Goal: Task Accomplishment & Management: Use online tool/utility

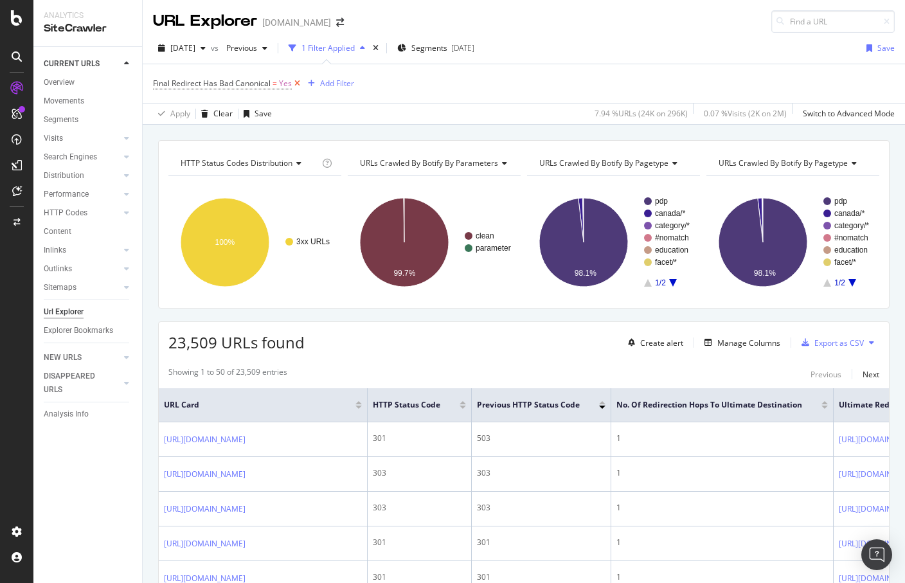
click at [297, 84] on icon at bounding box center [297, 83] width 11 height 13
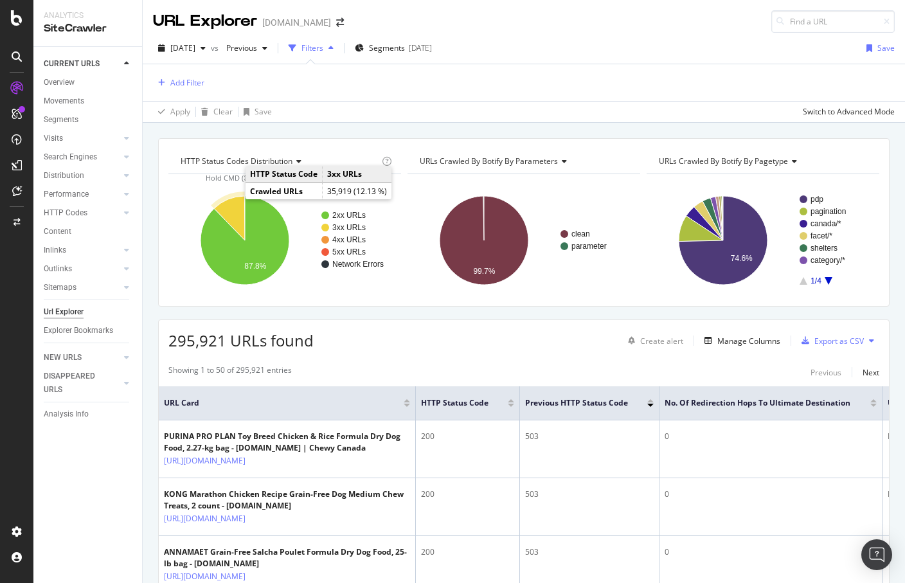
drag, startPoint x: 66, startPoint y: 84, endPoint x: 234, endPoint y: 208, distance: 209.0
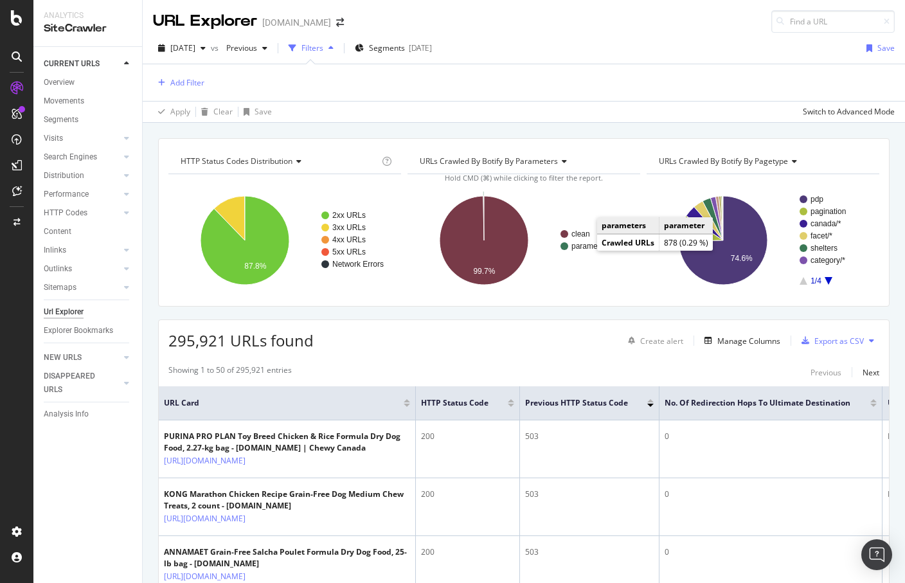
click at [586, 245] on text "parameter" at bounding box center [588, 246] width 35 height 9
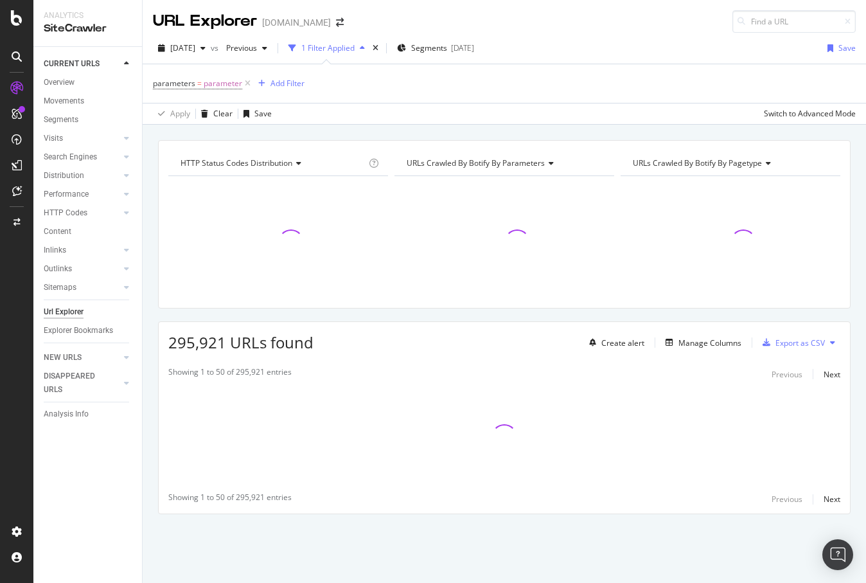
click at [409, 141] on div "HTTP Status Codes Distribution Chart (by Value) Table Expand Export as CSV Expo…" at bounding box center [504, 224] width 693 height 168
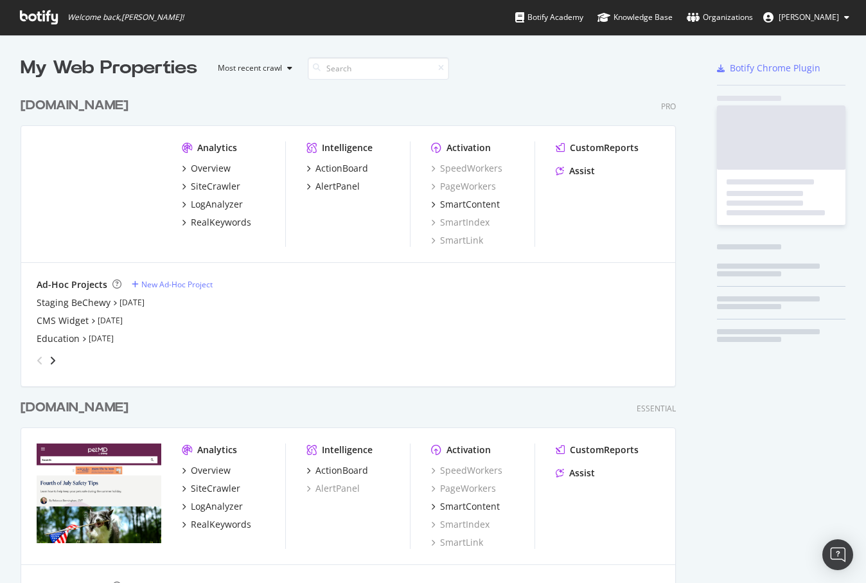
scroll to position [583, 866]
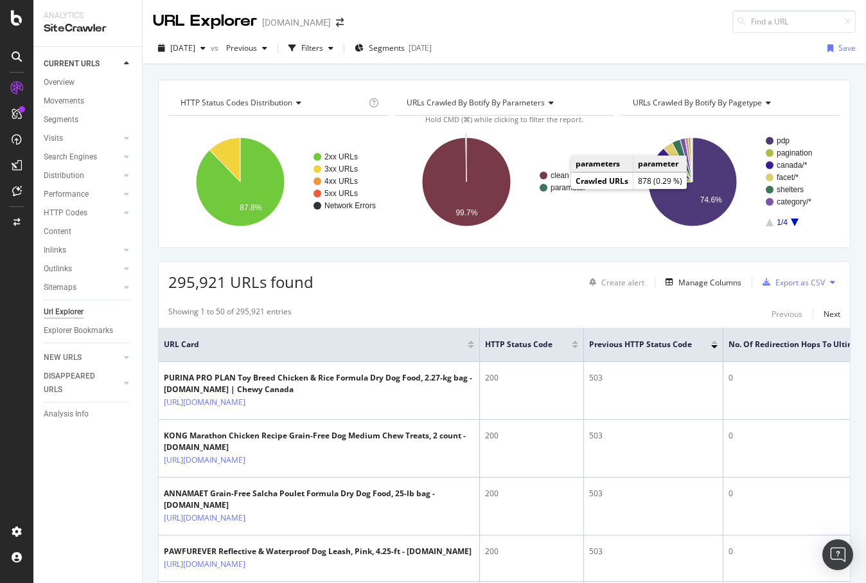
click at [560, 191] on text "parameter" at bounding box center [568, 187] width 35 height 9
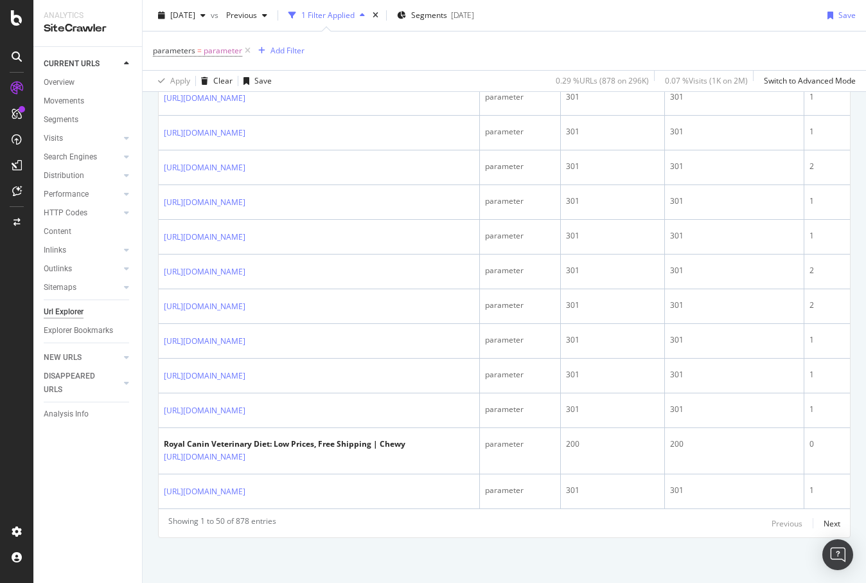
scroll to position [2128, 0]
click at [829, 519] on div "Next" at bounding box center [832, 523] width 17 height 11
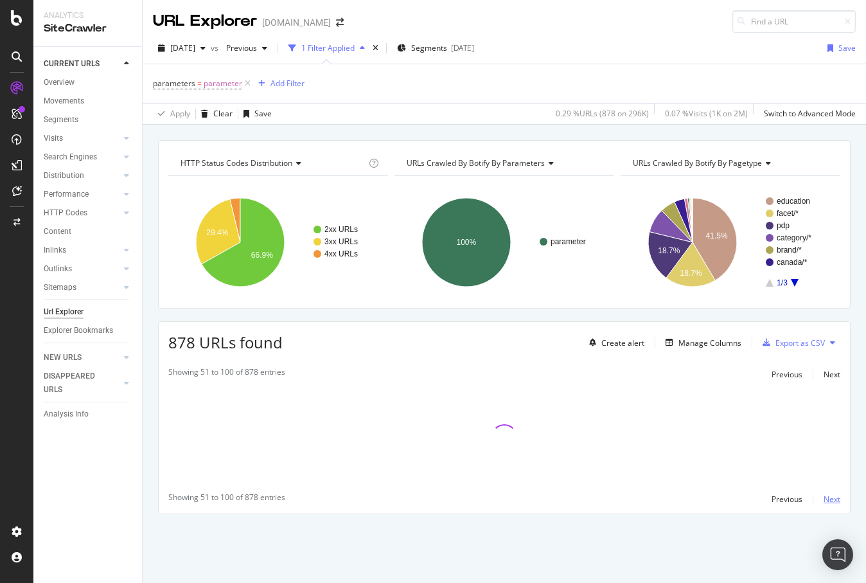
scroll to position [0, 0]
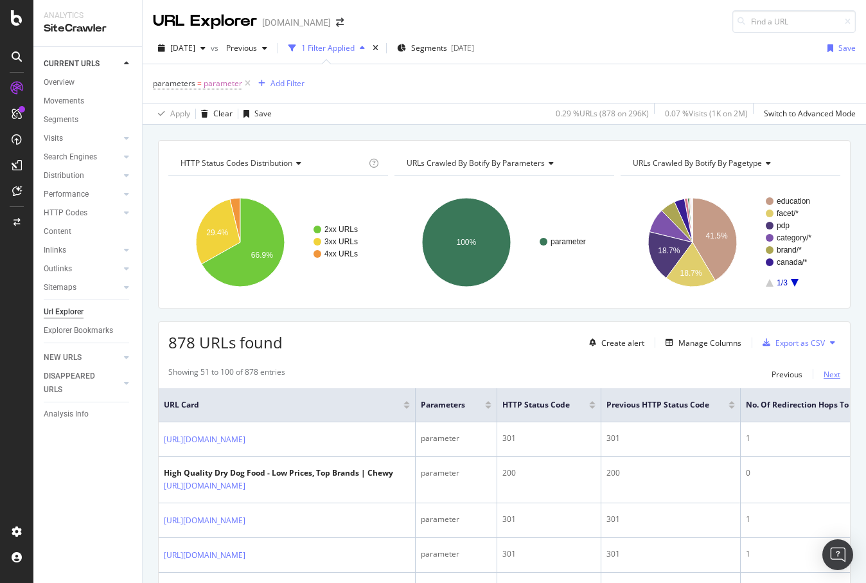
click at [827, 375] on div "Next" at bounding box center [832, 374] width 17 height 11
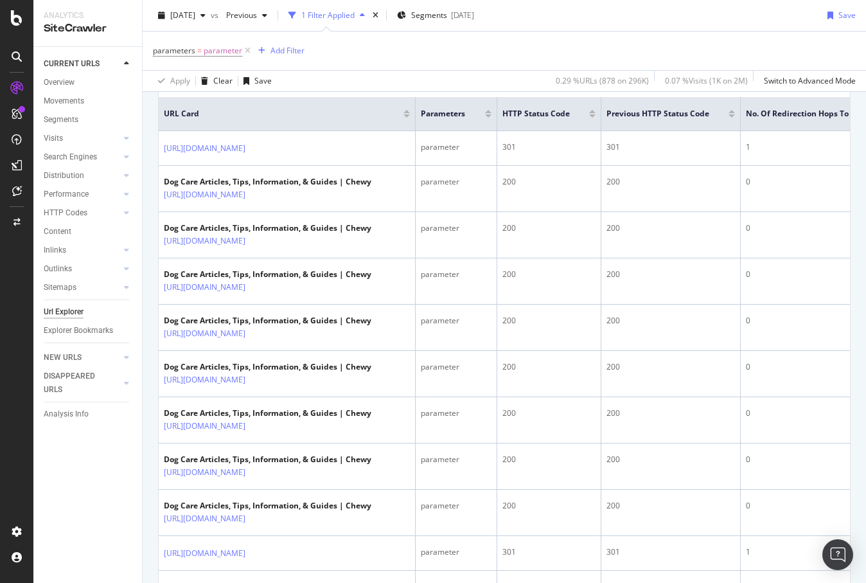
scroll to position [289, 0]
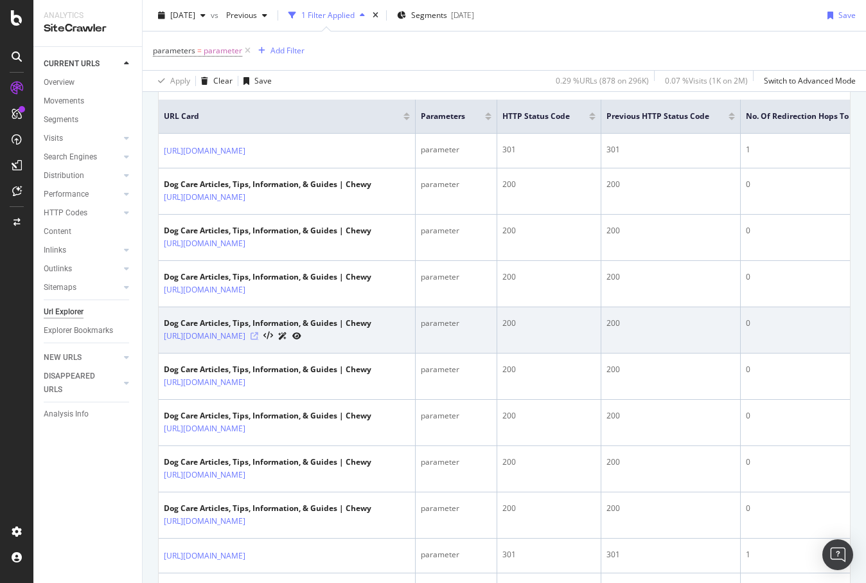
click at [258, 340] on icon at bounding box center [255, 336] width 8 height 8
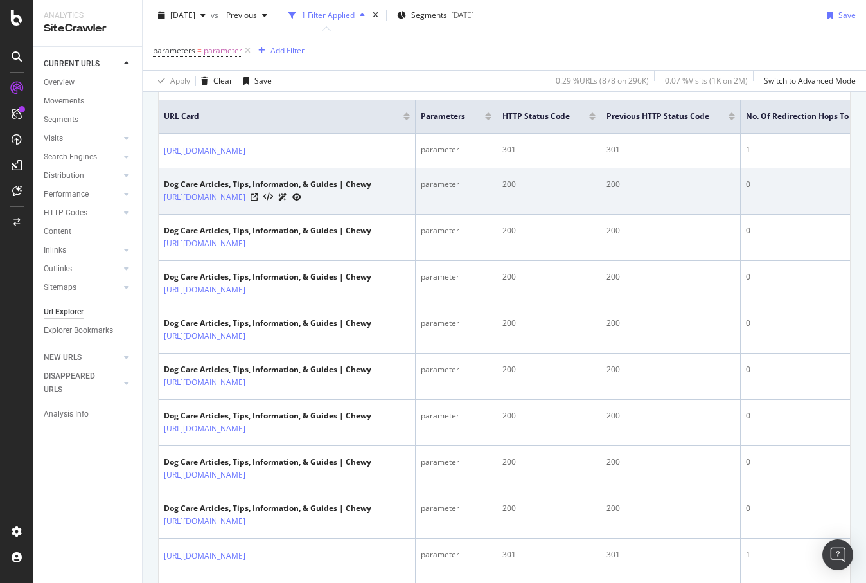
scroll to position [0, 0]
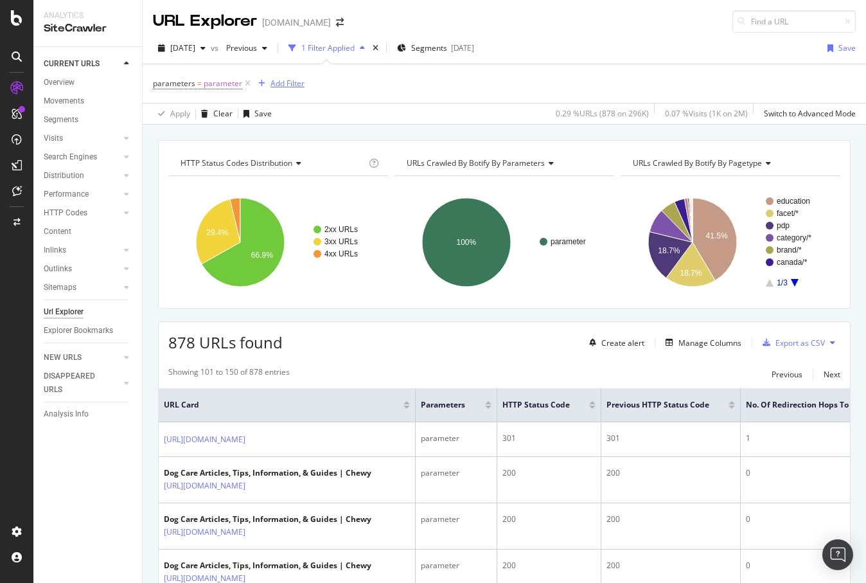
click at [287, 85] on div "Add Filter" at bounding box center [288, 83] width 34 height 11
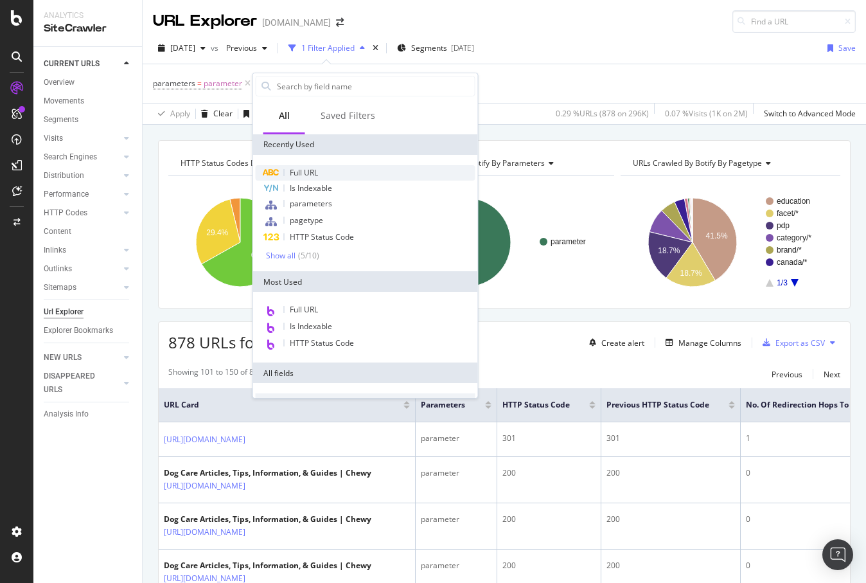
click at [307, 173] on span "Full URL" at bounding box center [304, 172] width 28 height 11
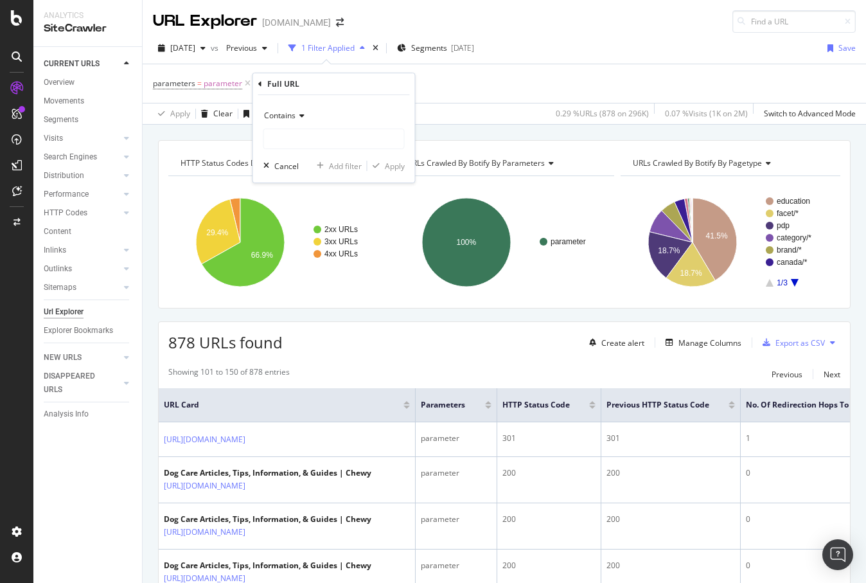
click at [286, 118] on span "Contains" at bounding box center [279, 115] width 31 height 11
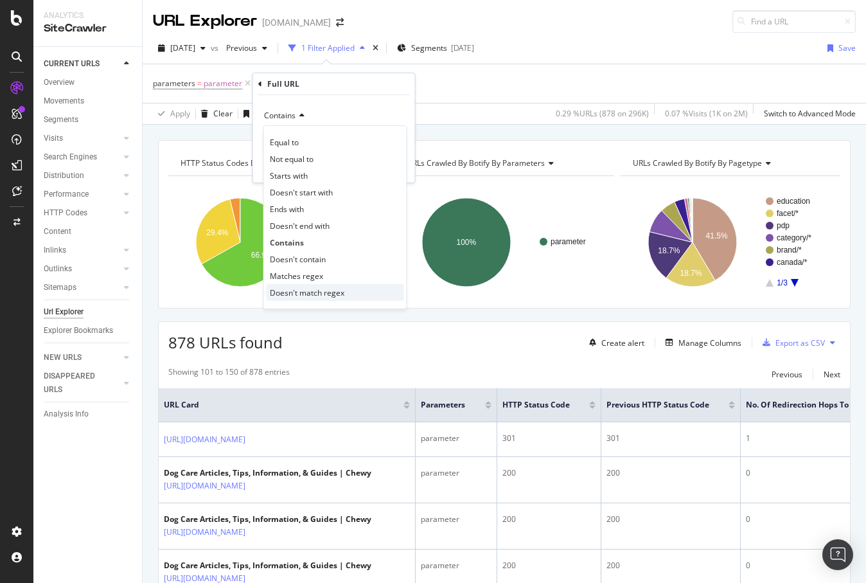
click at [327, 286] on div "Doesn't match regex" at bounding box center [336, 292] width 138 height 17
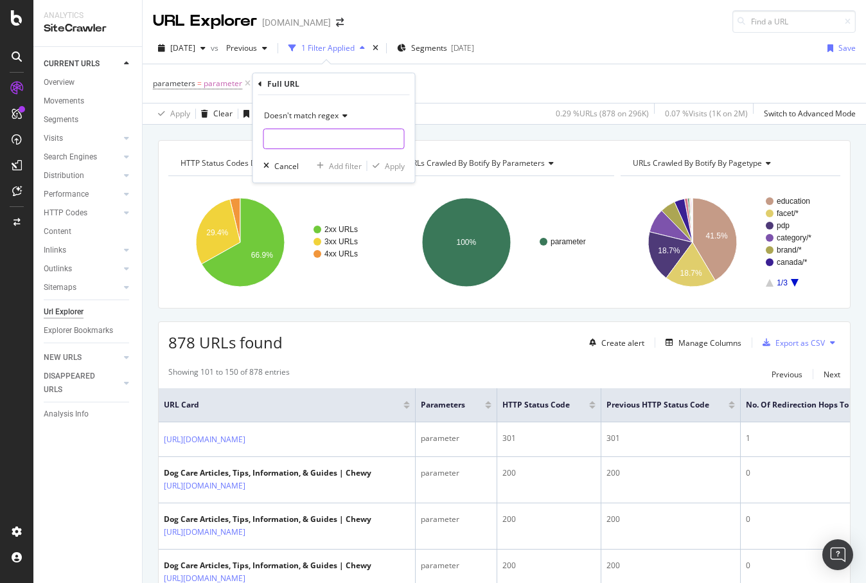
click at [332, 138] on input "text" at bounding box center [334, 139] width 140 height 21
type input "page|search"
click at [393, 164] on div "Apply" at bounding box center [395, 166] width 20 height 11
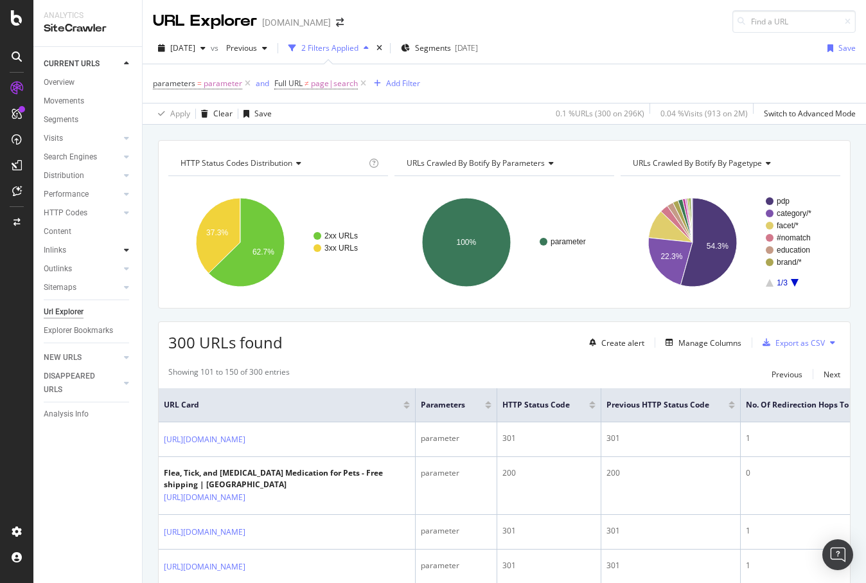
click at [126, 251] on icon at bounding box center [126, 250] width 5 height 8
click at [58, 81] on div "Overview" at bounding box center [59, 82] width 31 height 13
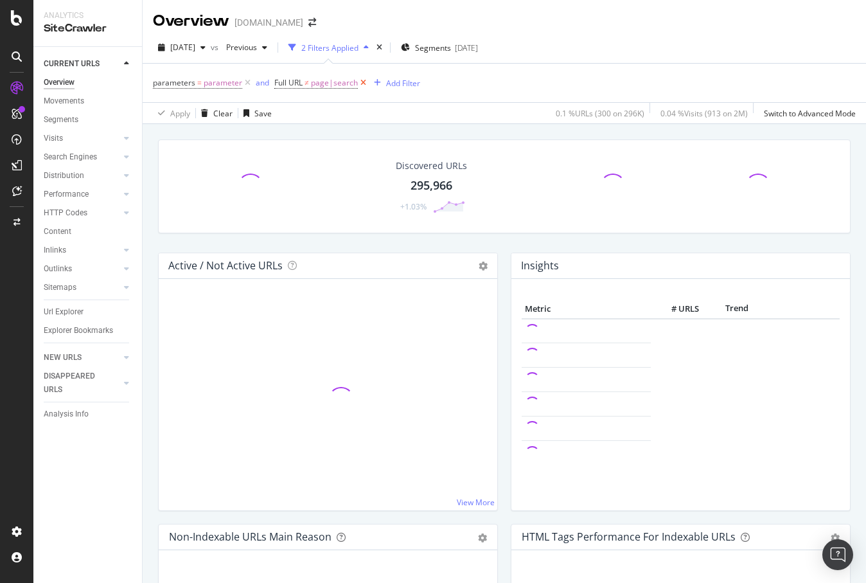
click at [364, 82] on icon at bounding box center [363, 82] width 11 height 13
click at [247, 81] on icon at bounding box center [247, 82] width 11 height 13
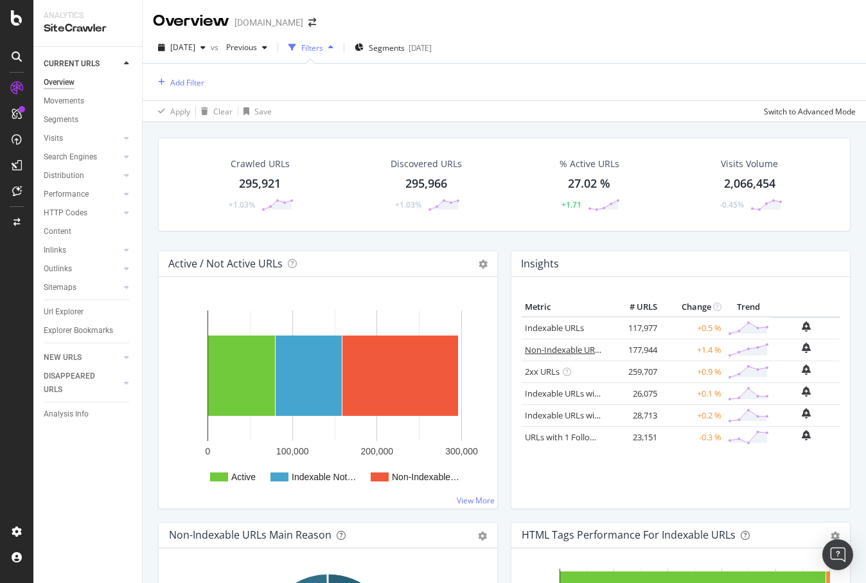
click at [573, 353] on link "Non-Indexable URLs" at bounding box center [564, 350] width 78 height 12
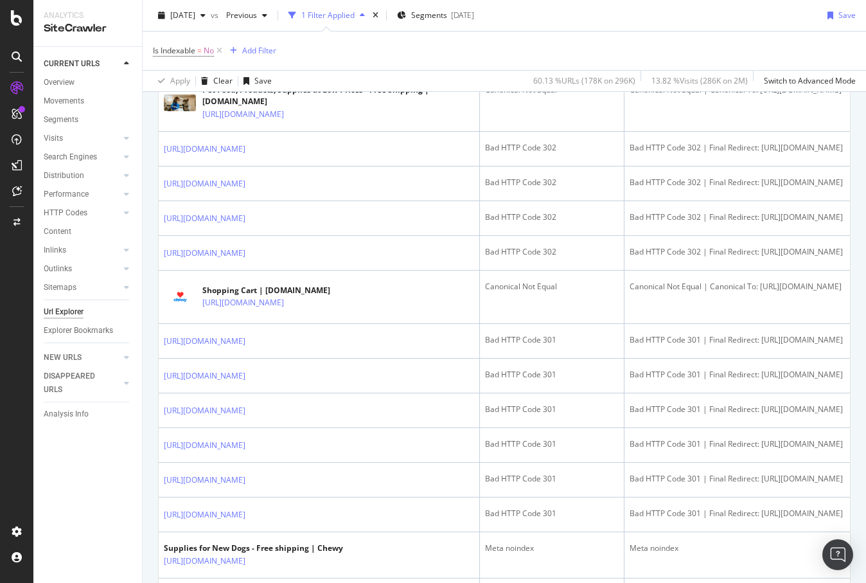
scroll to position [422, 0]
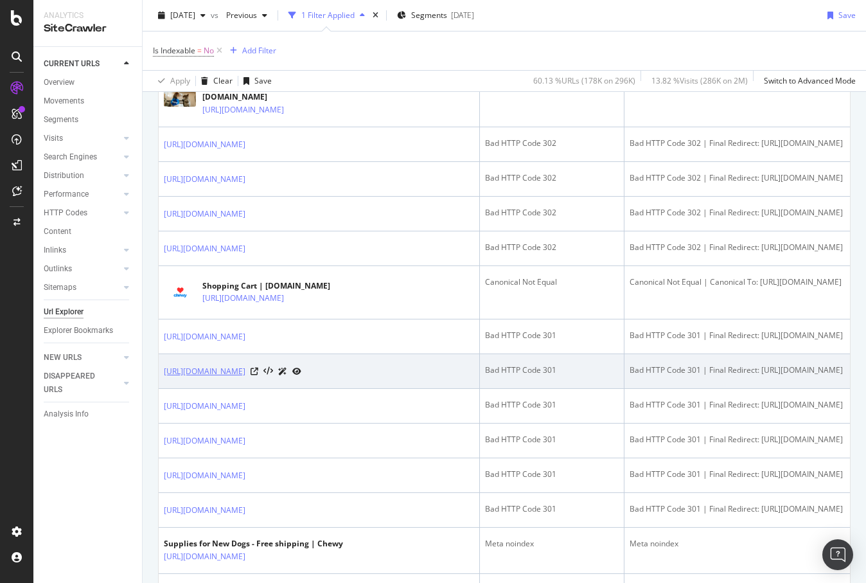
click at [245, 378] on link "https://www.chewy.com/b/dog-cookies-1537" at bounding box center [205, 371] width 82 height 13
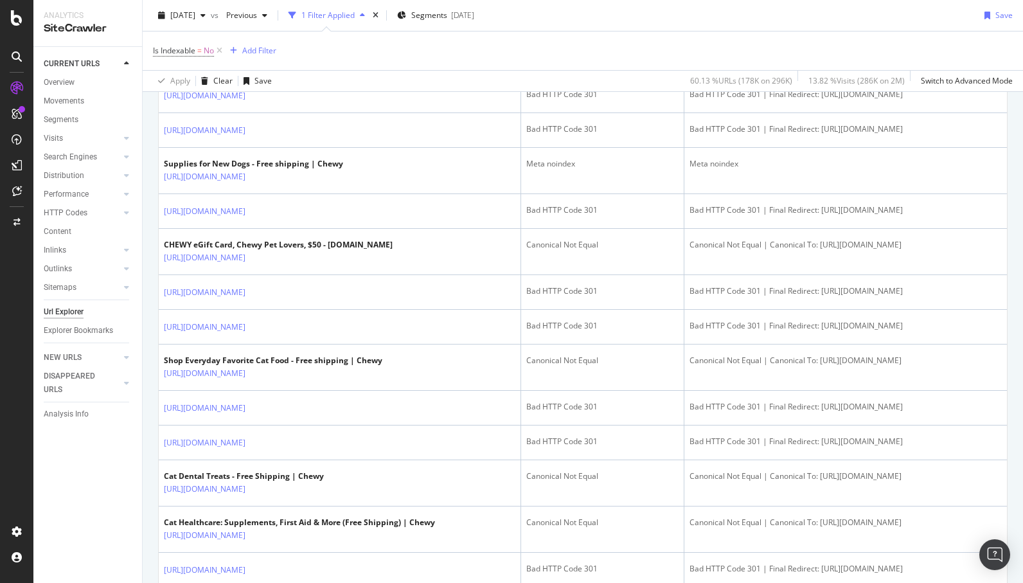
scroll to position [0, 0]
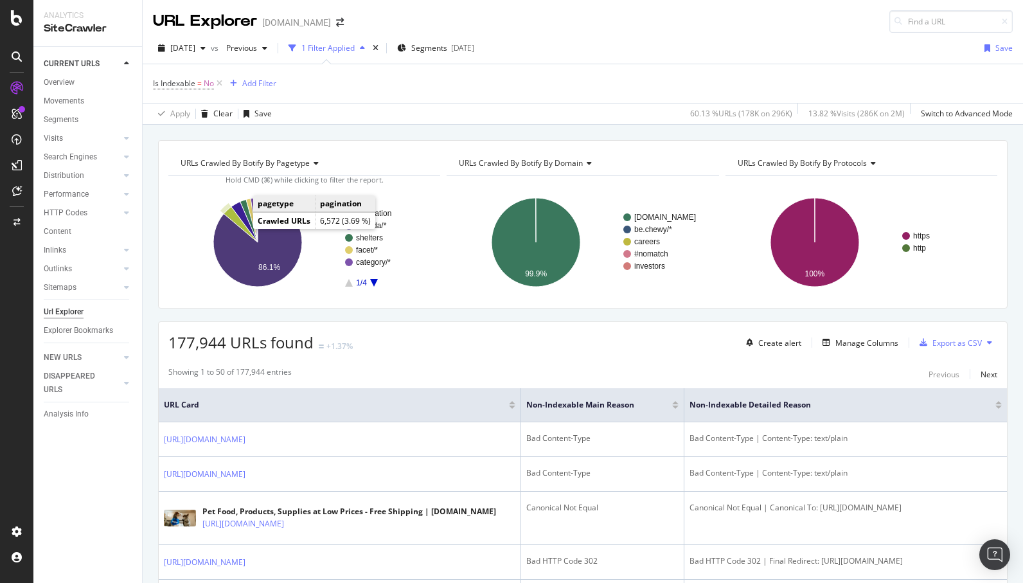
click at [236, 219] on icon "A chart." at bounding box center [241, 224] width 34 height 35
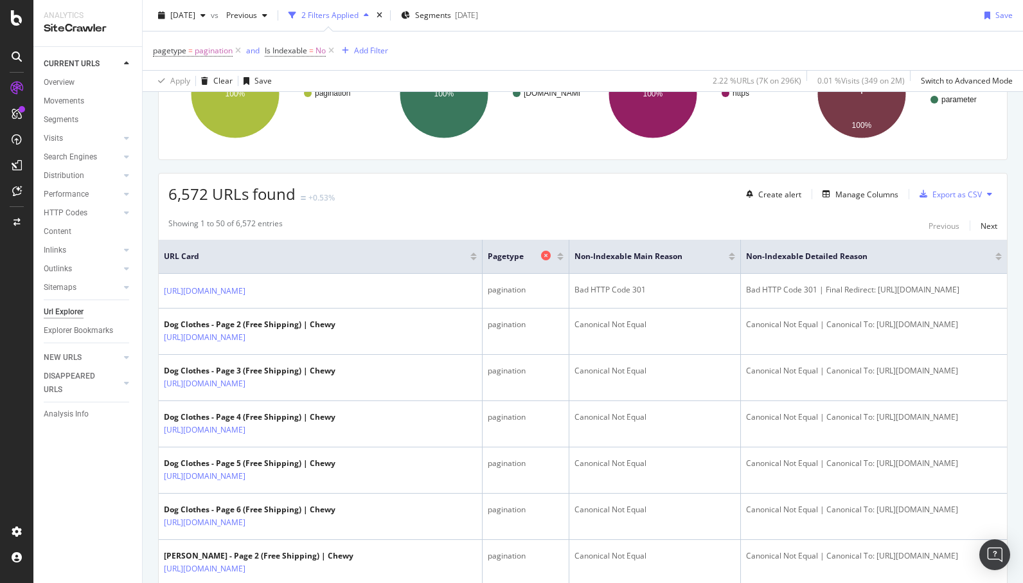
scroll to position [151, 0]
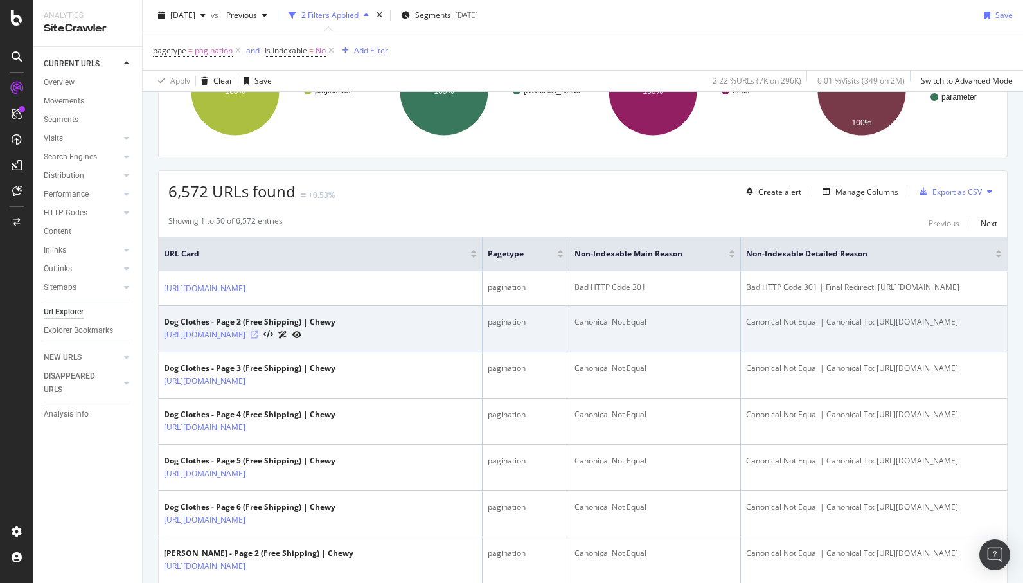
click at [258, 339] on icon at bounding box center [255, 335] width 8 height 8
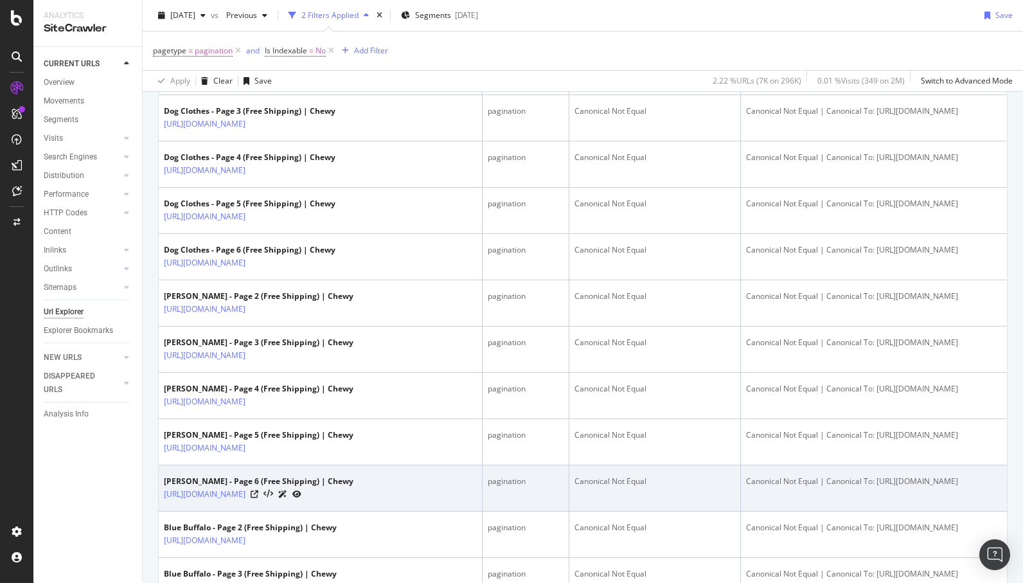
scroll to position [0, 0]
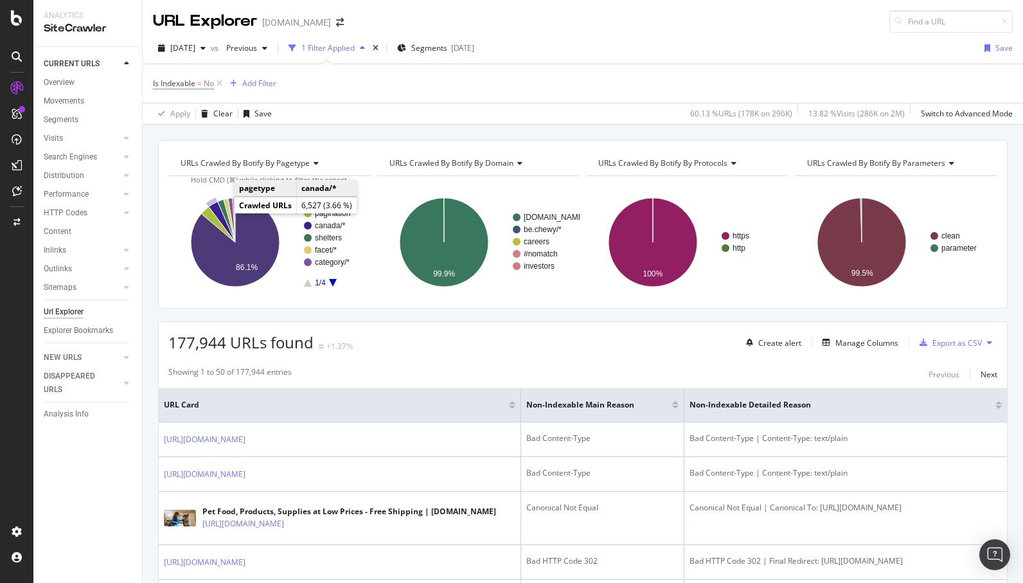
click at [220, 212] on icon "A chart." at bounding box center [222, 222] width 26 height 40
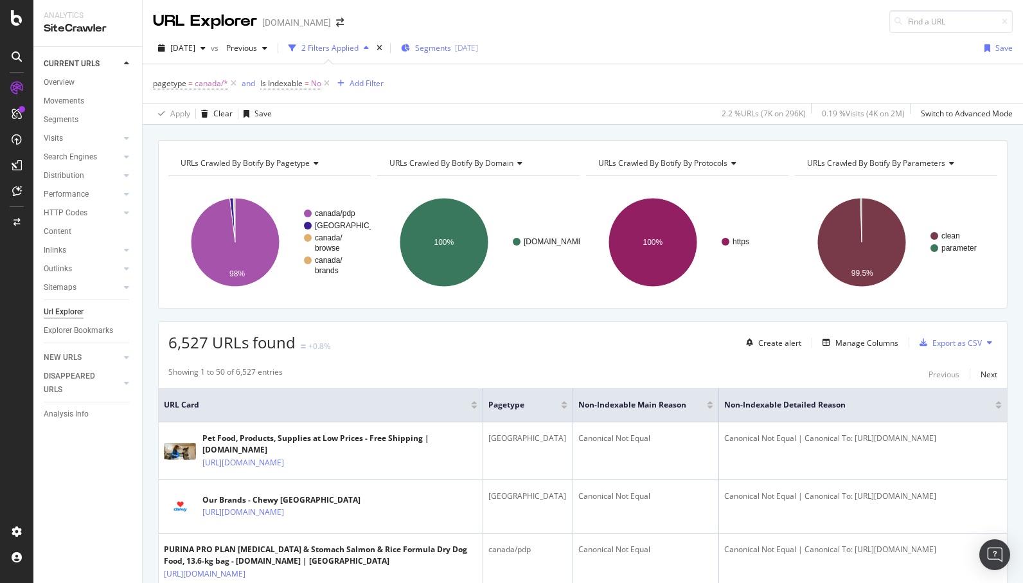
click at [451, 48] on span "Segments" at bounding box center [433, 47] width 36 height 11
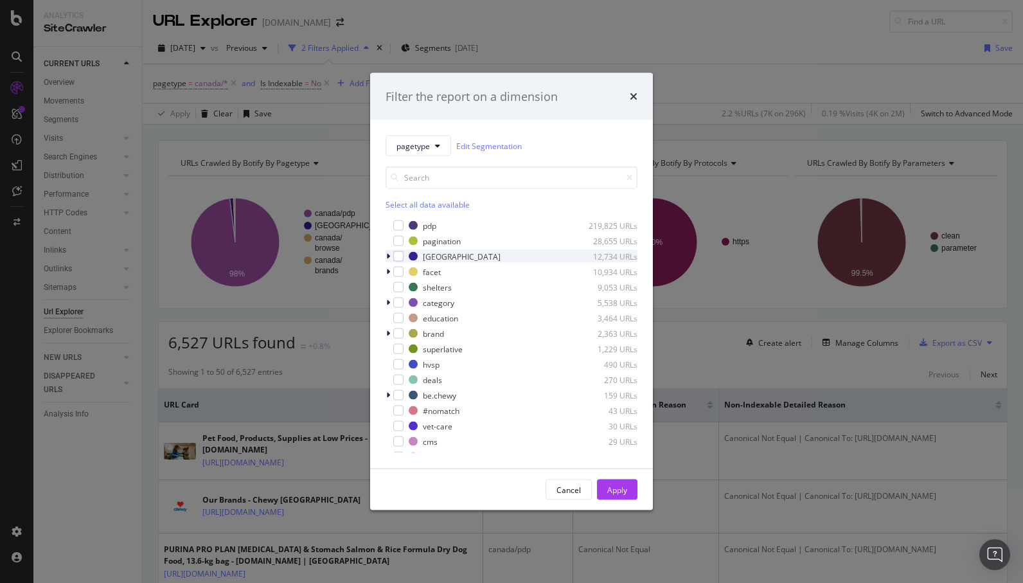
click at [388, 256] on icon "modal" at bounding box center [388, 257] width 4 height 8
click at [401, 259] on div "modal" at bounding box center [398, 256] width 10 height 10
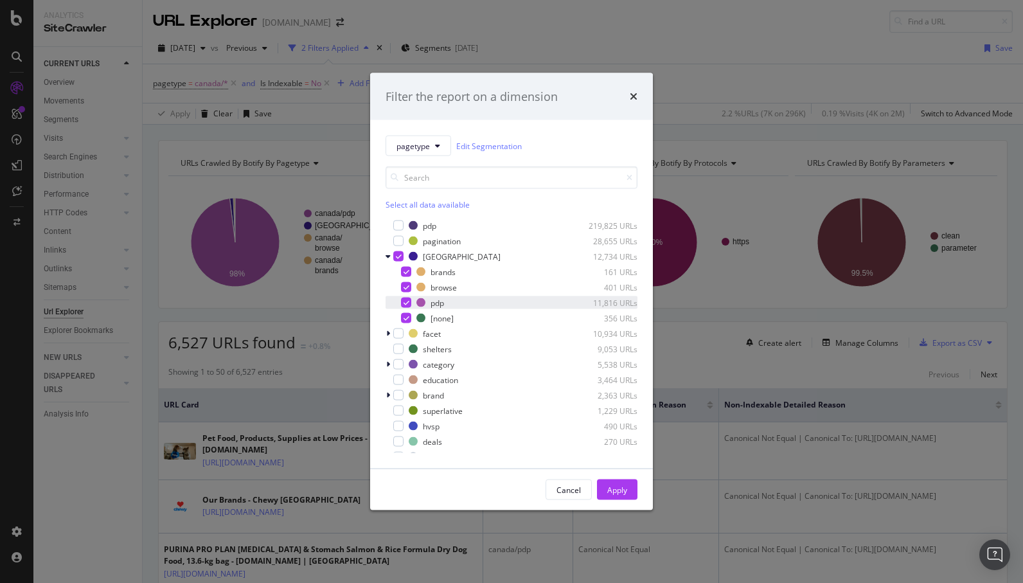
click at [409, 303] on div "modal" at bounding box center [406, 303] width 10 height 10
click at [610, 487] on div "Apply" at bounding box center [617, 489] width 20 height 11
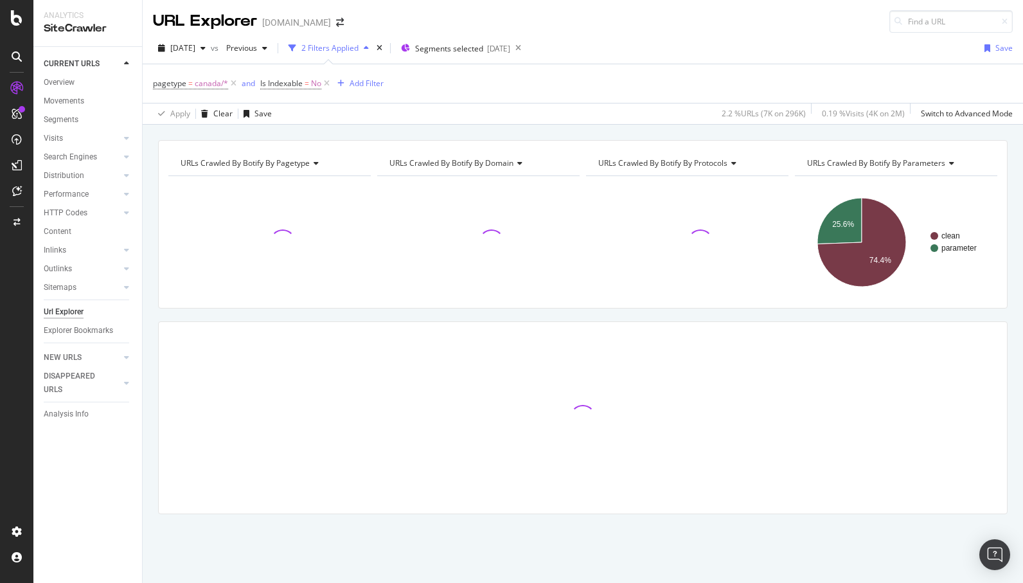
click at [439, 129] on div "URLs Crawled By Botify By pagetype Chart (by Value) Table Expand Export as CSV …" at bounding box center [583, 140] width 880 height 31
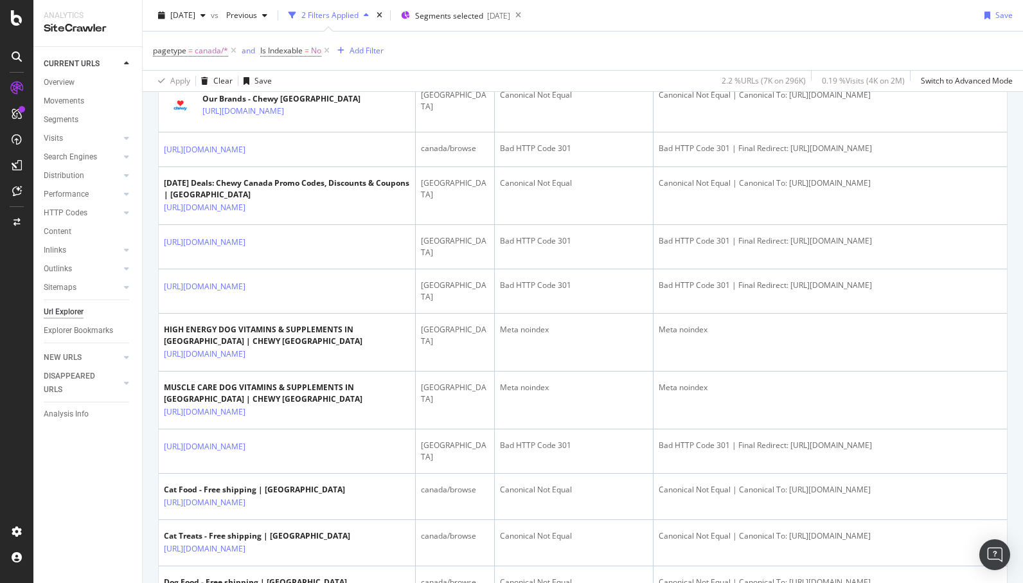
scroll to position [402, 0]
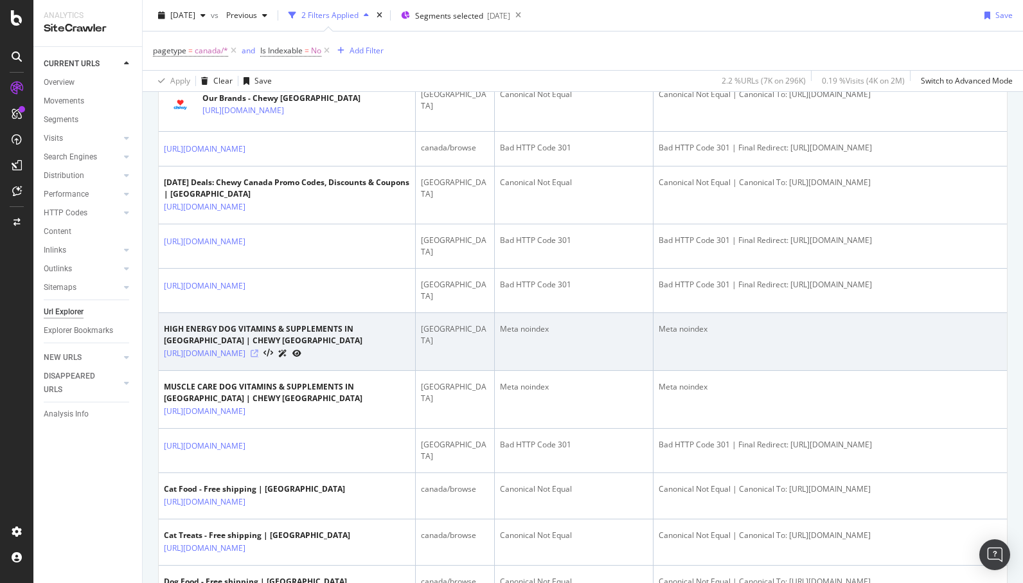
click at [258, 357] on icon at bounding box center [255, 354] width 8 height 8
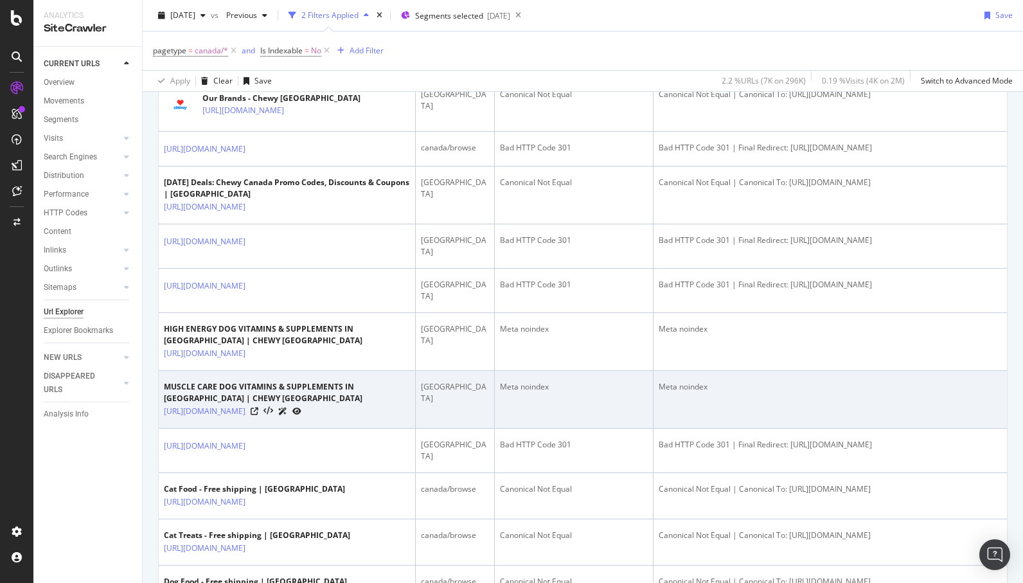
click at [301, 418] on div at bounding box center [276, 410] width 51 height 13
click at [258, 415] on icon at bounding box center [255, 411] width 8 height 8
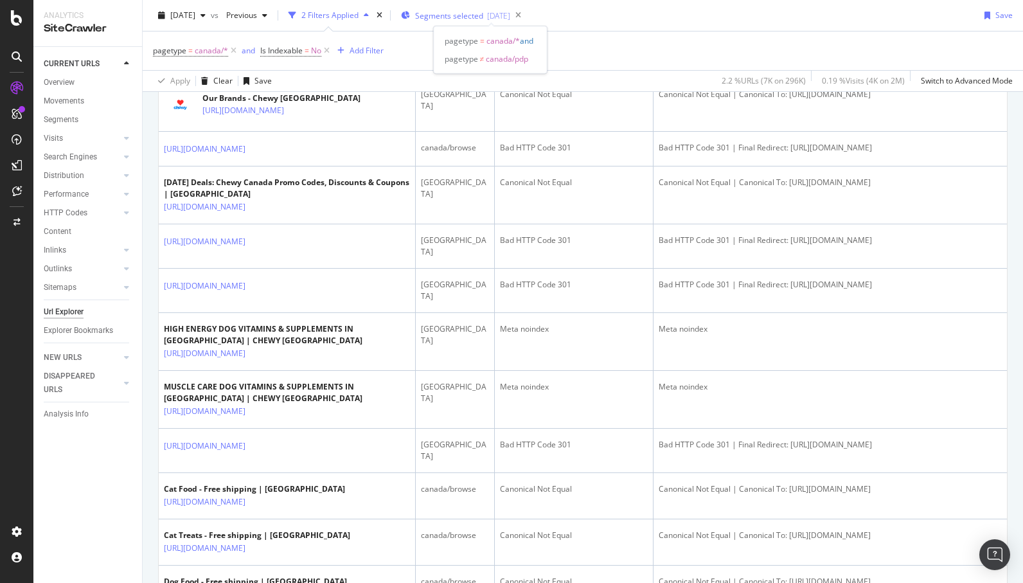
click at [458, 10] on span "Segments selected" at bounding box center [449, 15] width 68 height 11
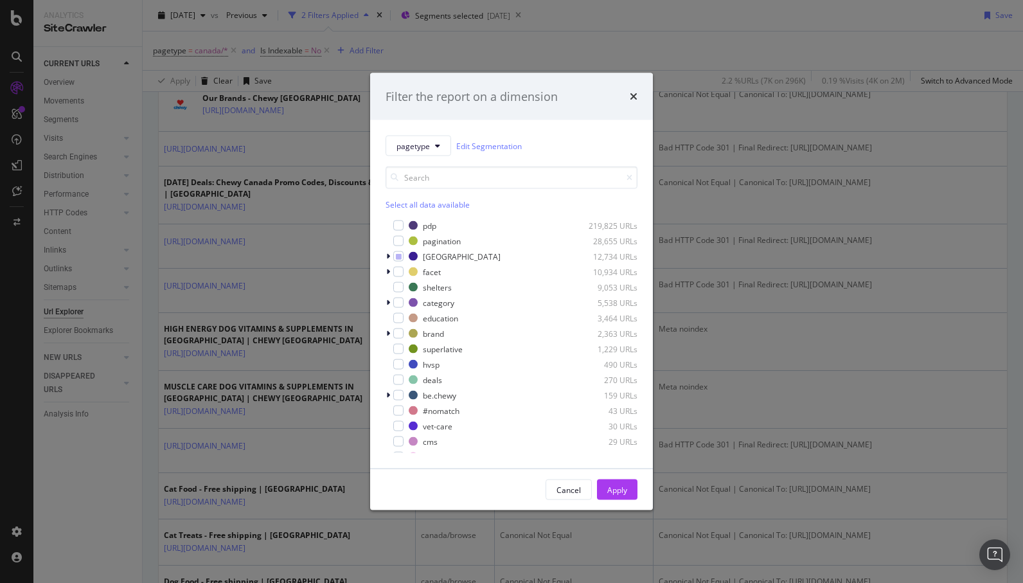
click at [384, 257] on div "pagetype Edit Segmentation Select all data available pdp 219,825 URLs paginatio…" at bounding box center [511, 294] width 283 height 348
click at [388, 258] on icon "modal" at bounding box center [388, 257] width 4 height 8
click at [407, 274] on icon "modal" at bounding box center [407, 272] width 6 height 6
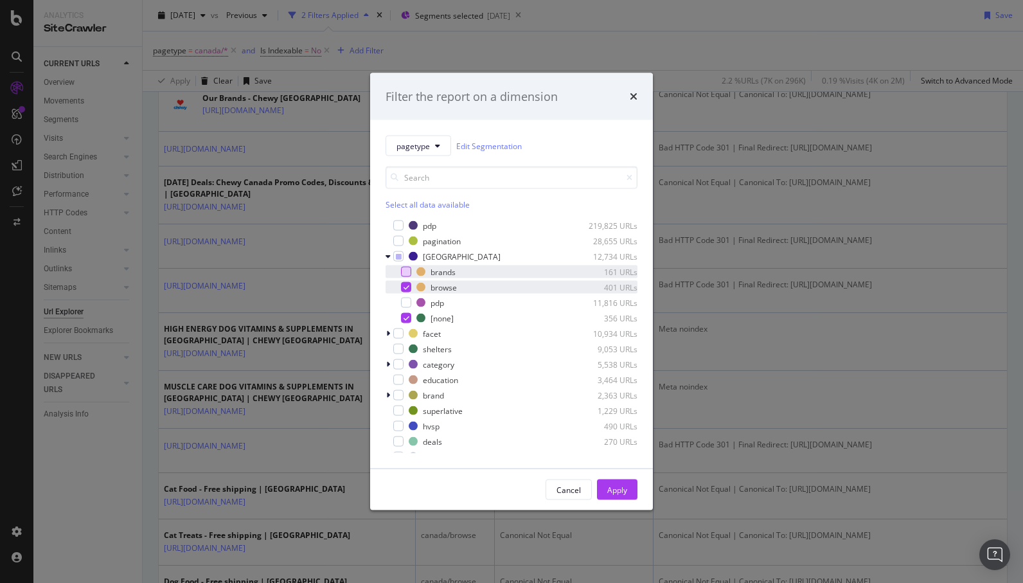
click at [407, 287] on icon "modal" at bounding box center [407, 287] width 6 height 6
click at [619, 489] on div "Apply" at bounding box center [617, 489] width 20 height 11
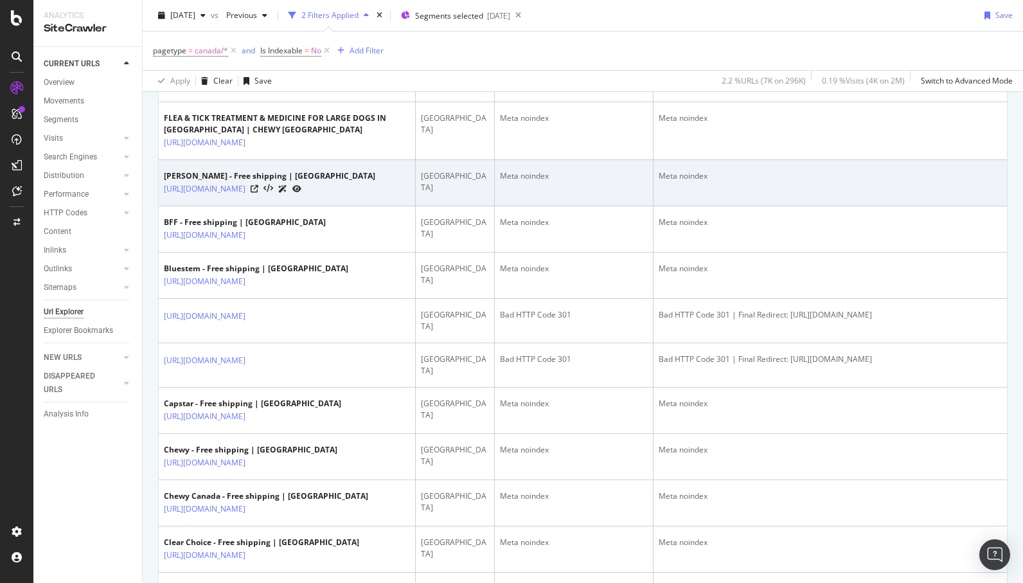
scroll to position [812, 0]
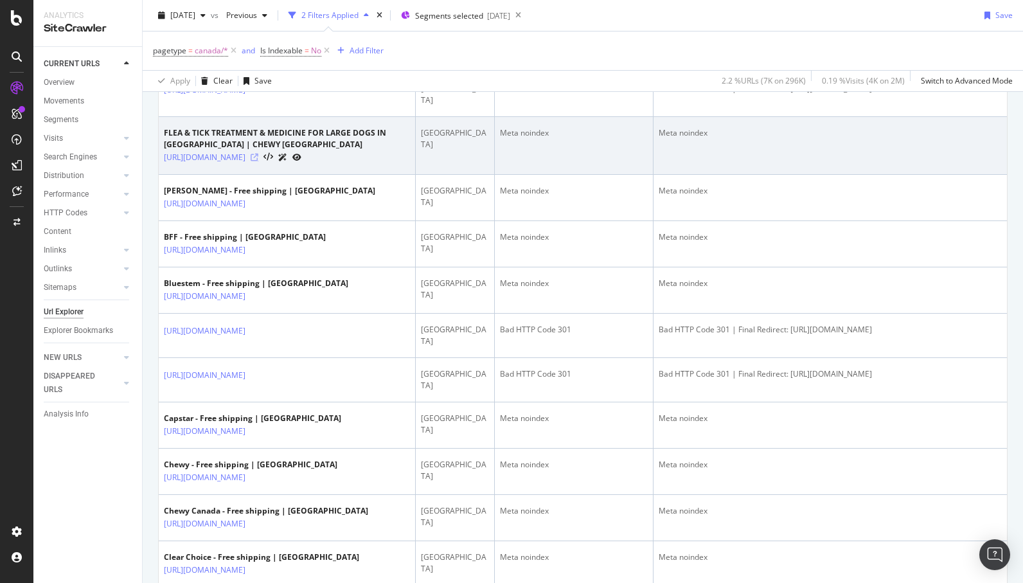
click at [258, 161] on icon at bounding box center [255, 158] width 8 height 8
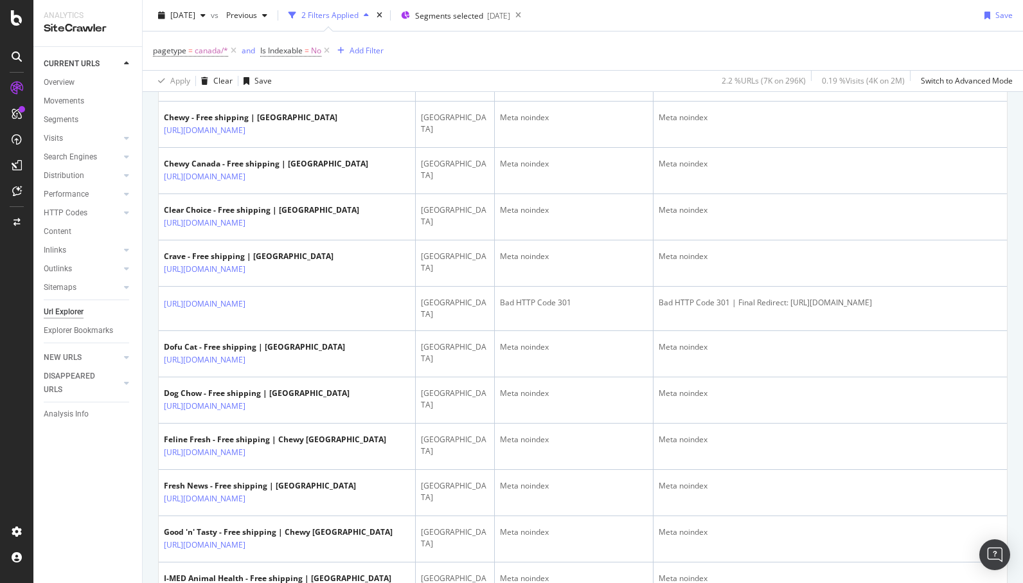
scroll to position [1156, 0]
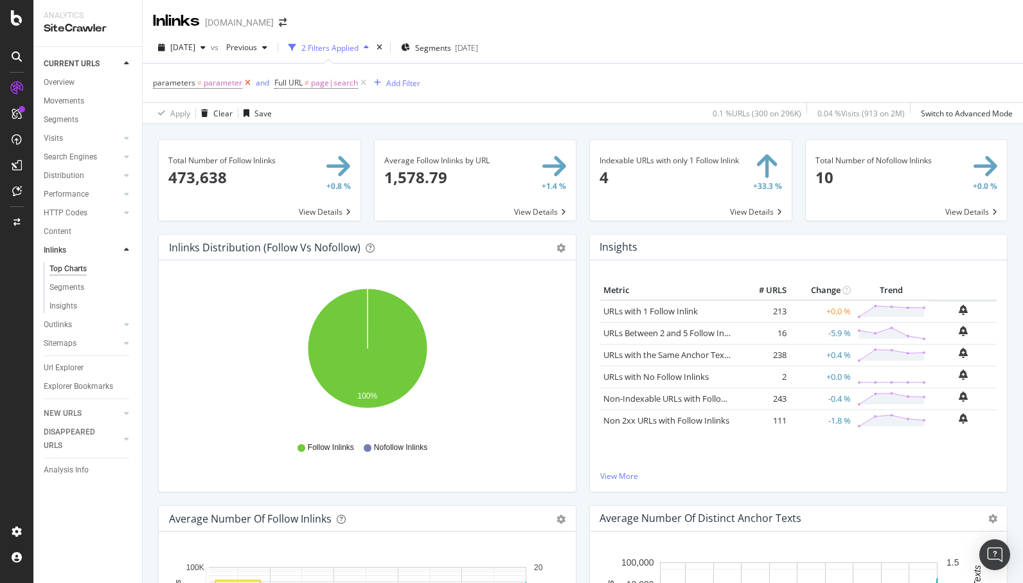
click at [249, 79] on icon at bounding box center [247, 82] width 11 height 13
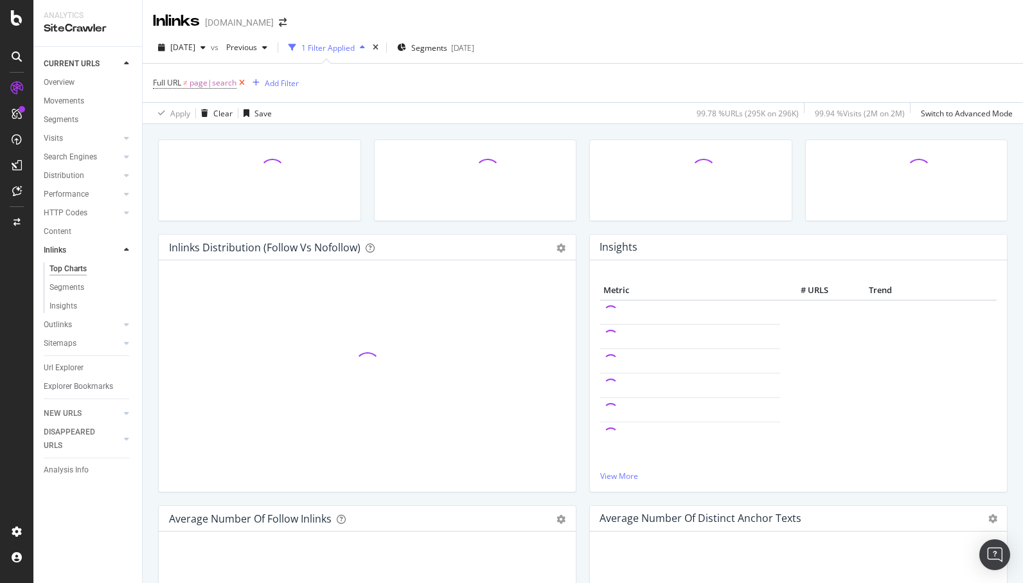
click at [242, 83] on icon at bounding box center [241, 82] width 11 height 13
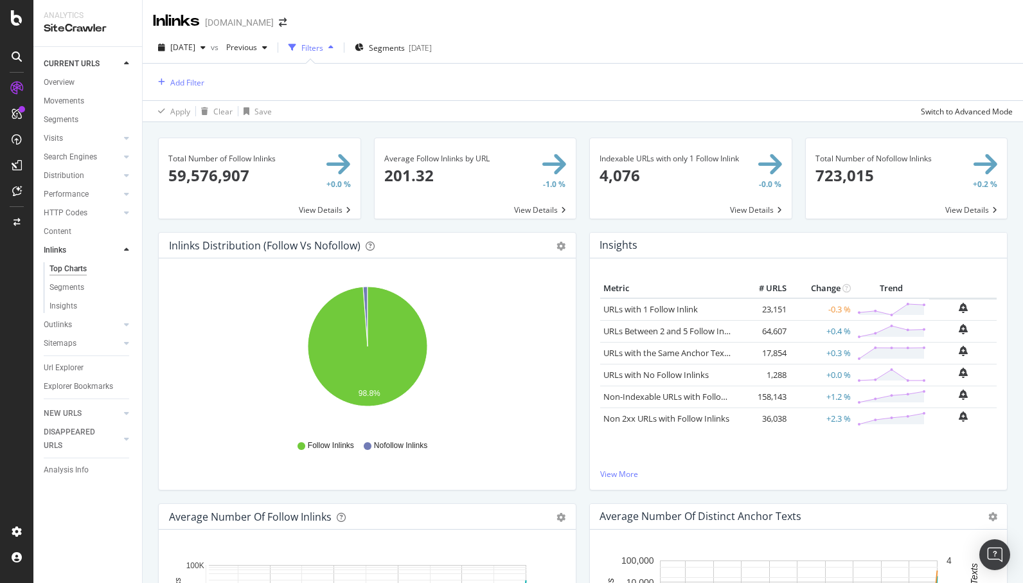
drag, startPoint x: 759, startPoint y: 209, endPoint x: 605, endPoint y: 1, distance: 259.1
click at [0, 0] on div "Analytics SiteCrawler CURRENT URLS Overview Movements Segments Visits Analysis …" at bounding box center [511, 291] width 1023 height 583
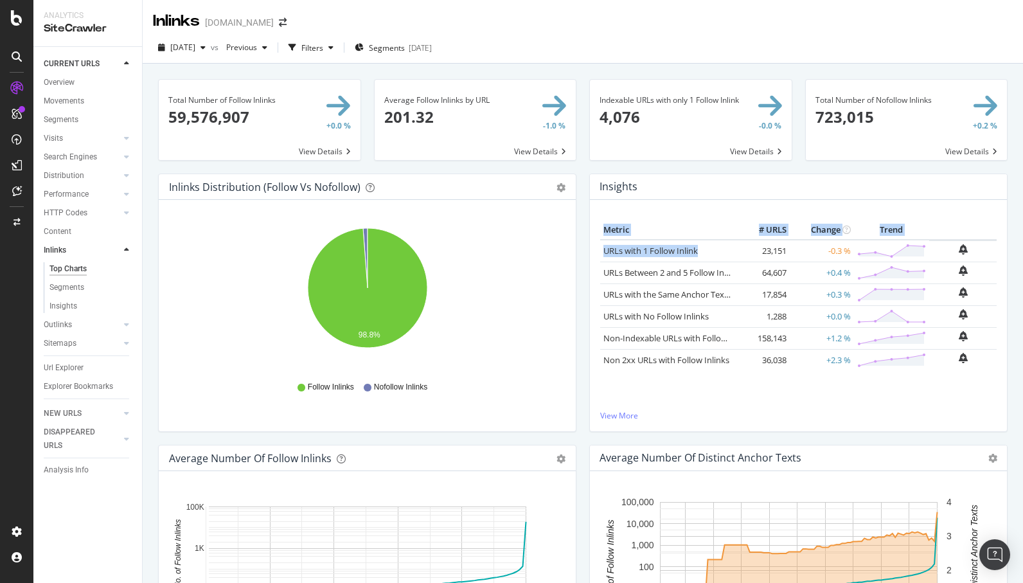
drag, startPoint x: 597, startPoint y: 252, endPoint x: 707, endPoint y: 256, distance: 110.0
click at [707, 256] on div "Metric # URLS Change Trend URLs with 1 Follow Inlink 23,151 -0.3 % URLs Between…" at bounding box center [798, 315] width 417 height 231
click at [582, 241] on div "Inlinks Distribution (Follow vs Nofollow) Pie Table Export as CSV Add to Custom…" at bounding box center [367, 309] width 431 height 271
click at [339, 45] on div "button" at bounding box center [330, 48] width 15 height 8
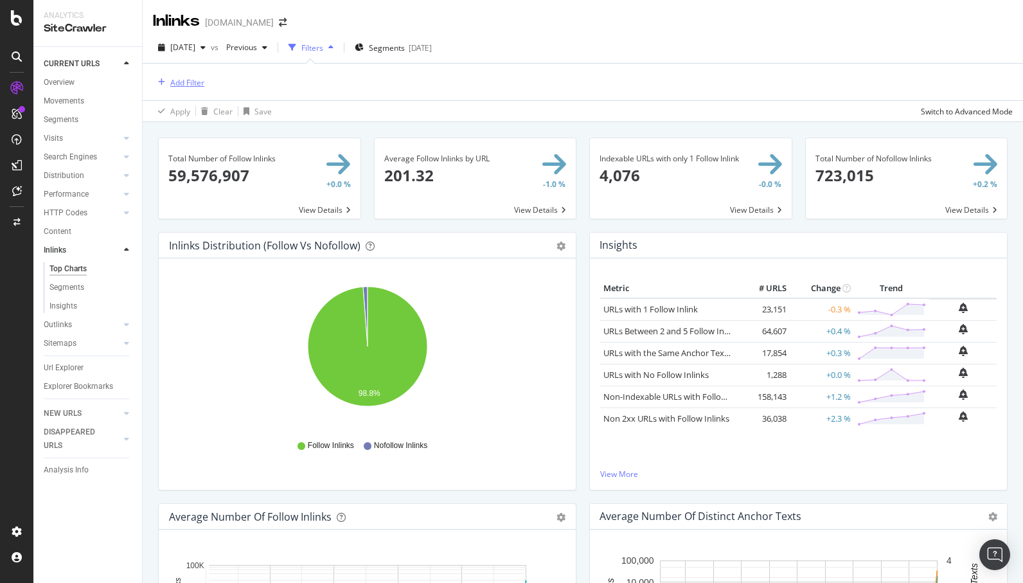
click at [181, 81] on div "Add Filter" at bounding box center [187, 82] width 34 height 11
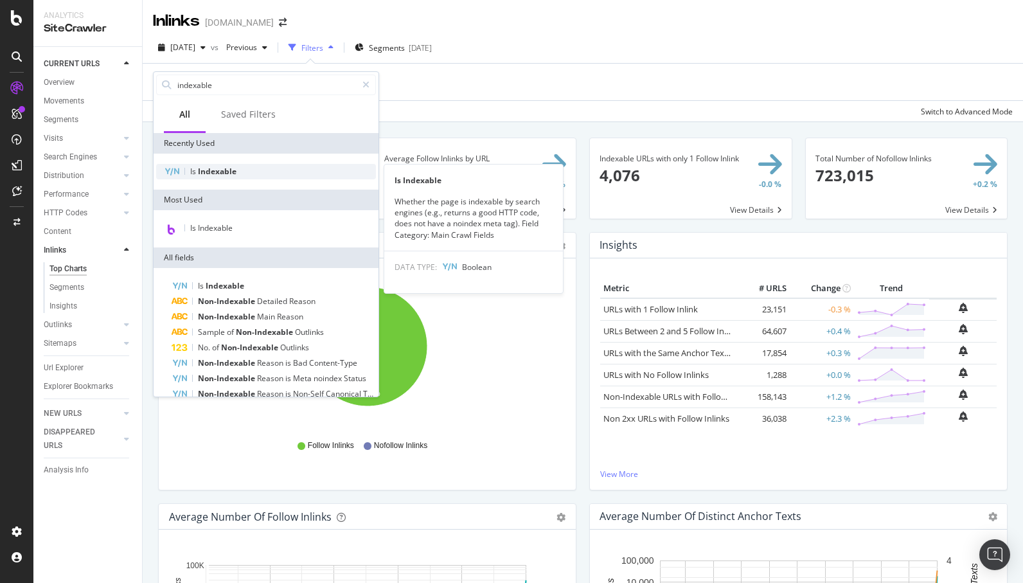
type input "indexable"
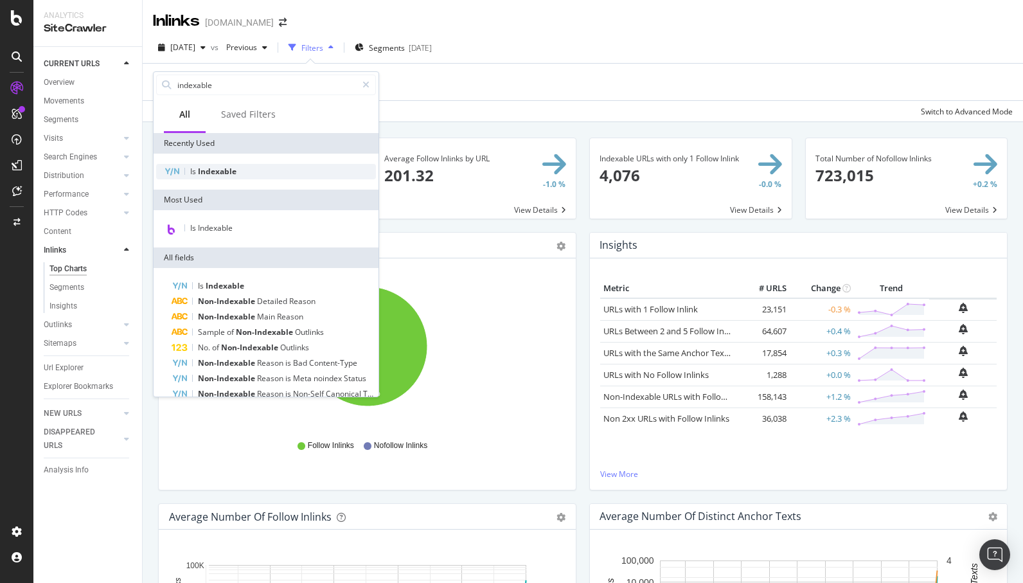
click at [202, 169] on span "Indexable" at bounding box center [217, 171] width 39 height 11
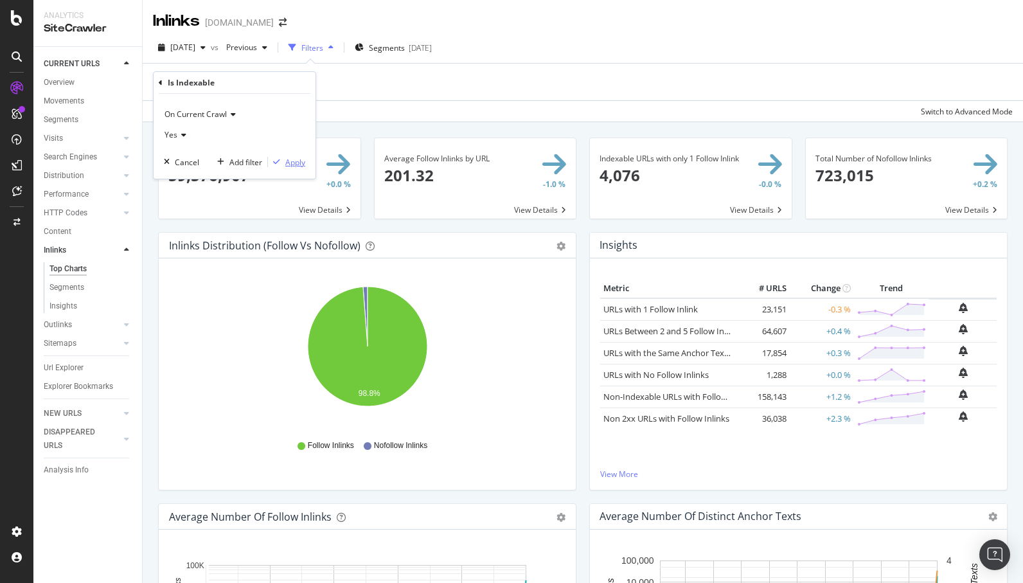
click at [294, 159] on div "Apply" at bounding box center [295, 162] width 20 height 11
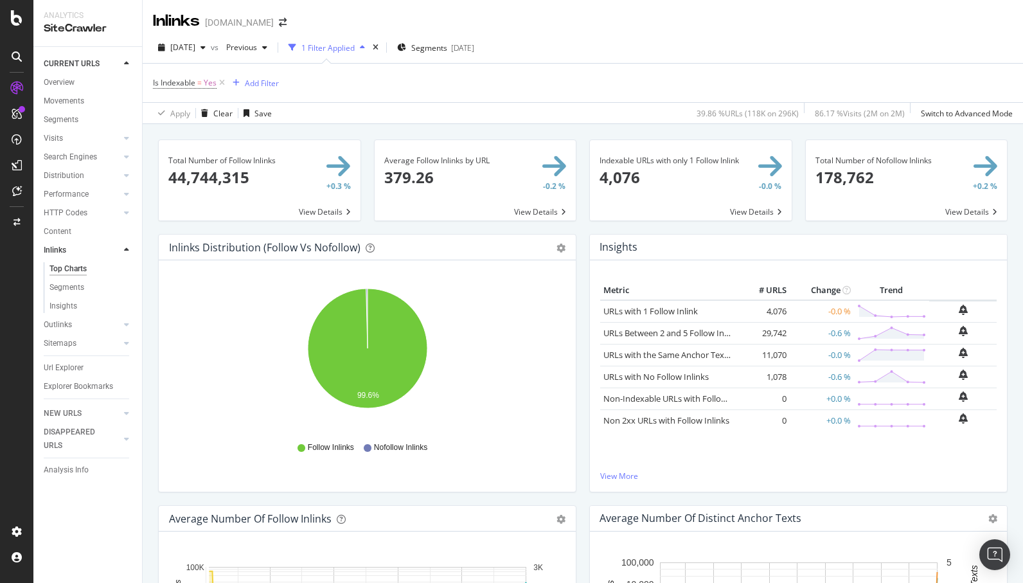
click at [223, 82] on icon at bounding box center [222, 82] width 11 height 13
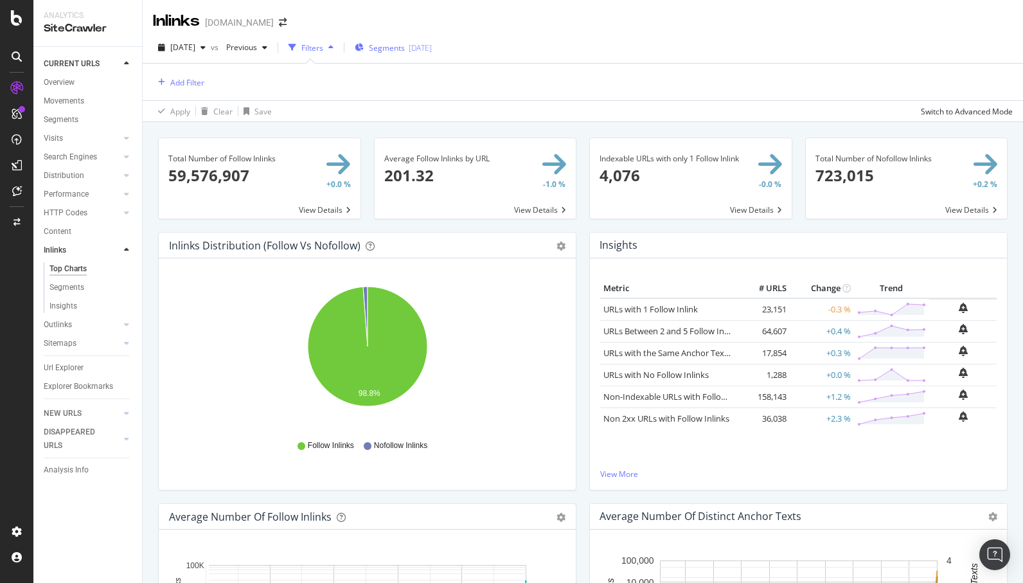
click at [432, 48] on div "[DATE]" at bounding box center [420, 47] width 23 height 11
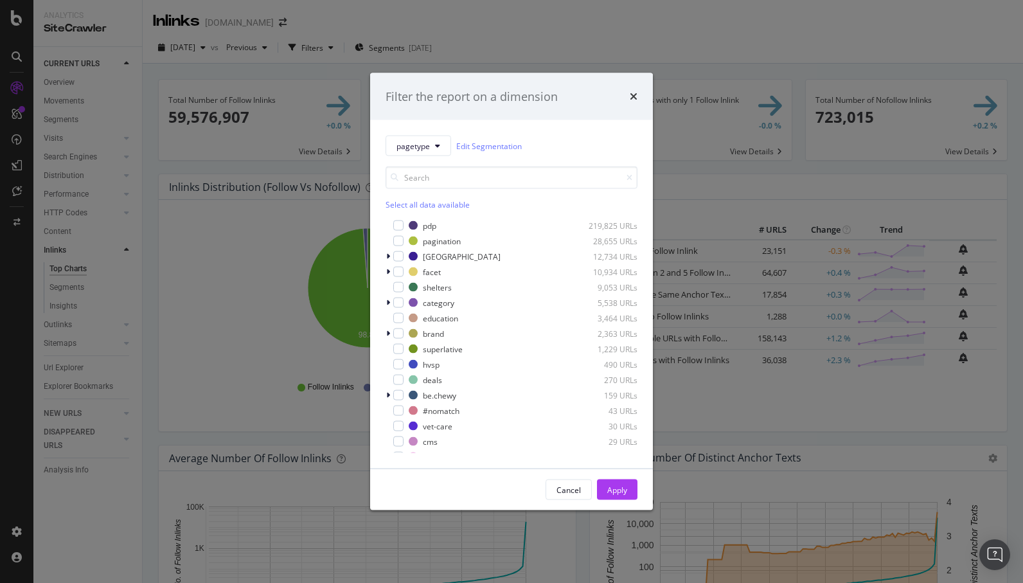
click at [402, 201] on div "Select all data available" at bounding box center [512, 204] width 252 height 11
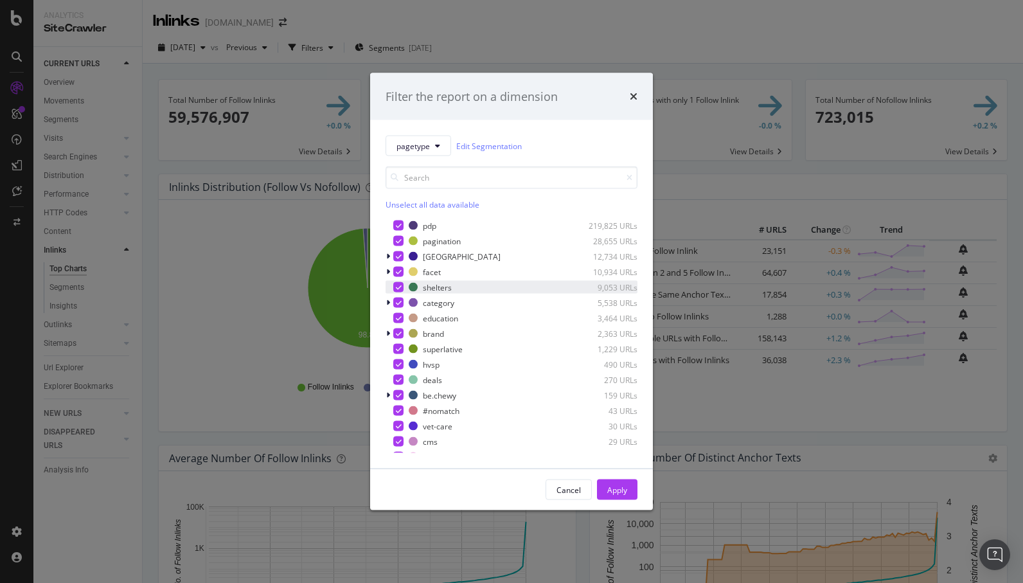
click at [398, 287] on icon "modal" at bounding box center [399, 287] width 6 height 6
click at [402, 243] on div "modal" at bounding box center [398, 241] width 10 height 10
click at [624, 495] on div "Apply" at bounding box center [617, 489] width 20 height 19
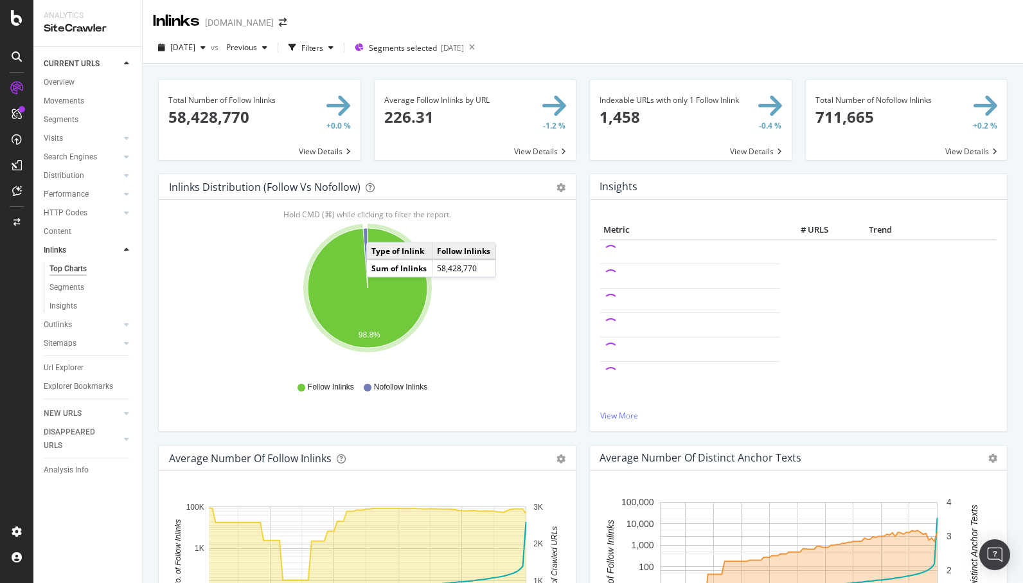
click at [583, 170] on div "Indexable URLs with only 1 Follow Inlink 1,458 -0.4 % View Details" at bounding box center [691, 126] width 216 height 94
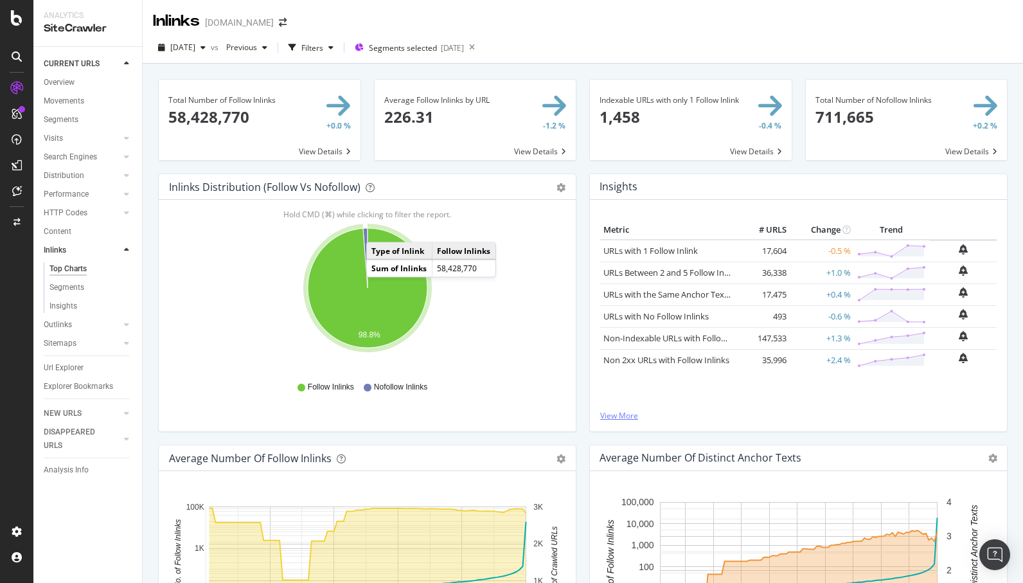
click at [616, 416] on link "View More" at bounding box center [798, 415] width 396 height 11
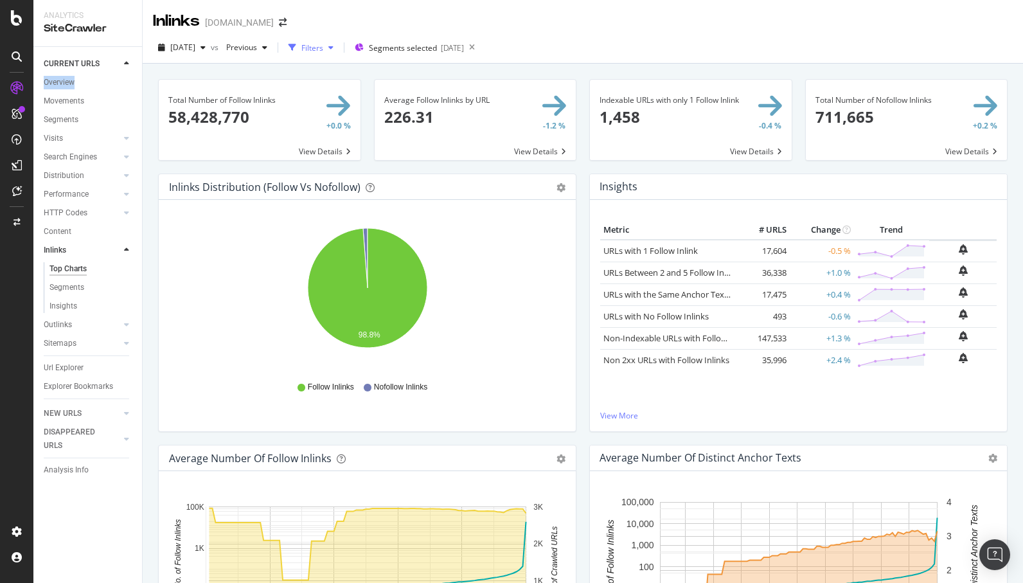
click at [301, 44] on div "button" at bounding box center [292, 48] width 18 height 18
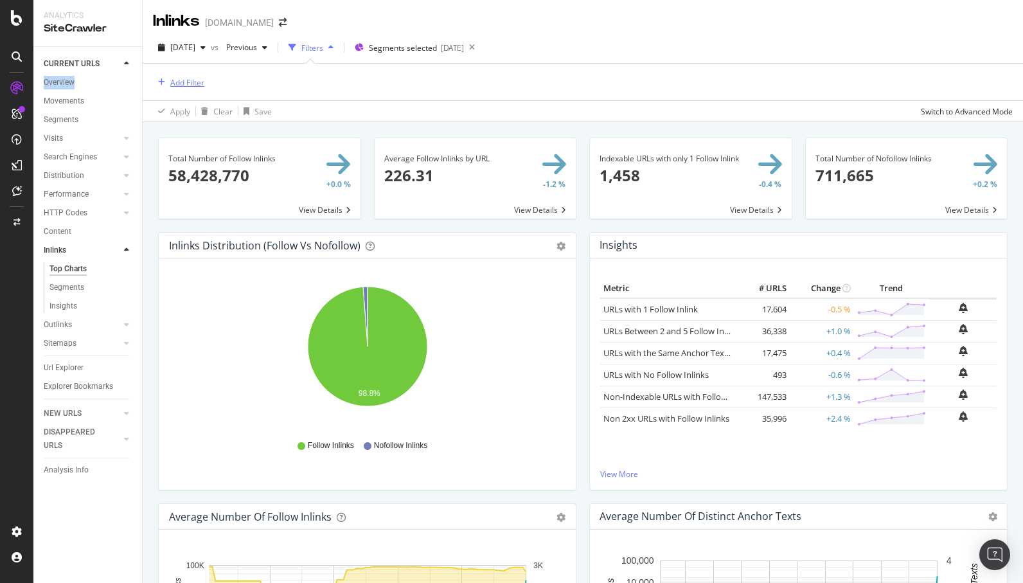
click at [191, 82] on div "Add Filter" at bounding box center [187, 82] width 34 height 11
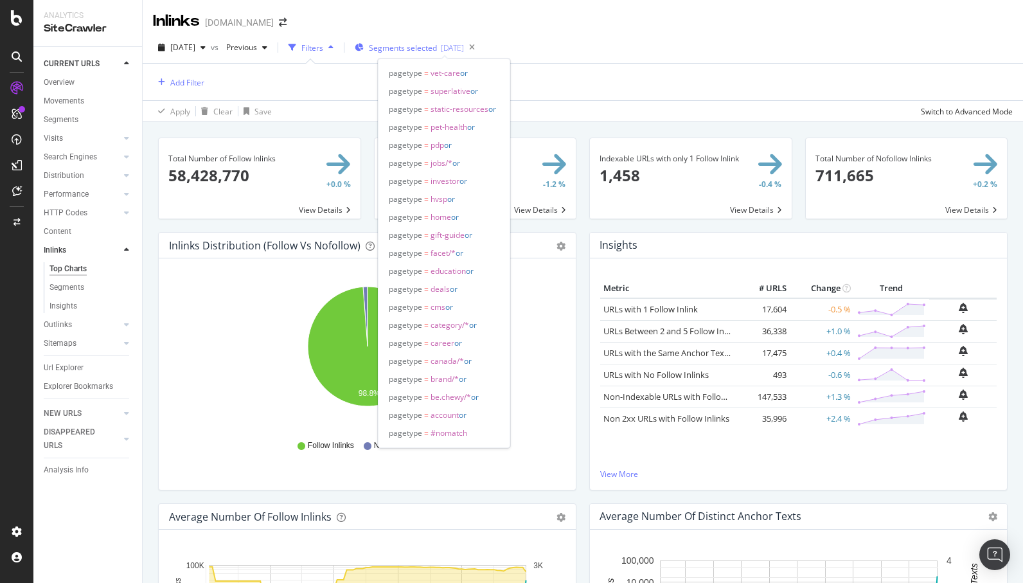
click at [464, 44] on div "[DATE]" at bounding box center [452, 47] width 23 height 11
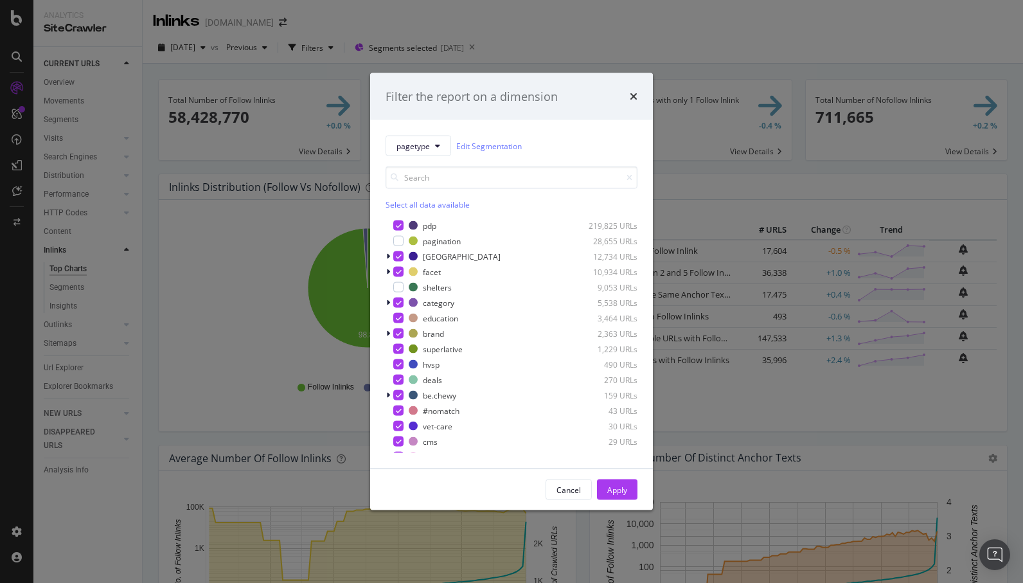
click at [530, 48] on div "Filter the report on a dimension pagetype Edit Segmentation Select all data ava…" at bounding box center [511, 291] width 1023 height 583
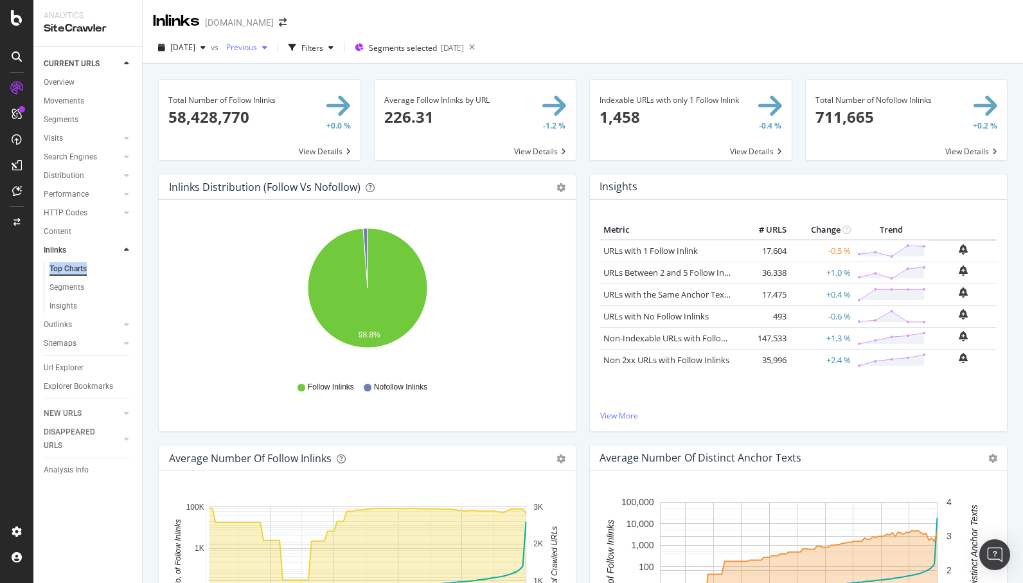
click at [257, 48] on span "Previous" at bounding box center [239, 47] width 36 height 11
click at [305, 170] on div "2023 Aug. 28th" at bounding box center [285, 165] width 69 height 12
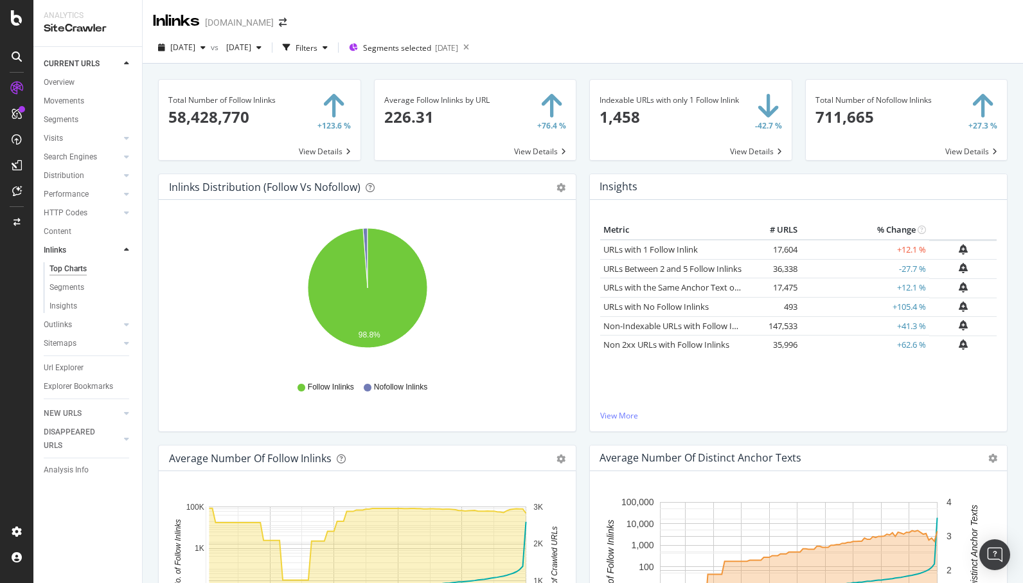
click at [738, 69] on div "Total Number of Follow Inlinks 58,428,770 +123.6 % View Details Average Follow …" at bounding box center [583, 550] width 850 height 963
click at [685, 33] on div "2025 Aug. 30th vs 2023 Aug. 28th Filters Segments selected 2025-03-04" at bounding box center [583, 47] width 880 height 31
click at [64, 300] on div "Insights" at bounding box center [63, 305] width 28 height 13
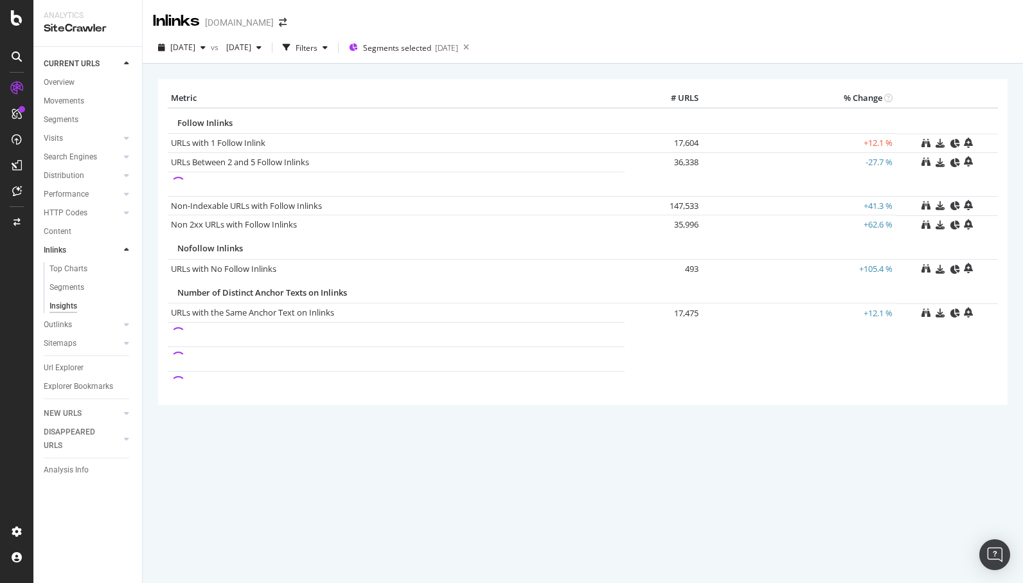
click at [156, 262] on div "Metric # URLS % Change Follow Inlinks URLs with 1 Follow Inlink 17,604 +12.1 % …" at bounding box center [583, 242] width 862 height 326
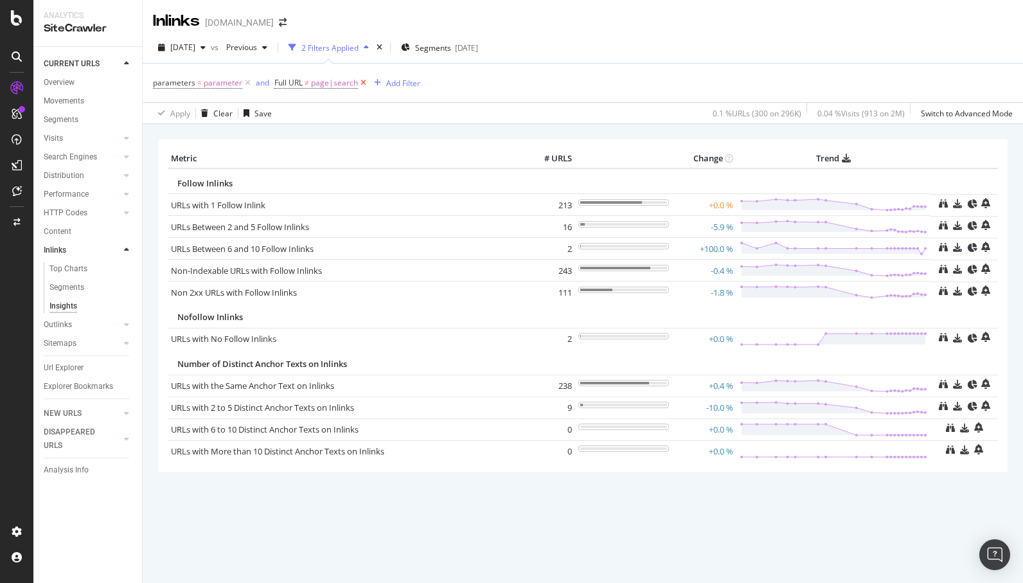
click at [362, 85] on icon at bounding box center [363, 82] width 11 height 13
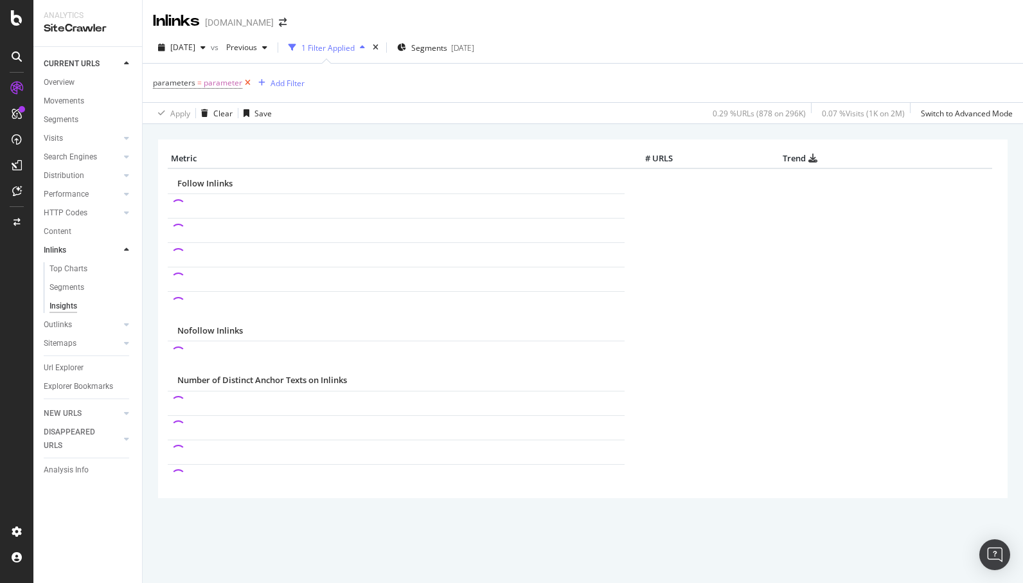
click at [249, 82] on icon at bounding box center [247, 82] width 11 height 13
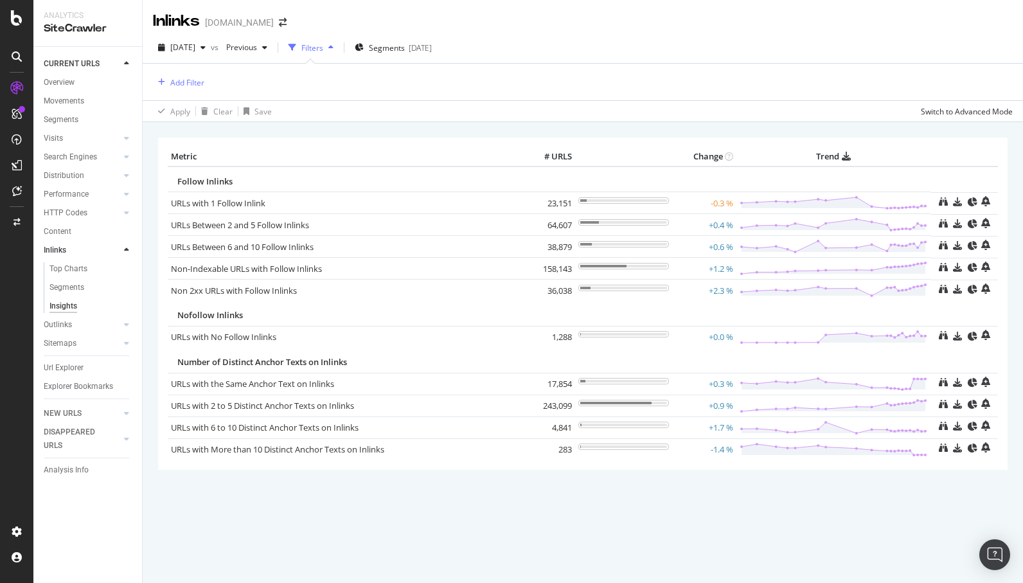
click at [387, 97] on div "Add Filter" at bounding box center [583, 82] width 860 height 37
click at [405, 50] on span "Segments" at bounding box center [387, 47] width 36 height 11
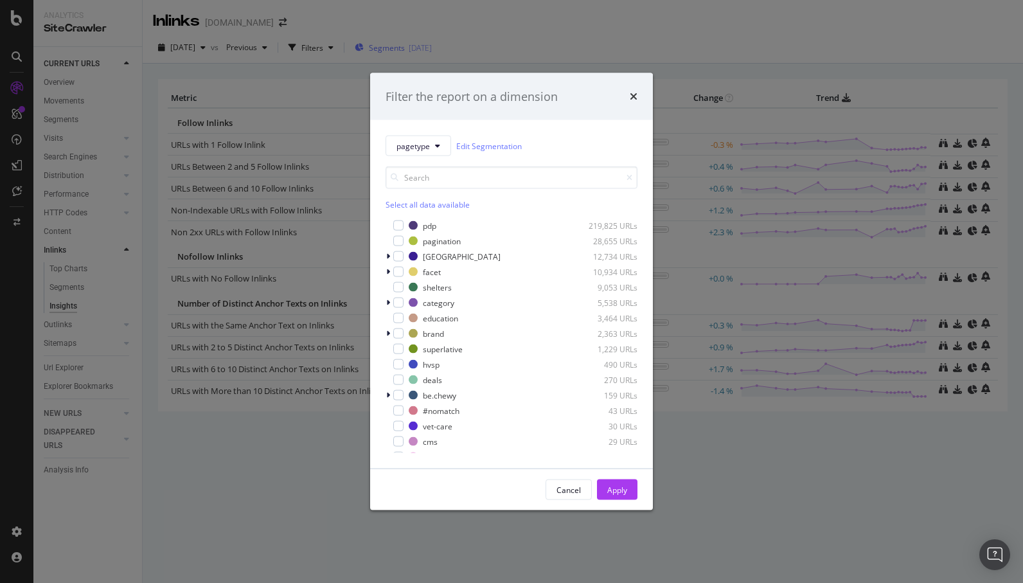
click at [411, 50] on div "Filter the report on a dimension pagetype Edit Segmentation Select all data ava…" at bounding box center [511, 291] width 1023 height 583
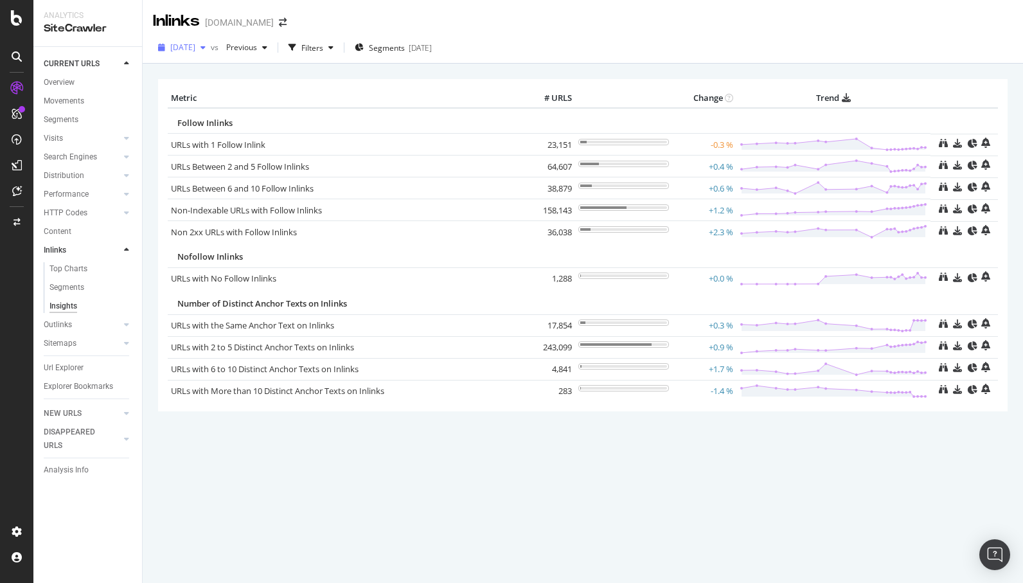
click at [195, 51] on span "[DATE]" at bounding box center [182, 47] width 25 height 11
click at [235, 163] on div "2023 Aug. 28th" at bounding box center [206, 165] width 69 height 12
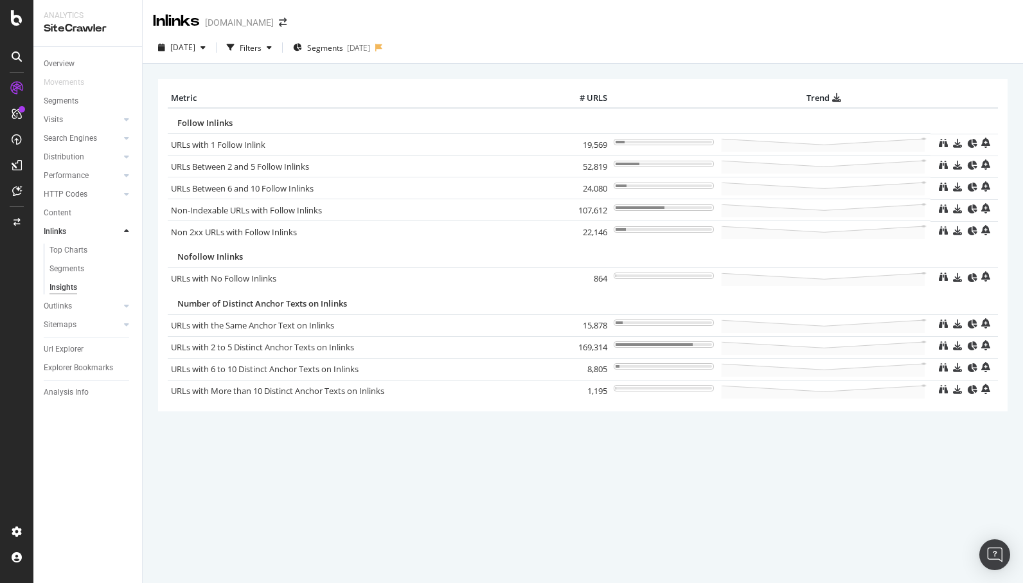
drag, startPoint x: 580, startPoint y: 233, endPoint x: 590, endPoint y: 231, distance: 10.4
click at [590, 231] on td "22,146" at bounding box center [584, 232] width 51 height 22
copy td "22"
click at [520, 74] on div "× Metric # URLS Trend Follow Inlinks URLs with 1 Follow Inlink 19,569 URLs Betw…" at bounding box center [583, 262] width 850 height 386
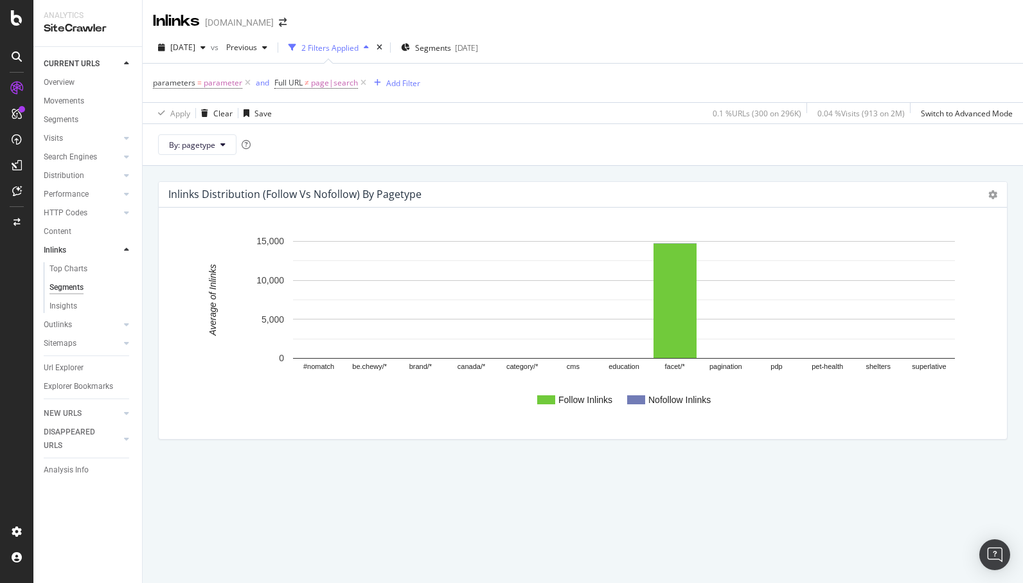
click at [485, 177] on div "Inlinks Distribution (Follow vs Nofollow) by pagetype Chart (by Value) Chart (b…" at bounding box center [583, 335] width 850 height 326
click at [248, 80] on icon at bounding box center [247, 82] width 11 height 13
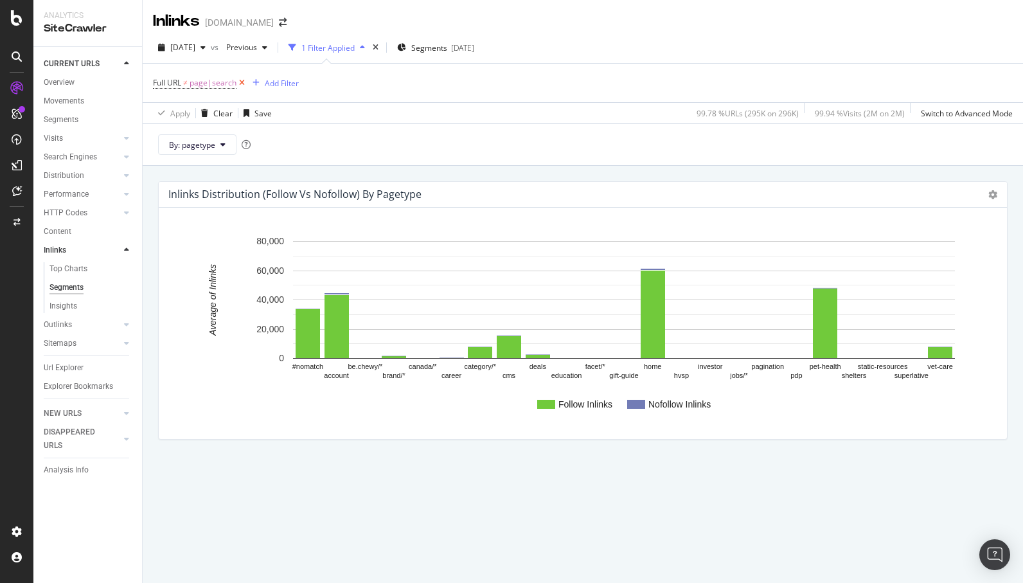
click at [243, 82] on icon at bounding box center [241, 82] width 11 height 13
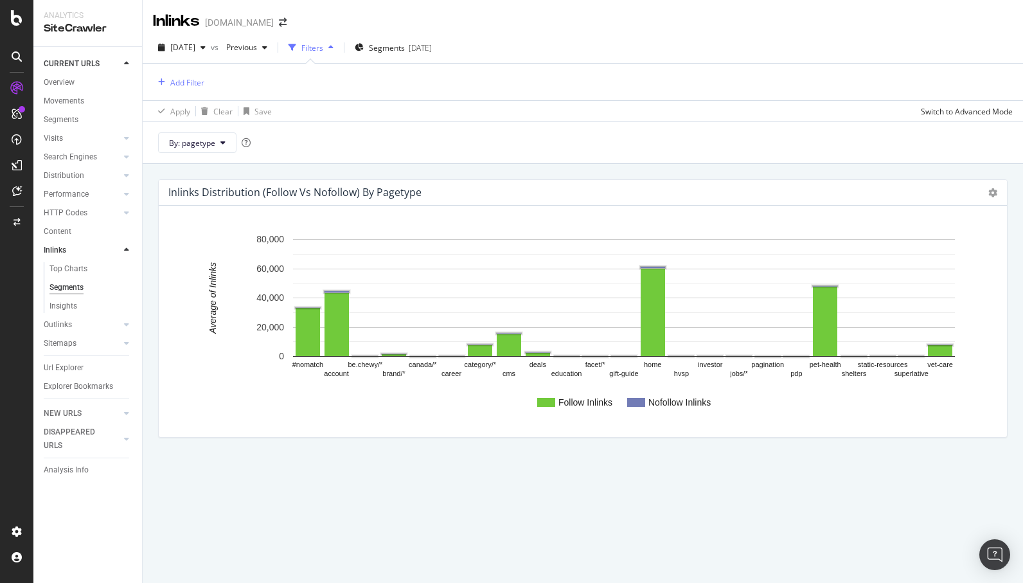
click at [669, 401] on text "Nofollow Inlinks" at bounding box center [679, 402] width 62 height 10
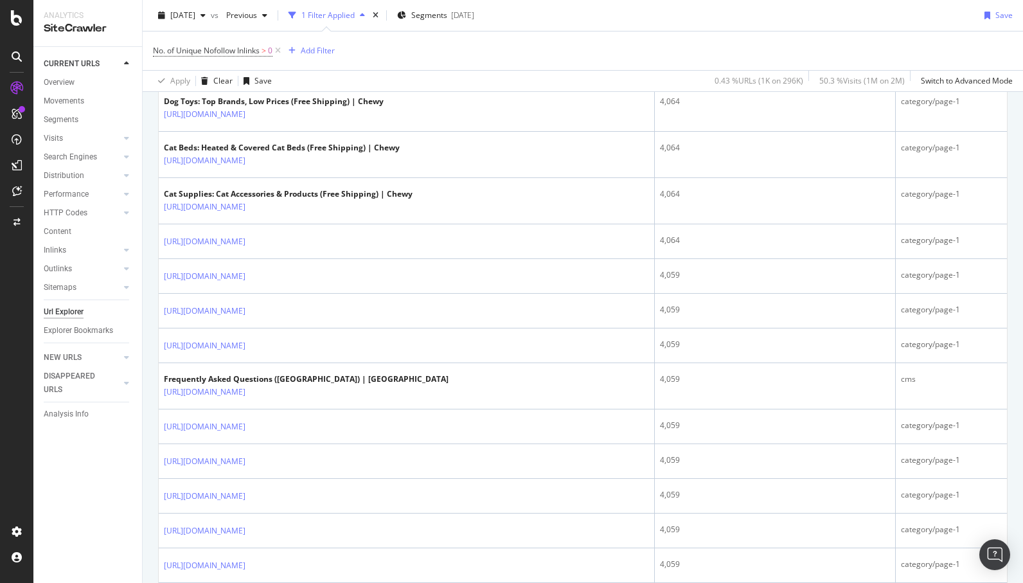
scroll to position [2022, 0]
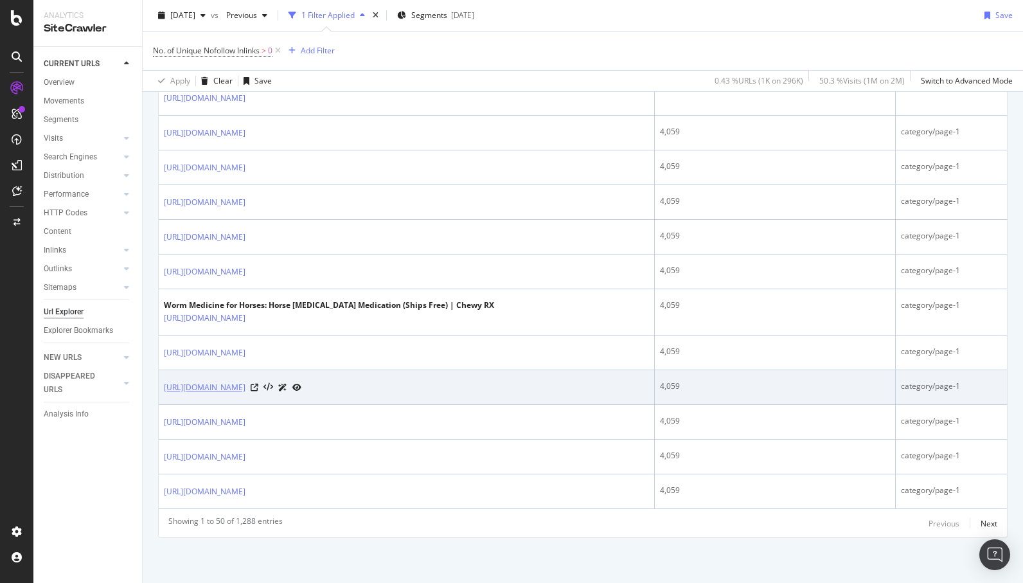
click at [245, 389] on link "[URL][DOMAIN_NAME]" at bounding box center [205, 387] width 82 height 13
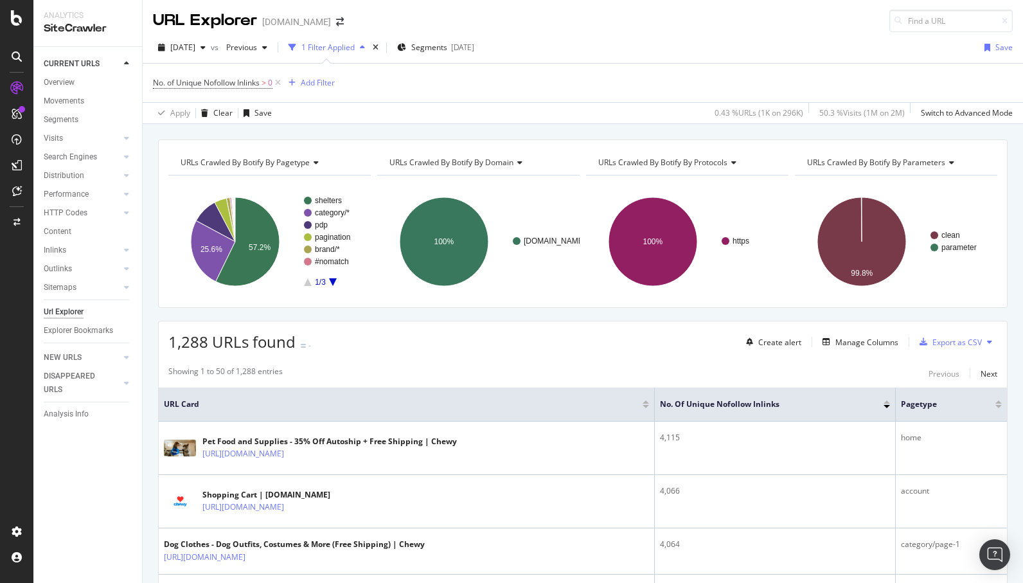
scroll to position [0, 0]
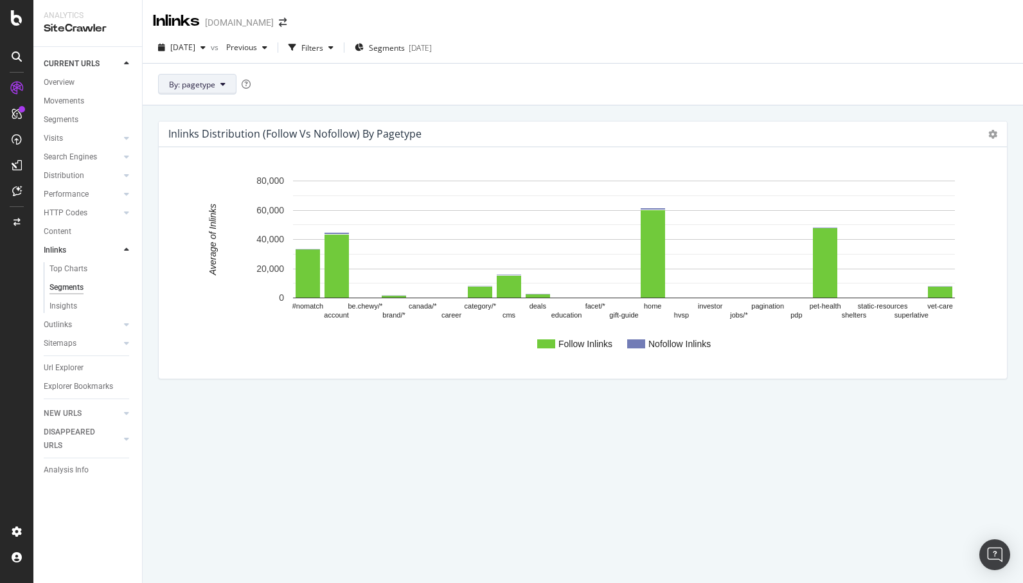
click at [215, 88] on span "By: pagetype" at bounding box center [192, 84] width 46 height 11
click at [217, 152] on span "domain" at bounding box center [238, 154] width 139 height 12
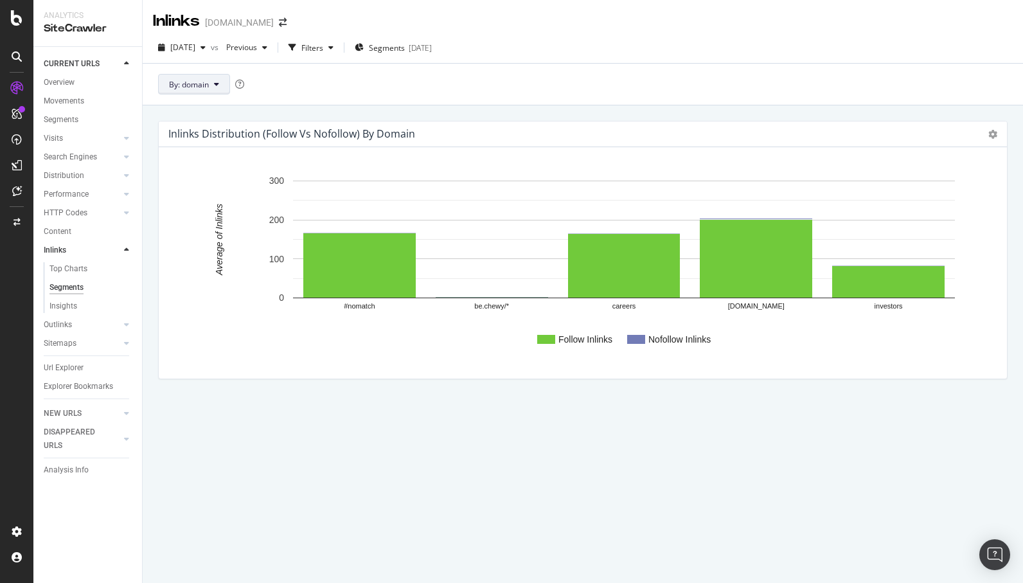
click at [190, 82] on span "By: domain" at bounding box center [189, 84] width 40 height 11
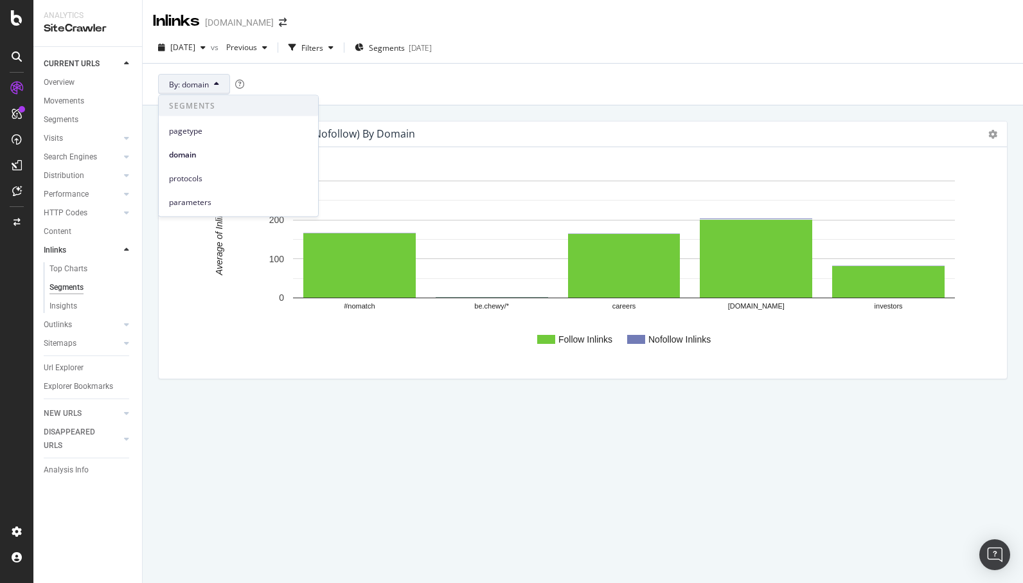
click at [193, 118] on div "pagetype" at bounding box center [238, 128] width 159 height 24
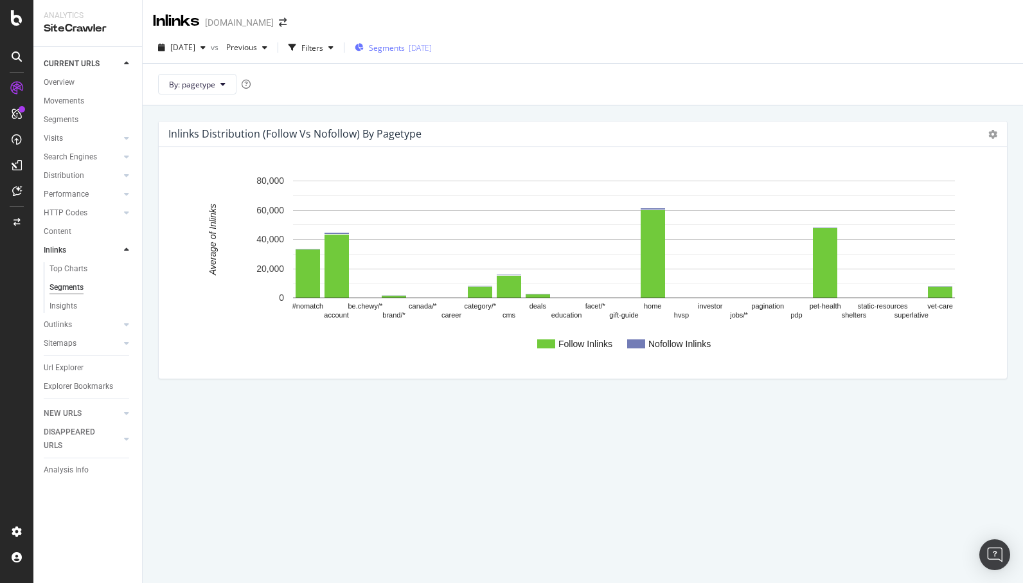
click at [405, 45] on span "Segments" at bounding box center [387, 47] width 36 height 11
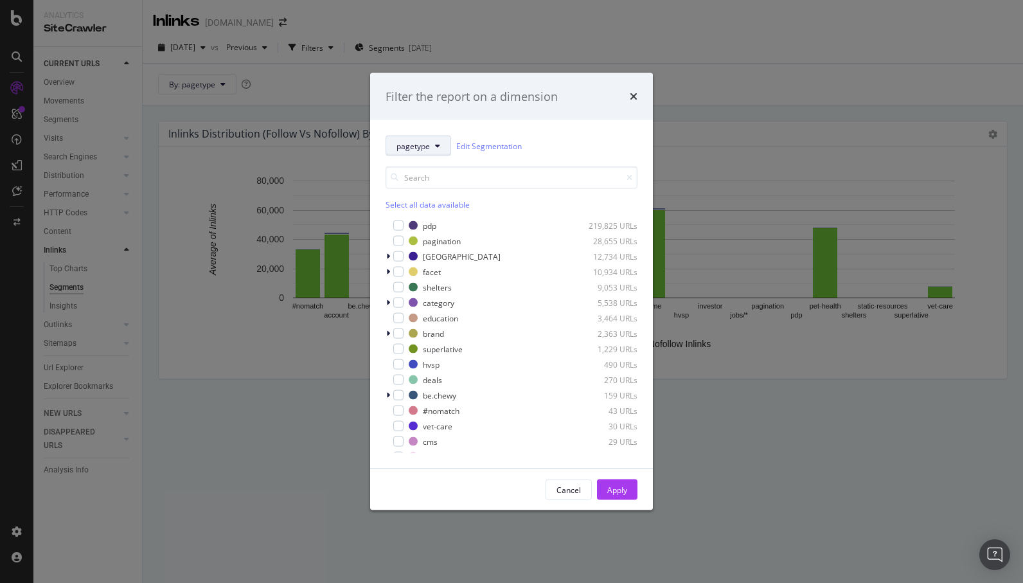
click at [410, 150] on span "pagetype" at bounding box center [412, 145] width 33 height 11
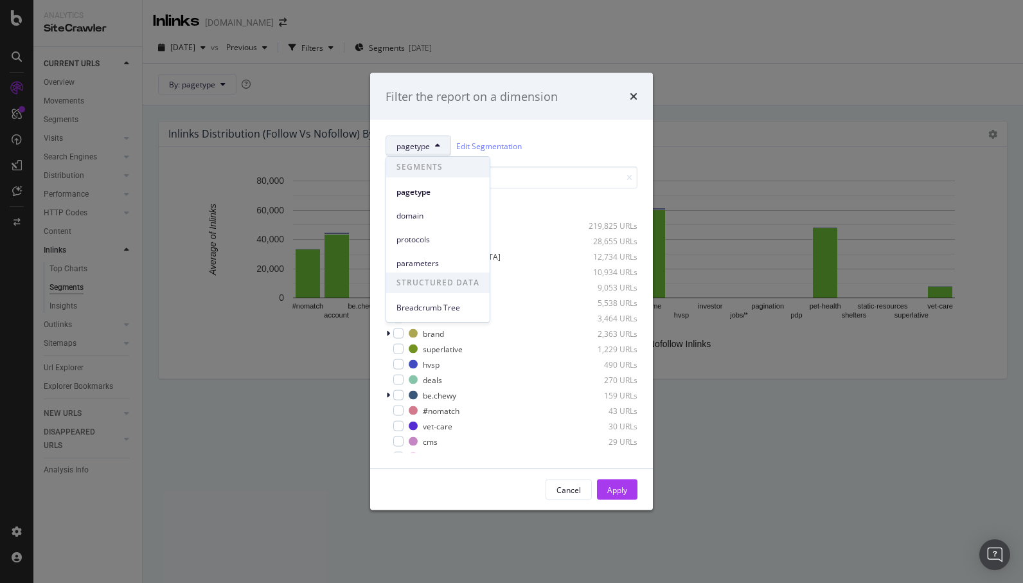
click at [412, 148] on span "pagetype" at bounding box center [412, 145] width 33 height 11
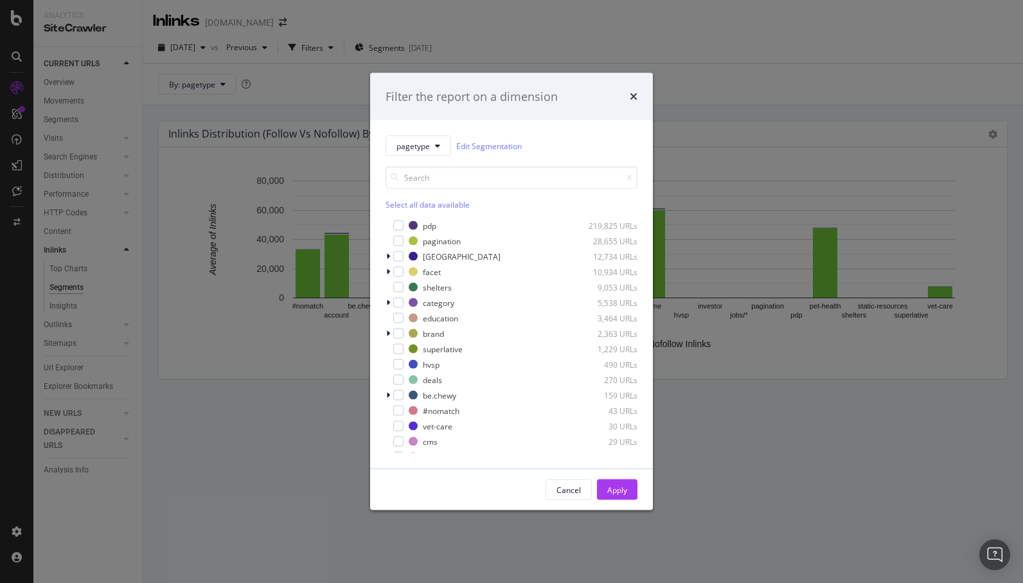
click at [409, 203] on div "Select all data available" at bounding box center [512, 204] width 252 height 11
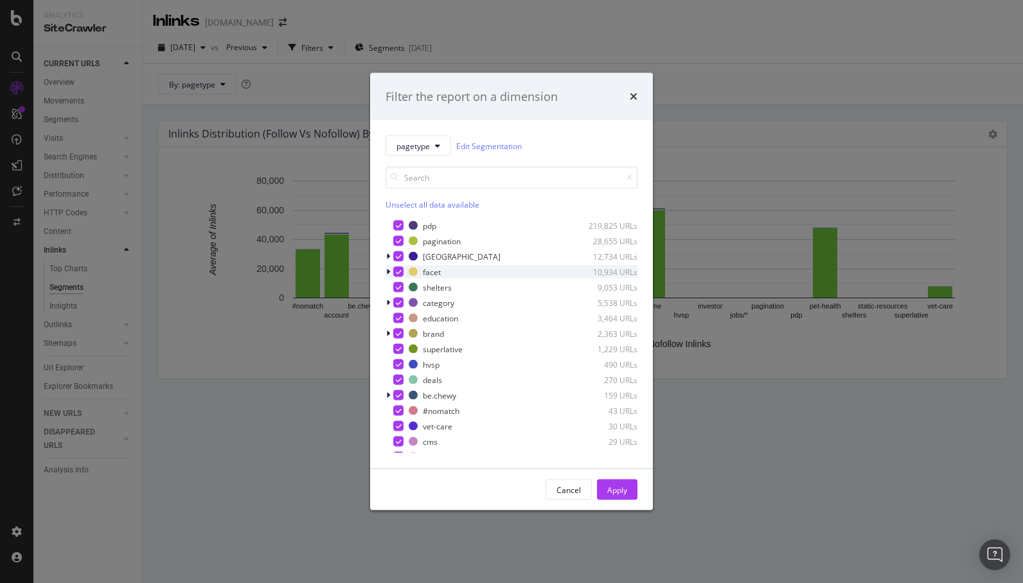
click at [388, 271] on icon "modal" at bounding box center [388, 272] width 4 height 8
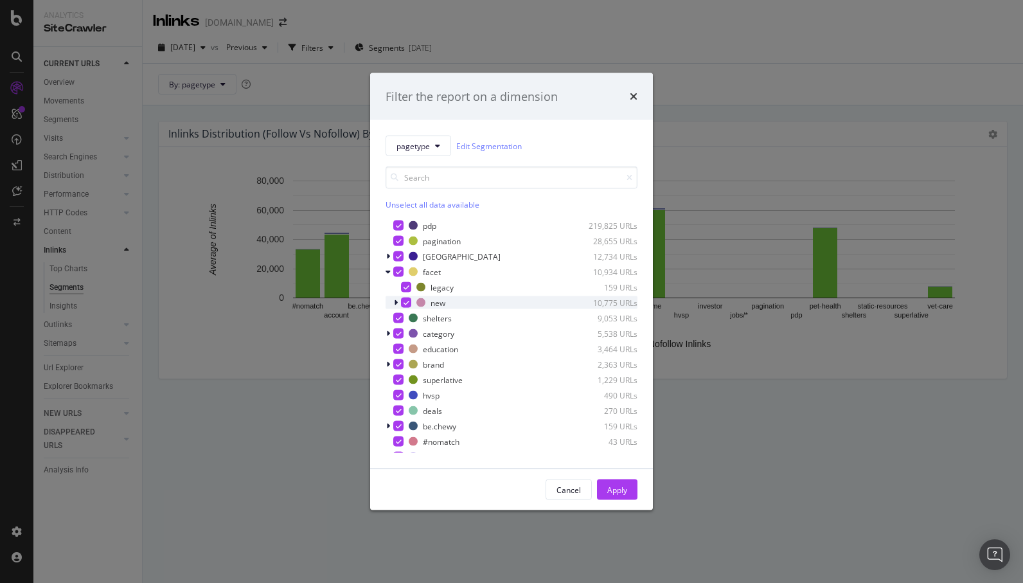
click at [396, 306] on icon "modal" at bounding box center [396, 303] width 4 height 8
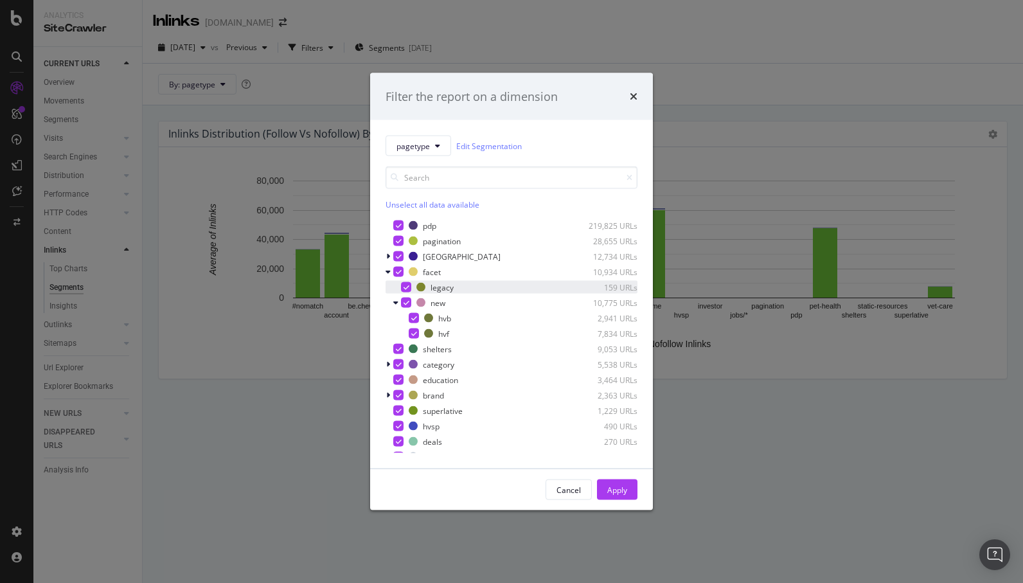
click at [409, 285] on div "modal" at bounding box center [406, 287] width 10 height 10
click at [387, 359] on div "modal" at bounding box center [390, 364] width 8 height 13
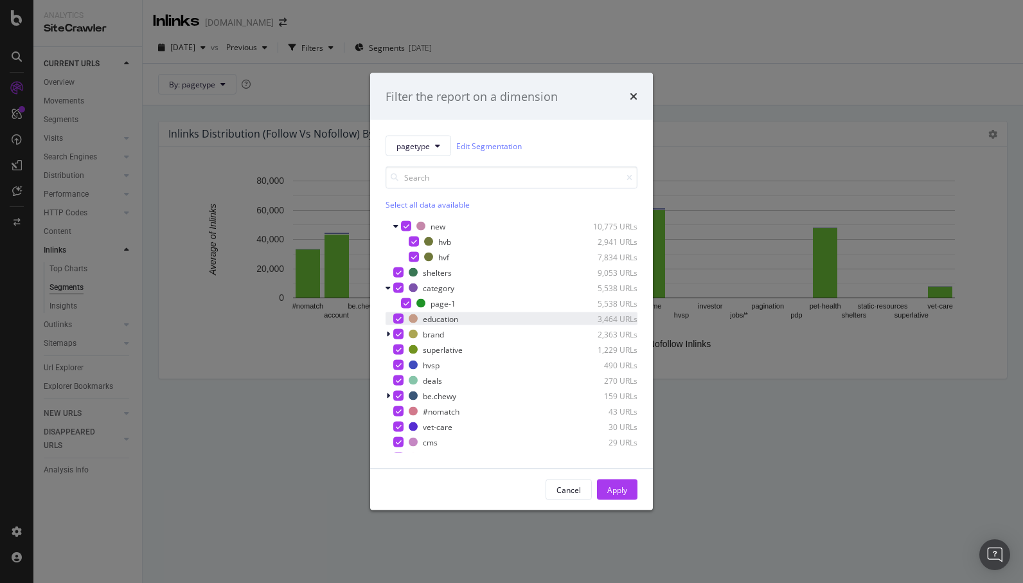
scroll to position [77, 0]
click at [387, 332] on icon "modal" at bounding box center [388, 334] width 4 height 8
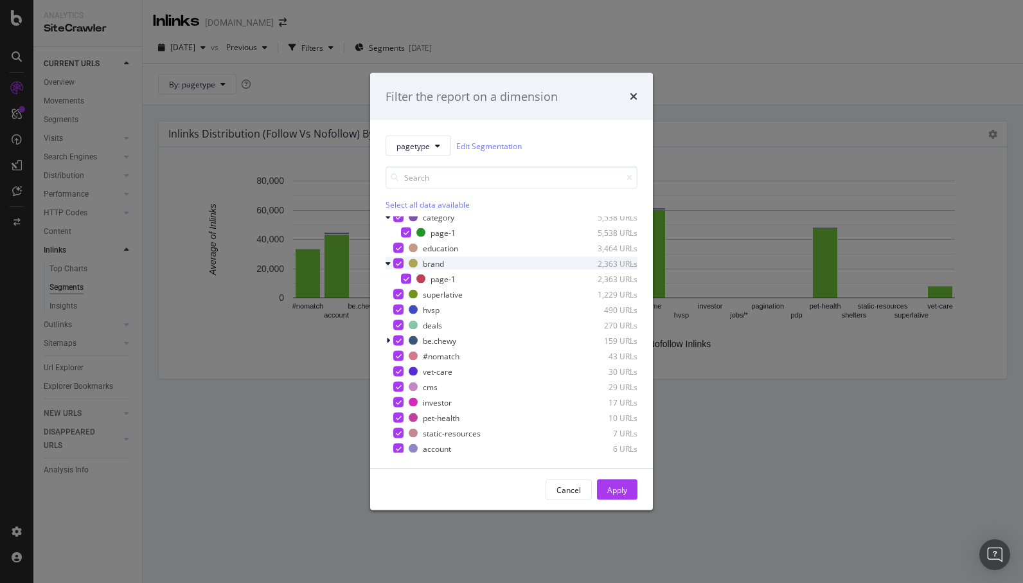
scroll to position [148, 0]
click at [389, 342] on icon "modal" at bounding box center [388, 340] width 4 height 8
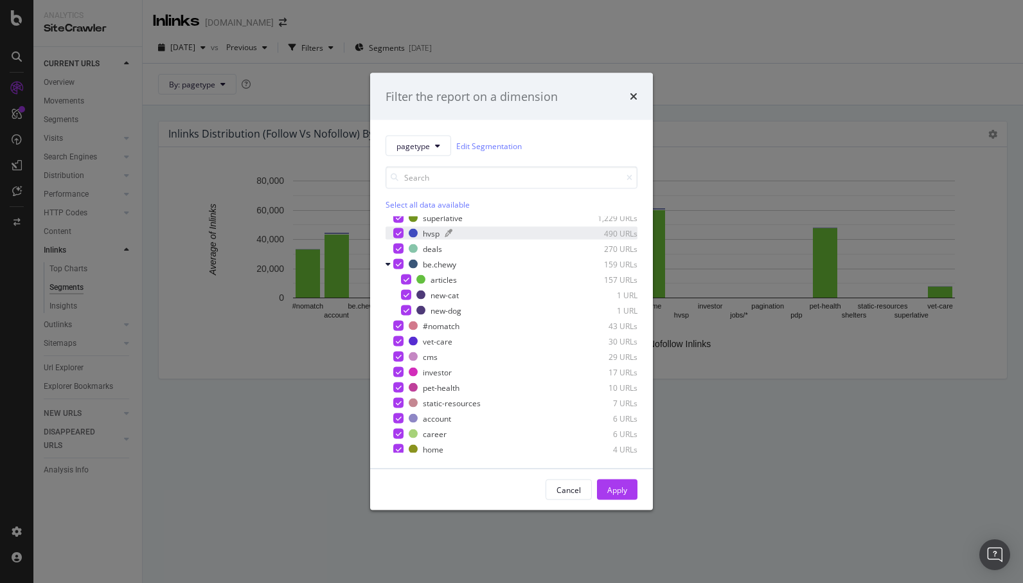
scroll to position [228, 0]
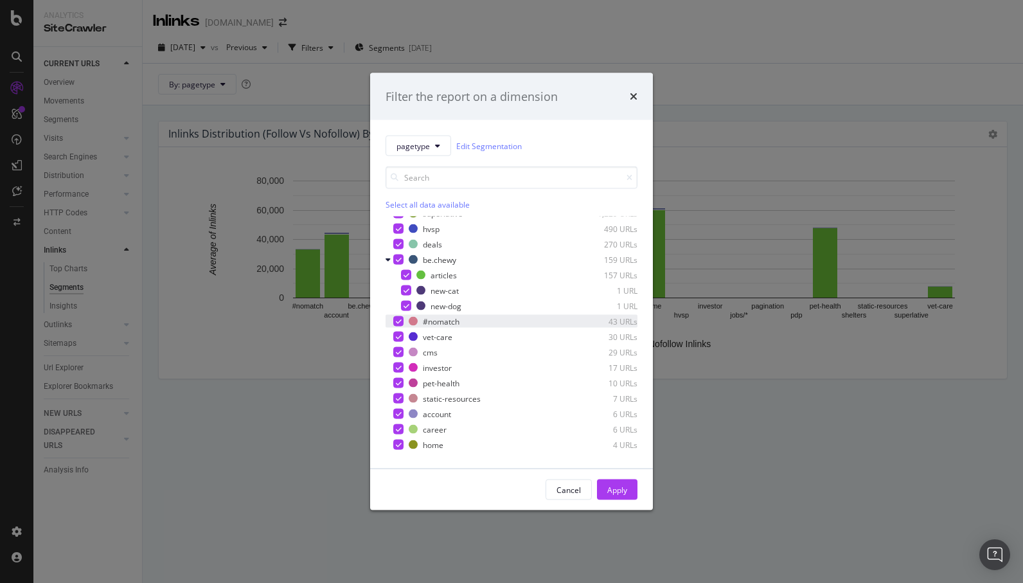
click at [397, 323] on icon "modal" at bounding box center [399, 321] width 6 height 6
click at [401, 260] on div "modal" at bounding box center [398, 259] width 10 height 10
click at [409, 305] on div "modal" at bounding box center [406, 306] width 10 height 10
click at [409, 285] on div "modal" at bounding box center [406, 290] width 10 height 10
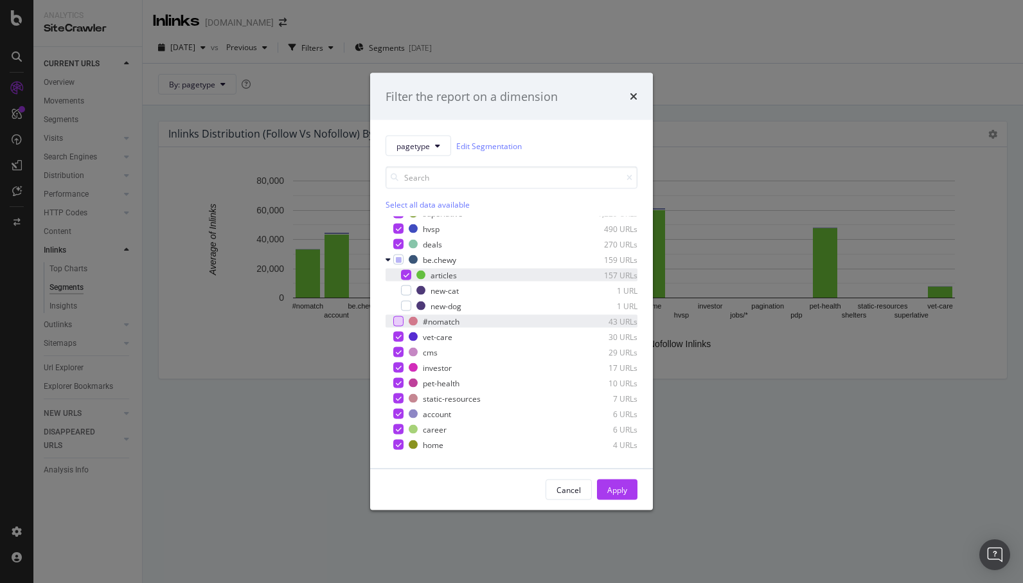
click at [408, 274] on icon "modal" at bounding box center [407, 275] width 6 height 6
click at [398, 262] on div "modal" at bounding box center [398, 259] width 10 height 10
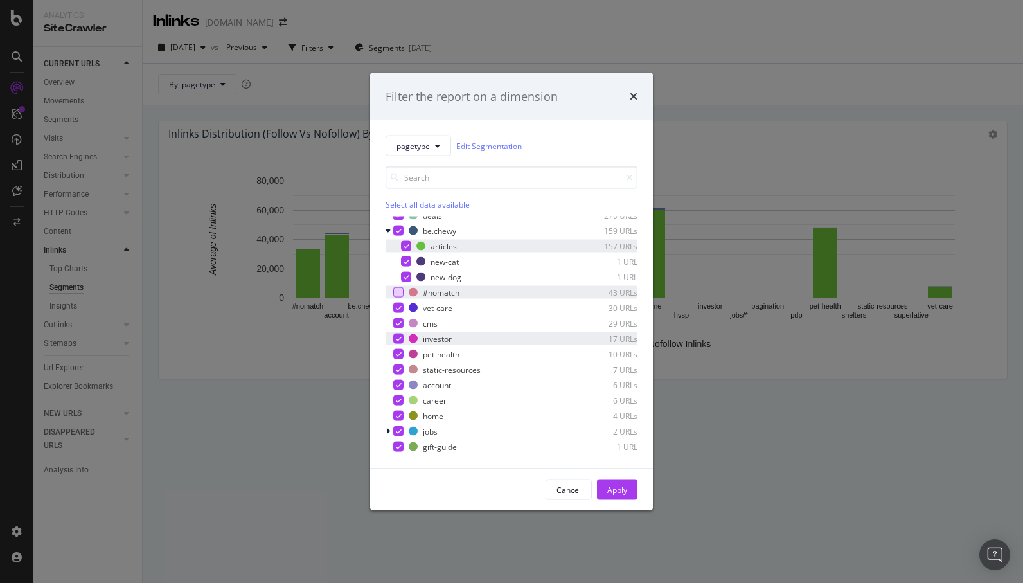
click at [396, 339] on icon "modal" at bounding box center [399, 338] width 6 height 6
click at [399, 430] on icon "modal" at bounding box center [399, 431] width 6 height 6
click at [399, 418] on icon "modal" at bounding box center [399, 416] width 6 height 6
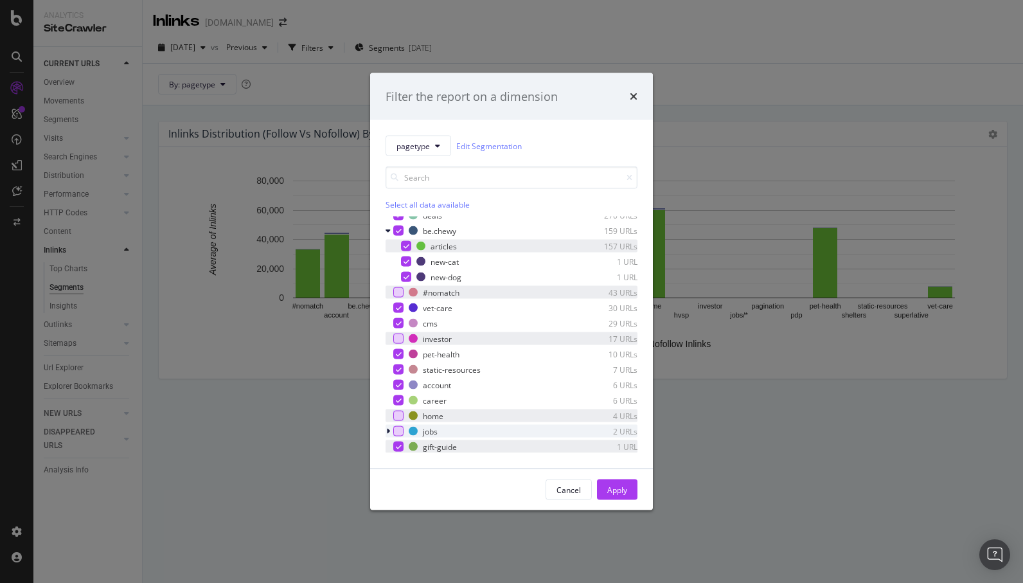
click at [397, 445] on icon "modal" at bounding box center [399, 446] width 6 height 6
click at [400, 399] on icon "modal" at bounding box center [399, 400] width 6 height 6
click at [387, 431] on icon "modal" at bounding box center [388, 431] width 4 height 8
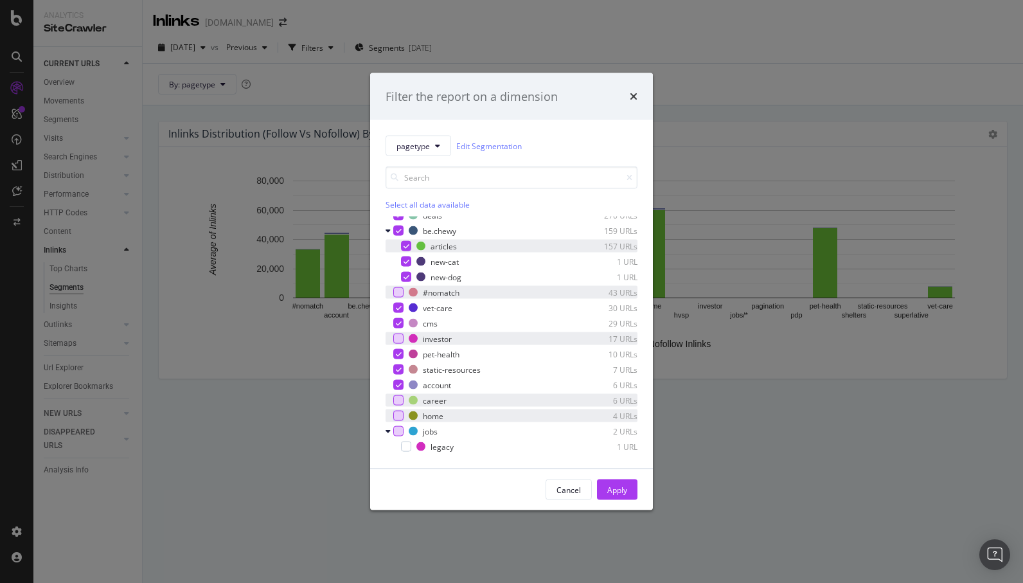
scroll to position [288, 0]
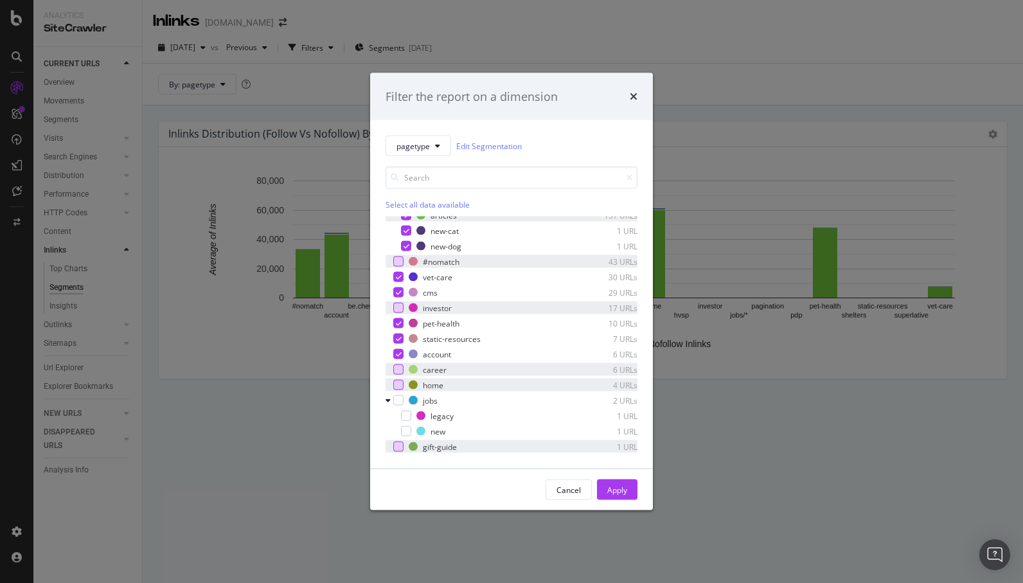
click at [387, 402] on icon "modal" at bounding box center [388, 400] width 5 height 8
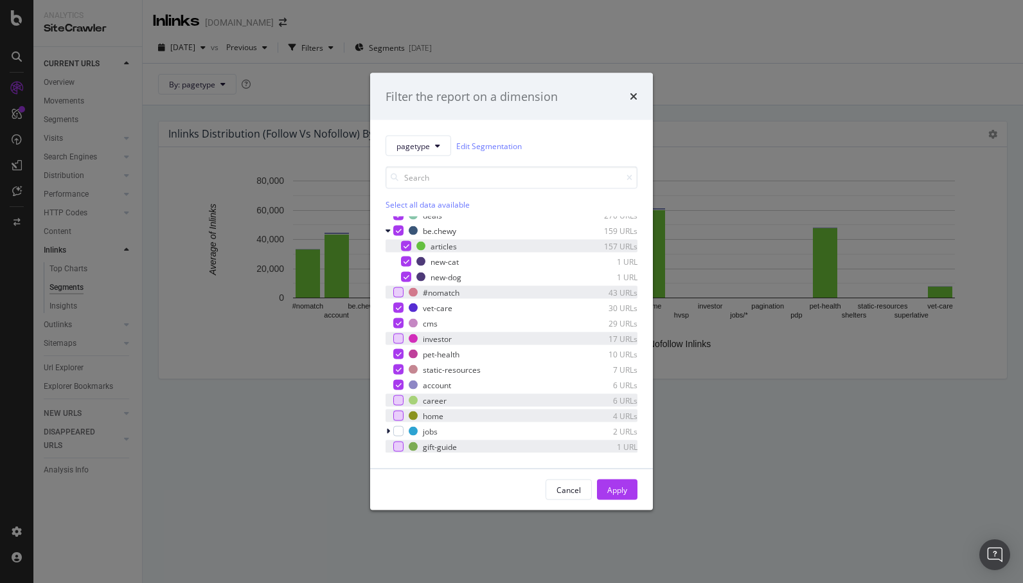
scroll to position [257, 0]
click at [395, 369] on div "modal" at bounding box center [398, 369] width 10 height 10
click at [407, 391] on div "account 6 URLs" at bounding box center [512, 384] width 252 height 13
click at [400, 355] on icon "modal" at bounding box center [399, 354] width 6 height 6
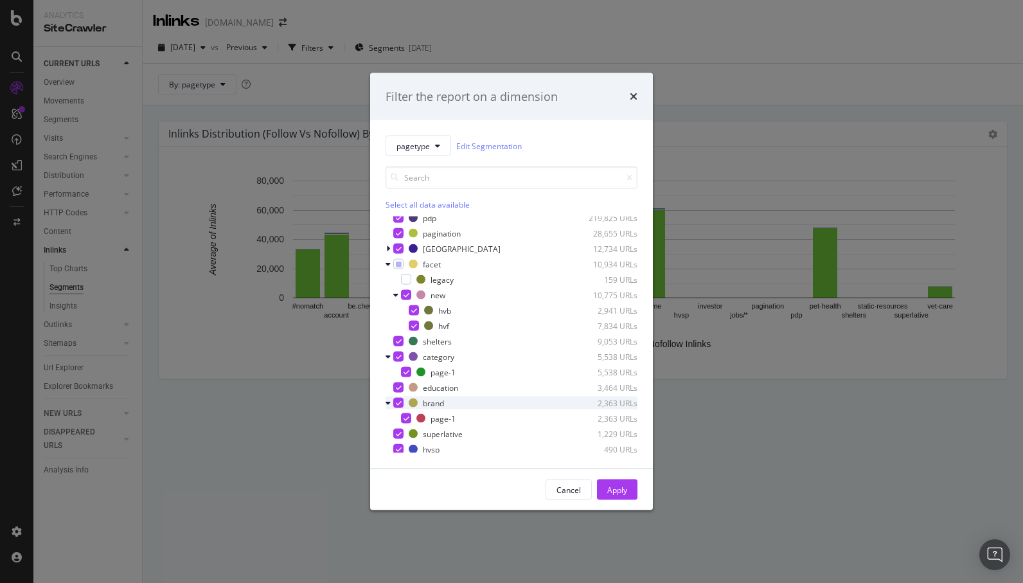
scroll to position [0, 0]
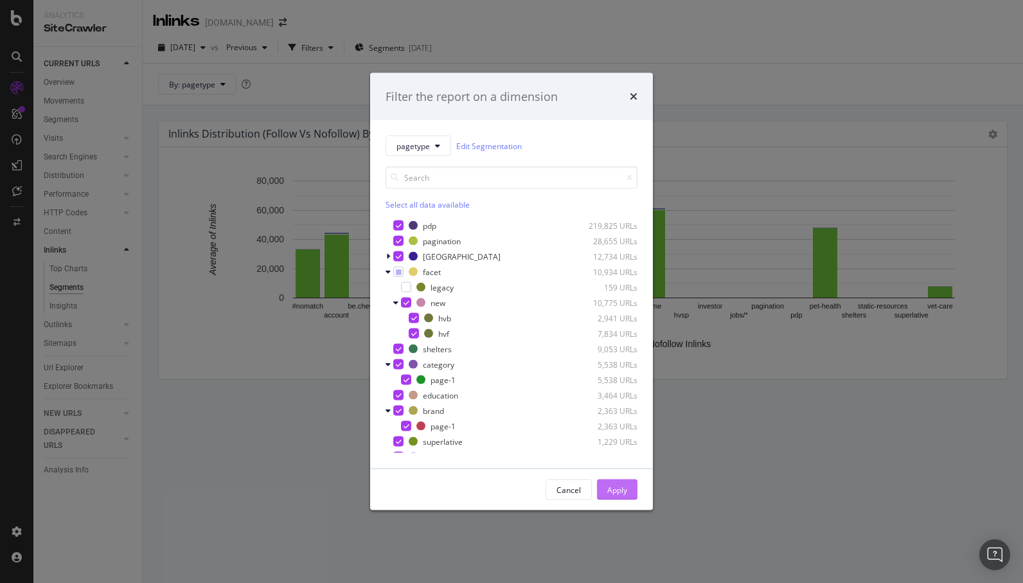
click at [619, 490] on div "Apply" at bounding box center [617, 489] width 20 height 11
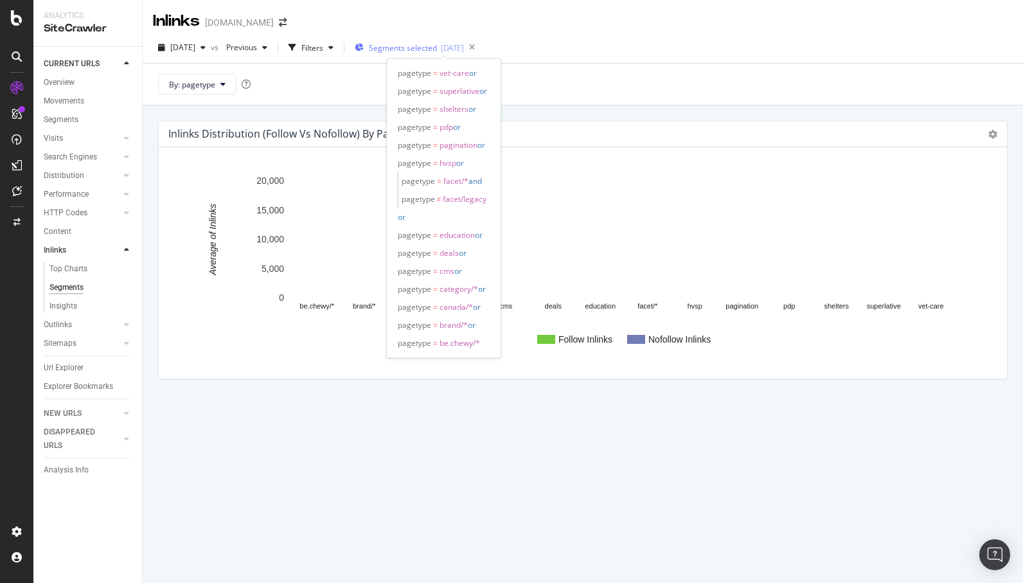
click at [437, 48] on span "Segments selected" at bounding box center [403, 47] width 68 height 11
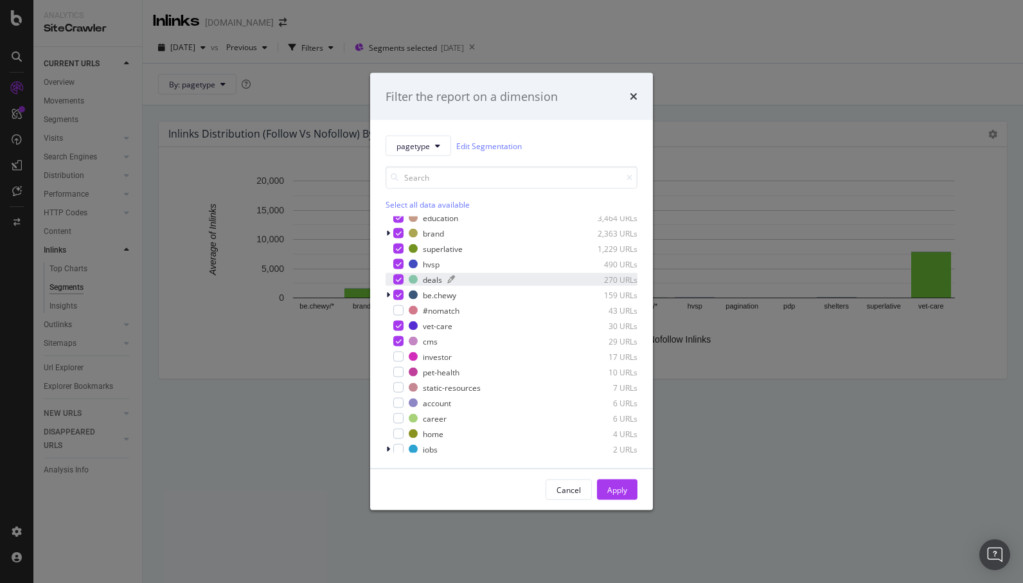
scroll to position [102, 0]
click at [396, 338] on icon "modal" at bounding box center [399, 339] width 6 height 6
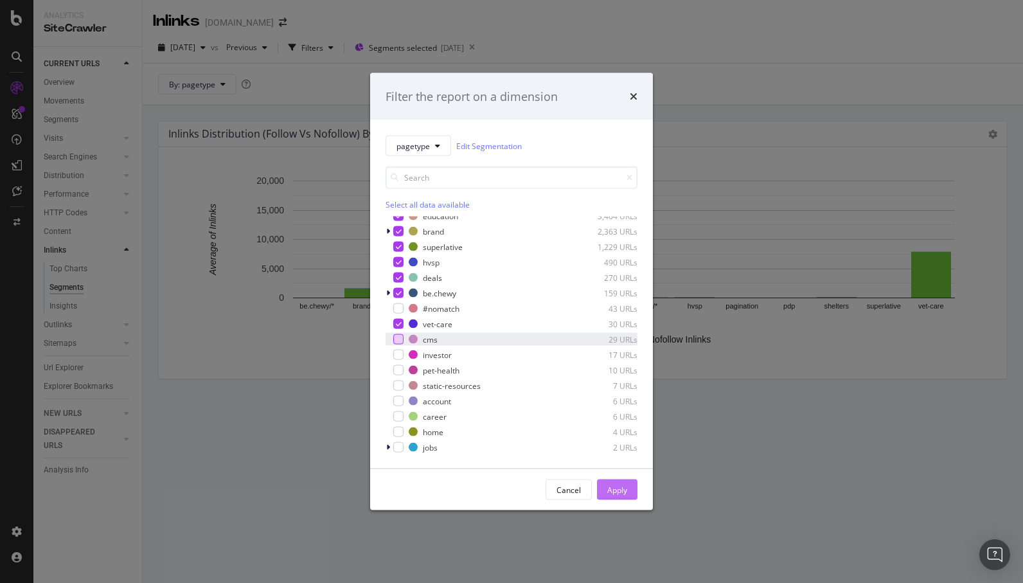
click at [601, 490] on button "Apply" at bounding box center [617, 489] width 40 height 21
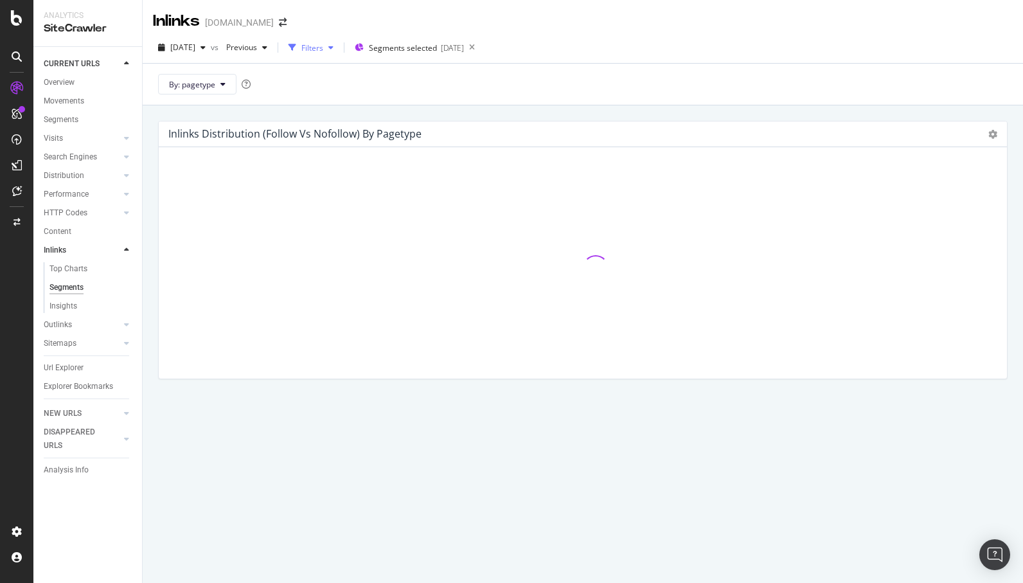
click at [323, 53] on div "Filters" at bounding box center [312, 47] width 22 height 11
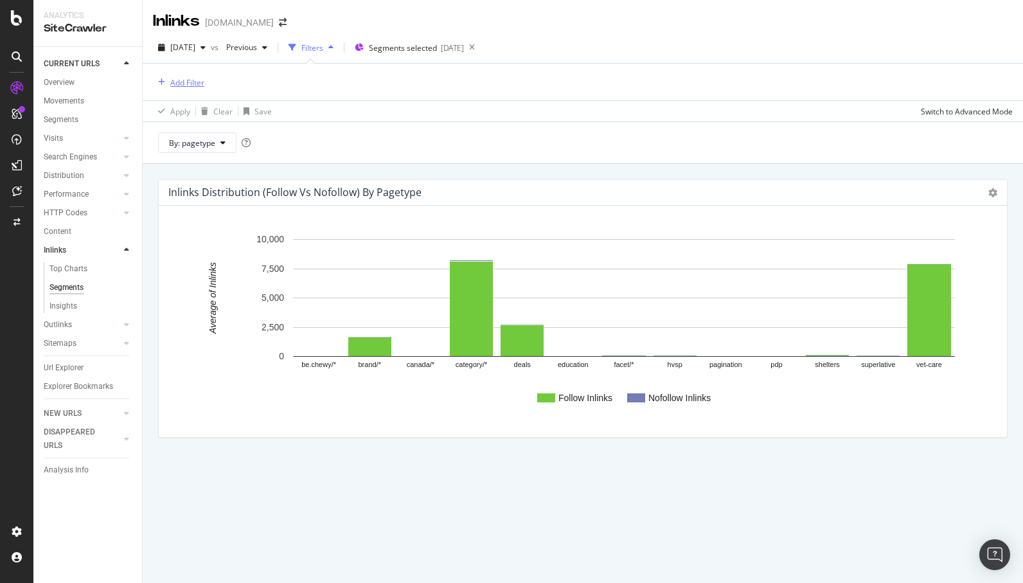
click at [178, 85] on div "Add Filter" at bounding box center [187, 82] width 34 height 11
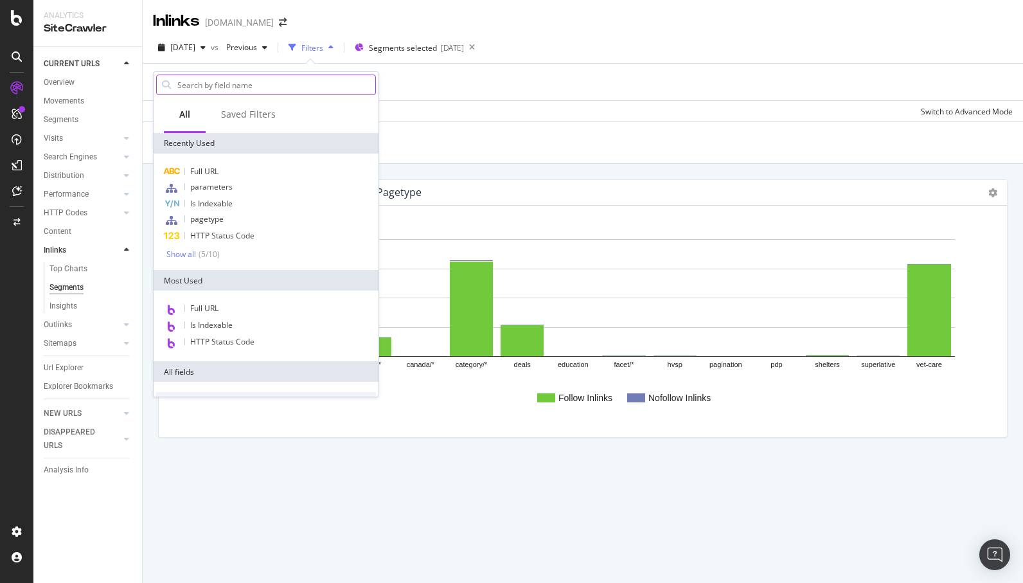
click at [213, 85] on input "text" at bounding box center [275, 84] width 199 height 19
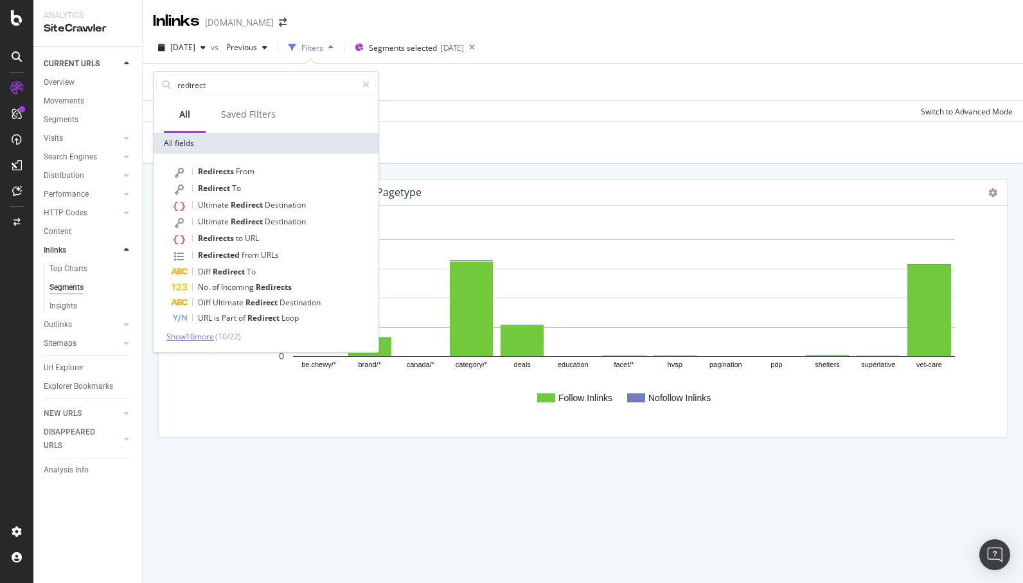
click at [214, 336] on span "Show 10 more" at bounding box center [190, 336] width 48 height 11
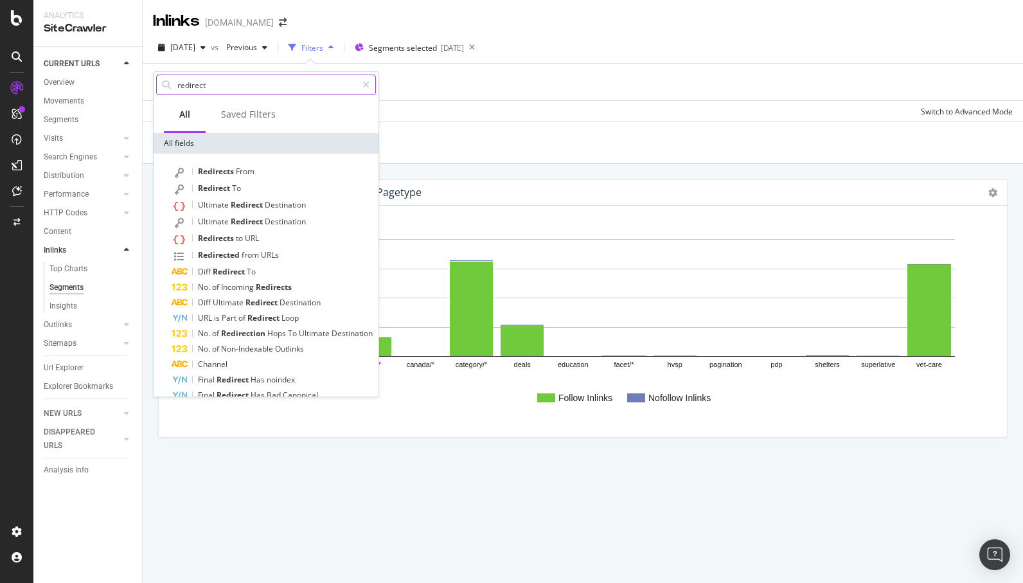
click at [228, 78] on input "redirect" at bounding box center [266, 84] width 181 height 19
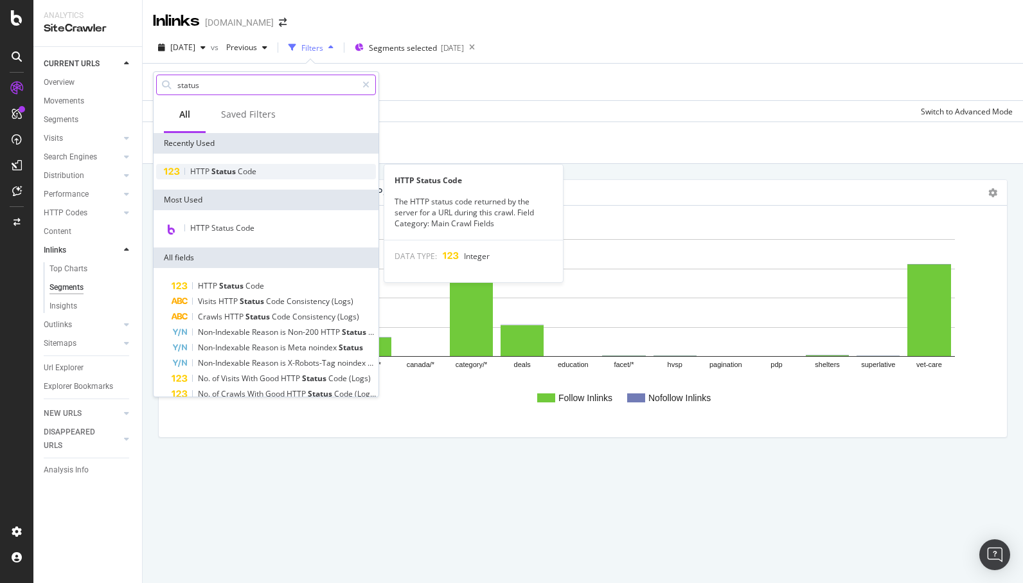
type input "status"
click at [244, 177] on div "HTTP Status Code" at bounding box center [266, 171] width 220 height 15
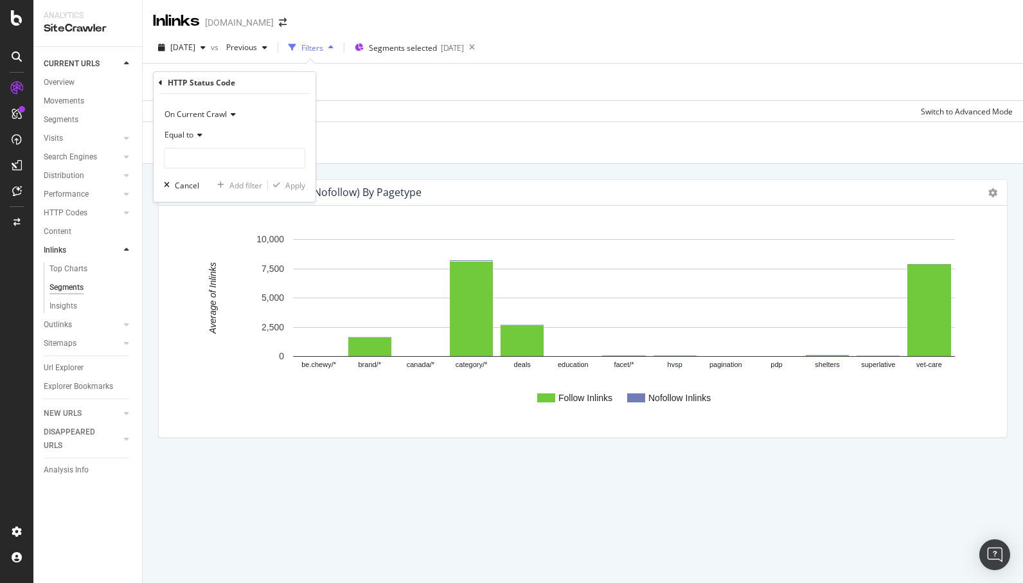
click at [195, 132] on icon at bounding box center [197, 135] width 9 height 8
click at [199, 177] on span "Not Equal to" at bounding box center [192, 178] width 44 height 11
click at [206, 159] on input "number" at bounding box center [234, 158] width 141 height 21
click at [204, 173] on span "200" at bounding box center [210, 175] width 85 height 11
type input "200"
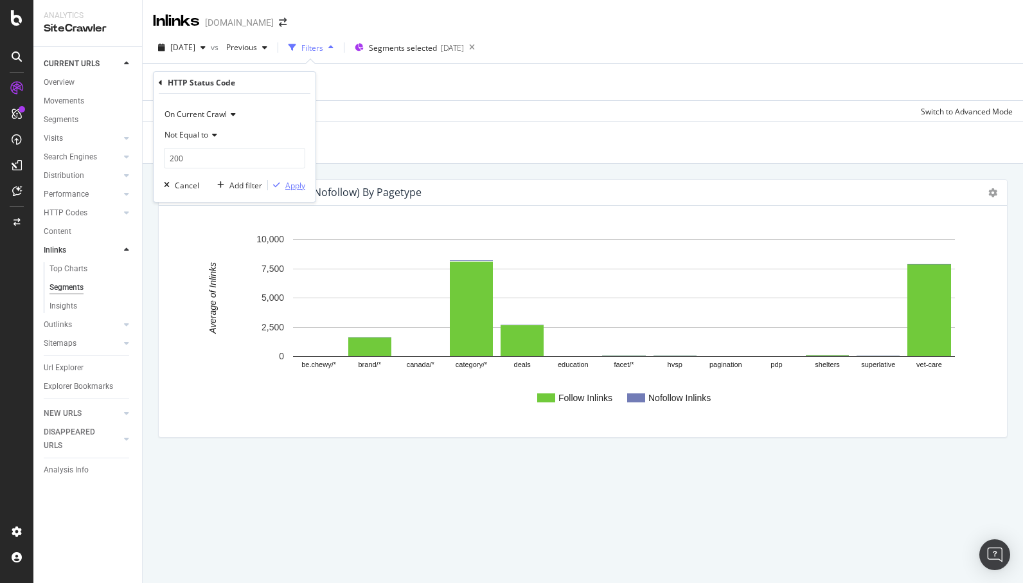
click at [296, 183] on div "Apply" at bounding box center [295, 185] width 20 height 11
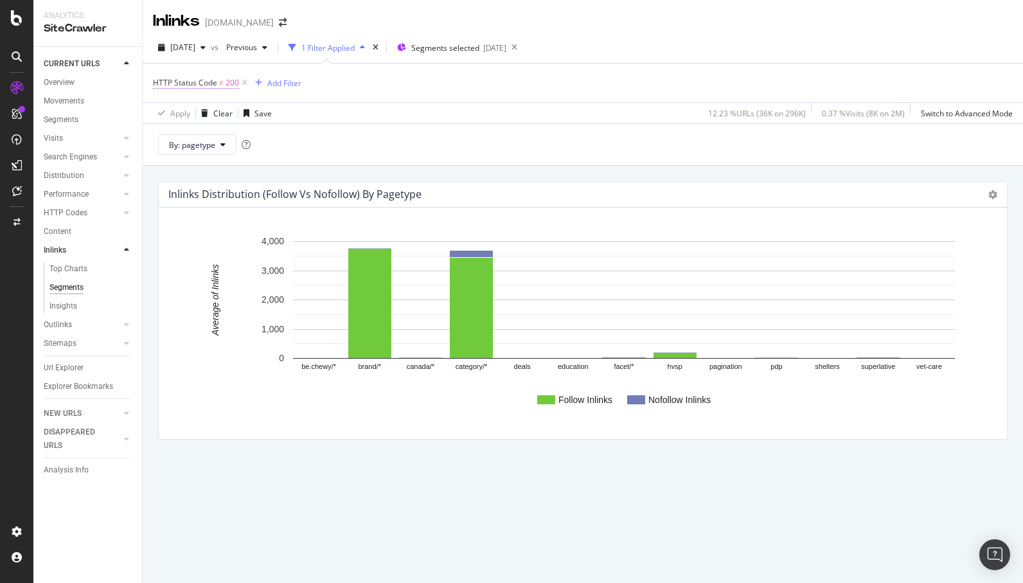
click at [209, 85] on span "HTTP Status Code" at bounding box center [185, 82] width 64 height 11
click at [159, 80] on icon at bounding box center [161, 82] width 4 height 8
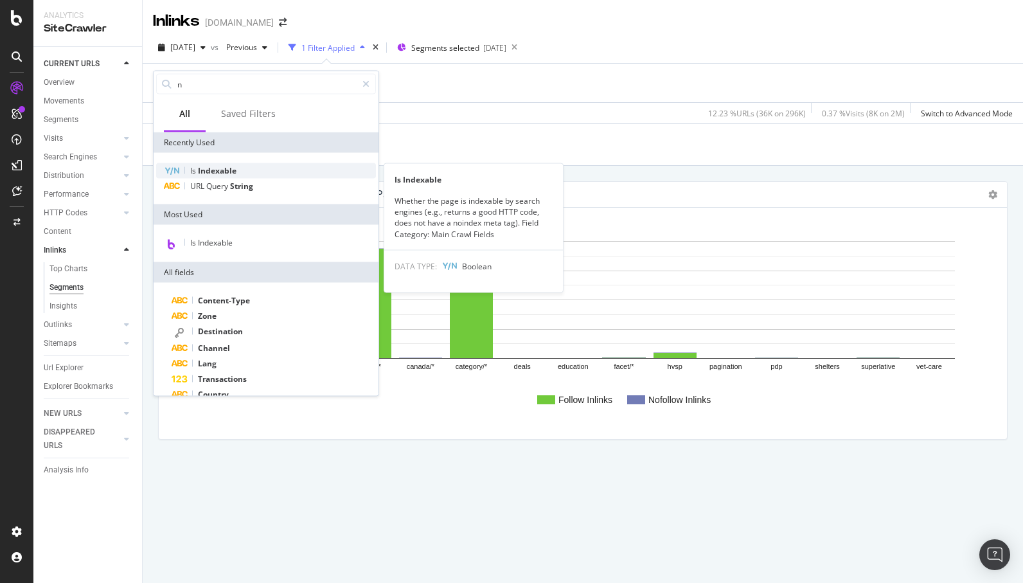
type input "n"
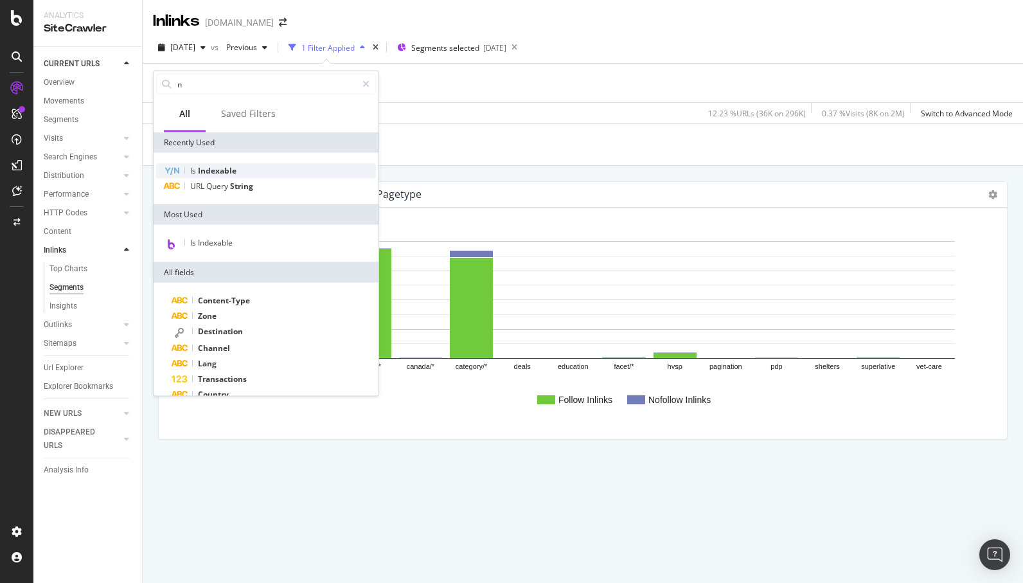
click at [244, 174] on div "Is Indexable" at bounding box center [266, 170] width 220 height 15
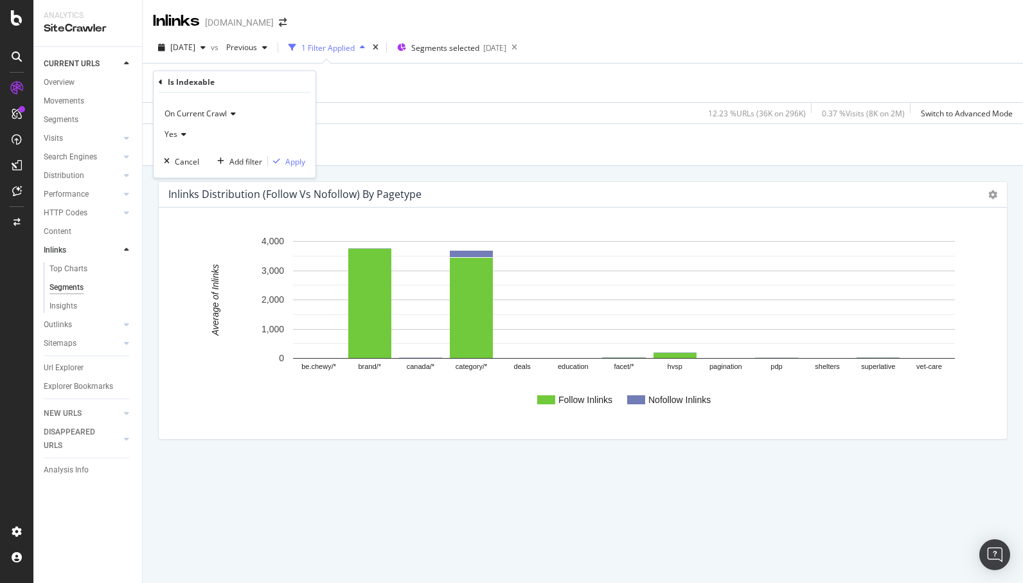
click at [181, 139] on div "Yes" at bounding box center [234, 134] width 141 height 21
click at [184, 173] on div "No" at bounding box center [236, 177] width 138 height 17
click at [293, 157] on div "Apply" at bounding box center [295, 161] width 20 height 11
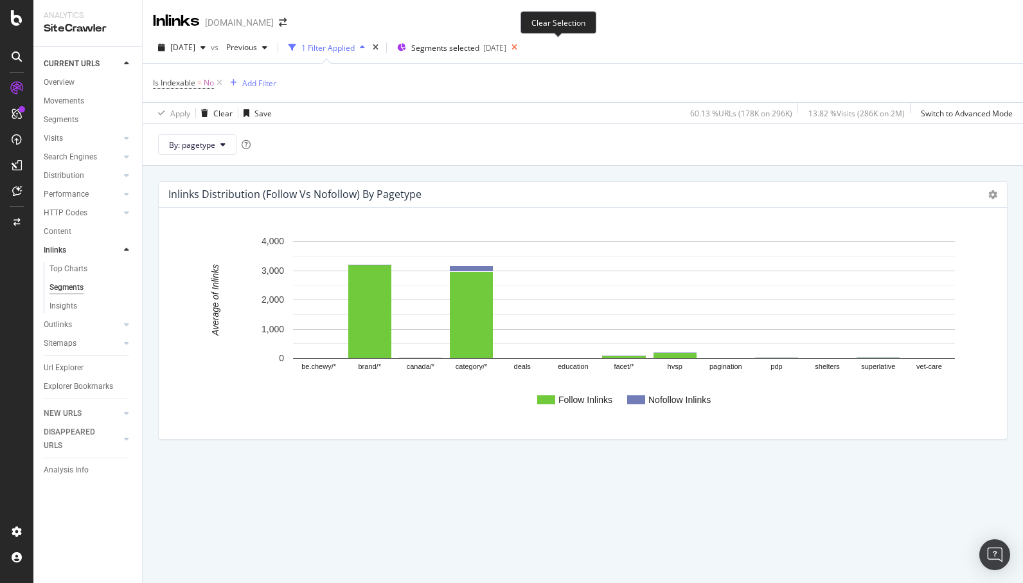
click at [522, 48] on icon at bounding box center [514, 48] width 16 height 18
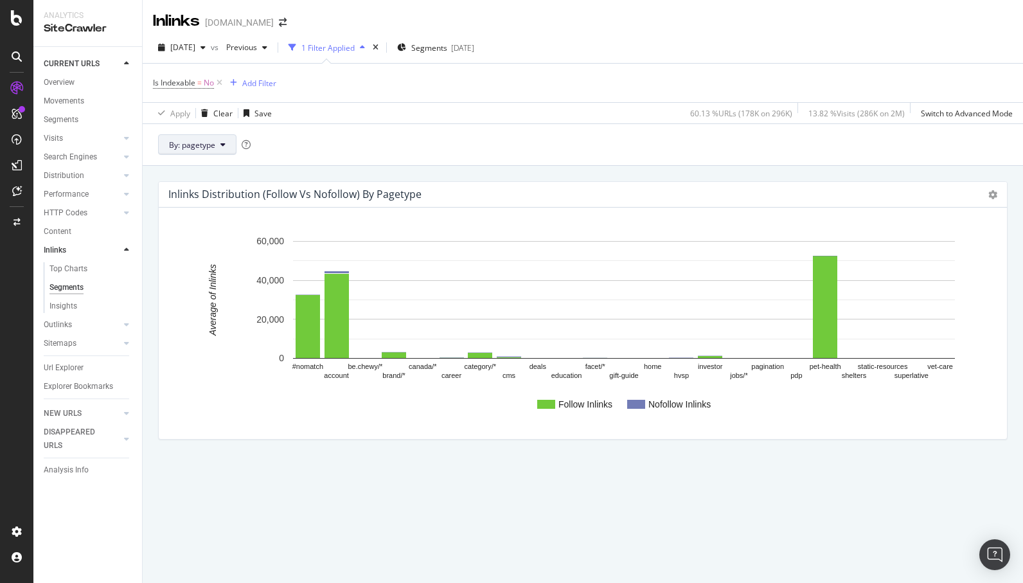
click at [183, 141] on span "By: pagetype" at bounding box center [192, 144] width 46 height 11
click at [209, 267] on span "parameters" at bounding box center [238, 263] width 139 height 12
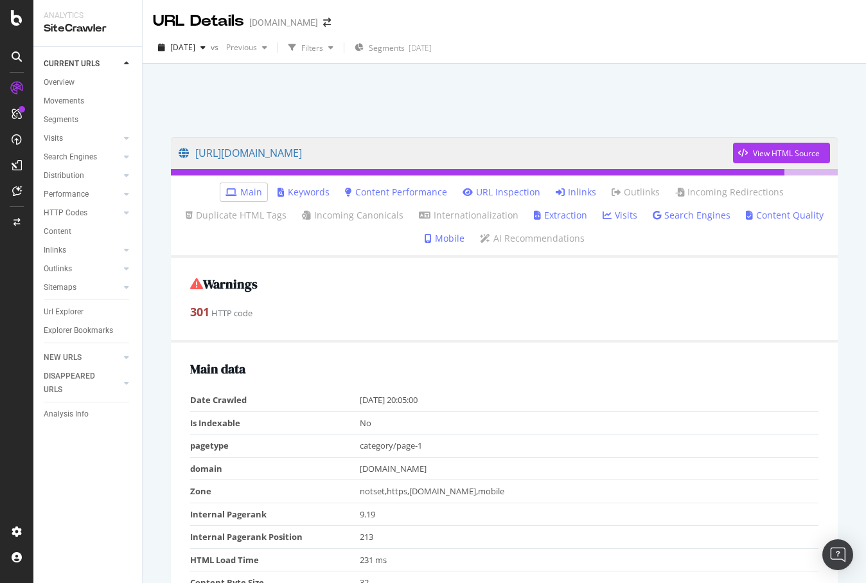
click at [577, 193] on link "Inlinks" at bounding box center [576, 192] width 40 height 13
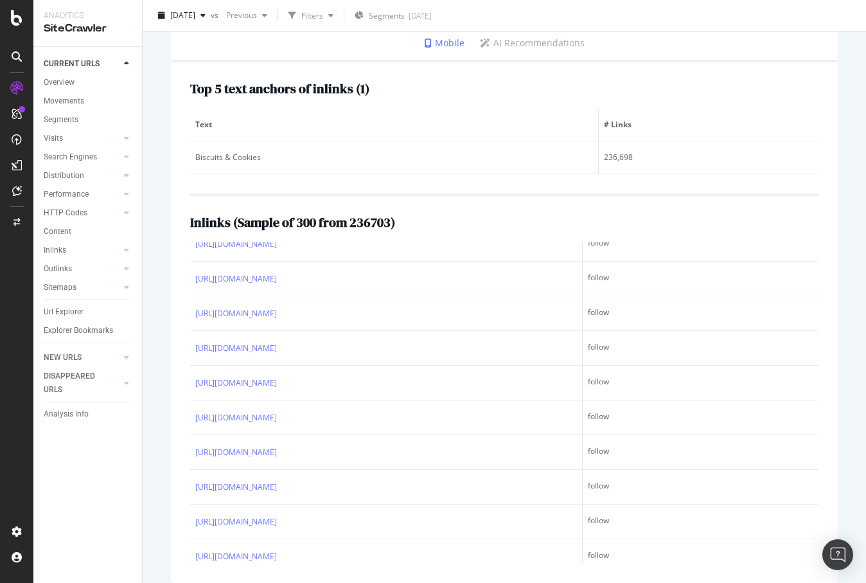
scroll to position [84, 0]
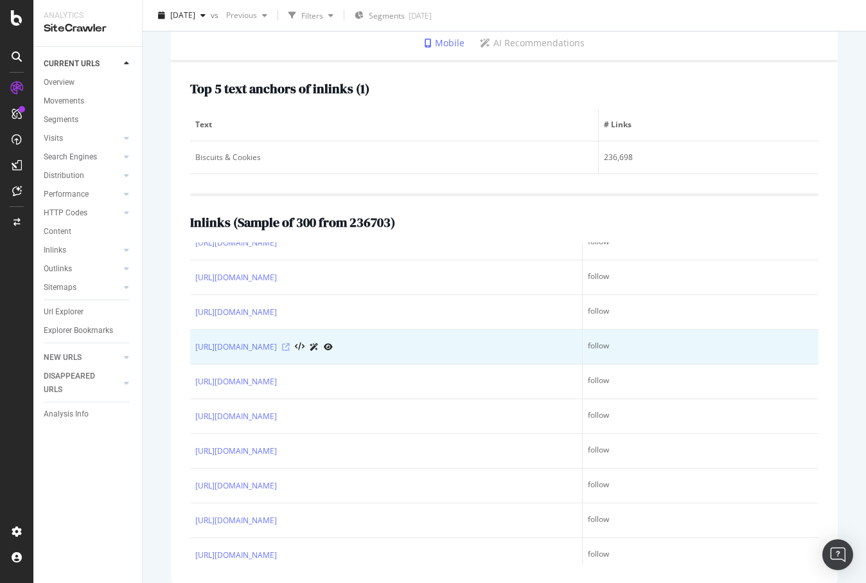
click at [290, 346] on icon at bounding box center [286, 347] width 8 height 8
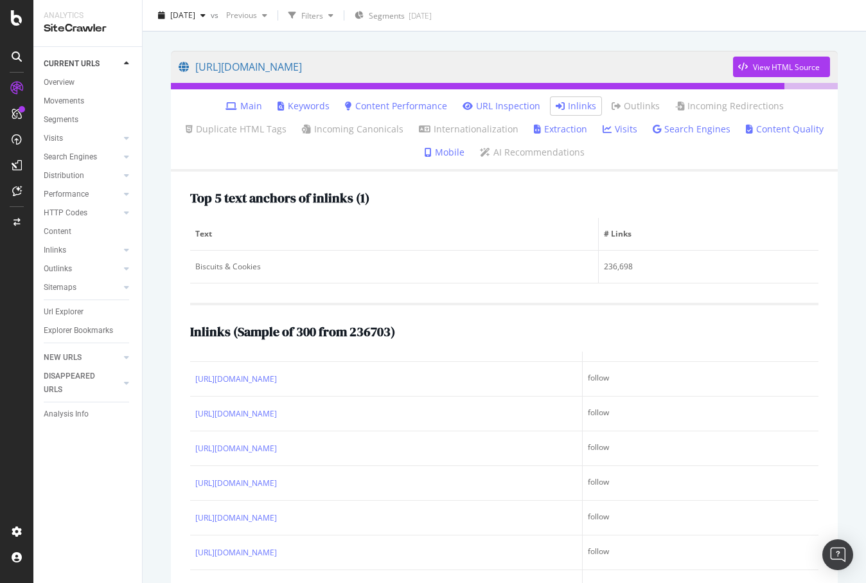
scroll to position [99, 0]
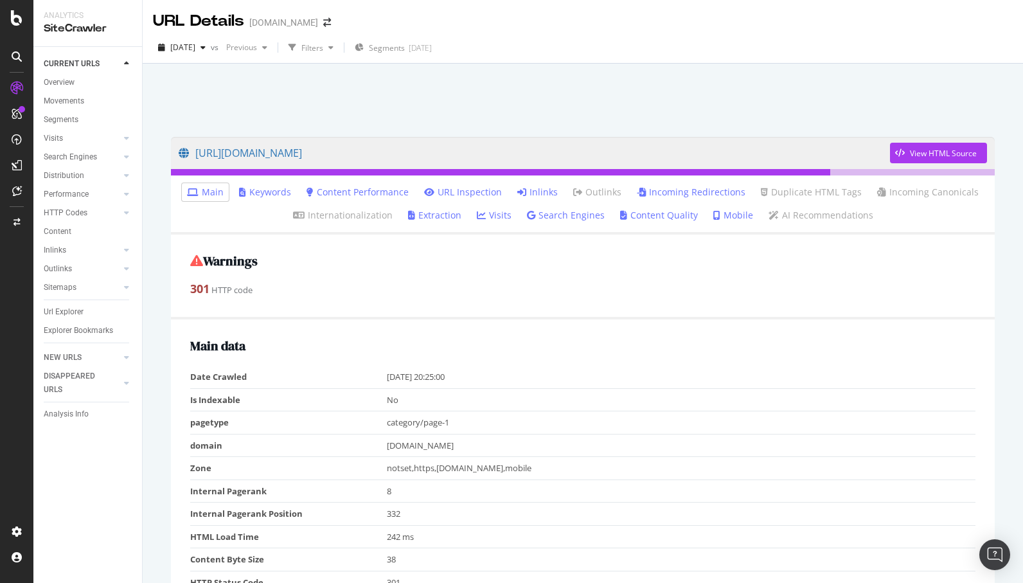
click at [548, 188] on link "Inlinks" at bounding box center [537, 192] width 40 height 13
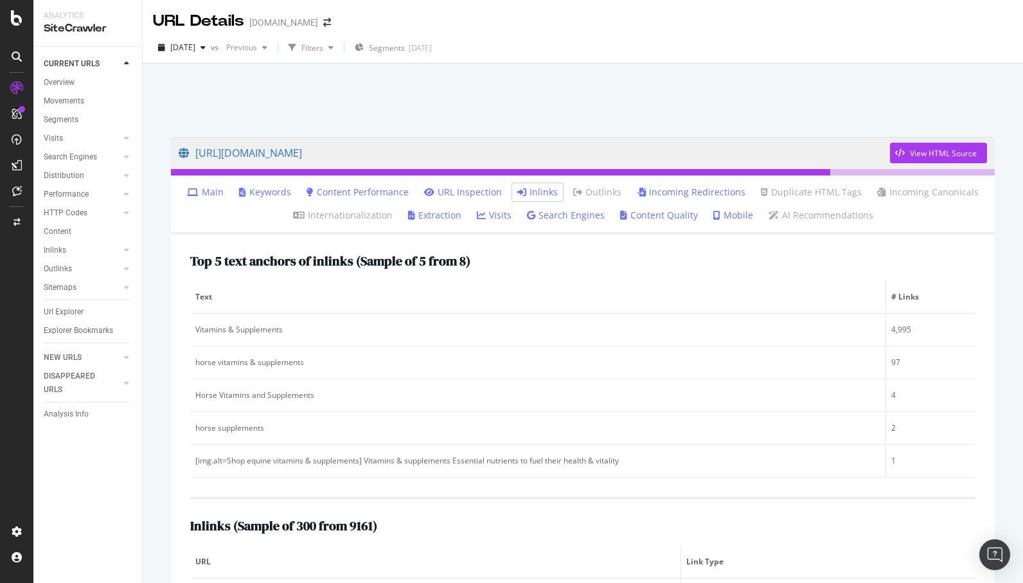
click at [674, 194] on link "Incoming Redirections" at bounding box center [691, 192] width 109 height 13
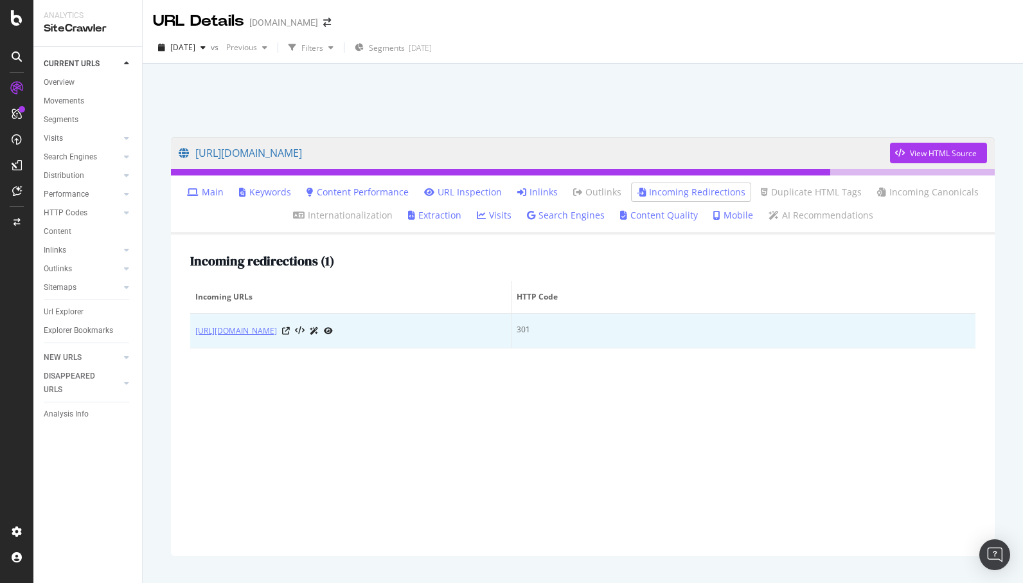
click at [277, 328] on link "[URL][DOMAIN_NAME]" at bounding box center [236, 331] width 82 height 13
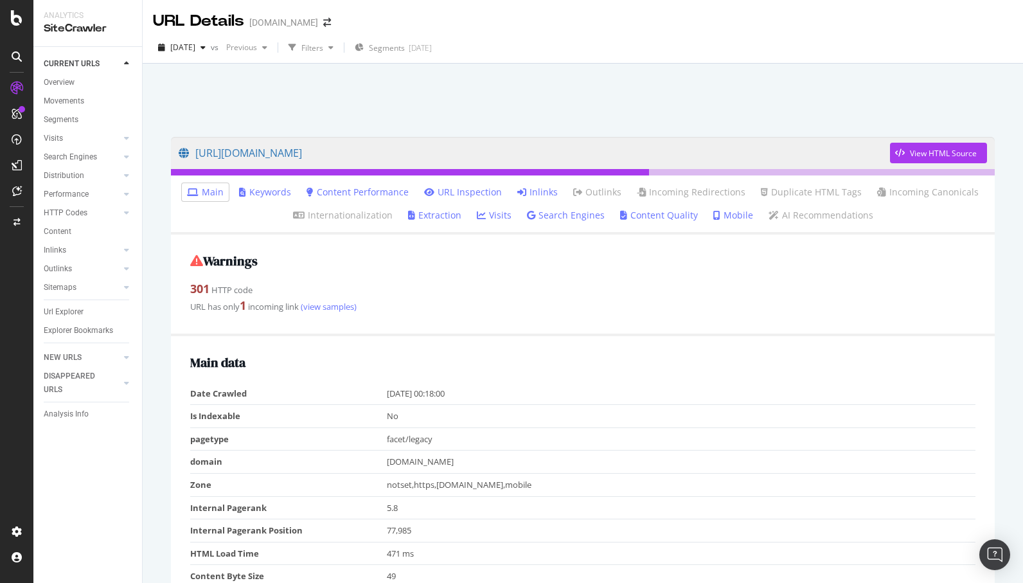
click at [535, 190] on link "Inlinks" at bounding box center [537, 192] width 40 height 13
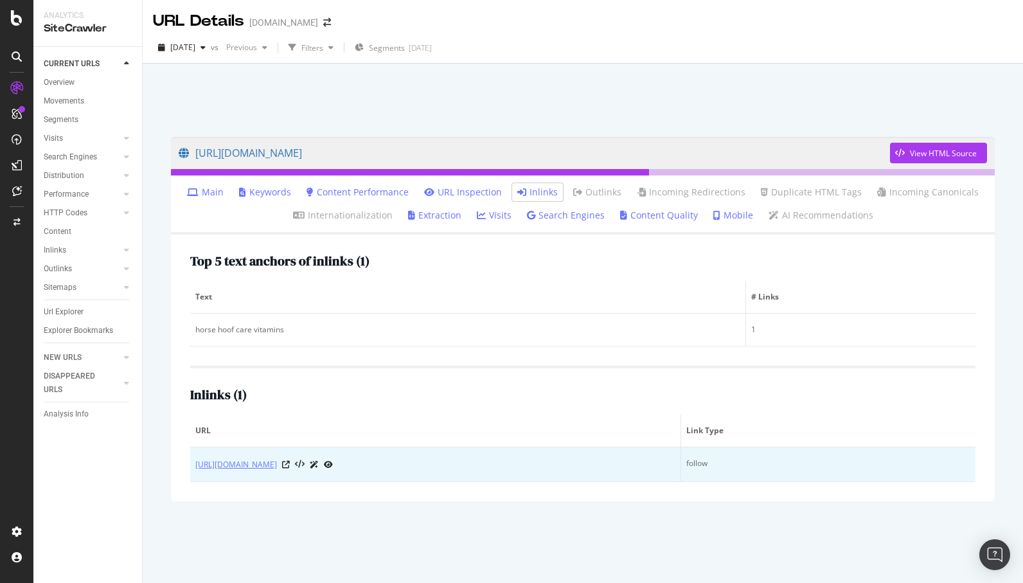
click at [277, 465] on link "[URL][DOMAIN_NAME]" at bounding box center [236, 464] width 82 height 13
click at [290, 465] on icon at bounding box center [286, 465] width 8 height 8
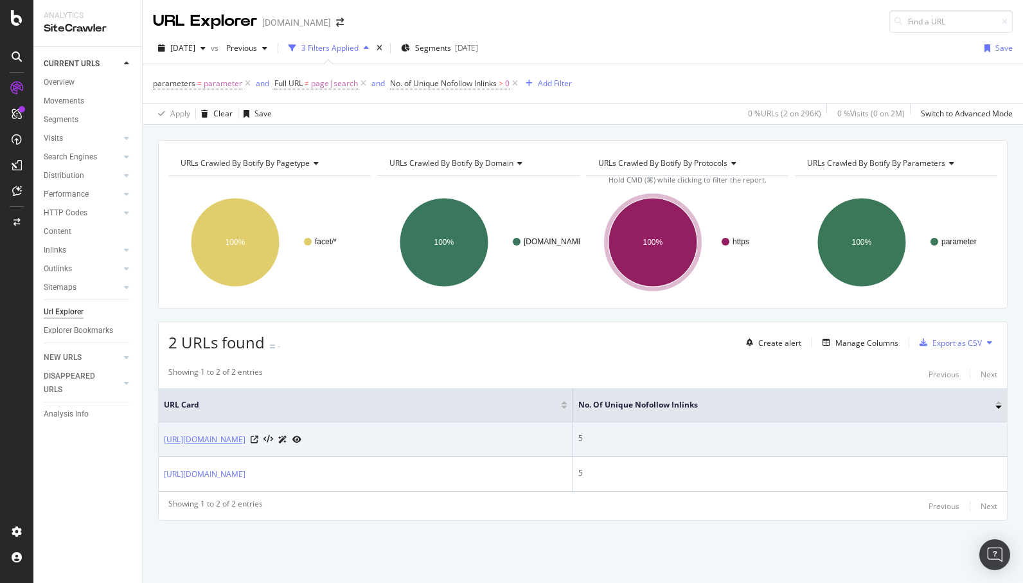
click at [245, 444] on link "https://www.chewy.com/s?rh=brand_facet%3AFarnam" at bounding box center [205, 439] width 82 height 13
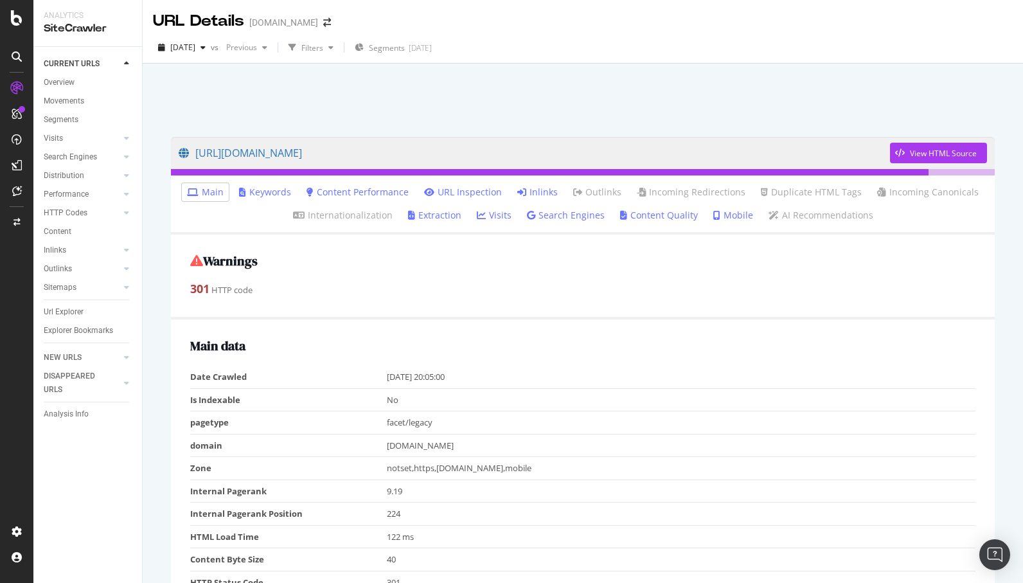
click at [542, 197] on link "Inlinks" at bounding box center [537, 192] width 40 height 13
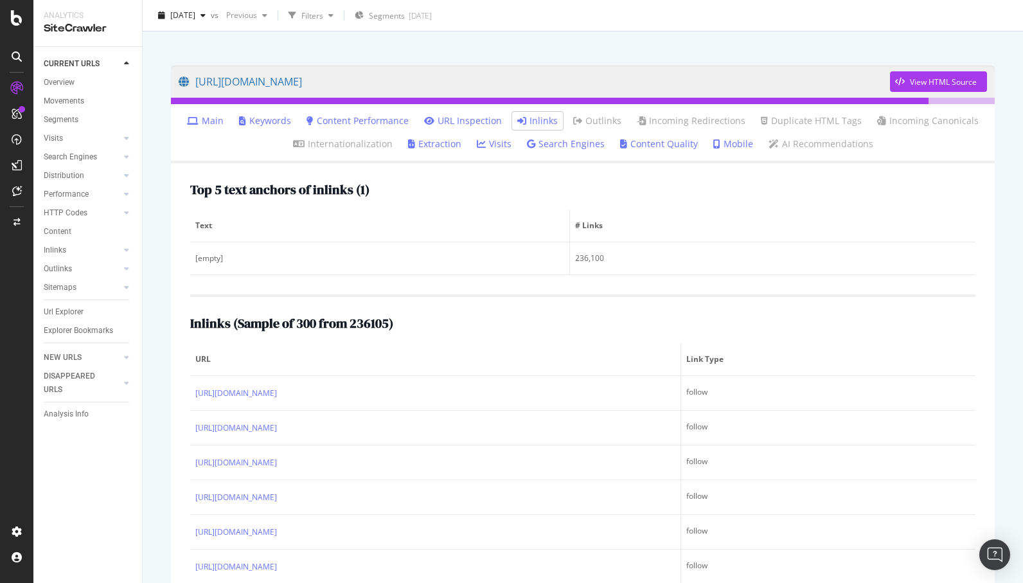
scroll to position [75, 0]
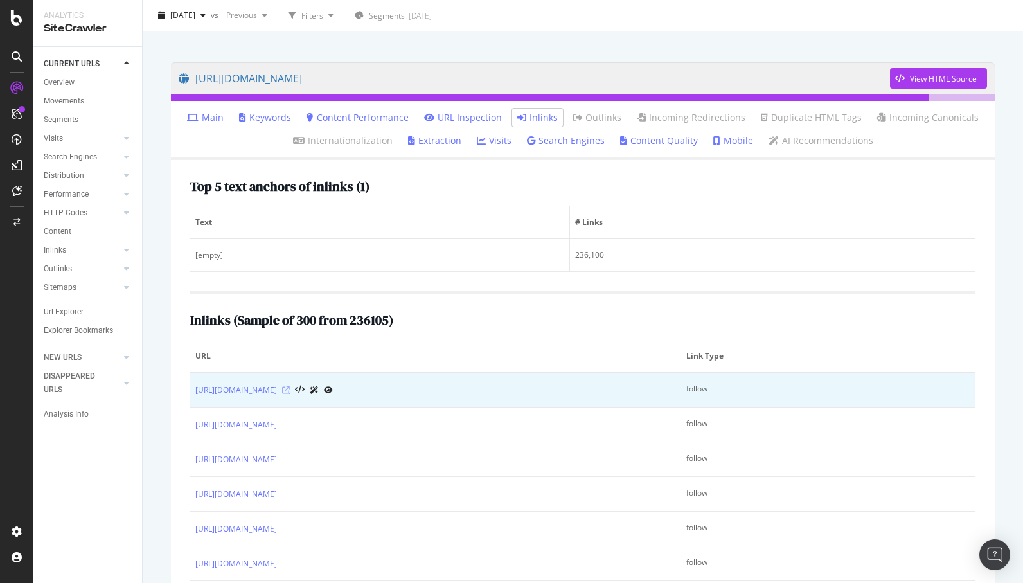
click at [290, 393] on icon at bounding box center [286, 390] width 8 height 8
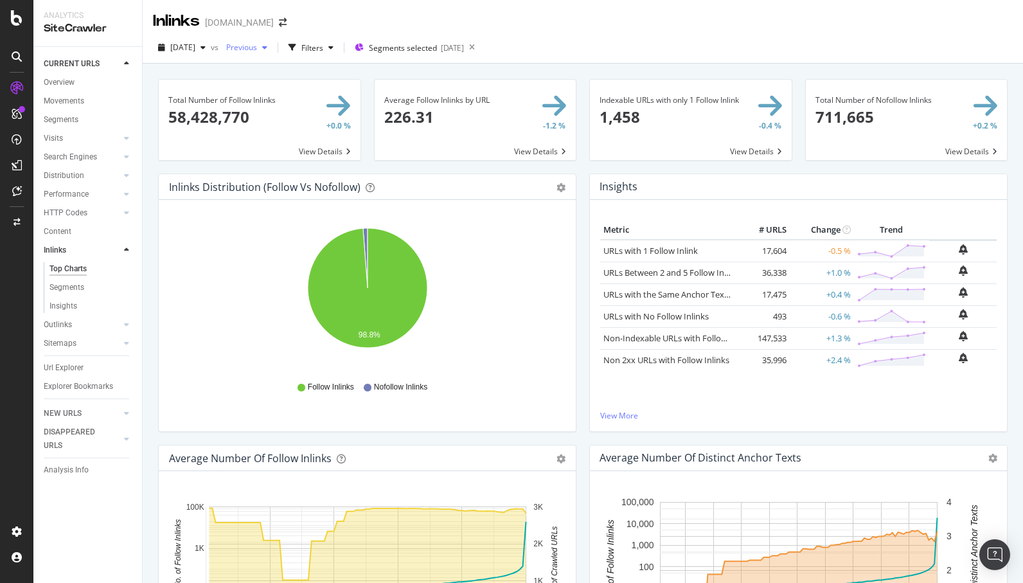
click at [265, 57] on button "Previous" at bounding box center [246, 47] width 51 height 21
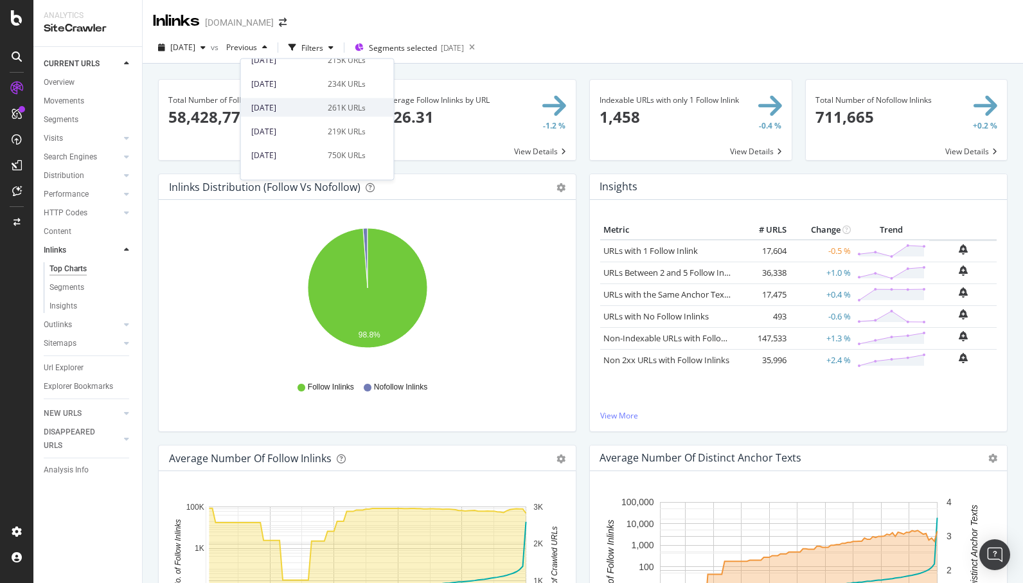
scroll to position [527, 0]
click at [310, 84] on div "[DATE]" at bounding box center [285, 87] width 69 height 12
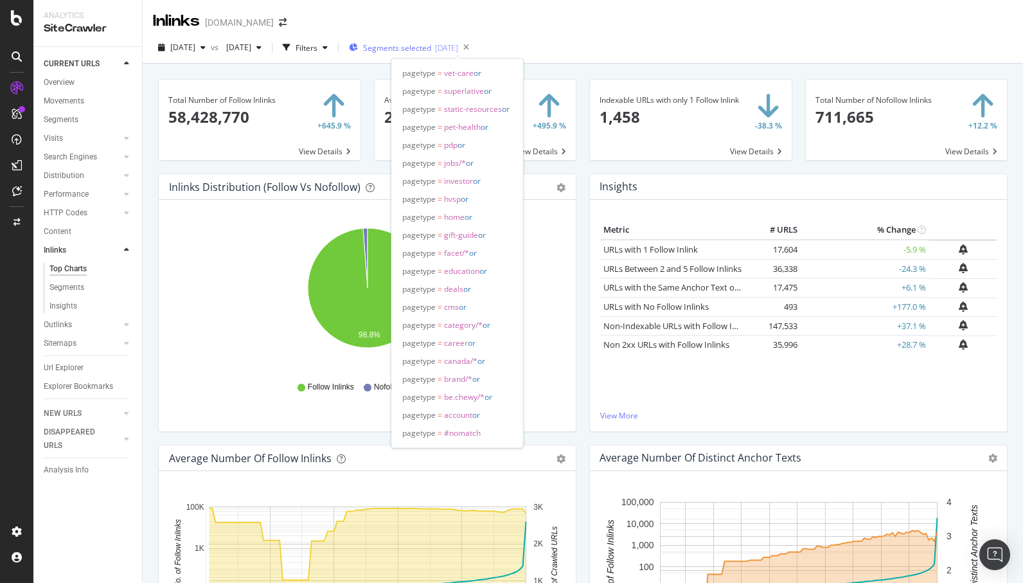
click at [431, 52] on span "Segments selected" at bounding box center [397, 47] width 68 height 11
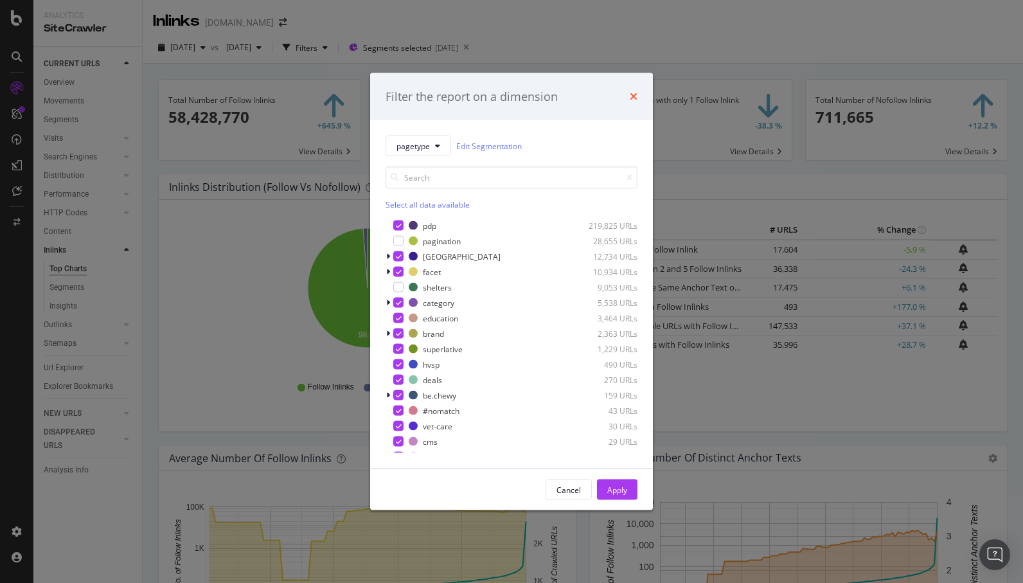
click at [636, 97] on icon "times" at bounding box center [634, 96] width 8 height 10
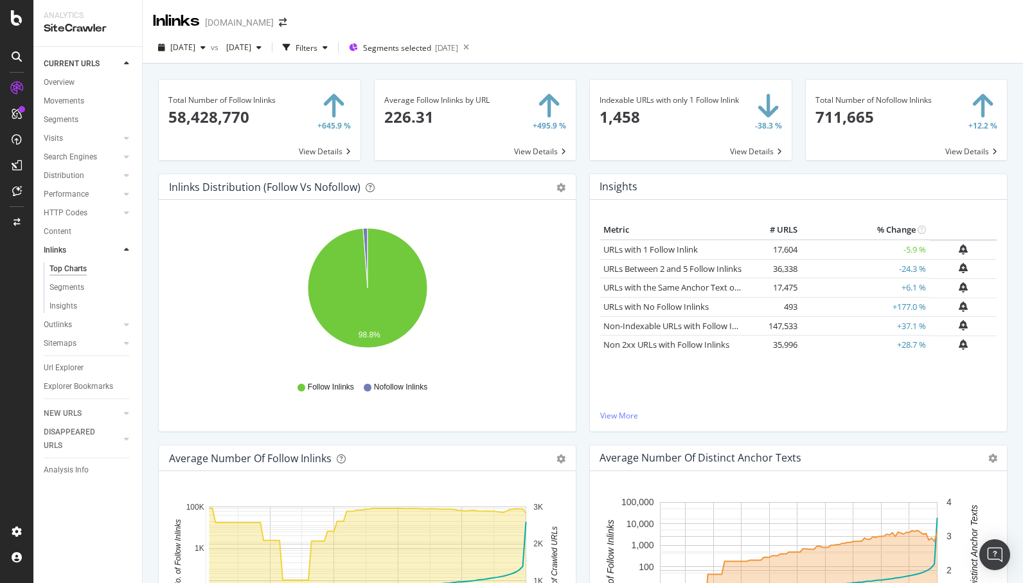
scroll to position [449, 0]
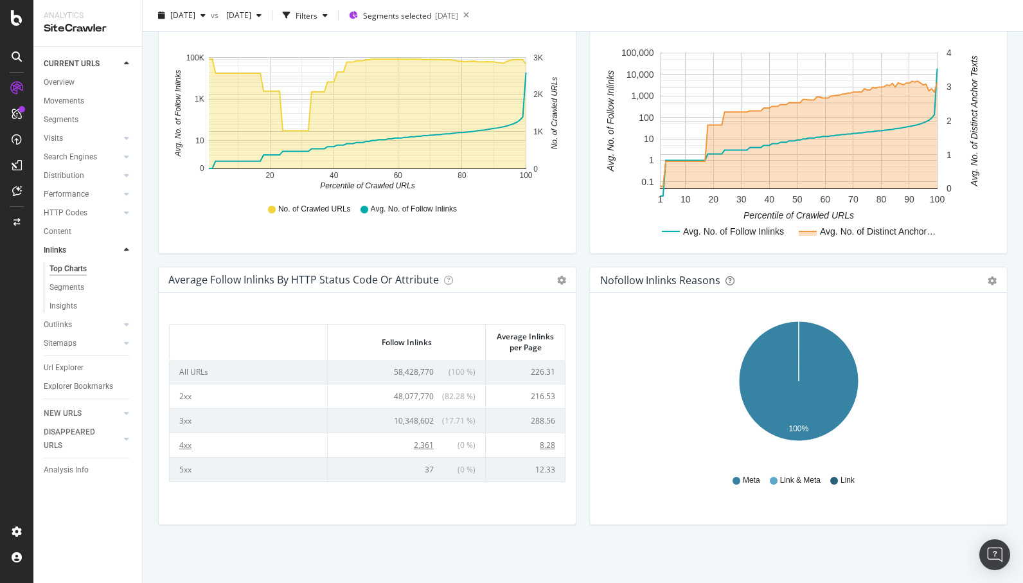
click at [190, 446] on td "4xx" at bounding box center [249, 444] width 158 height 24
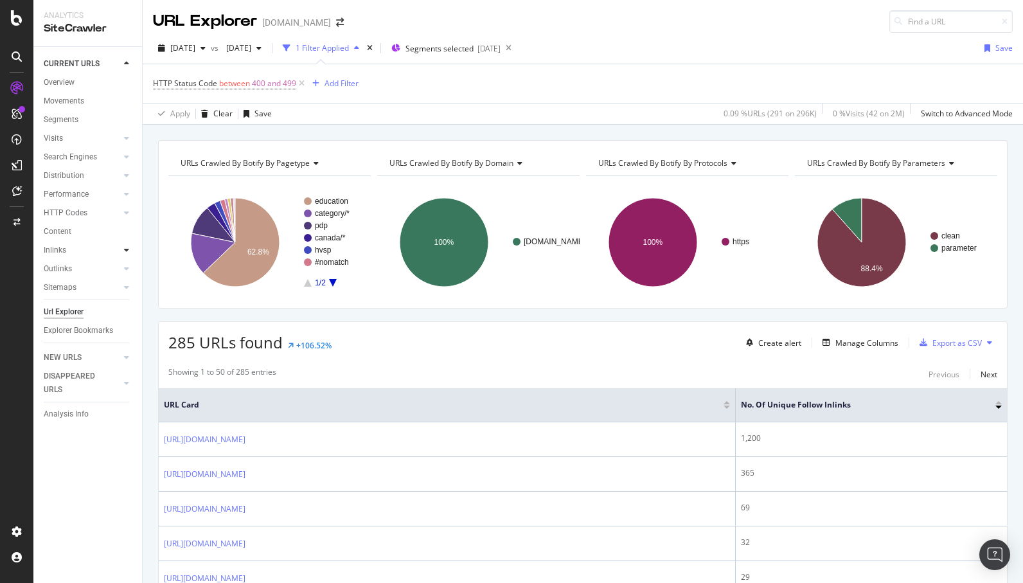
click at [127, 252] on icon at bounding box center [126, 250] width 5 height 8
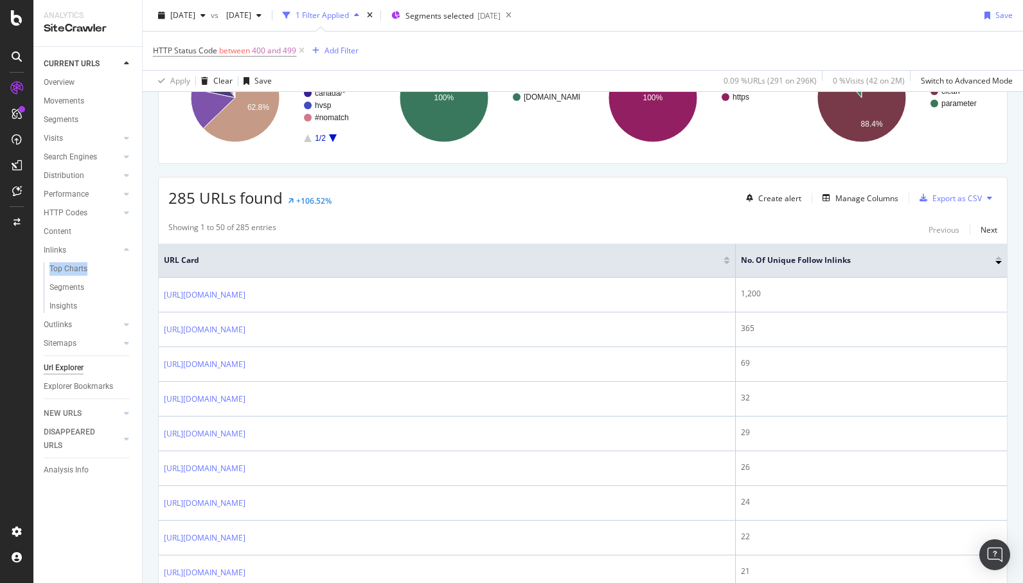
scroll to position [146, 0]
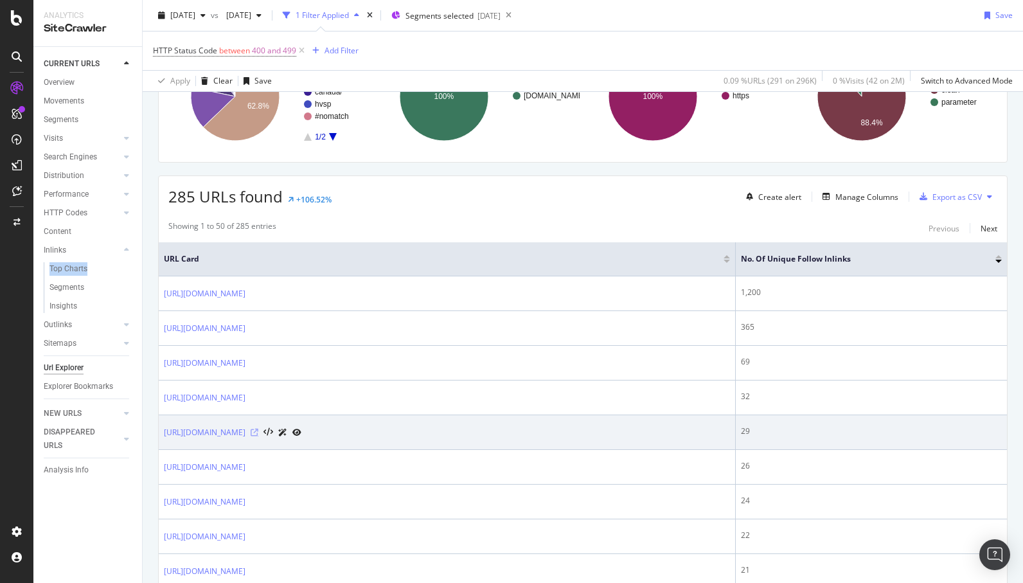
click at [258, 431] on icon at bounding box center [255, 433] width 8 height 8
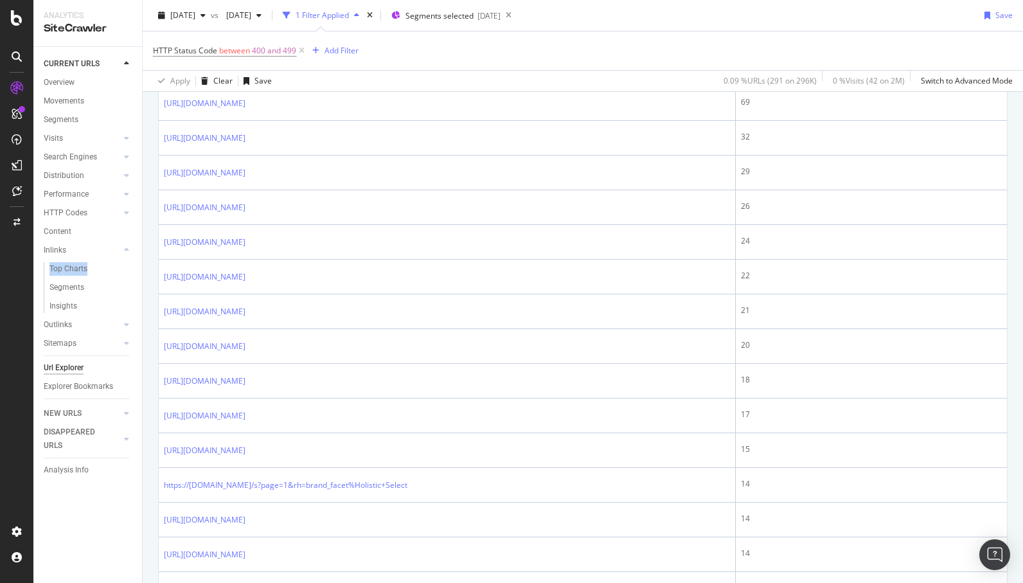
scroll to position [411, 0]
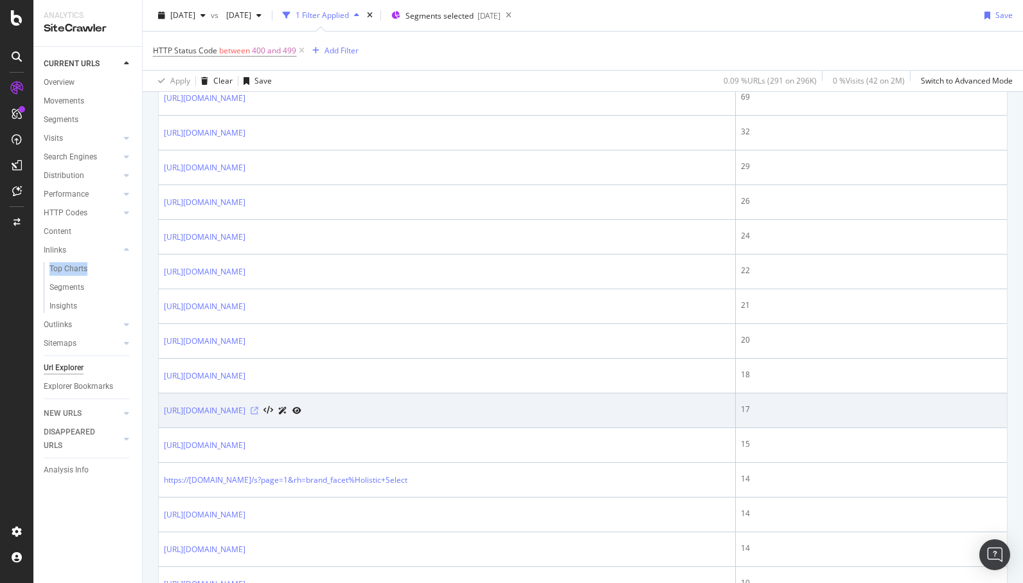
click at [258, 414] on icon at bounding box center [255, 411] width 8 height 8
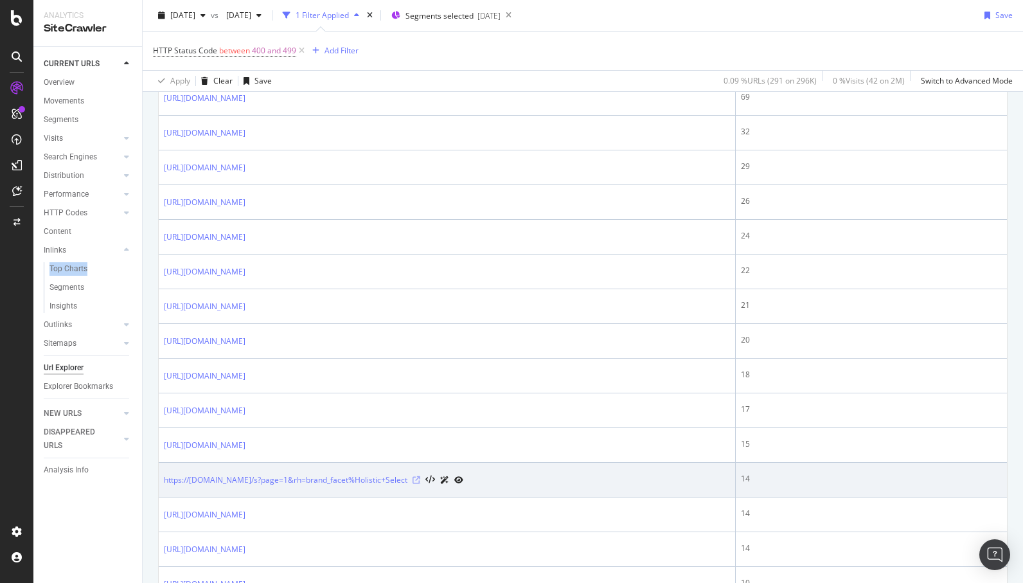
click at [413, 480] on icon at bounding box center [417, 480] width 8 height 8
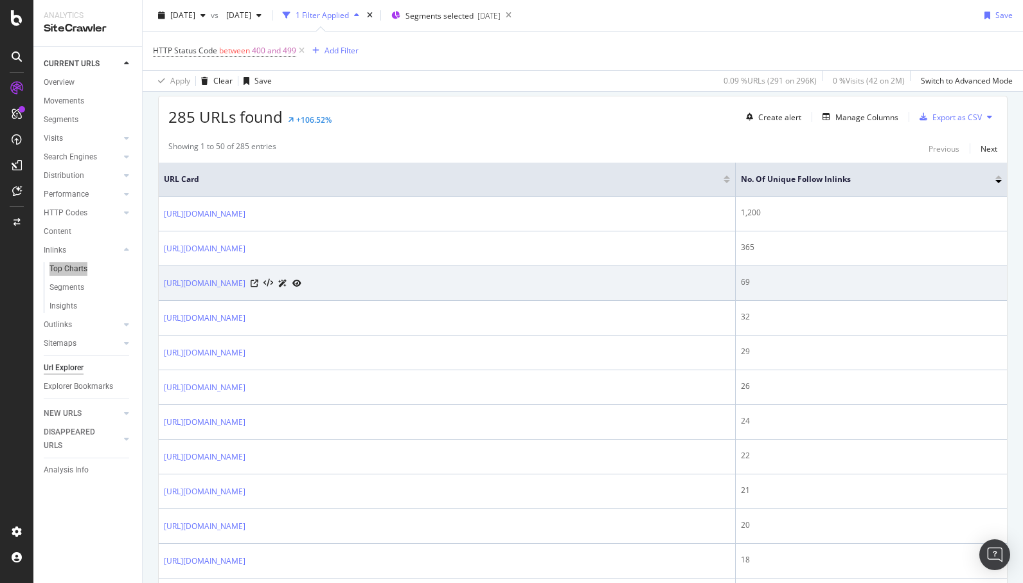
scroll to position [0, 0]
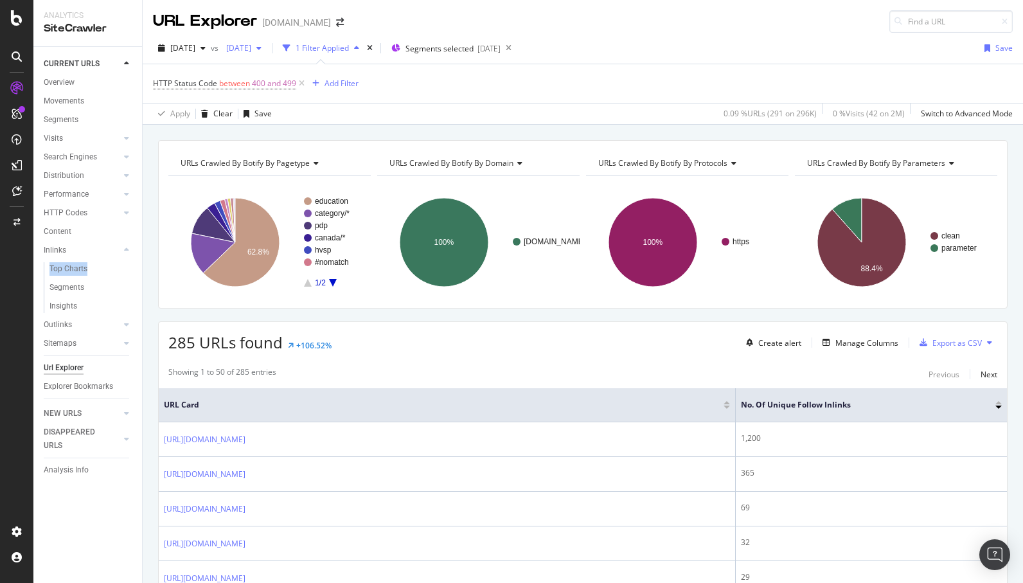
click at [251, 45] on span "[DATE]" at bounding box center [236, 47] width 30 height 11
click at [297, 165] on div "2023 Aug. 28th" at bounding box center [285, 166] width 69 height 12
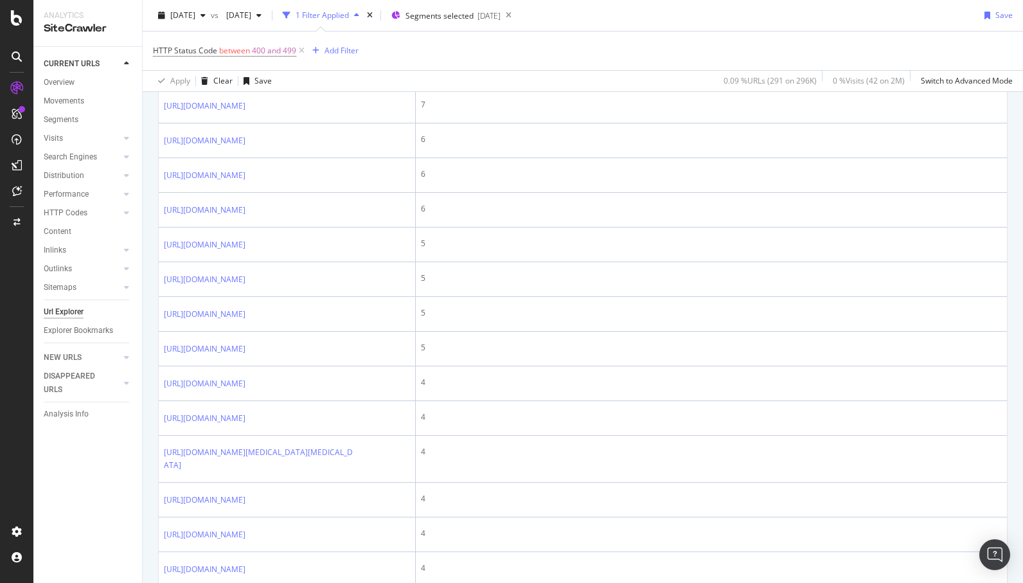
scroll to position [1396, 0]
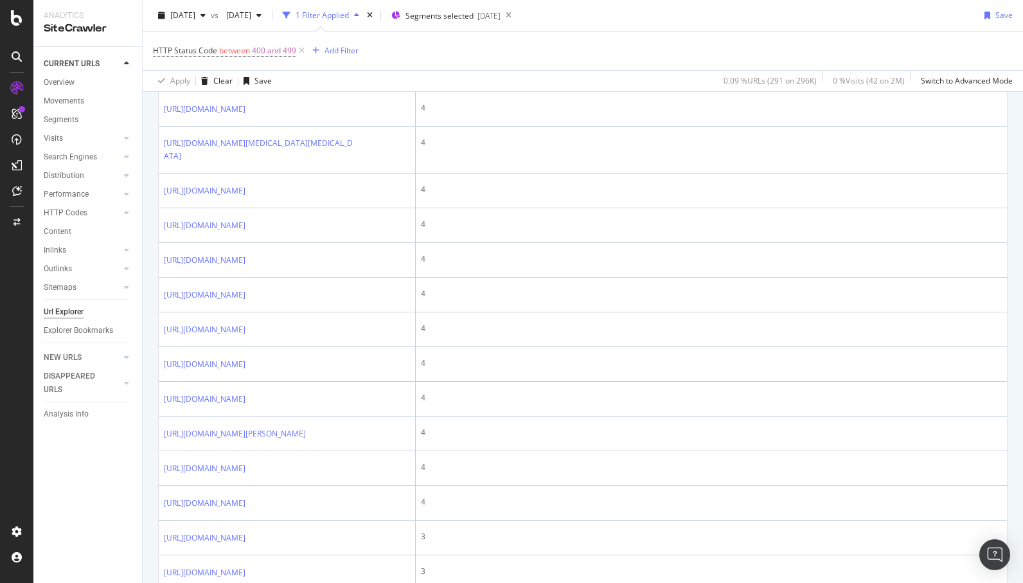
click at [258, 44] on icon at bounding box center [255, 40] width 8 height 8
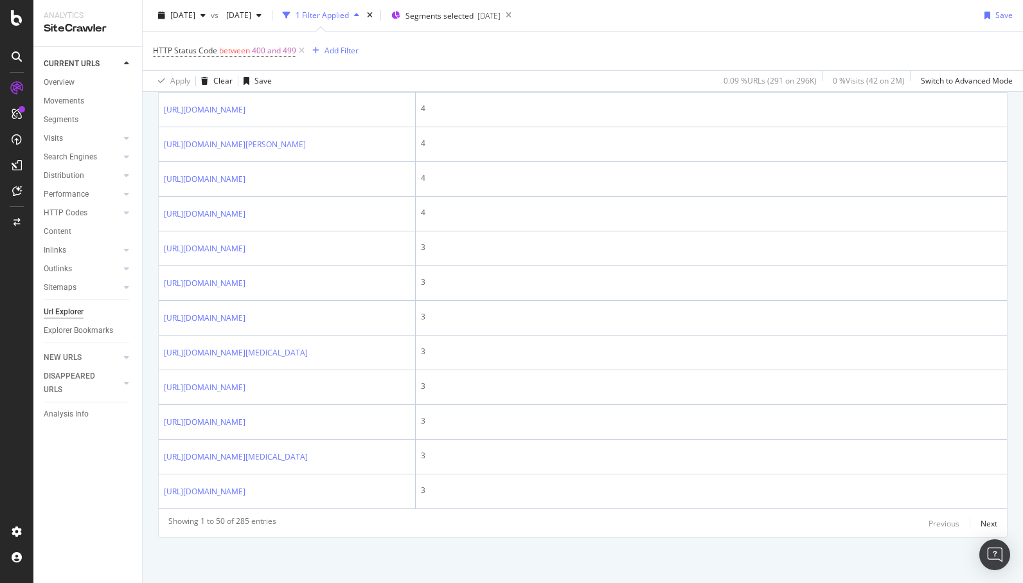
scroll to position [2329, 0]
click at [983, 520] on div "Next" at bounding box center [989, 523] width 17 height 11
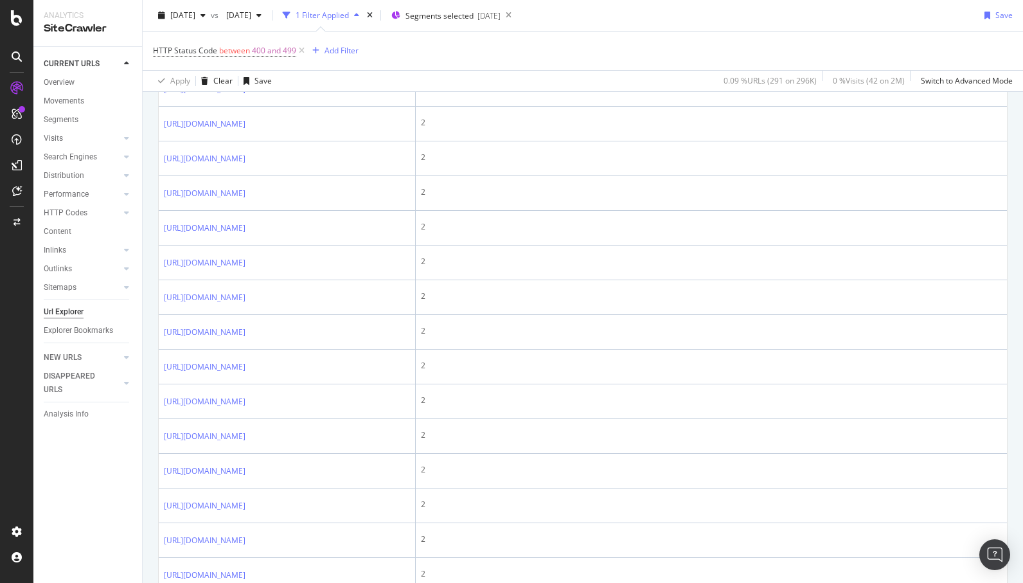
scroll to position [974, 0]
click at [245, 62] on link "https://www.chewy.com/education/cat/training-and-behavior/separation-anxiety-in…" at bounding box center [205, 55] width 82 height 13
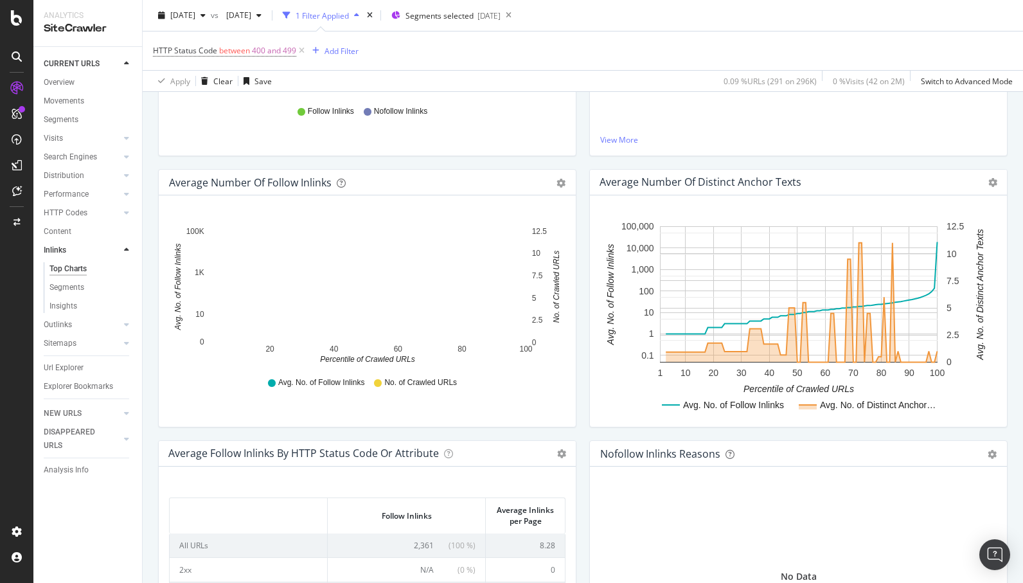
scroll to position [510, 0]
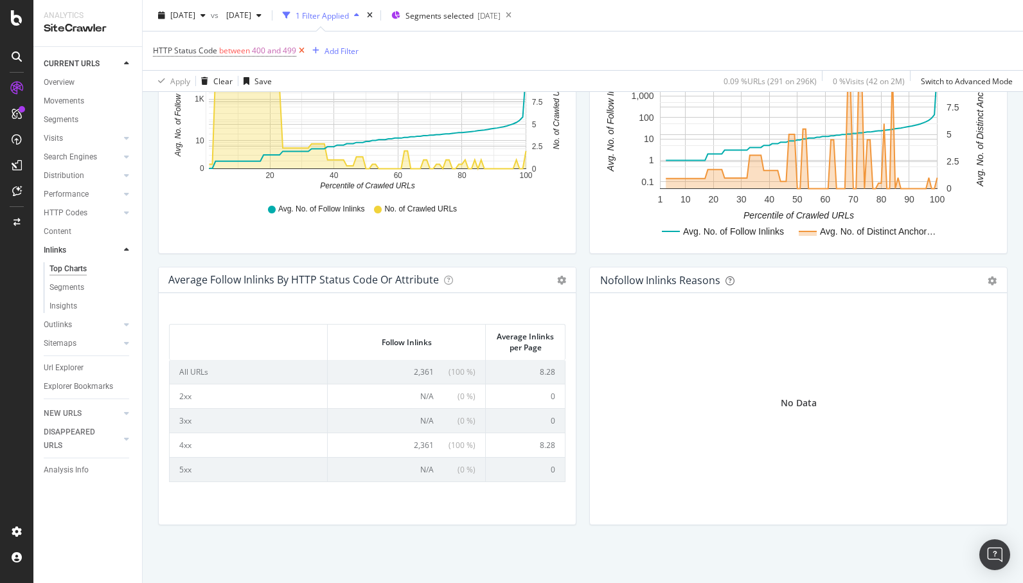
click at [301, 49] on icon at bounding box center [301, 50] width 11 height 13
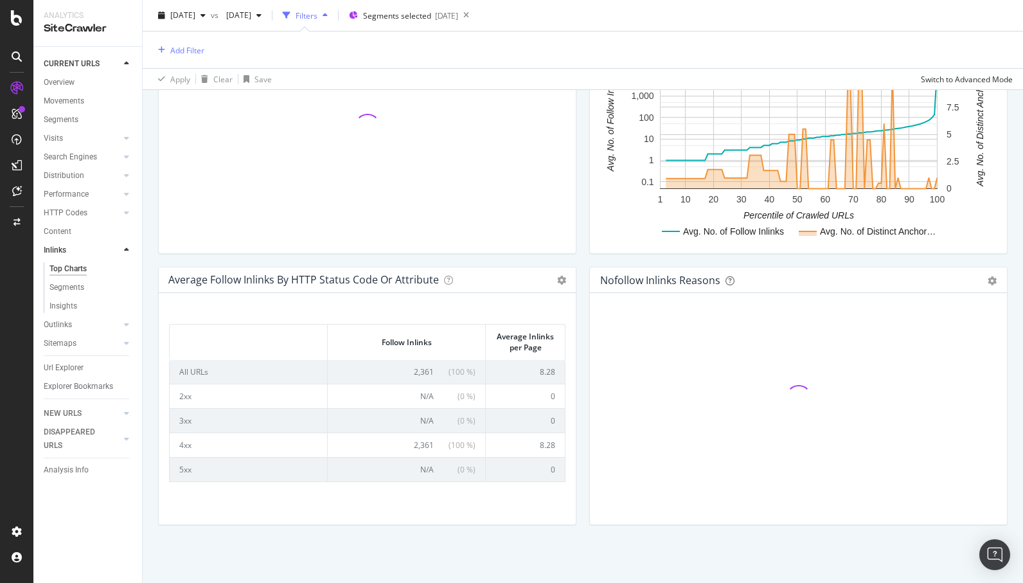
scroll to position [508, 0]
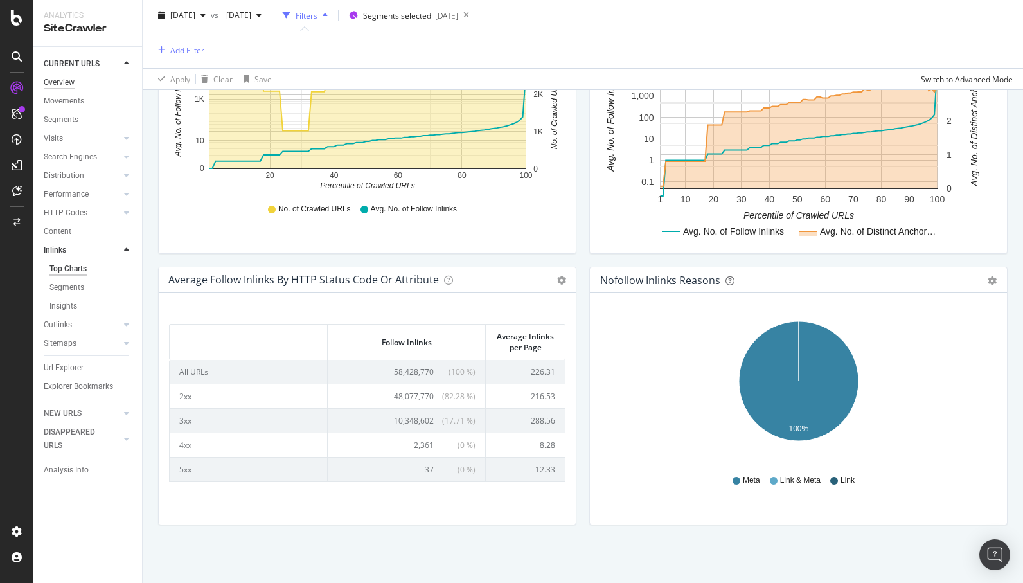
click at [50, 85] on div "Overview" at bounding box center [59, 82] width 31 height 13
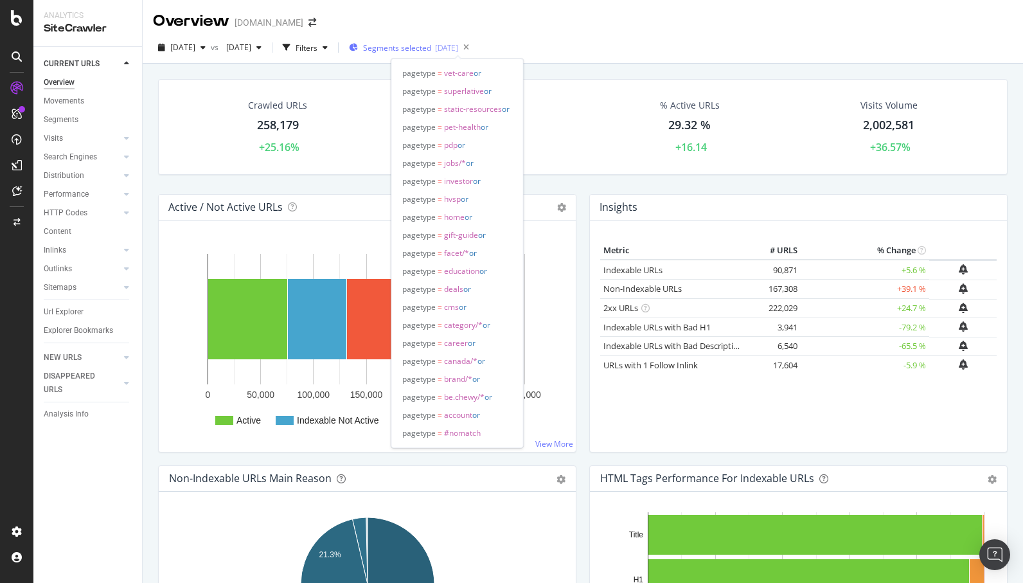
click at [410, 46] on span "Segments selected" at bounding box center [397, 47] width 68 height 11
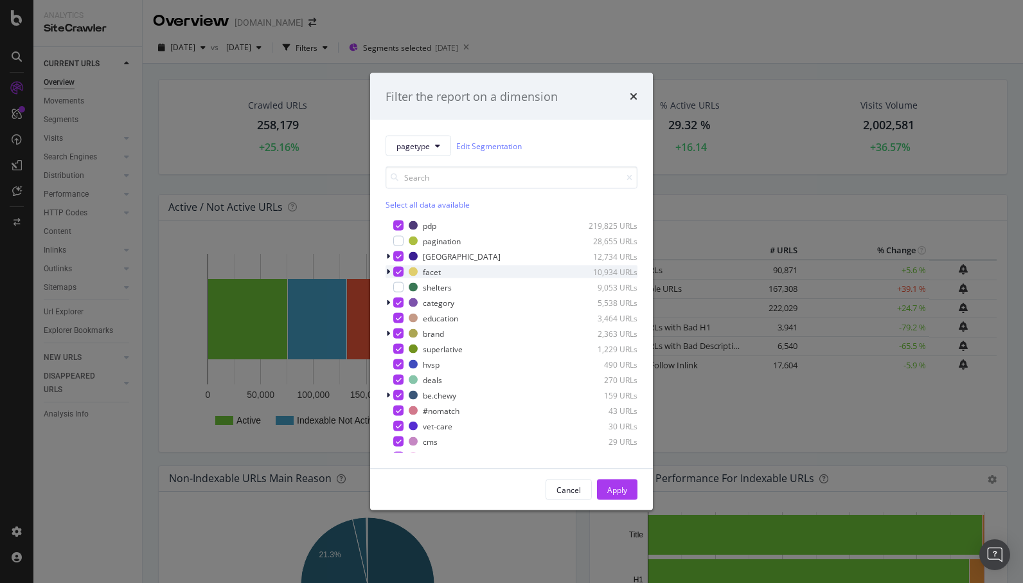
click at [387, 272] on icon "modal" at bounding box center [388, 272] width 4 height 8
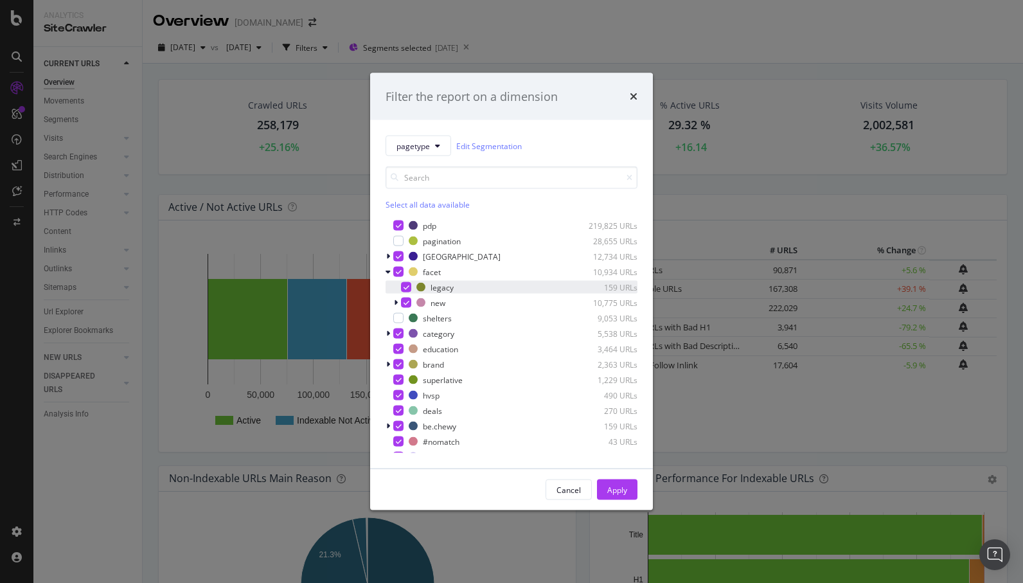
click at [410, 289] on div "modal" at bounding box center [406, 287] width 10 height 10
click at [395, 303] on icon "modal" at bounding box center [396, 303] width 4 height 8
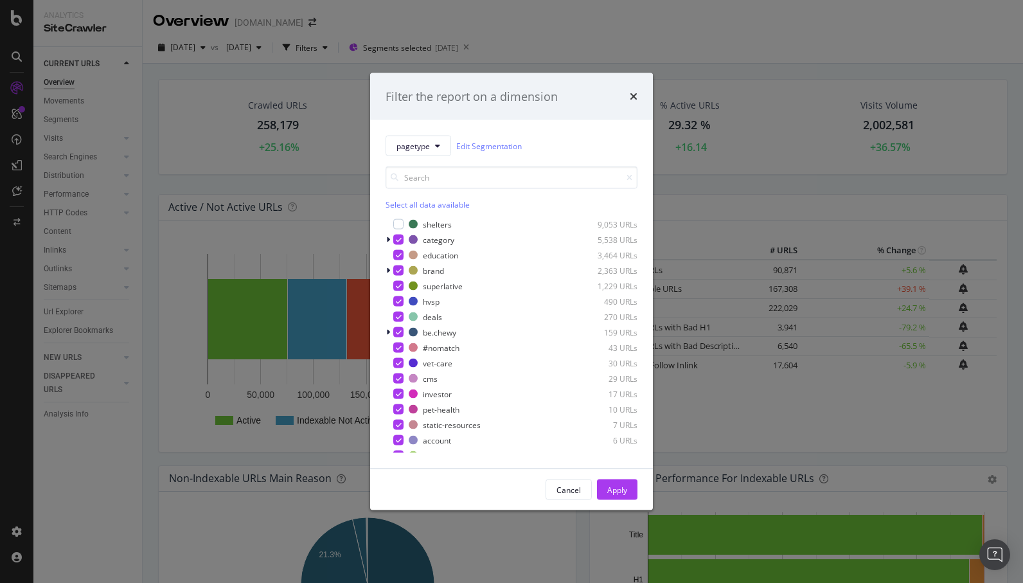
scroll to position [152, 0]
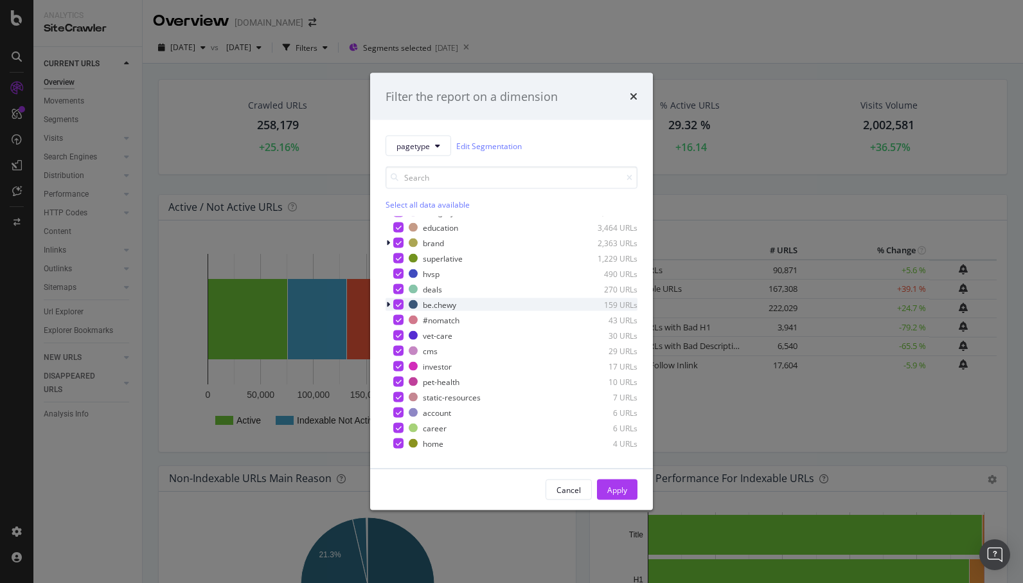
click at [386, 305] on icon "modal" at bounding box center [388, 305] width 4 height 8
click at [389, 306] on icon "modal" at bounding box center [388, 305] width 5 height 8
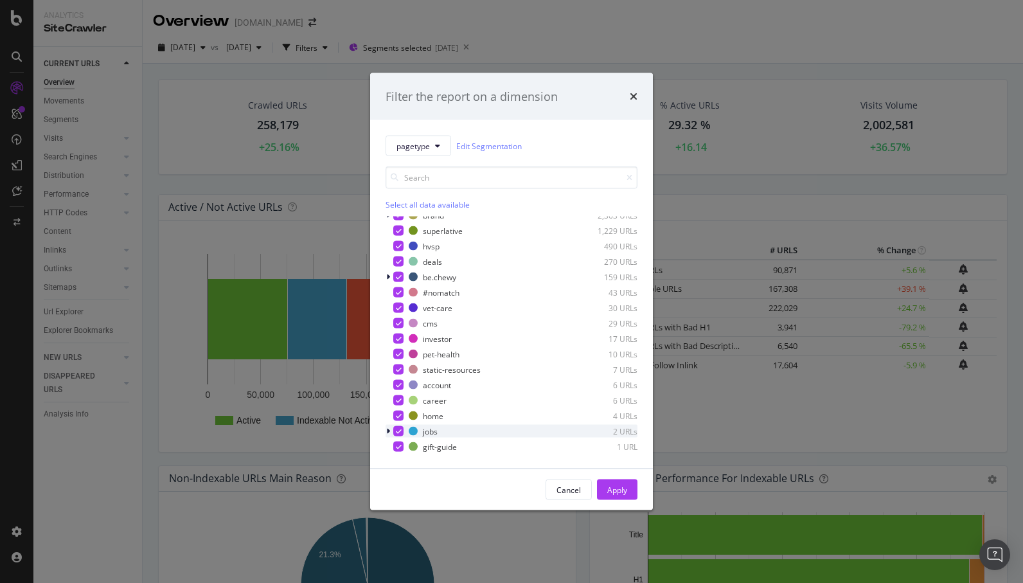
click at [388, 428] on icon "modal" at bounding box center [388, 431] width 4 height 8
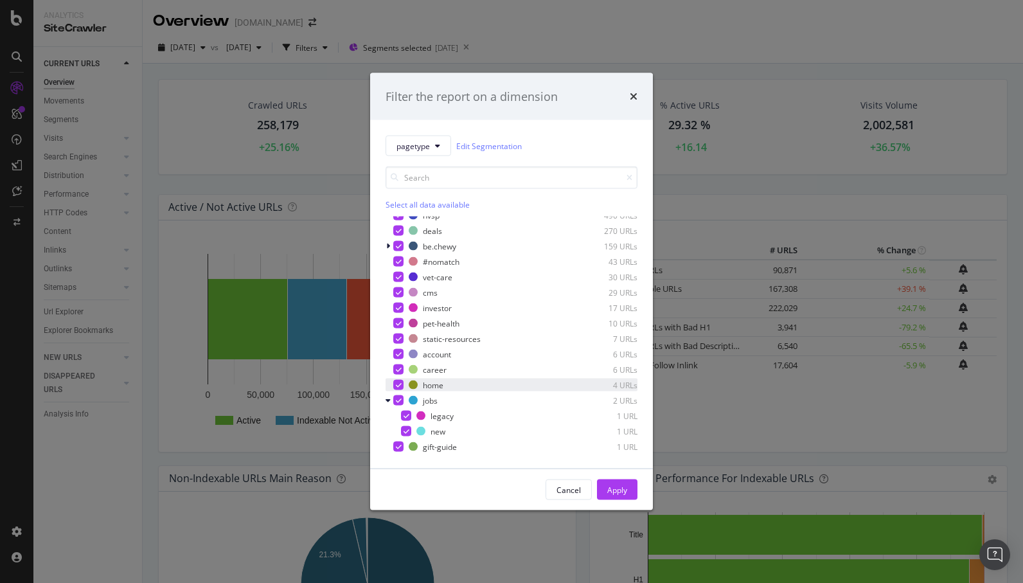
click at [399, 383] on icon "modal" at bounding box center [399, 385] width 6 height 6
click at [398, 401] on icon "modal" at bounding box center [399, 400] width 6 height 6
click at [398, 373] on div "modal" at bounding box center [398, 369] width 10 height 10
drag, startPoint x: 626, startPoint y: 492, endPoint x: 562, endPoint y: 363, distance: 143.7
click at [562, 365] on div "Filter the report on a dimension pagetype Edit Segmentation Select all data ava…" at bounding box center [511, 292] width 283 height 438
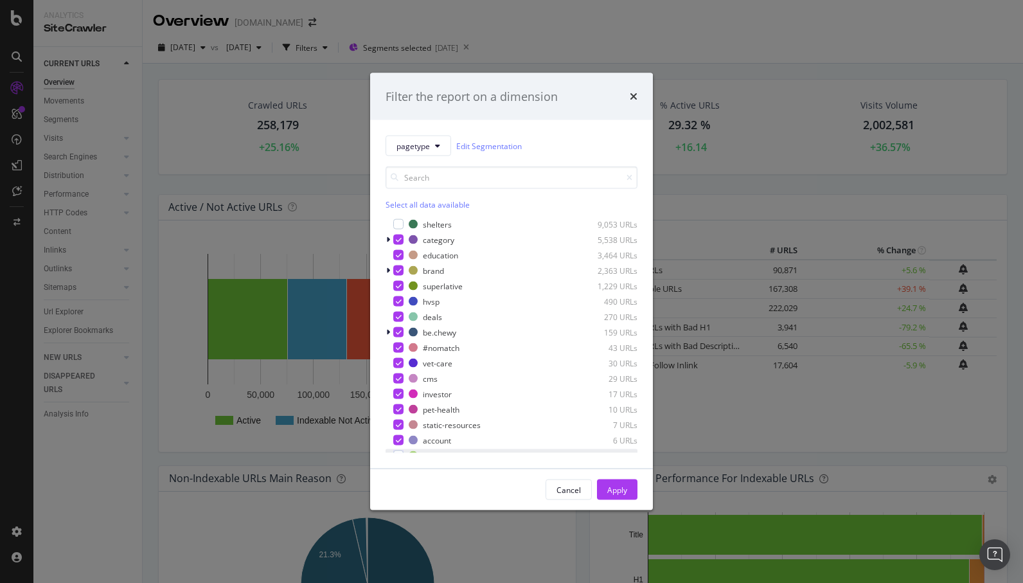
scroll to position [116, 0]
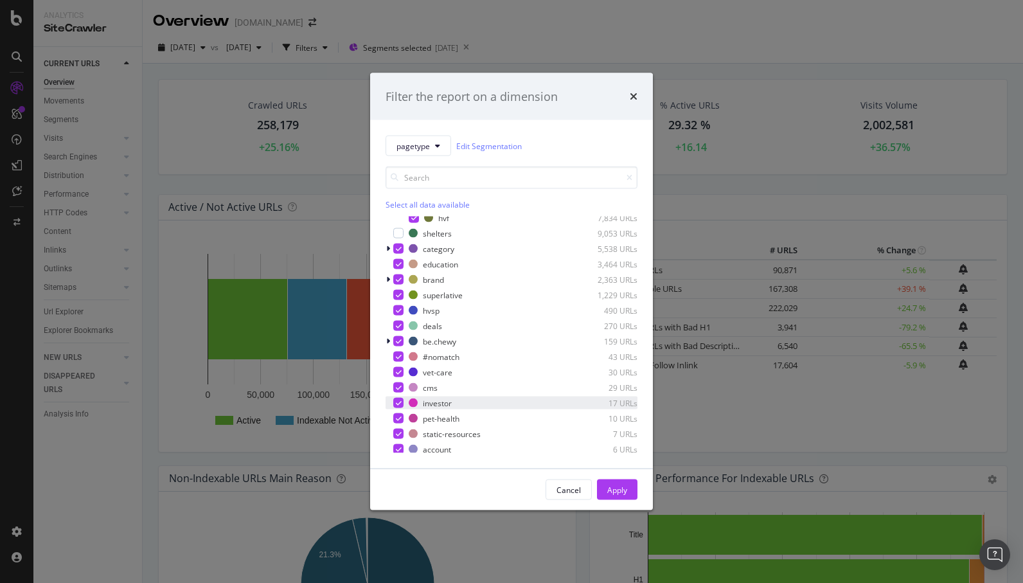
click at [396, 398] on div "modal" at bounding box center [398, 403] width 10 height 10
click at [615, 494] on div "Apply" at bounding box center [617, 489] width 20 height 11
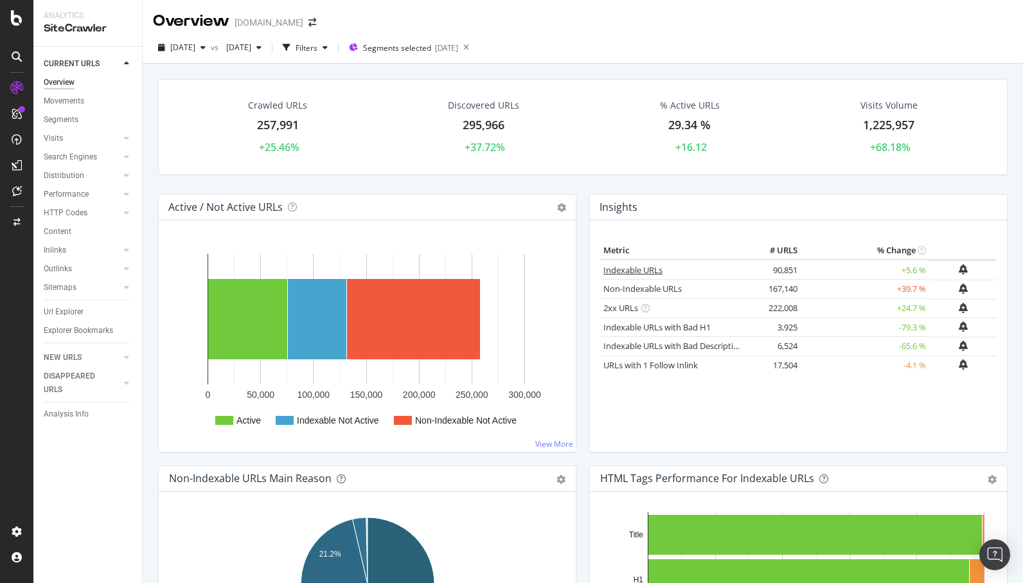
click at [632, 267] on link "Indexable URLs" at bounding box center [632, 270] width 59 height 12
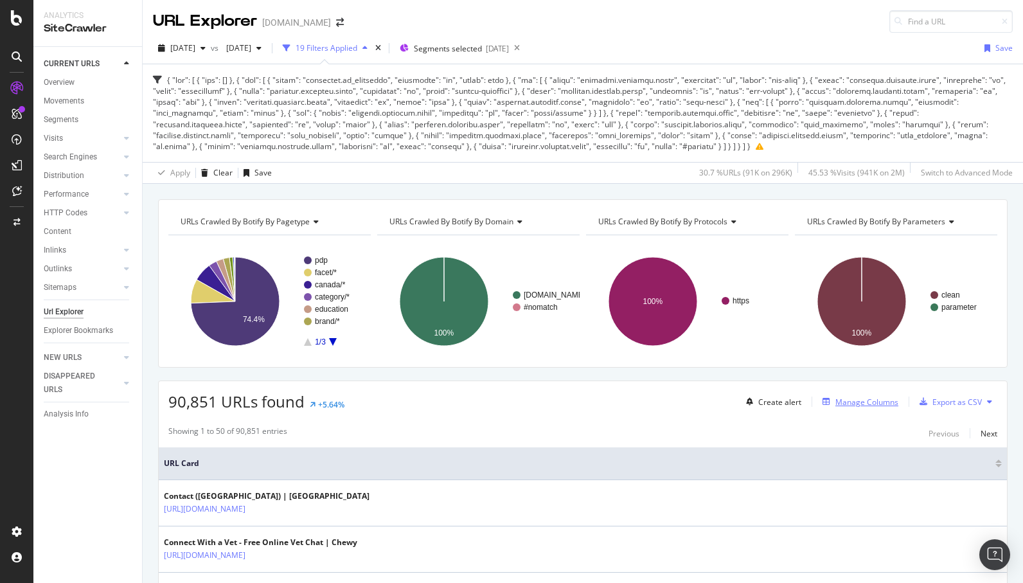
click at [884, 403] on div "Manage Columns" at bounding box center [866, 401] width 63 height 11
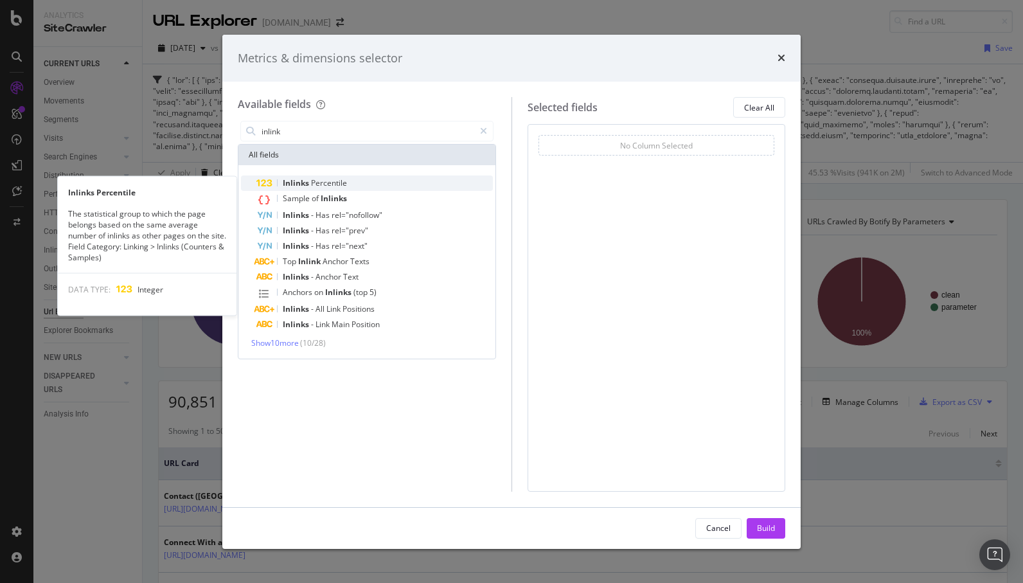
type input "inlink"
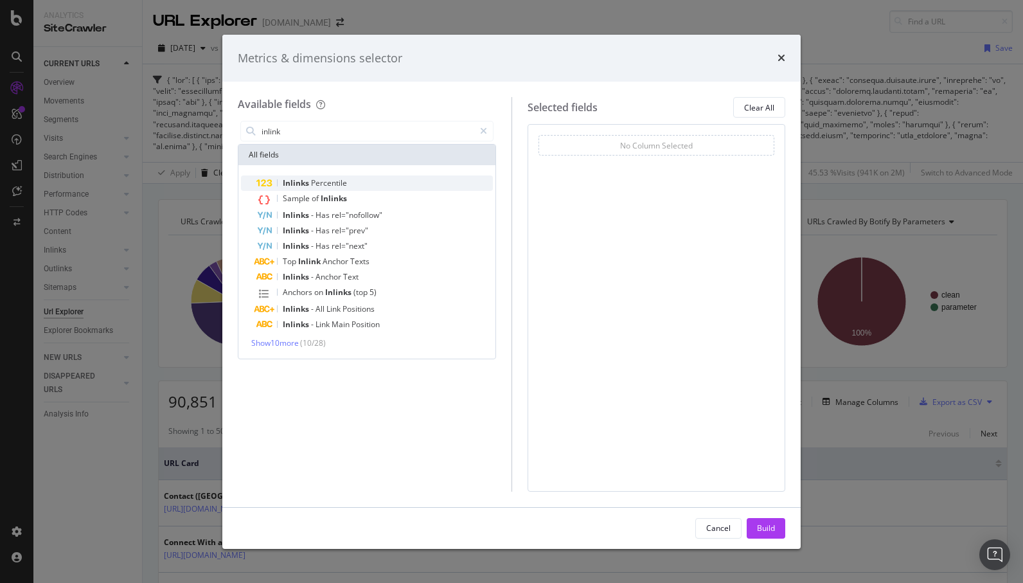
click at [368, 190] on div "Inlinks Percentile" at bounding box center [374, 182] width 236 height 15
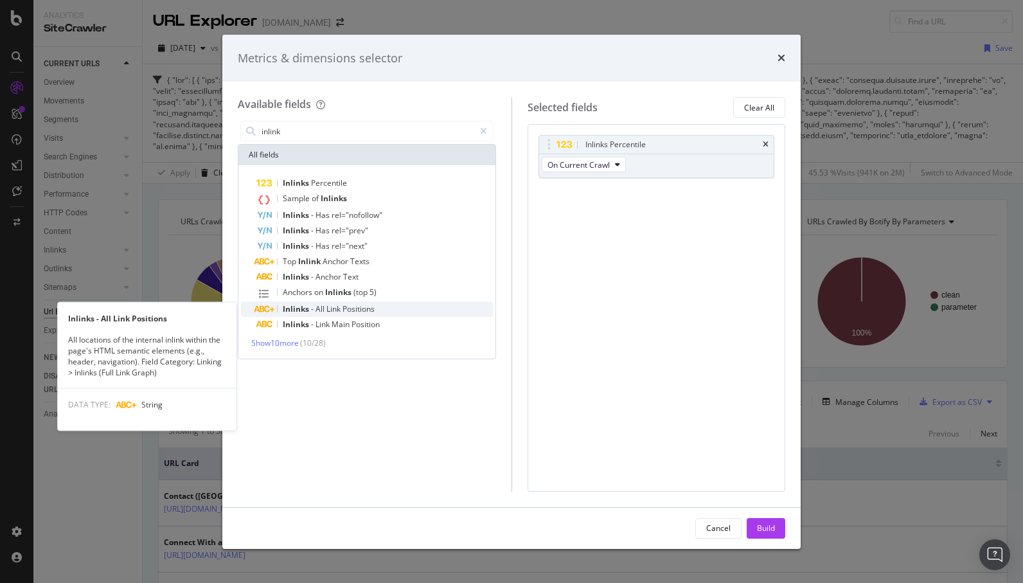
click at [338, 312] on span "Link" at bounding box center [334, 308] width 16 height 11
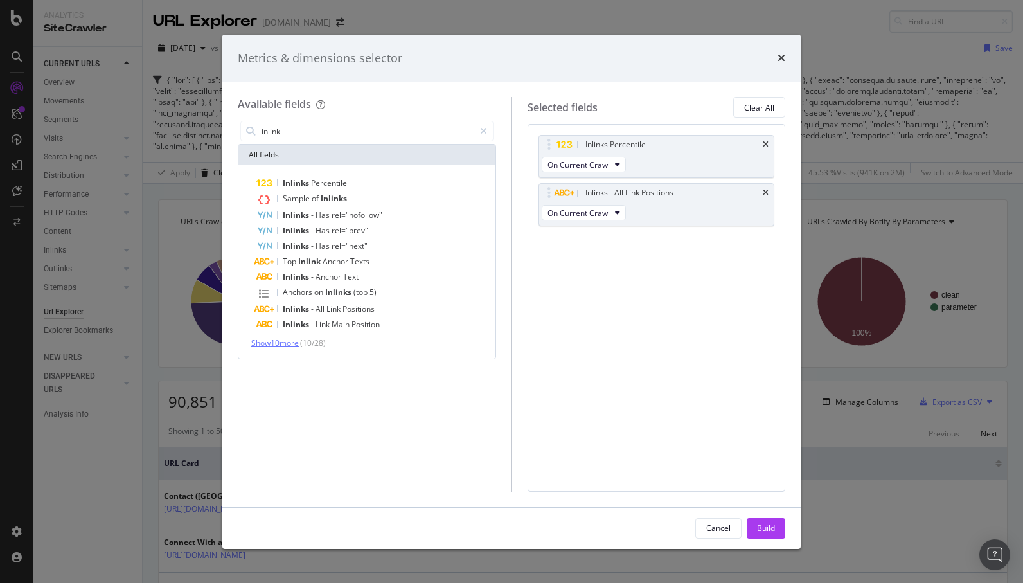
click at [291, 344] on span "Show 10 more" at bounding box center [275, 342] width 48 height 11
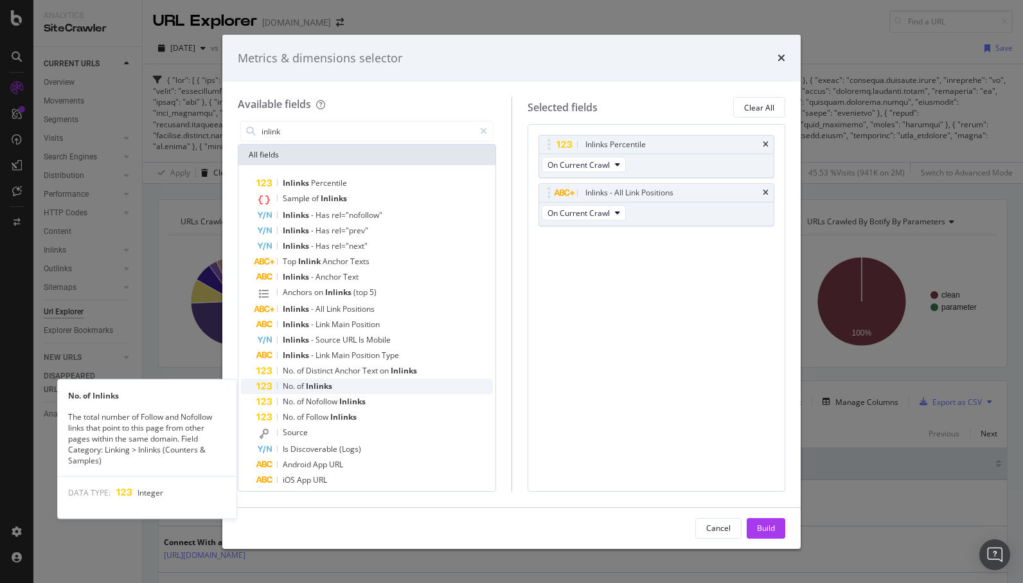
click at [312, 385] on span "Inlinks" at bounding box center [319, 385] width 26 height 11
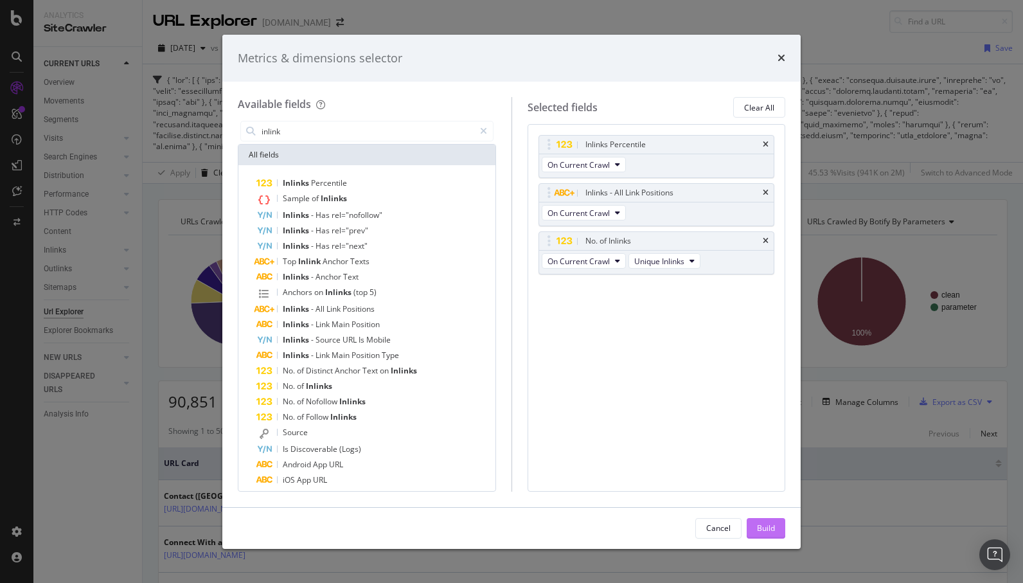
click at [765, 528] on div "Build" at bounding box center [766, 527] width 18 height 11
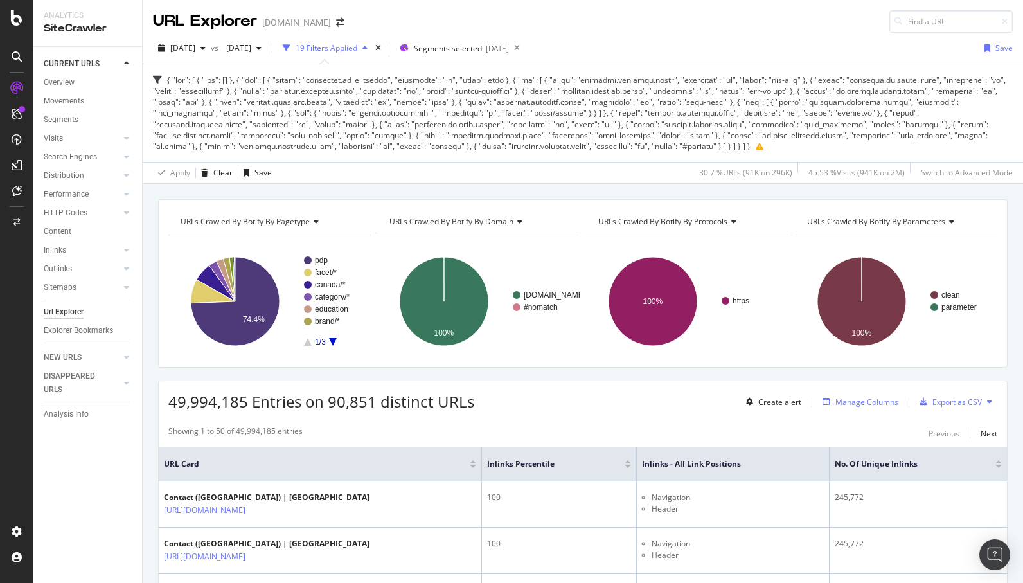
click at [871, 404] on div "Manage Columns" at bounding box center [866, 401] width 63 height 11
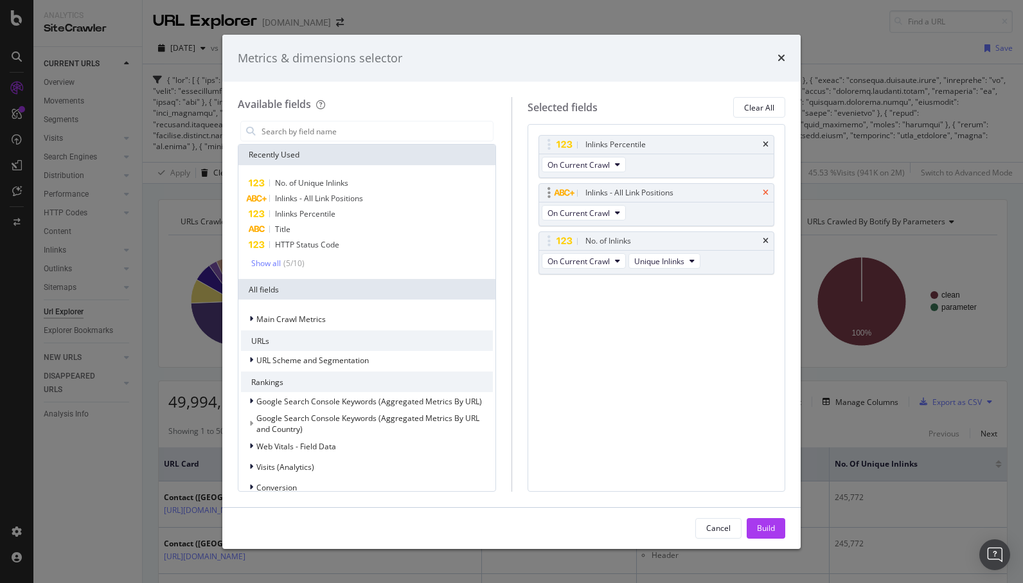
click at [764, 193] on icon "times" at bounding box center [766, 193] width 6 height 8
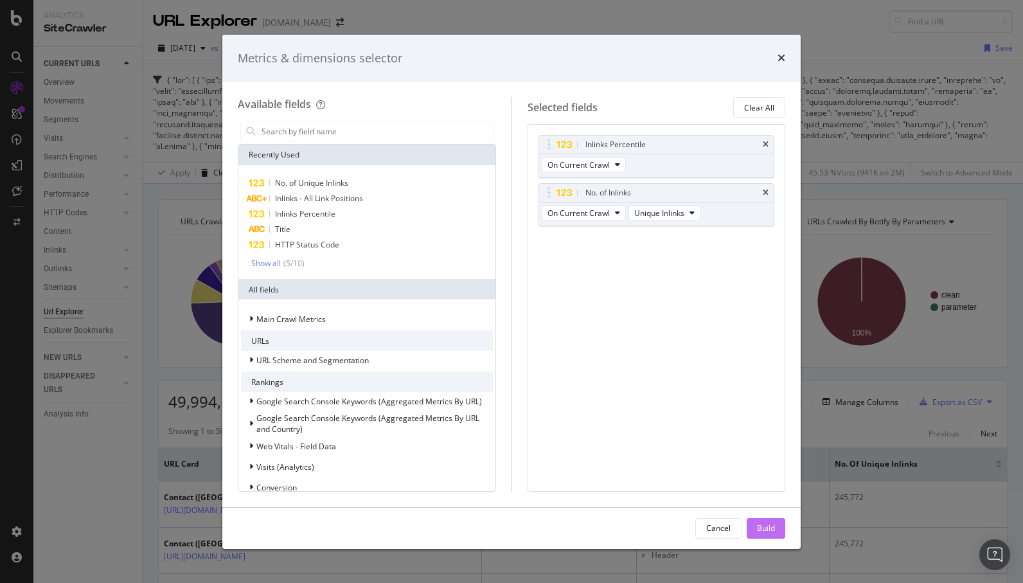
click at [760, 529] on div "Build" at bounding box center [766, 527] width 18 height 11
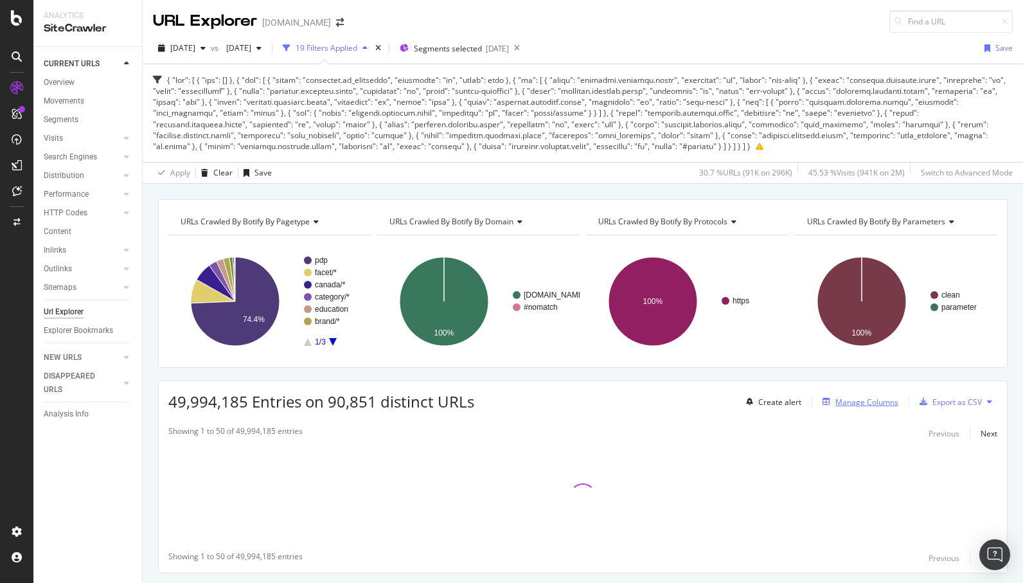
click at [866, 402] on div "Manage Columns" at bounding box center [866, 401] width 63 height 11
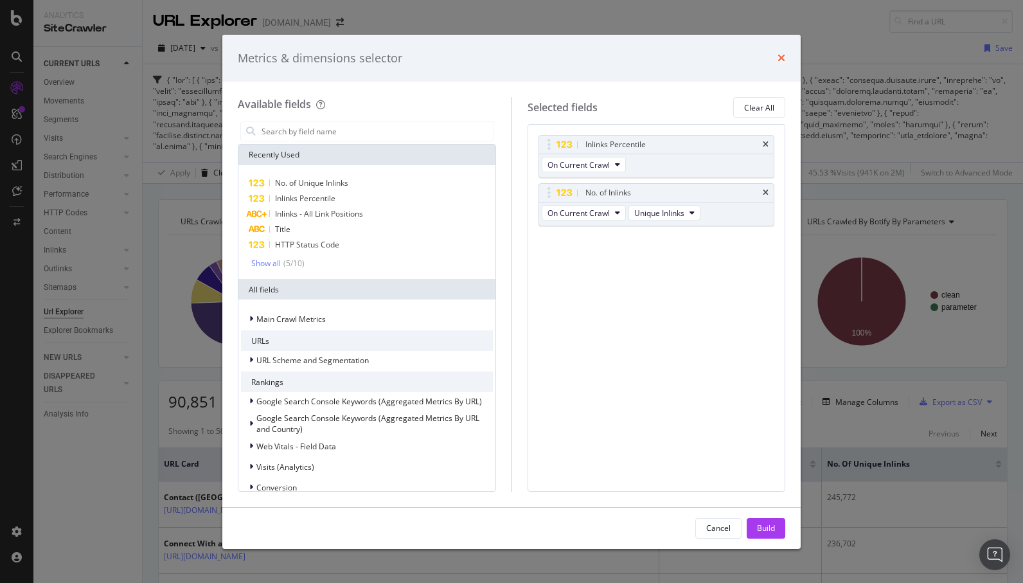
click at [781, 61] on icon "times" at bounding box center [782, 58] width 8 height 10
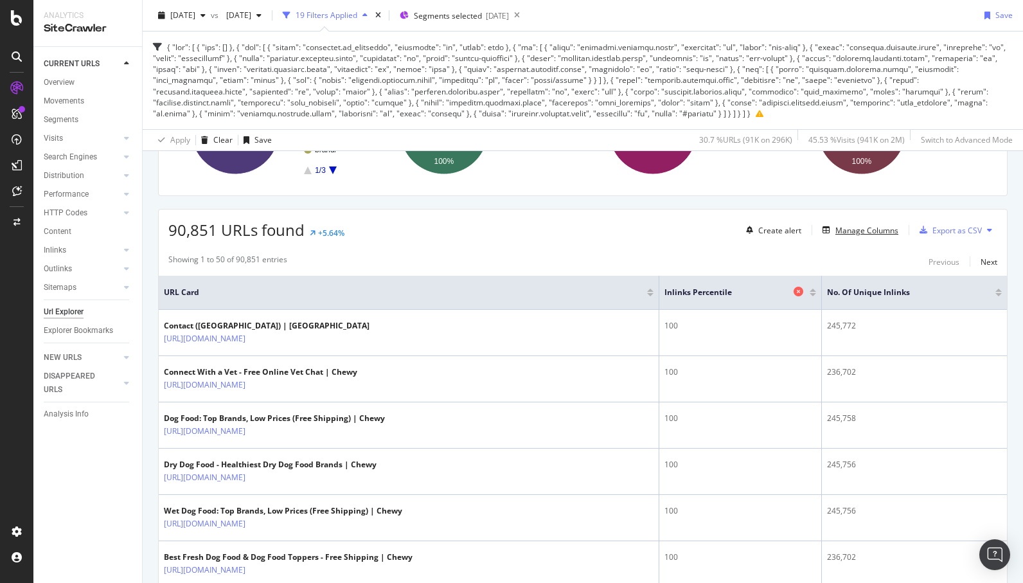
scroll to position [149, 0]
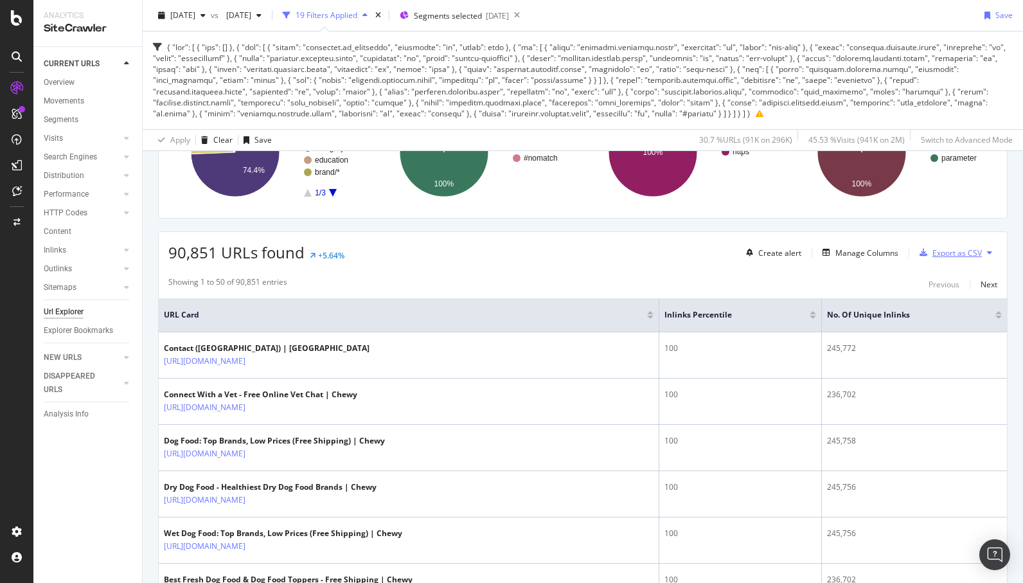
click at [959, 254] on div "Export as CSV" at bounding box center [956, 252] width 49 height 11
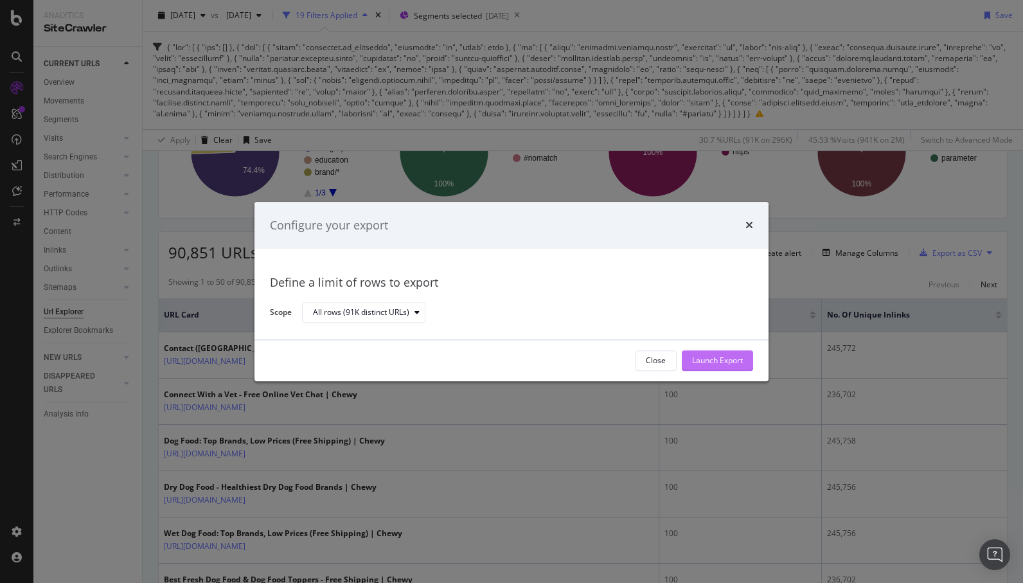
click at [737, 353] on div "Launch Export" at bounding box center [717, 360] width 51 height 19
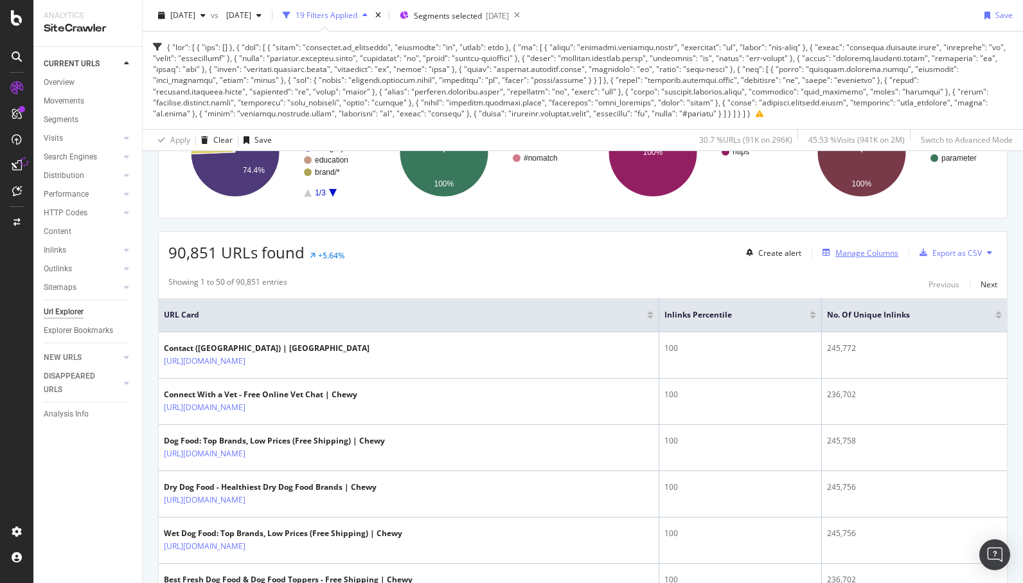
click at [858, 253] on div "Manage Columns" at bounding box center [866, 252] width 63 height 11
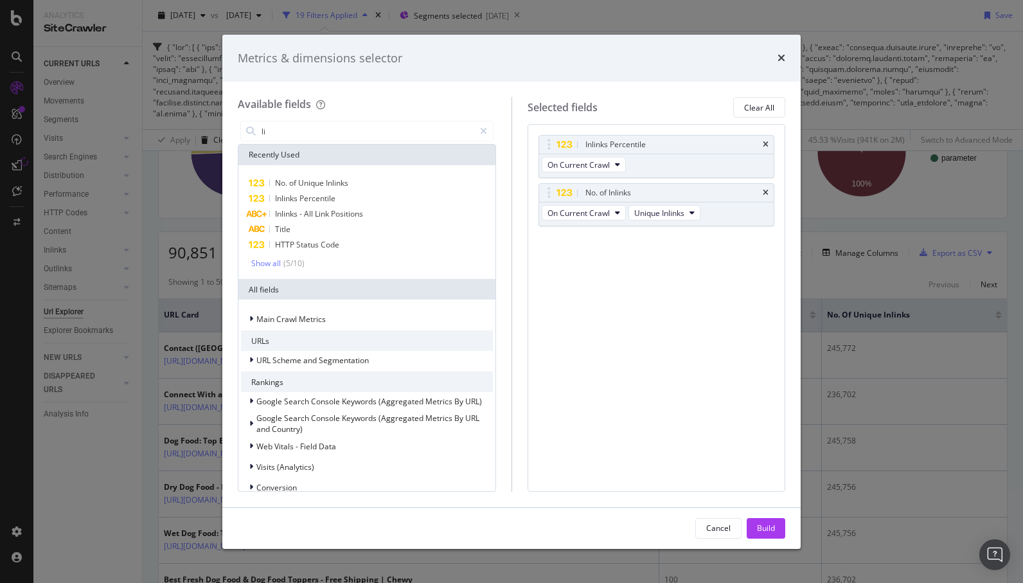
type input "l"
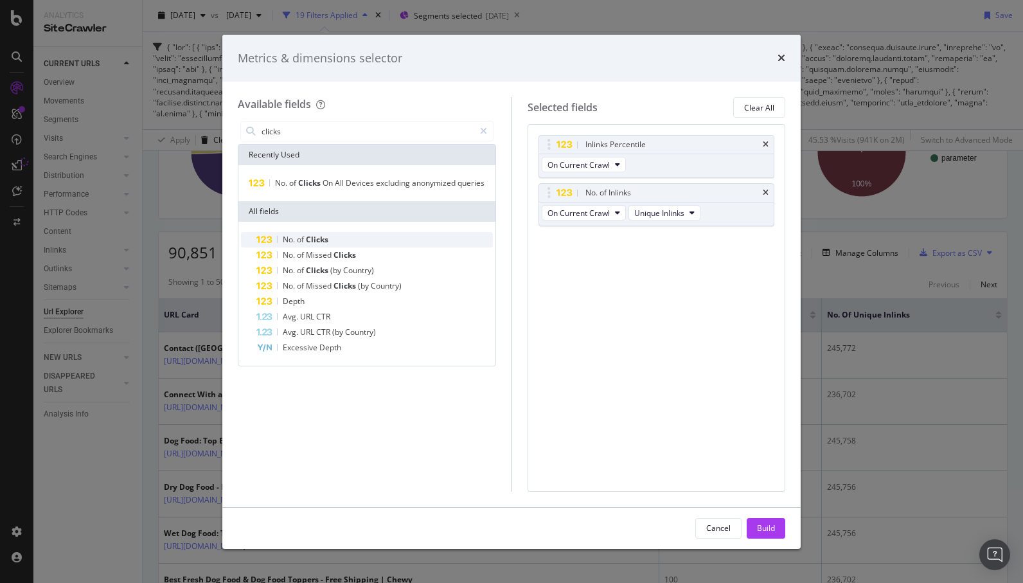
click at [348, 239] on div "No. of Clicks" at bounding box center [374, 239] width 236 height 15
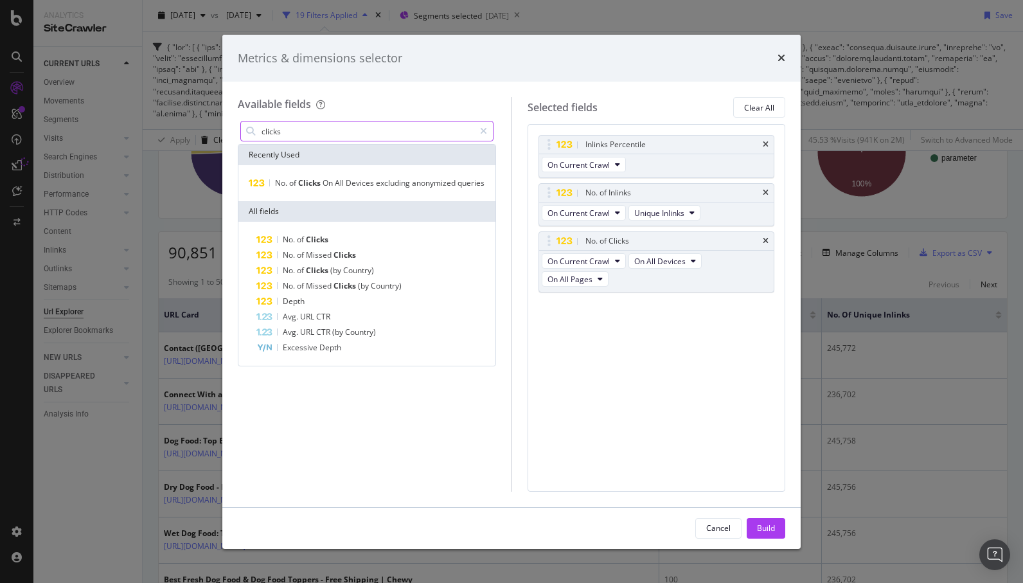
drag, startPoint x: 293, startPoint y: 130, endPoint x: 235, endPoint y: 129, distance: 58.5
click at [240, 130] on div "clicks" at bounding box center [367, 131] width 258 height 26
type input "s"
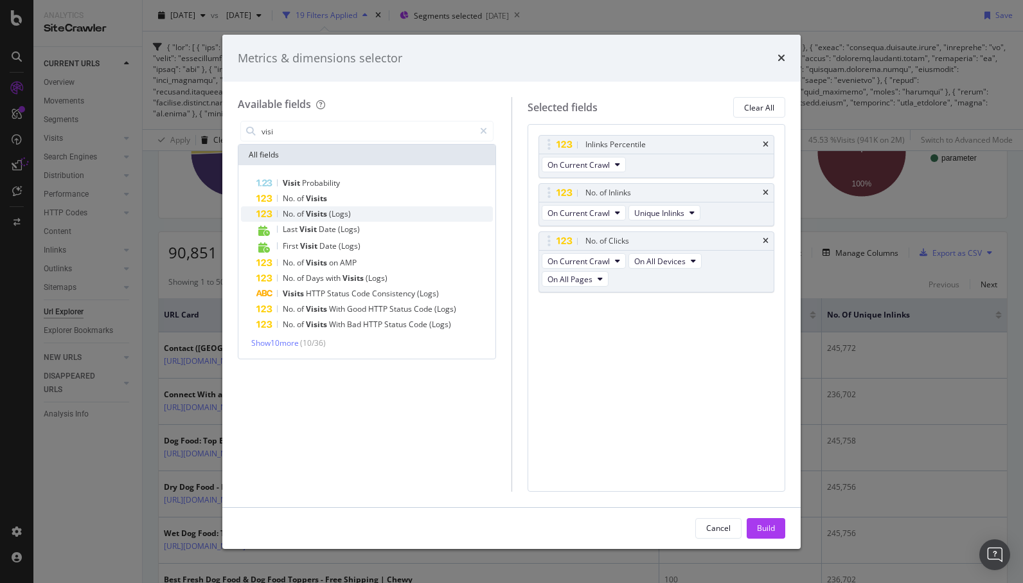
click at [341, 212] on span "(Logs)" at bounding box center [340, 213] width 22 height 11
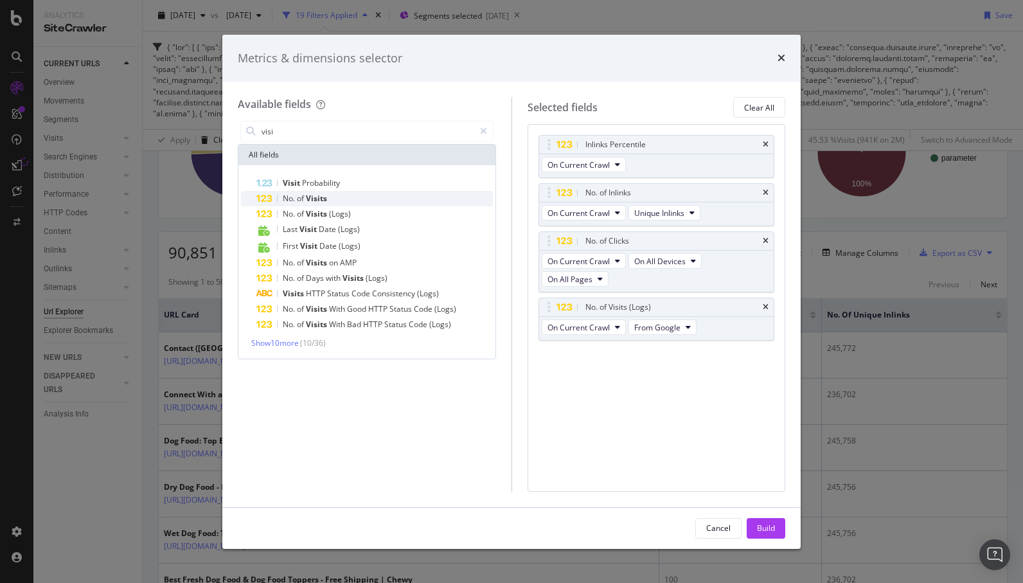
click at [342, 200] on div "No. of Visits" at bounding box center [374, 198] width 236 height 15
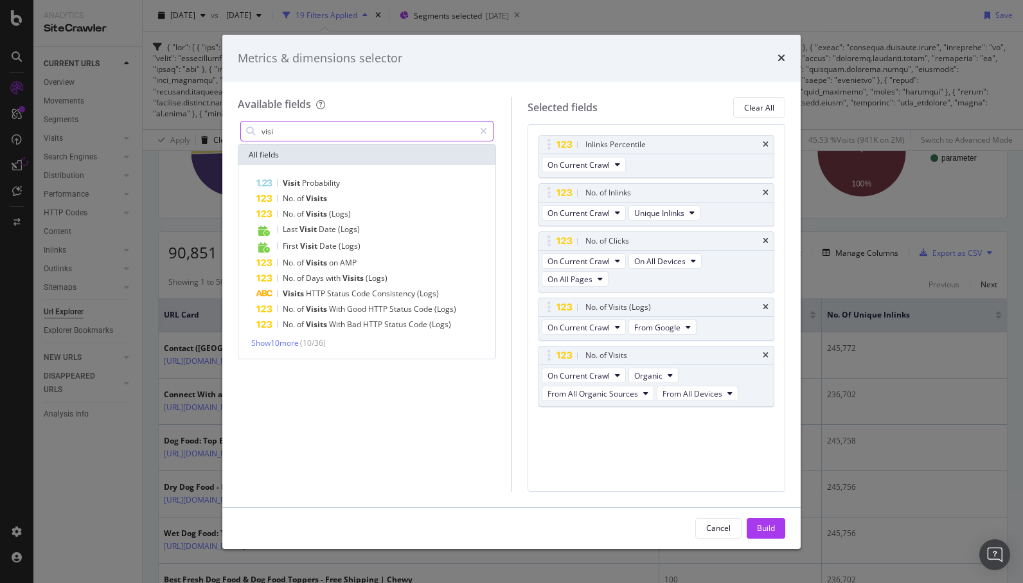
drag, startPoint x: 330, startPoint y: 132, endPoint x: 265, endPoint y: 130, distance: 64.3
click at [265, 130] on input "visi" at bounding box center [367, 130] width 214 height 19
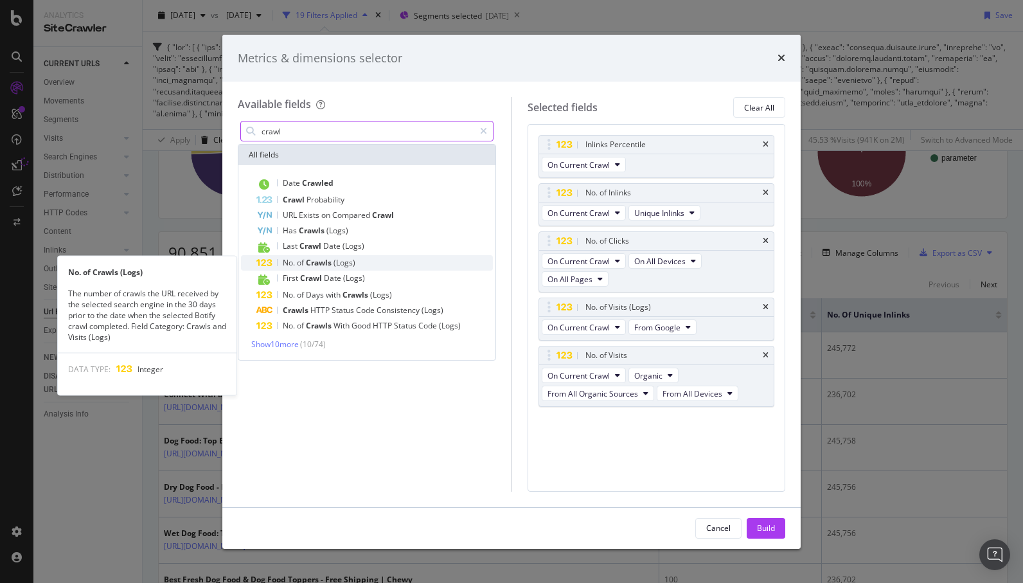
type input "crawl"
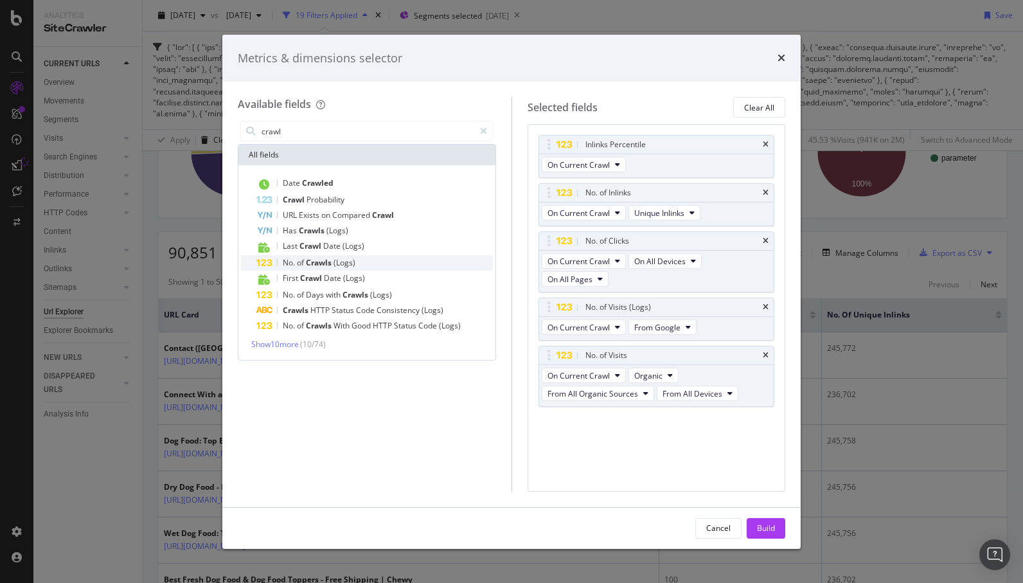
click at [368, 260] on div "No. of Crawls (Logs)" at bounding box center [374, 262] width 236 height 15
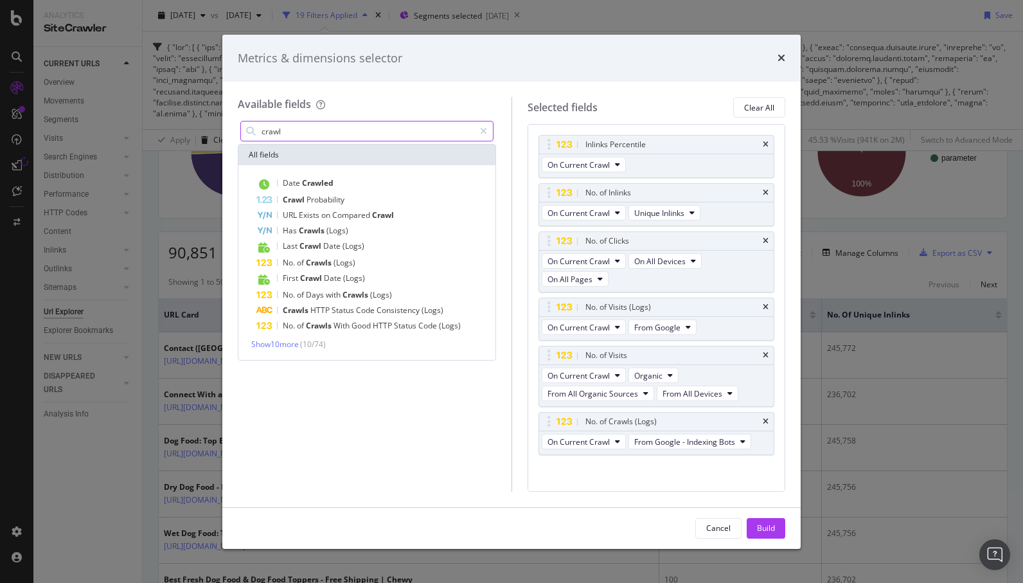
drag, startPoint x: 307, startPoint y: 136, endPoint x: 242, endPoint y: 136, distance: 64.9
click at [242, 136] on div "crawl" at bounding box center [366, 131] width 253 height 21
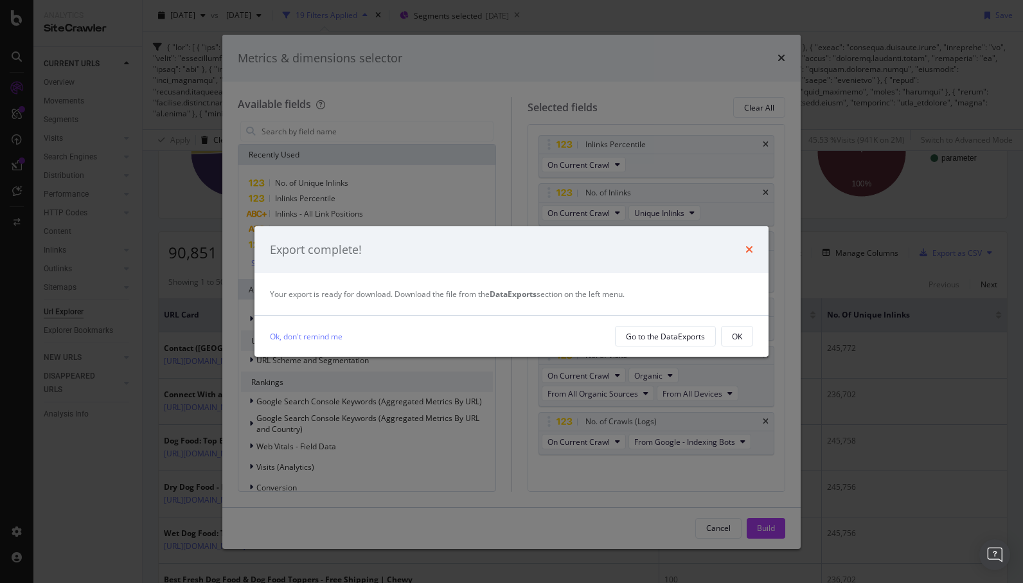
click at [750, 249] on icon "times" at bounding box center [749, 249] width 8 height 10
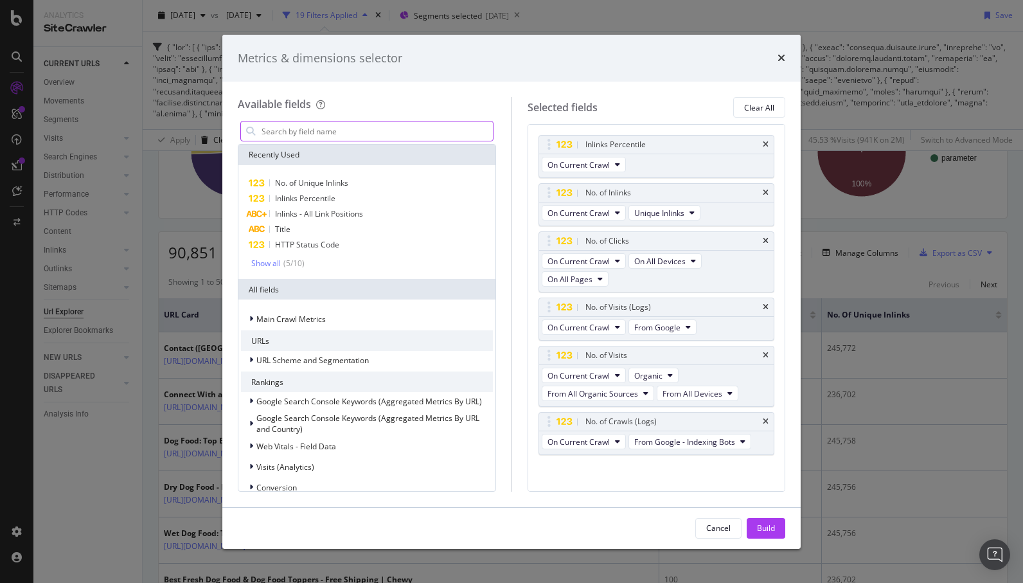
click at [366, 130] on input "modal" at bounding box center [376, 130] width 233 height 19
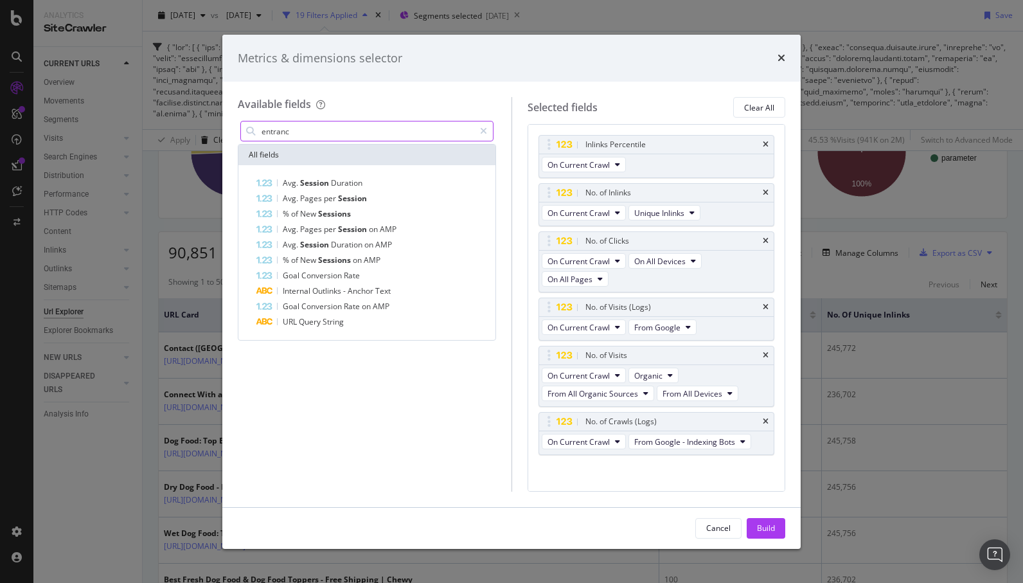
type input "entrance"
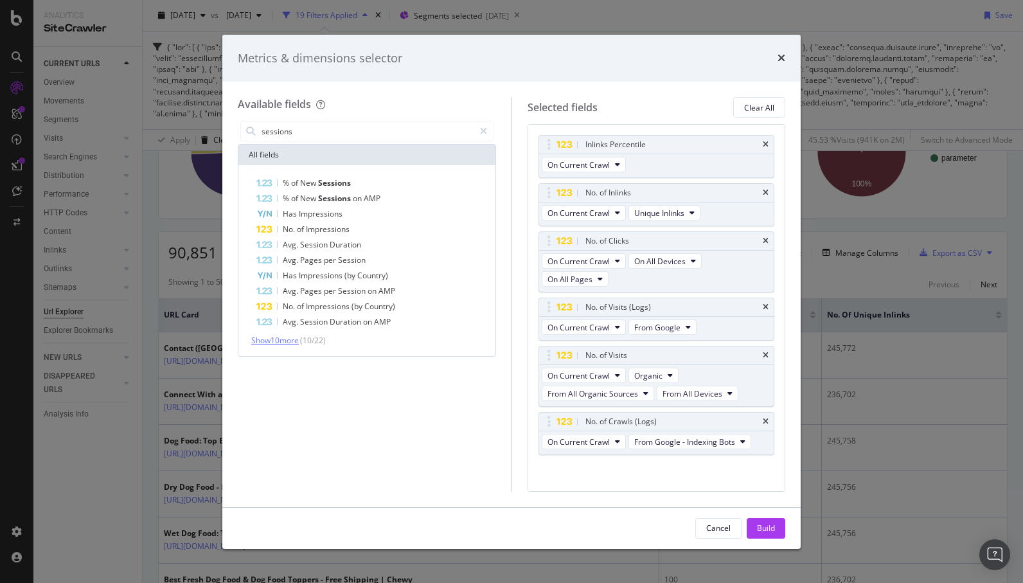
click at [289, 341] on span "Show 10 more" at bounding box center [275, 340] width 48 height 11
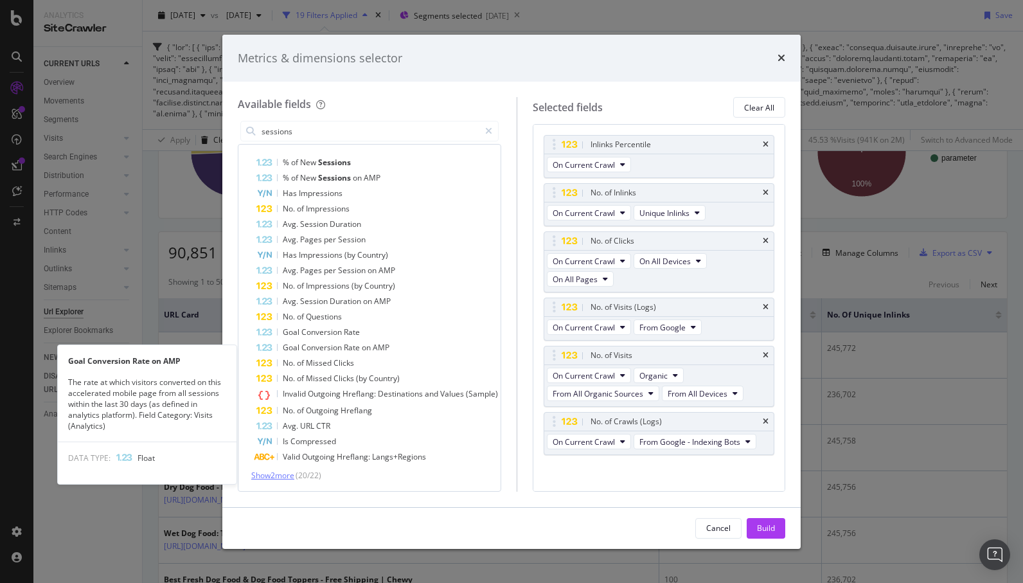
scroll to position [0, 0]
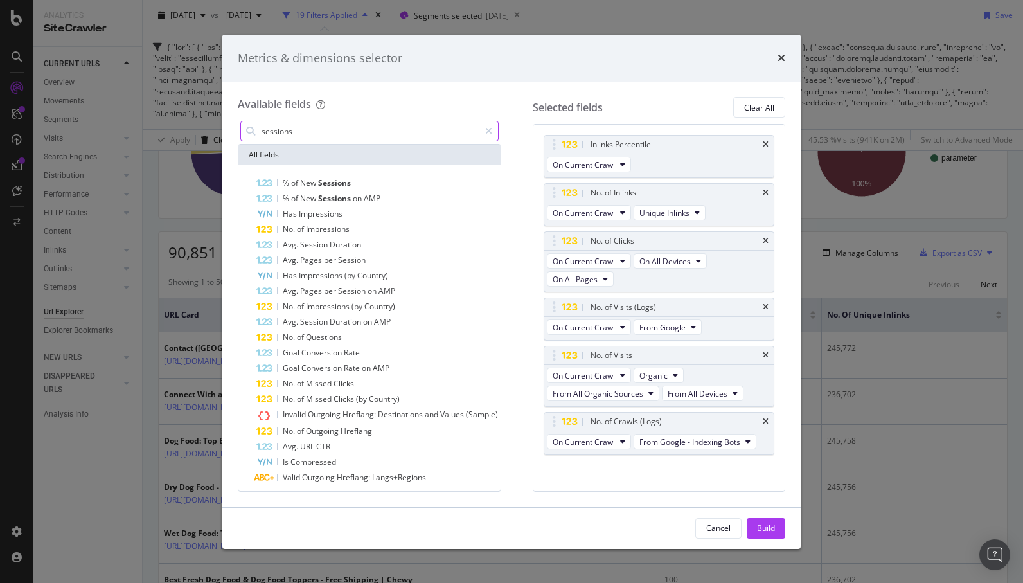
click at [294, 129] on input "sessions" at bounding box center [369, 130] width 219 height 19
type input "session"
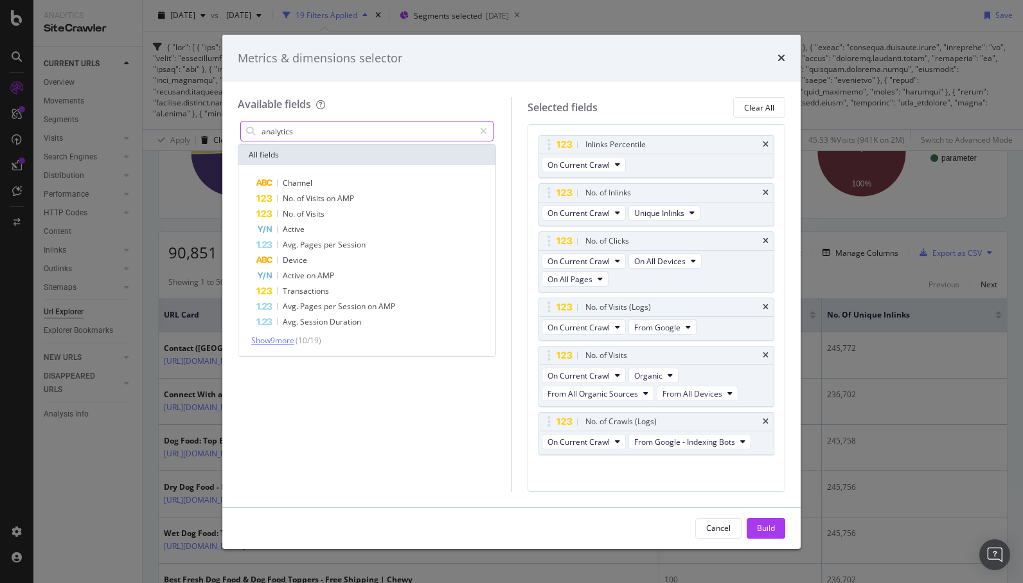
type input "analytics"
click at [279, 335] on span "Show 9 more" at bounding box center [272, 340] width 43 height 11
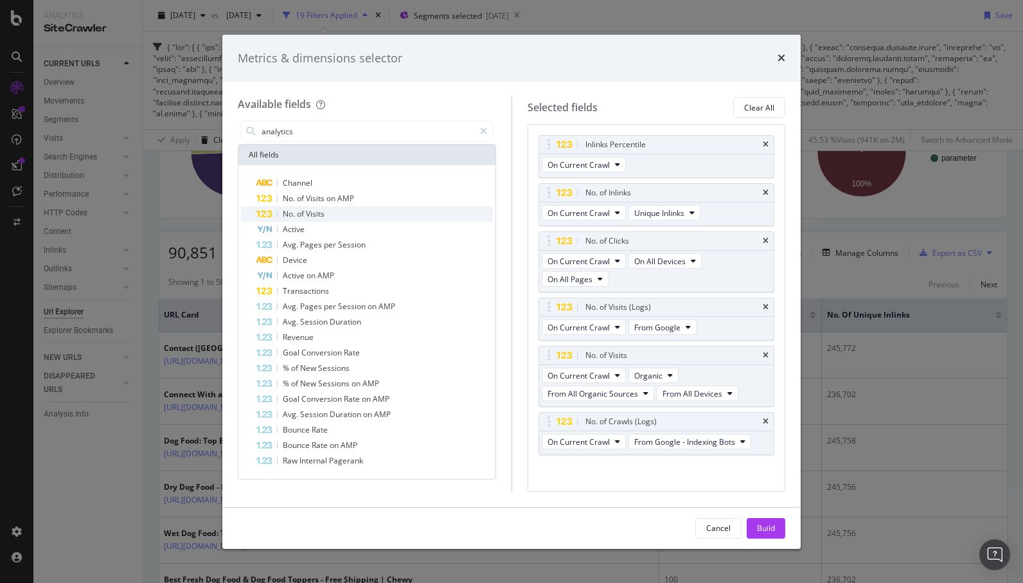
click at [311, 215] on span "Visits" at bounding box center [315, 213] width 19 height 11
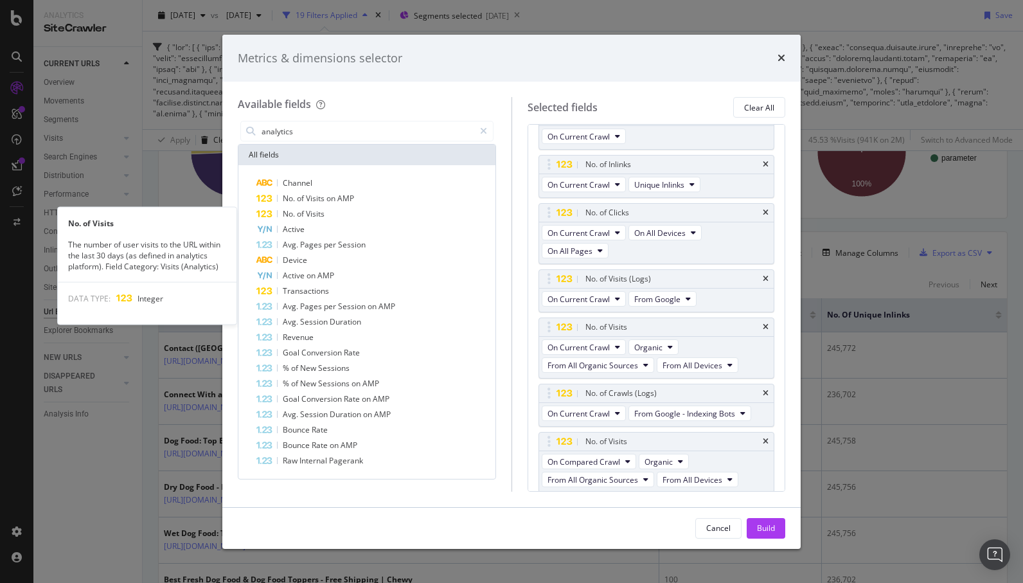
scroll to position [30, 0]
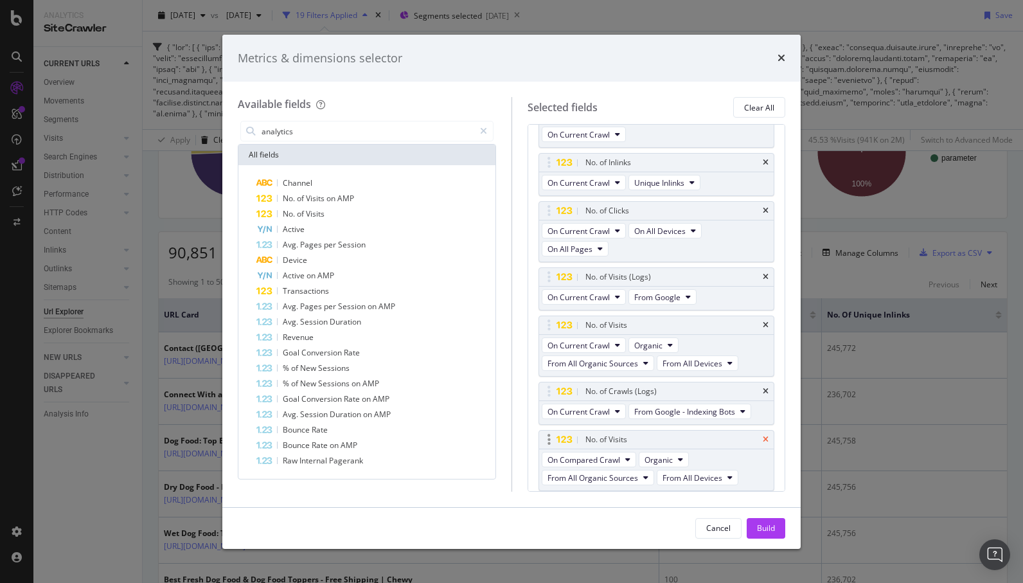
click at [767, 440] on icon "times" at bounding box center [766, 440] width 6 height 8
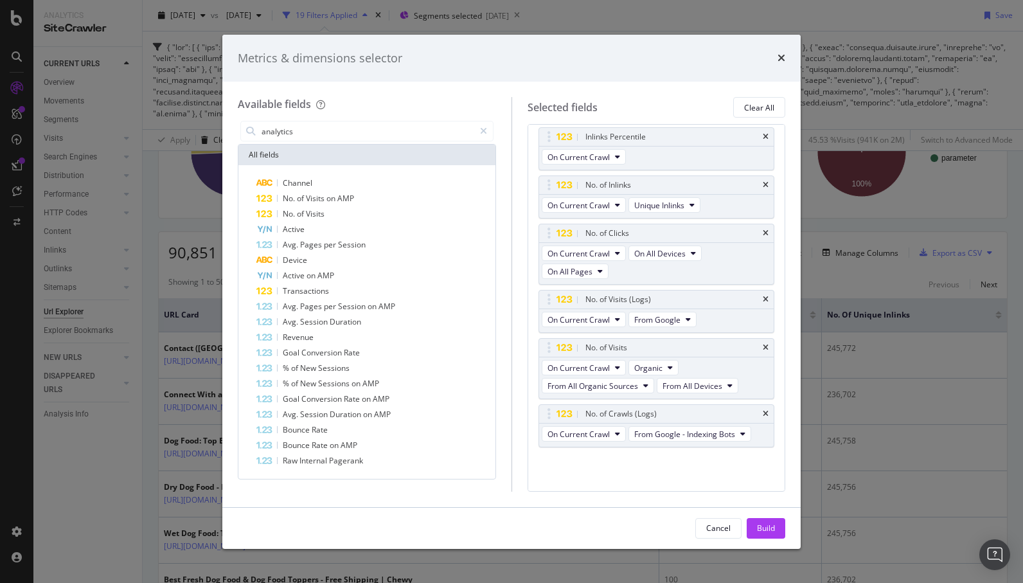
scroll to position [7, 0]
click at [761, 526] on div "Build" at bounding box center [766, 527] width 18 height 11
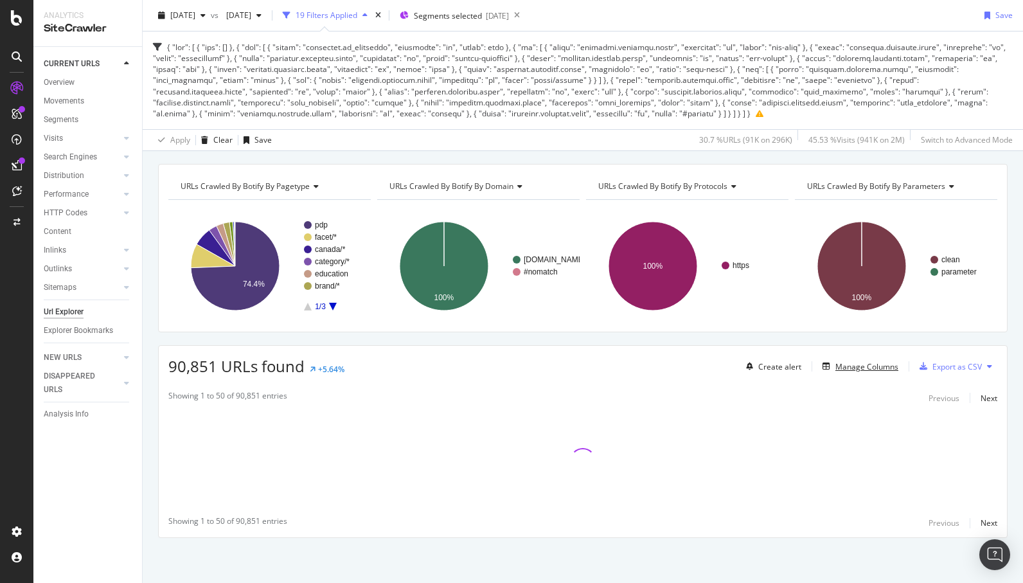
scroll to position [35, 0]
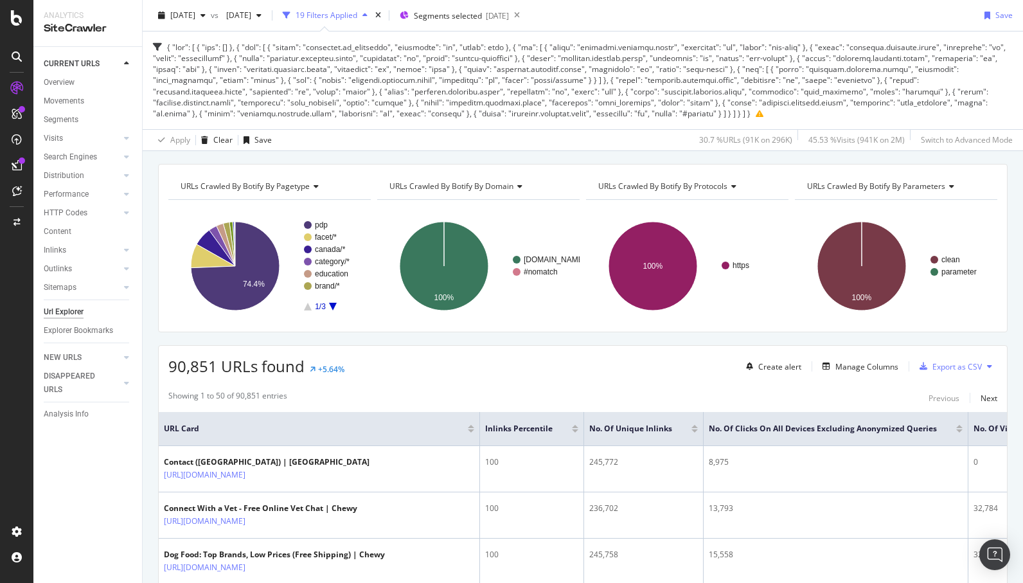
click at [736, 171] on div "URLs Crawled By Botify By pagetype Chart (by Value) Table Expand Export as CSV …" at bounding box center [583, 248] width 850 height 168
click at [959, 367] on div "Export as CSV" at bounding box center [956, 366] width 49 height 11
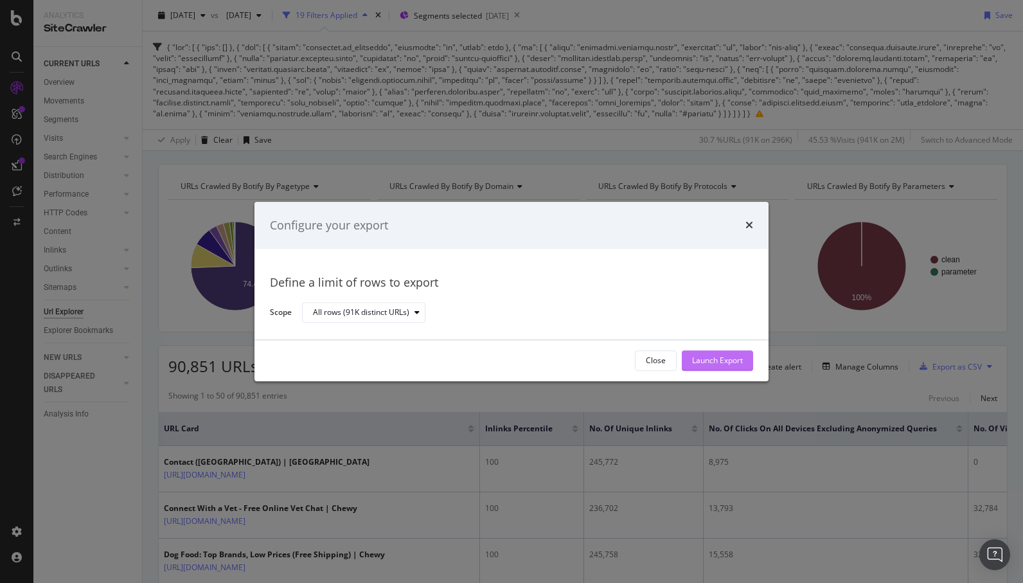
click at [702, 357] on div "Launch Export" at bounding box center [717, 360] width 51 height 11
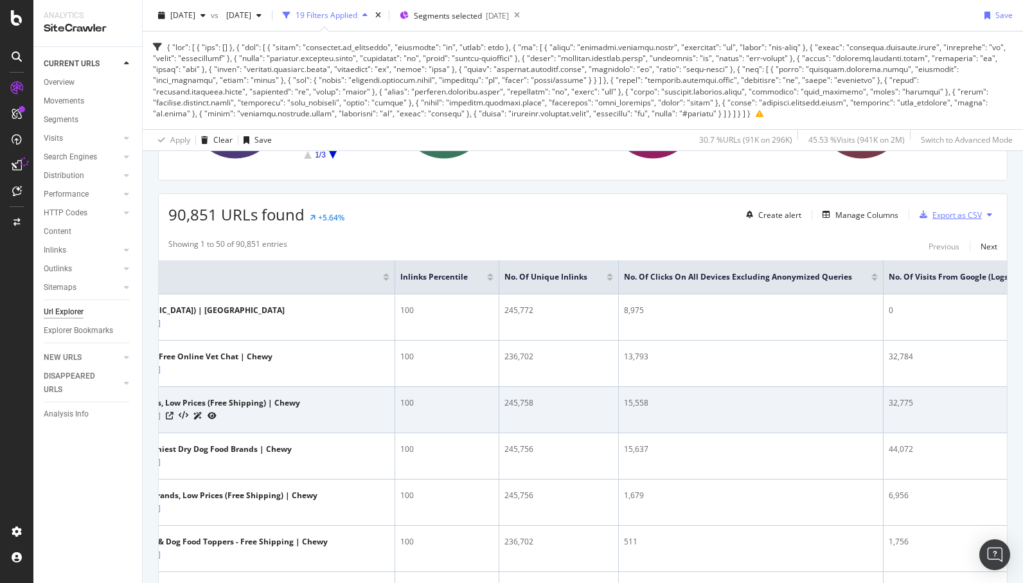
scroll to position [218, 0]
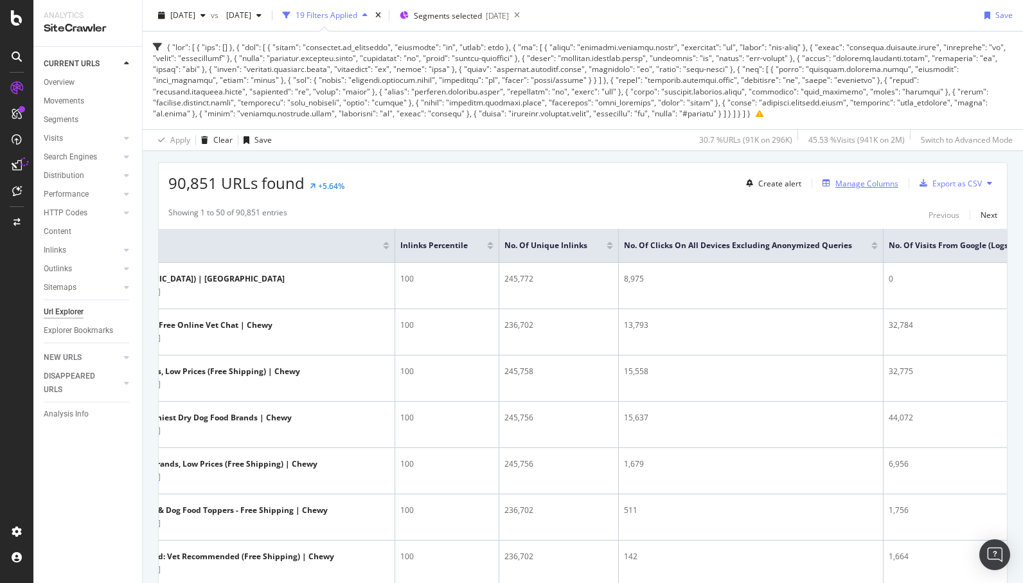
click at [871, 191] on div "Create alert Manage Columns Export as CSV" at bounding box center [869, 183] width 256 height 22
click at [868, 184] on div "Manage Columns" at bounding box center [866, 183] width 63 height 11
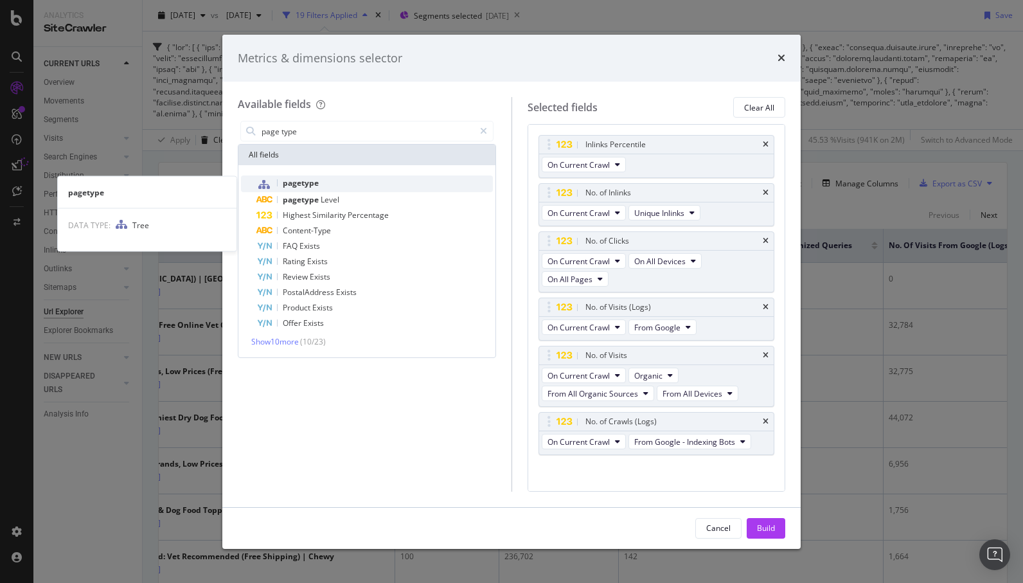
type input "page type"
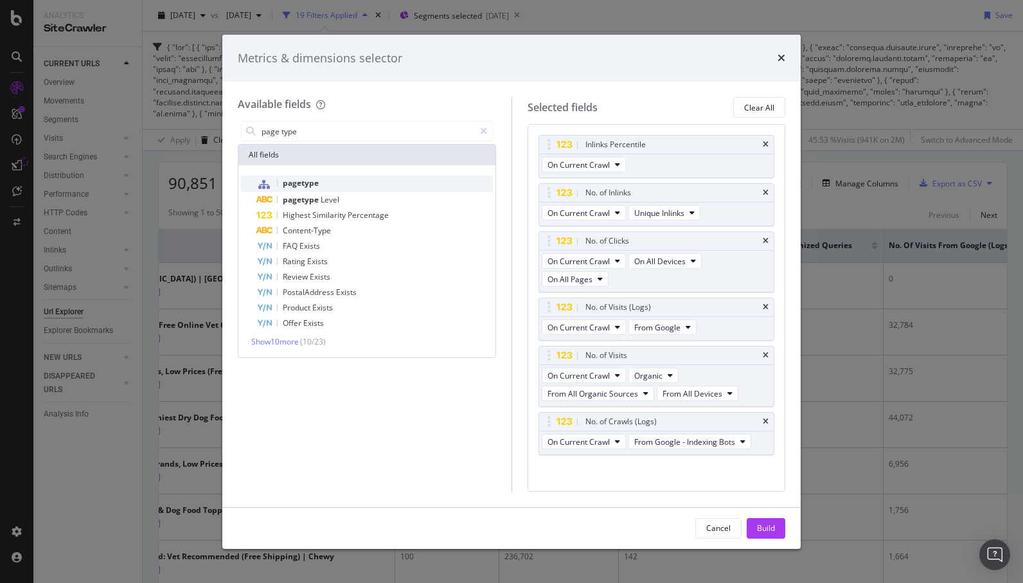
click at [309, 182] on span "pagetype" at bounding box center [301, 182] width 36 height 11
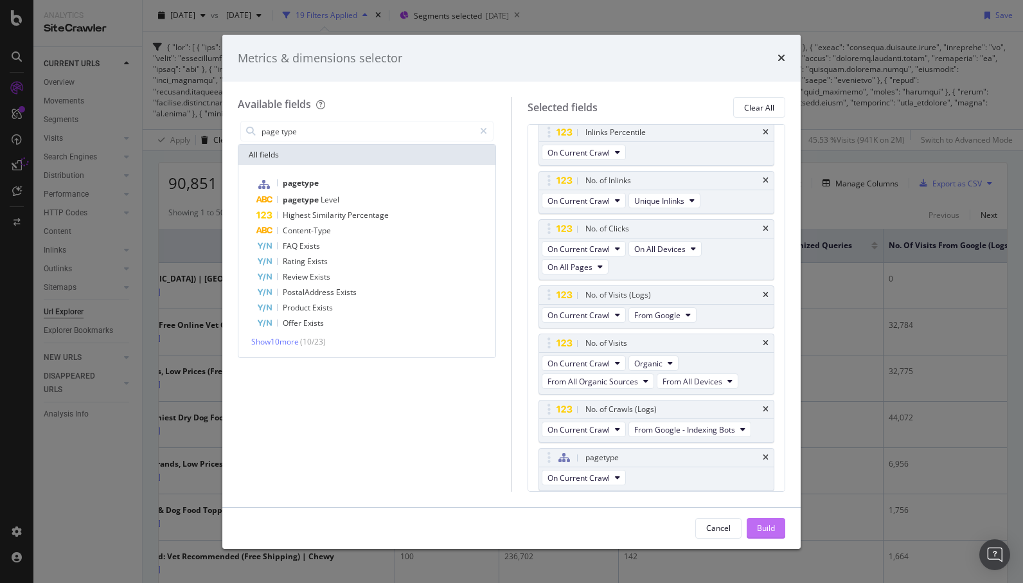
click at [775, 529] on button "Build" at bounding box center [766, 528] width 39 height 21
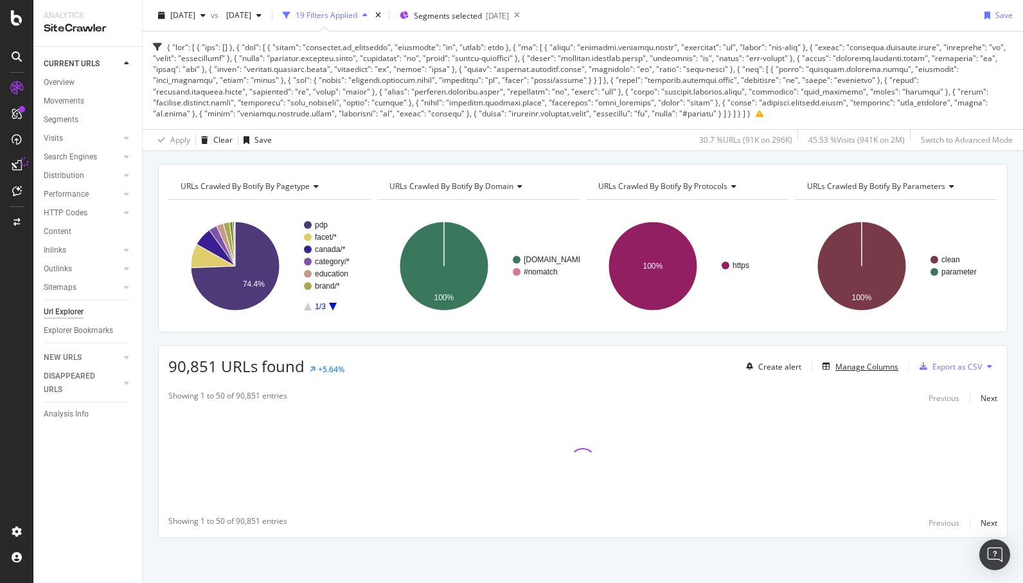
scroll to position [35, 0]
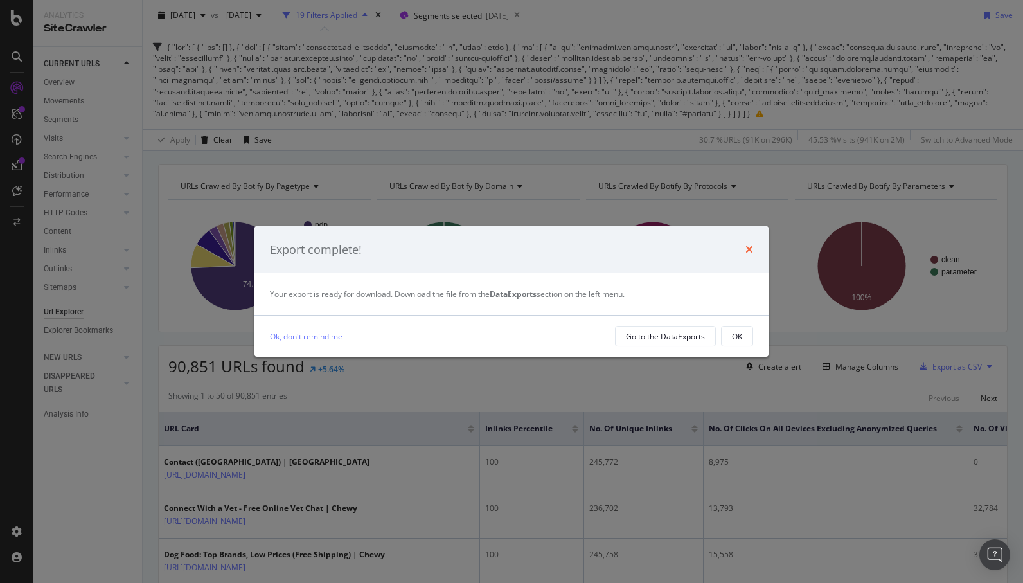
click at [745, 249] on icon "times" at bounding box center [749, 249] width 8 height 10
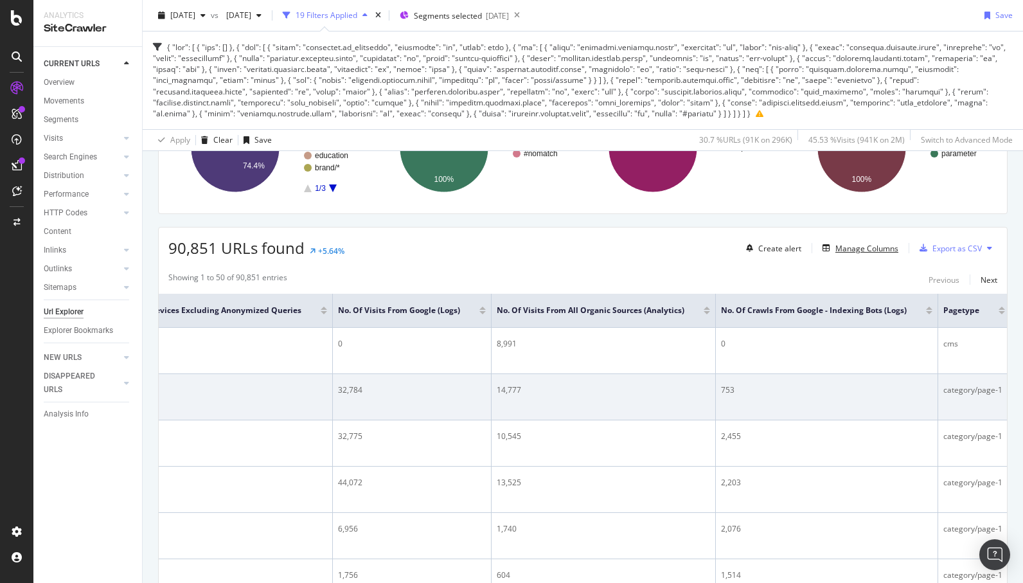
scroll to position [159, 0]
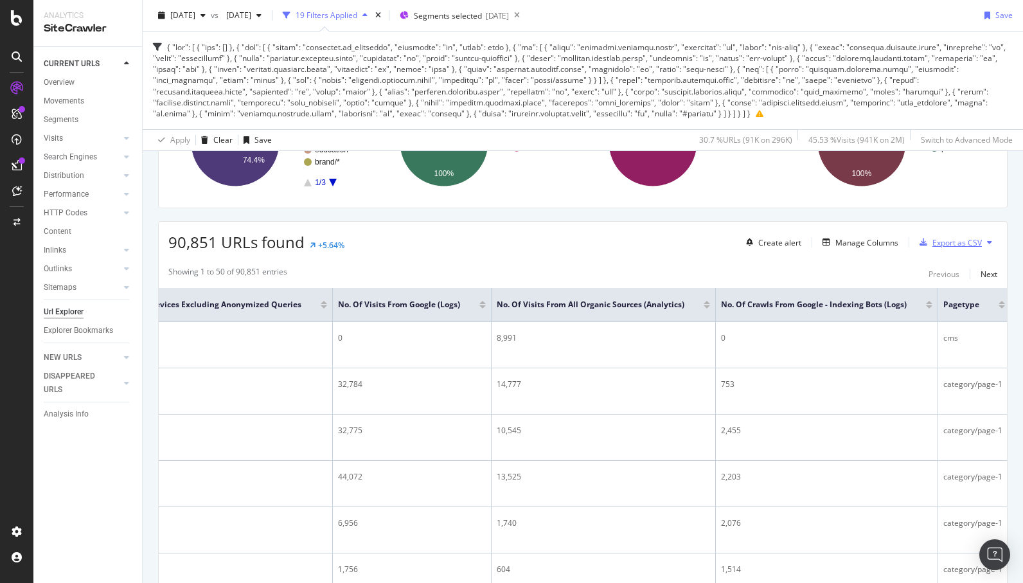
click at [941, 237] on div "Export as CSV" at bounding box center [956, 242] width 49 height 11
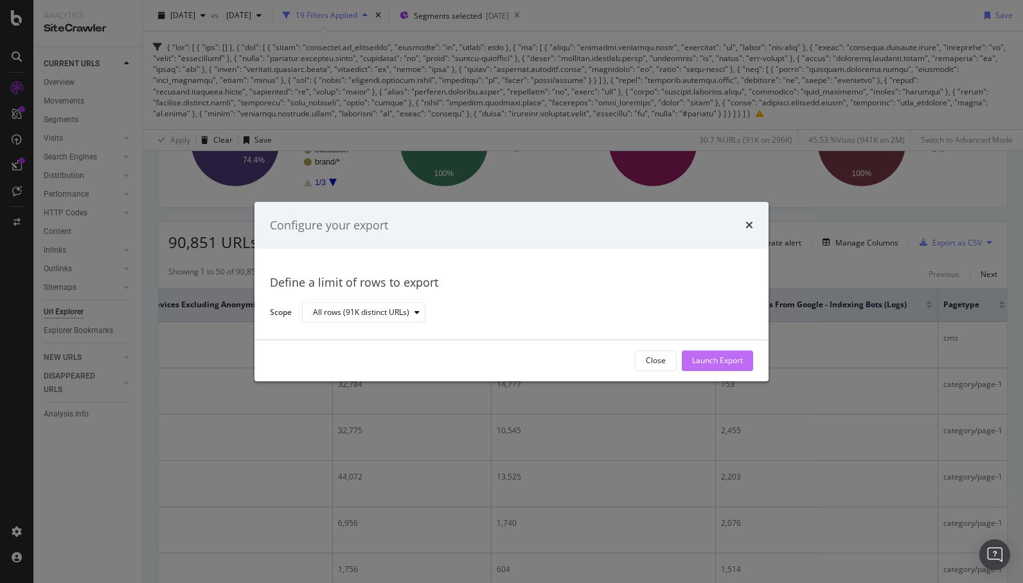
click at [731, 368] on div "Launch Export" at bounding box center [717, 360] width 51 height 19
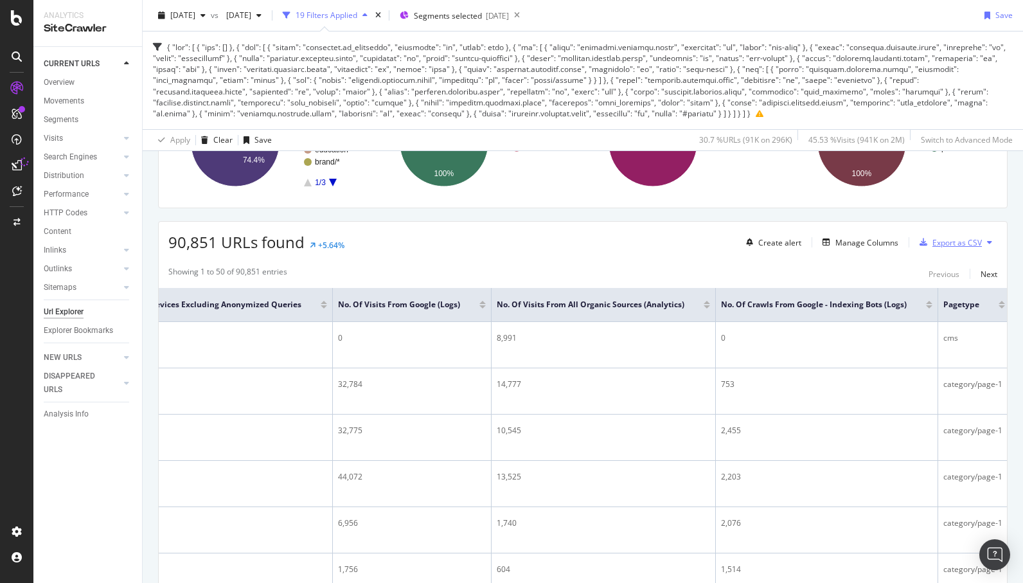
scroll to position [0, 0]
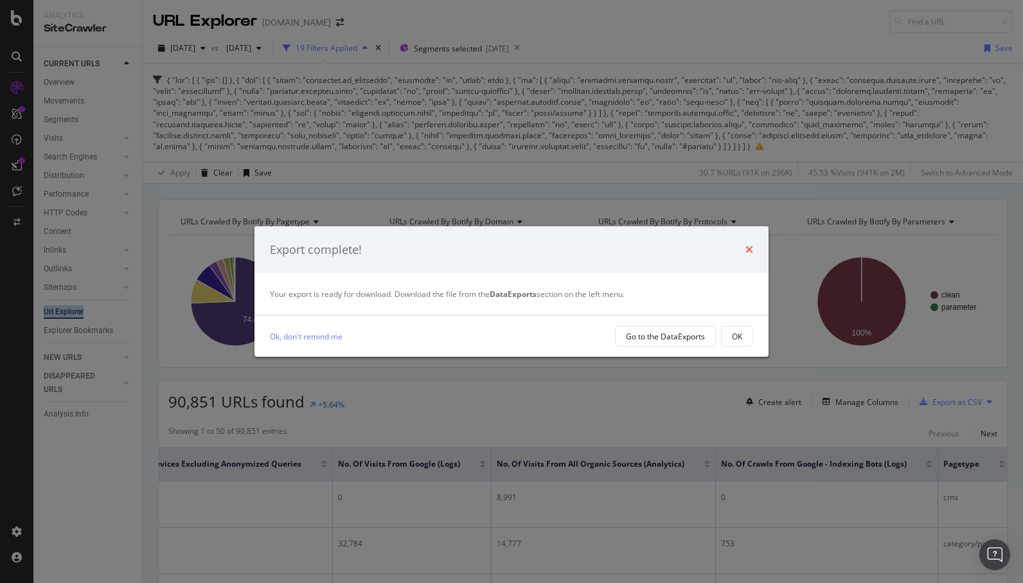
click at [752, 247] on icon "times" at bounding box center [749, 249] width 8 height 10
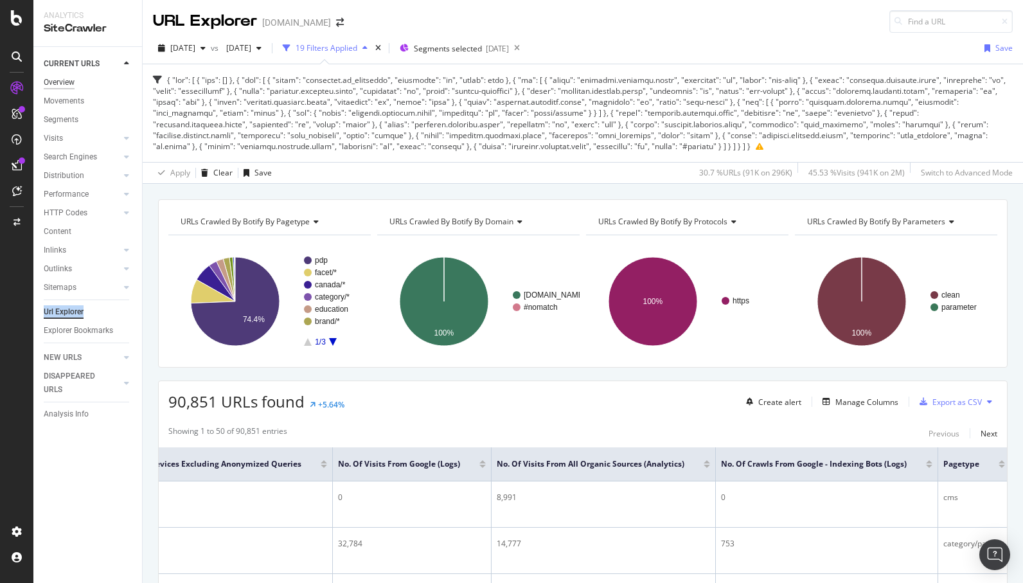
click at [62, 87] on div "Overview" at bounding box center [59, 82] width 31 height 13
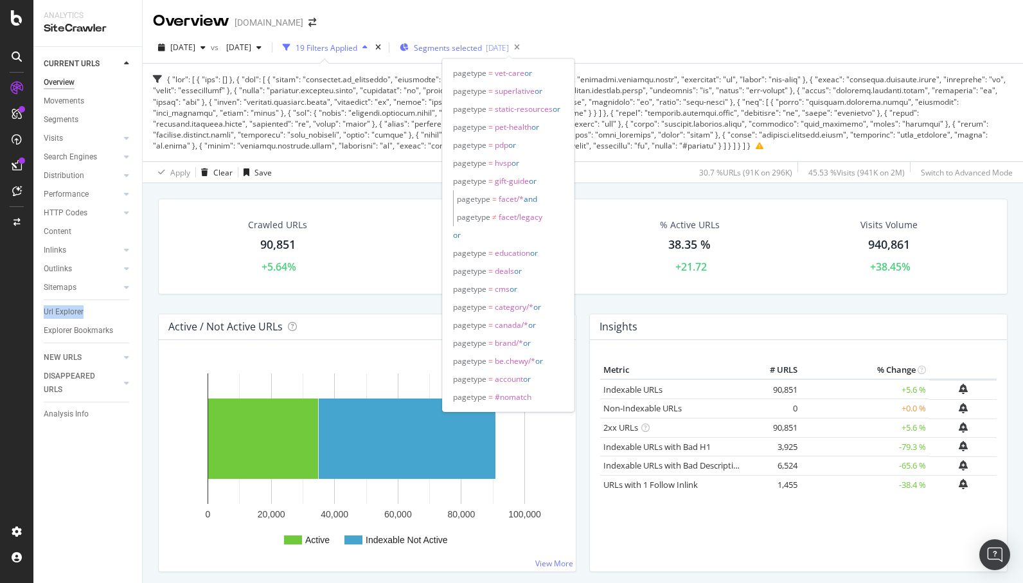
click at [509, 46] on div "[DATE]" at bounding box center [497, 47] width 23 height 11
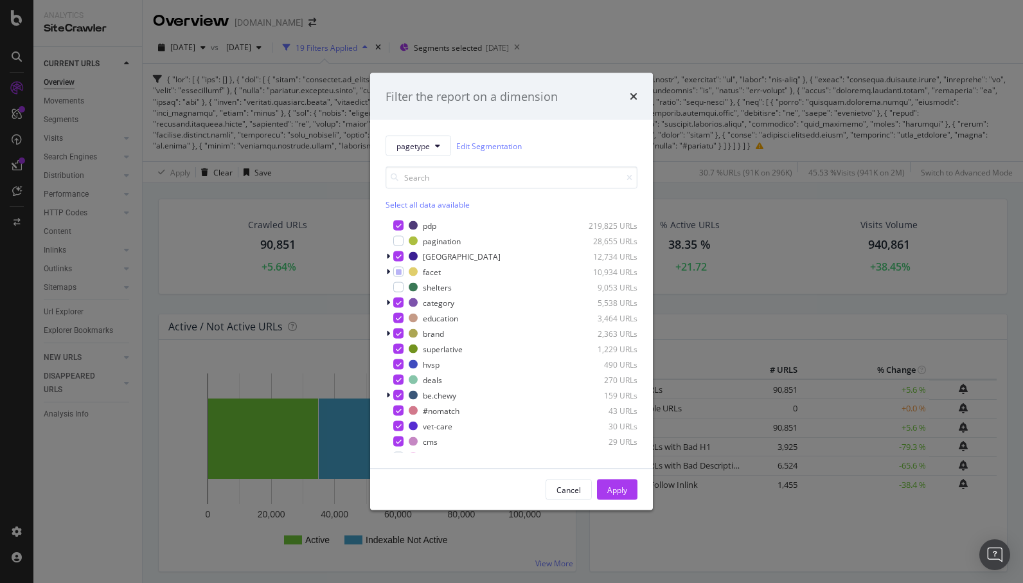
click at [423, 204] on div "Select all data available" at bounding box center [512, 204] width 252 height 11
click at [413, 202] on div "Unselect all data available" at bounding box center [512, 204] width 252 height 11
click at [397, 222] on div "modal" at bounding box center [398, 225] width 10 height 10
click at [616, 490] on div "Apply" at bounding box center [617, 489] width 20 height 11
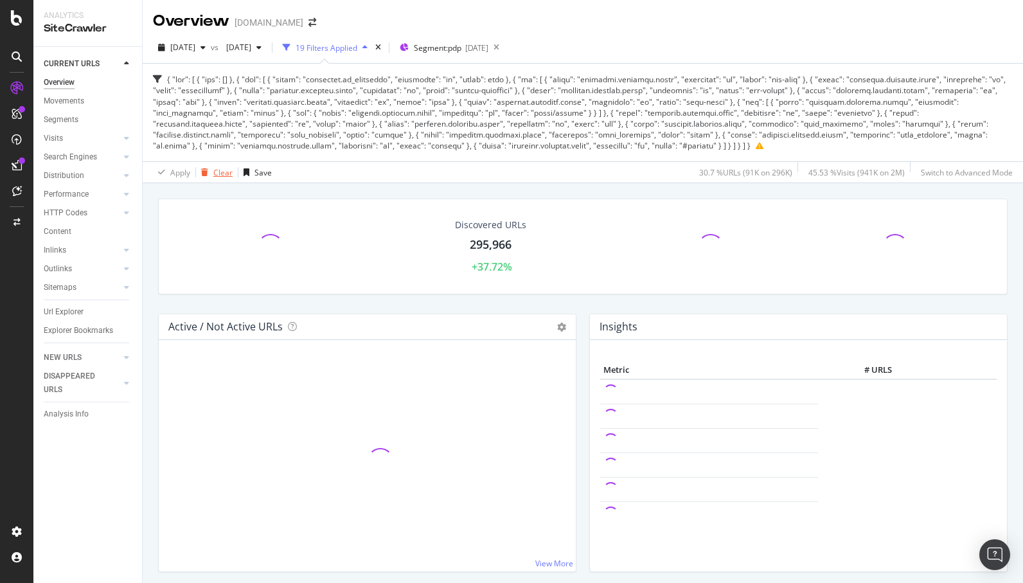
click at [219, 172] on div "Clear" at bounding box center [222, 172] width 19 height 11
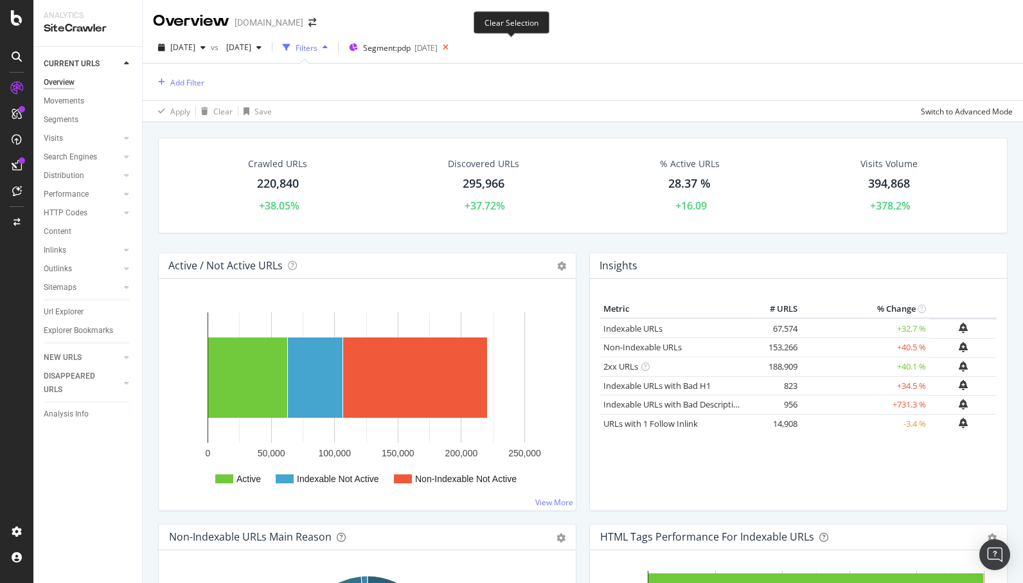
click at [454, 48] on icon at bounding box center [446, 48] width 16 height 18
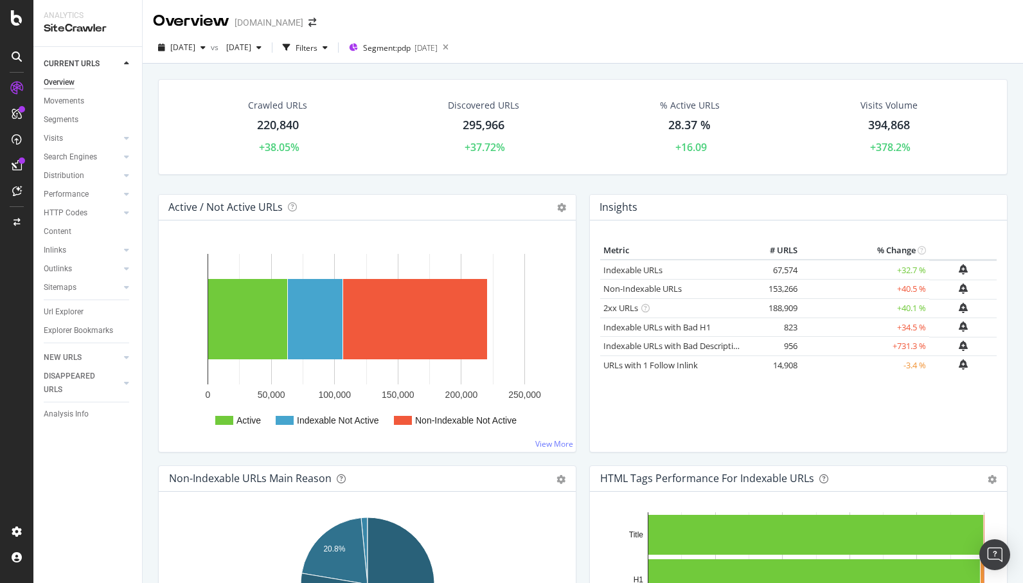
click at [277, 129] on div "220,840" at bounding box center [278, 125] width 42 height 17
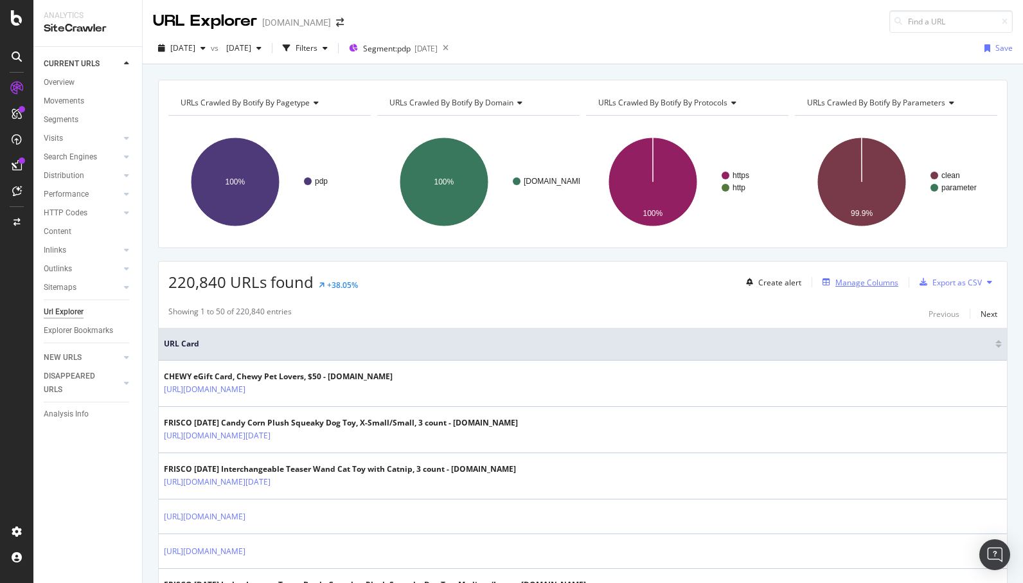
click at [841, 277] on div "Manage Columns" at bounding box center [866, 282] width 63 height 11
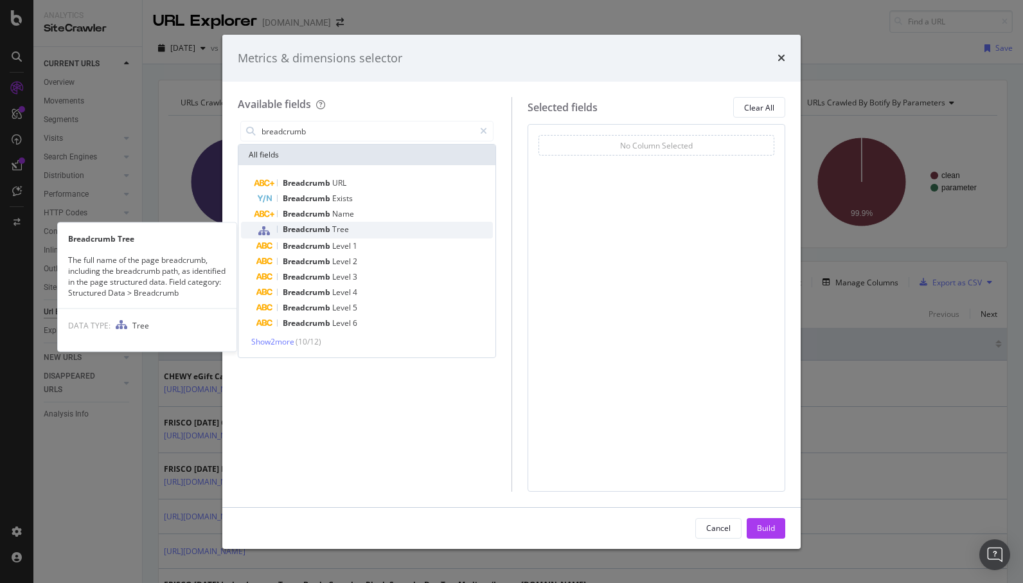
type input "breadcrumb"
click at [354, 232] on div "Breadcrumb Tree" at bounding box center [374, 230] width 236 height 17
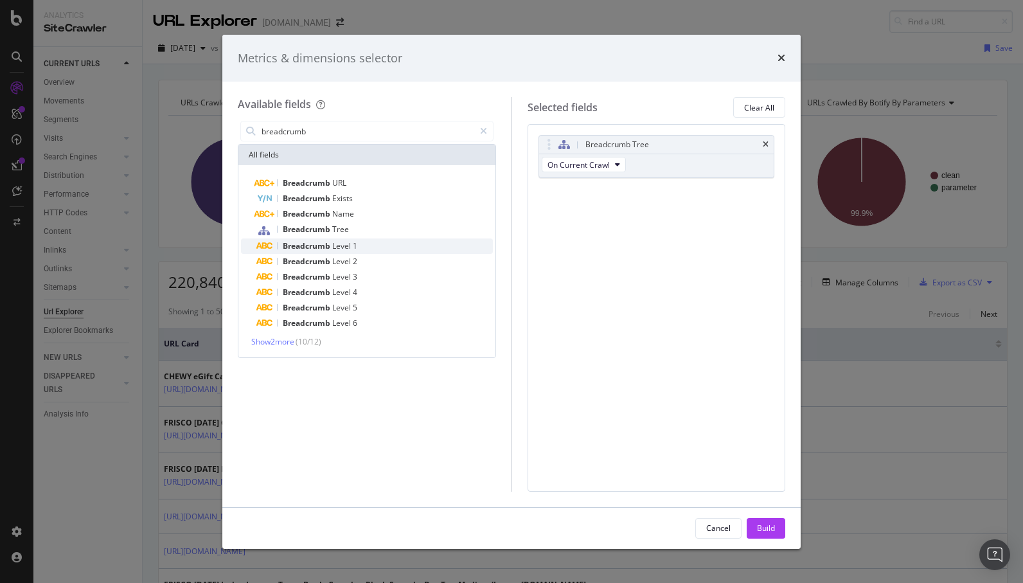
click at [359, 244] on div "Breadcrumb Level 1" at bounding box center [374, 245] width 236 height 15
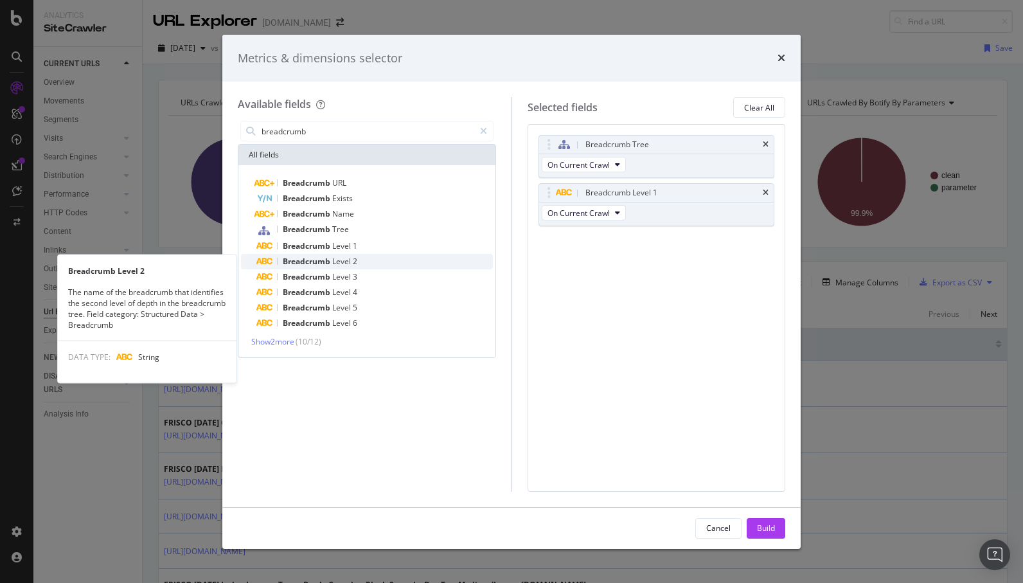
click at [359, 258] on div "Breadcrumb Level 2" at bounding box center [374, 261] width 236 height 15
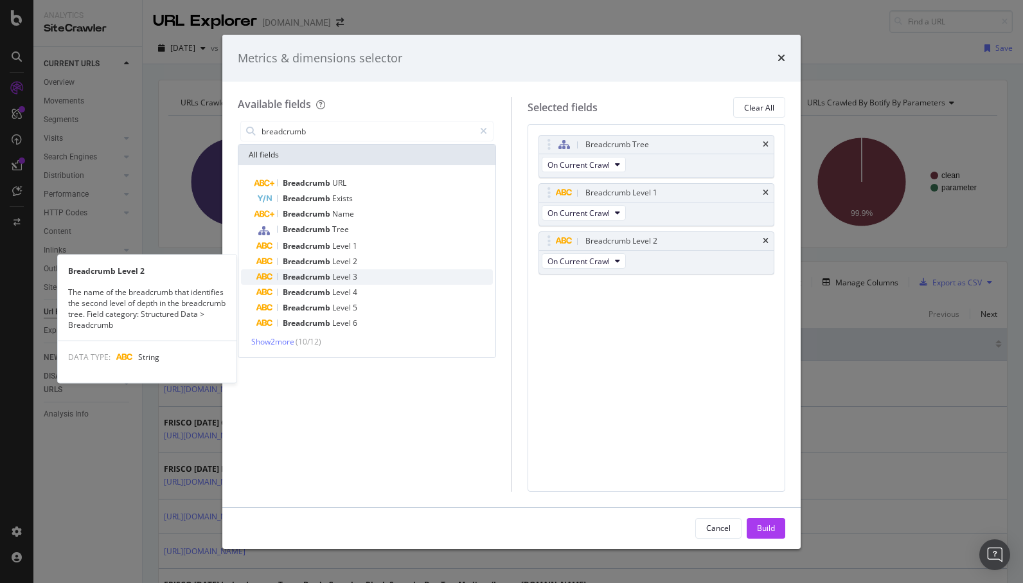
click at [359, 277] on div "Breadcrumb Level 3" at bounding box center [374, 276] width 236 height 15
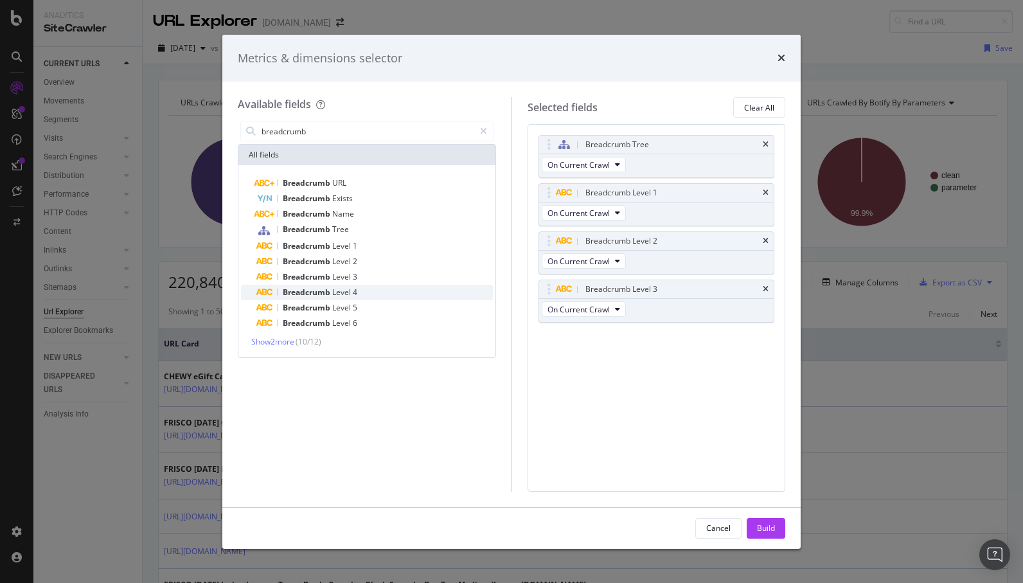
click at [359, 294] on div "Breadcrumb Level 4" at bounding box center [374, 292] width 236 height 15
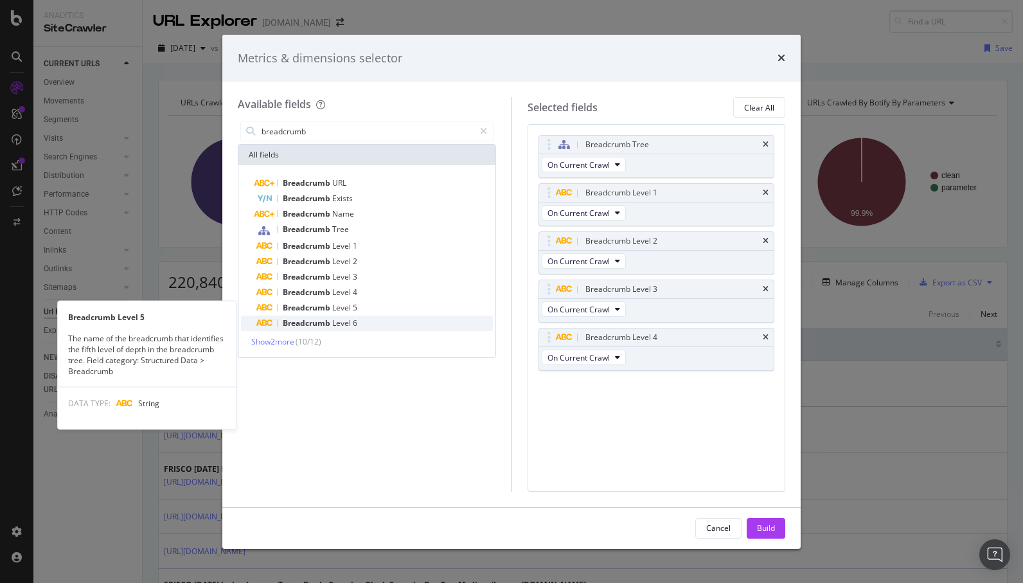
click at [359, 316] on div "Breadcrumb Level 6" at bounding box center [374, 323] width 236 height 15
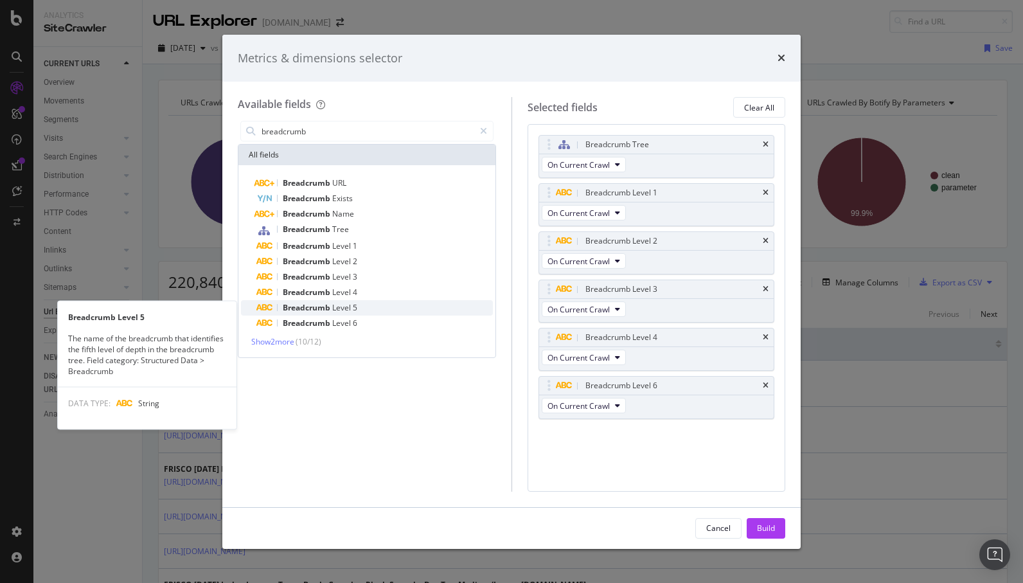
click at [362, 302] on div "Breadcrumb Level 5" at bounding box center [374, 307] width 236 height 15
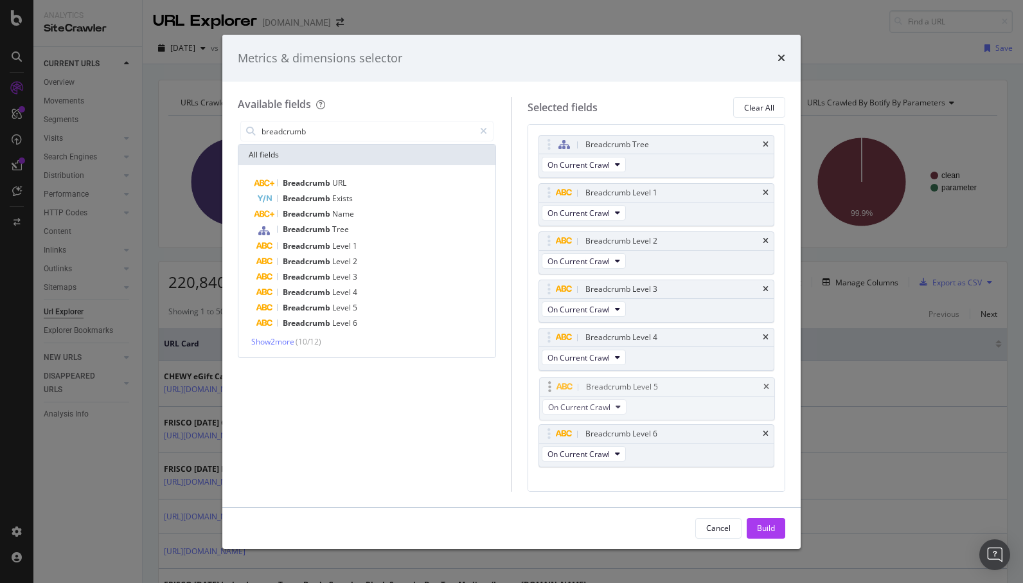
drag, startPoint x: 705, startPoint y: 429, endPoint x: 706, endPoint y: 382, distance: 46.9
click at [706, 382] on body "Analytics SiteCrawler CURRENT URLS Overview Movements Segments Visits Analysis …" at bounding box center [511, 291] width 1023 height 583
click at [769, 533] on div "Build" at bounding box center [766, 527] width 18 height 11
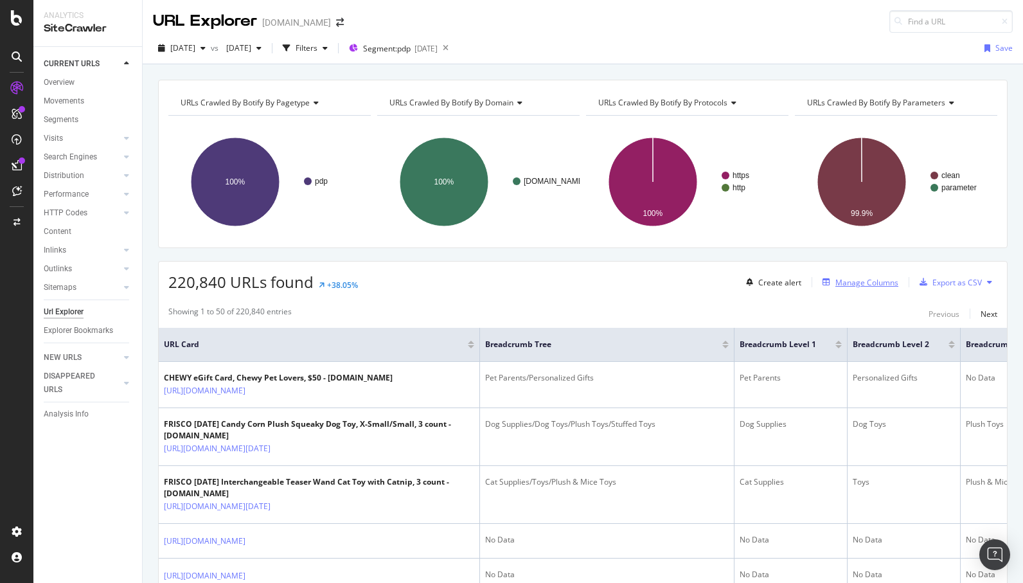
click at [849, 283] on div "Manage Columns" at bounding box center [866, 282] width 63 height 11
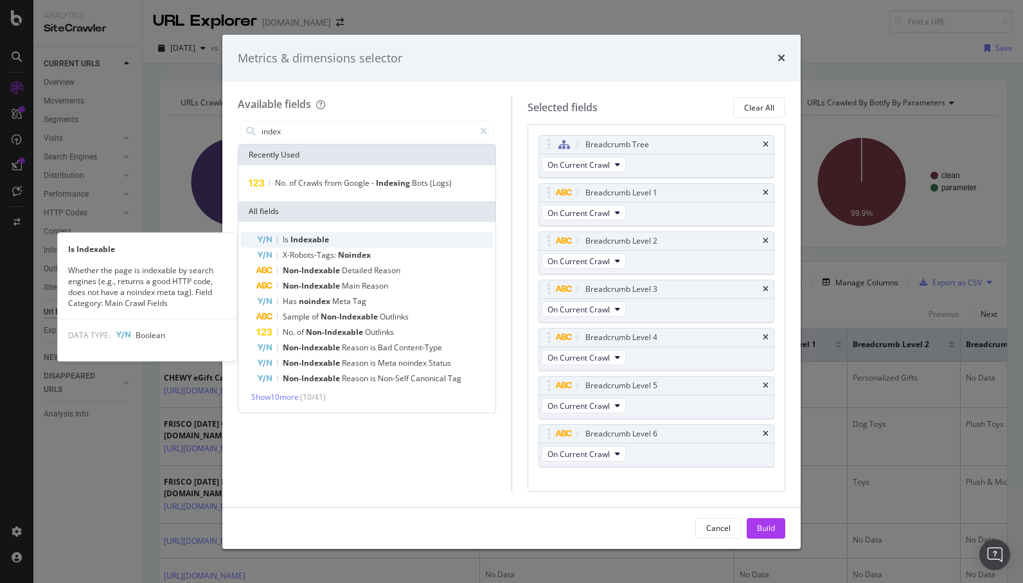
type input "index"
click at [395, 245] on div "Is Indexable" at bounding box center [374, 239] width 236 height 15
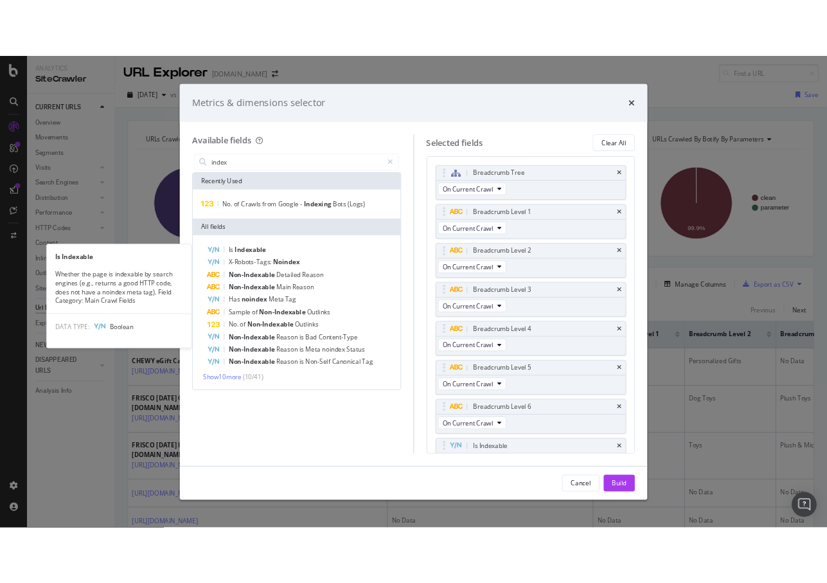
scroll to position [24, 0]
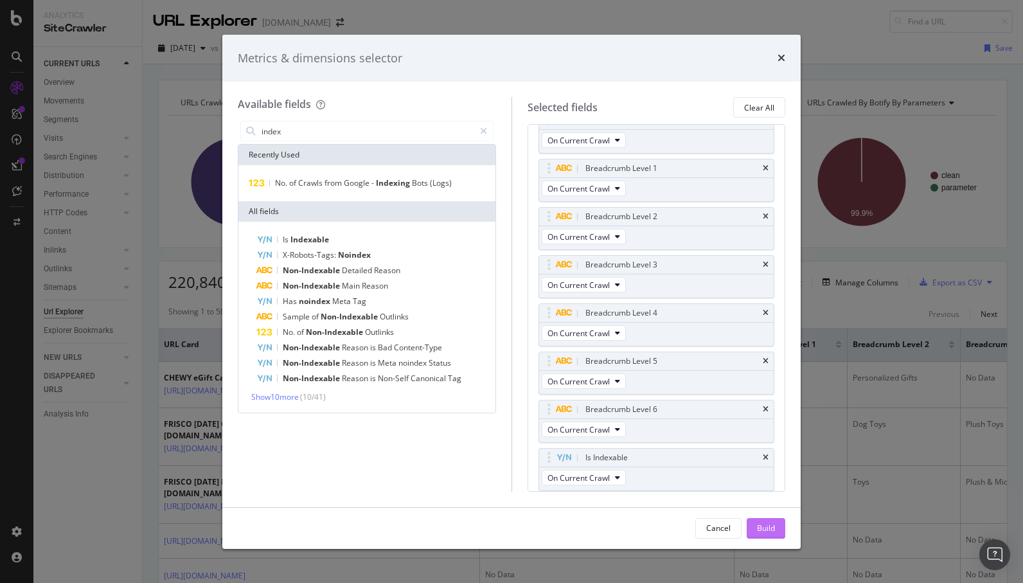
click at [774, 524] on div "Build" at bounding box center [766, 527] width 18 height 11
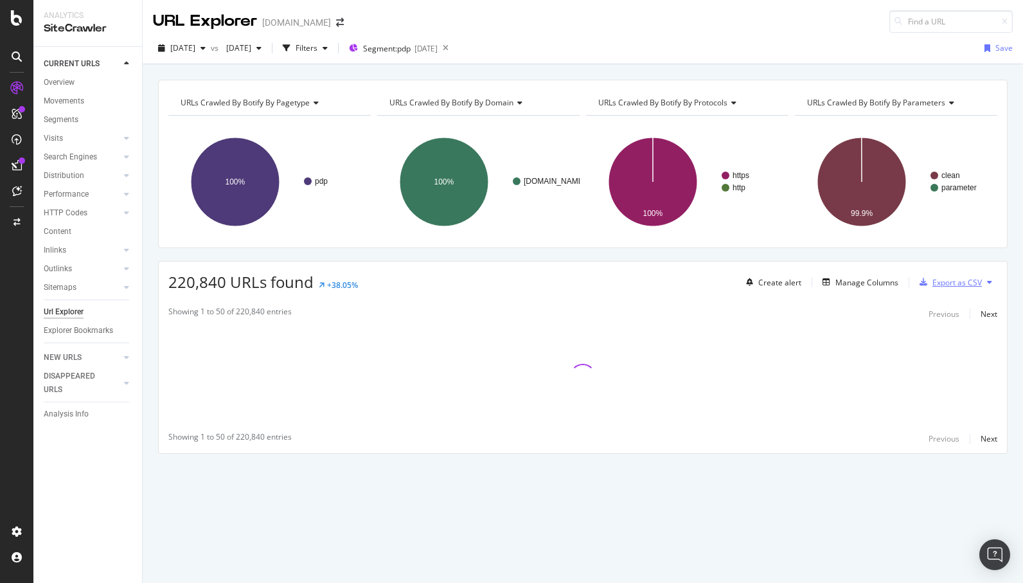
click at [968, 287] on div "Export as CSV" at bounding box center [956, 282] width 49 height 11
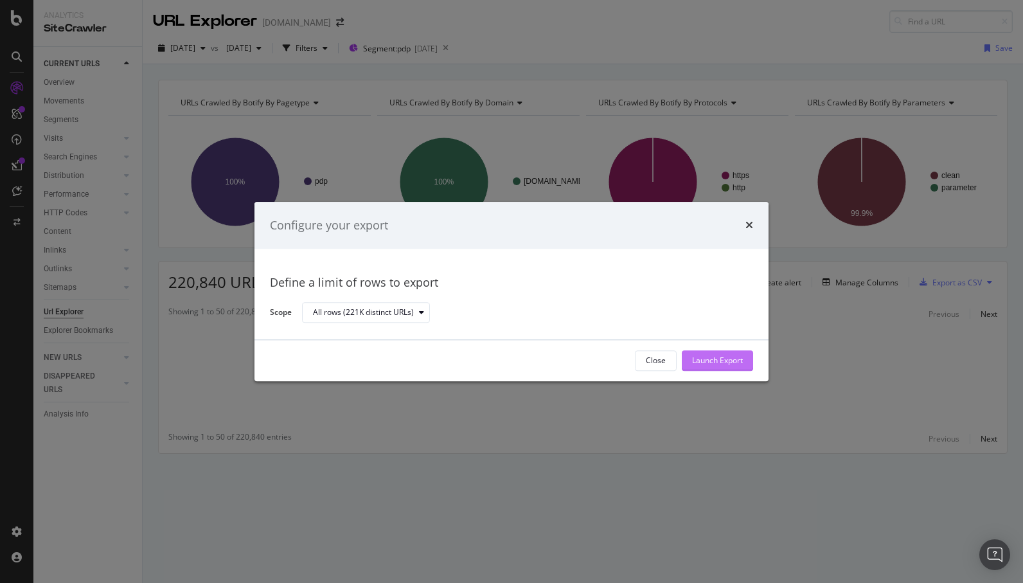
click at [722, 361] on div "Launch Export" at bounding box center [717, 360] width 51 height 11
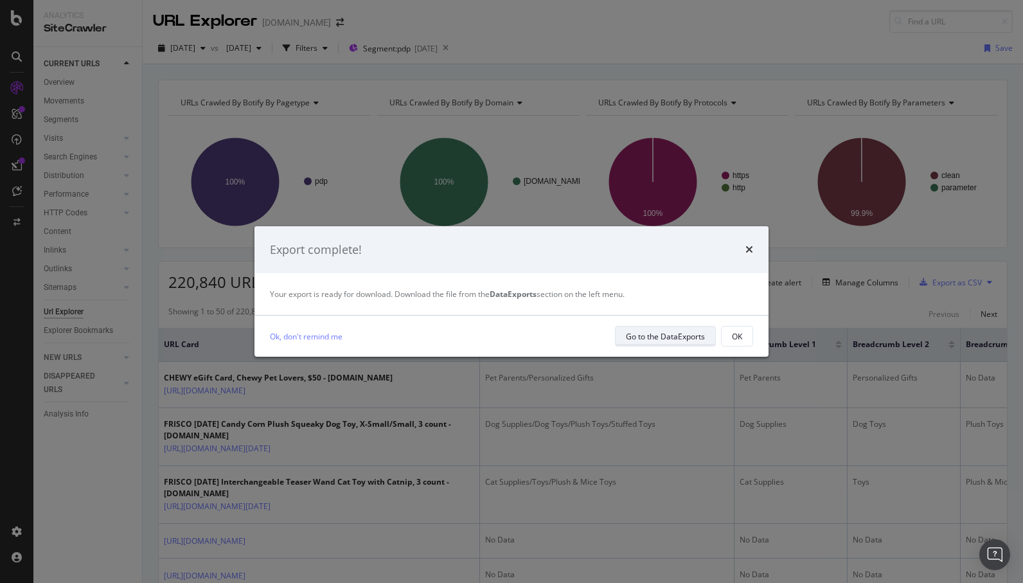
click at [691, 339] on div "Go to the DataExports" at bounding box center [665, 336] width 79 height 11
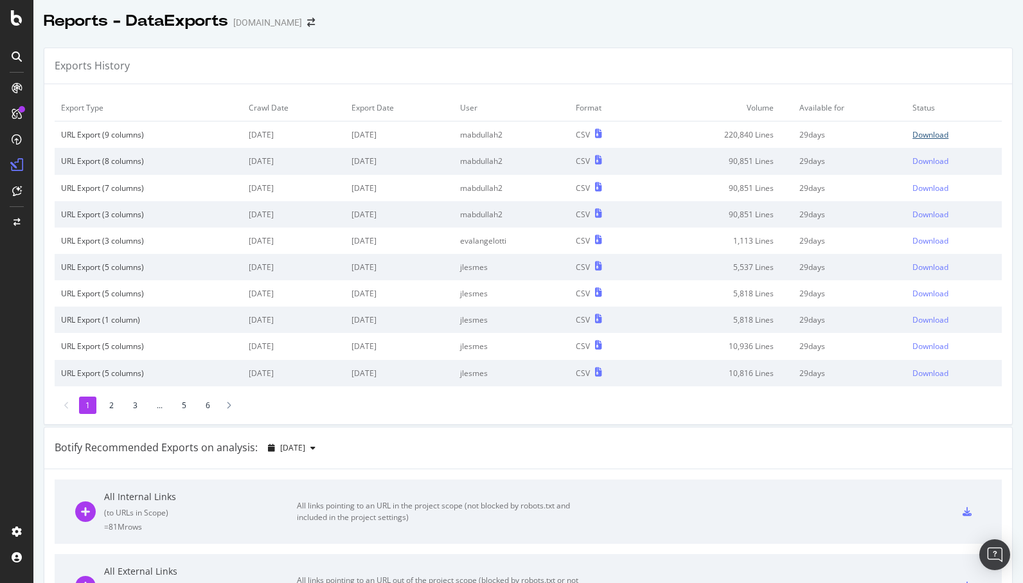
click at [933, 139] on div "Download" at bounding box center [931, 134] width 36 height 11
click at [355, 34] on div at bounding box center [528, 34] width 990 height 5
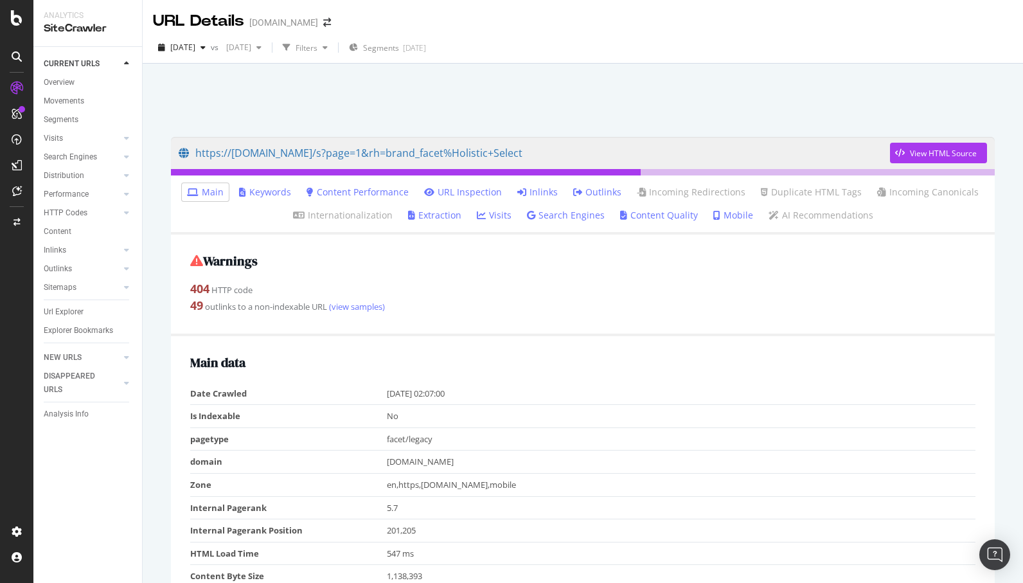
click at [543, 196] on link "Inlinks" at bounding box center [537, 192] width 40 height 13
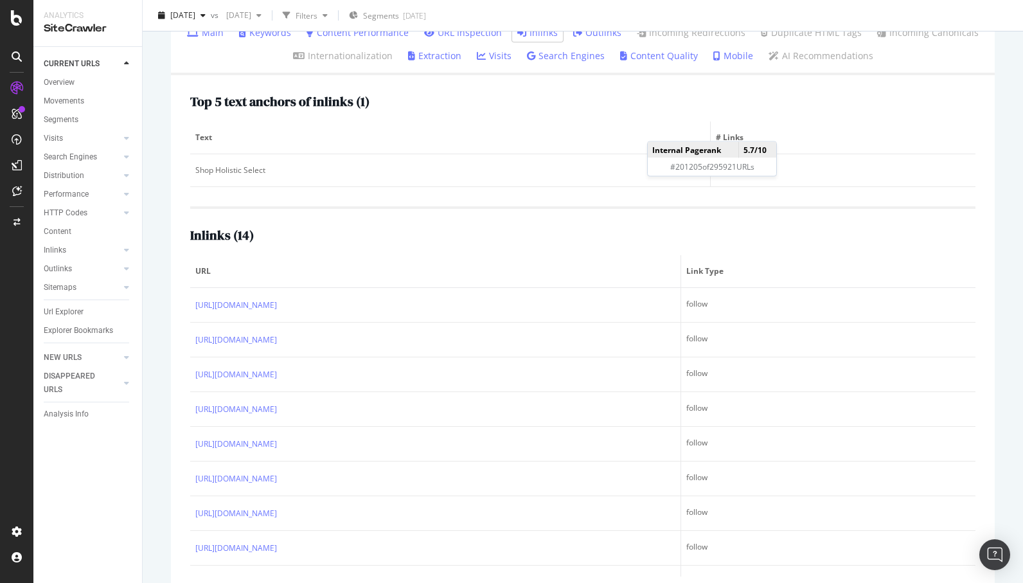
scroll to position [158, 0]
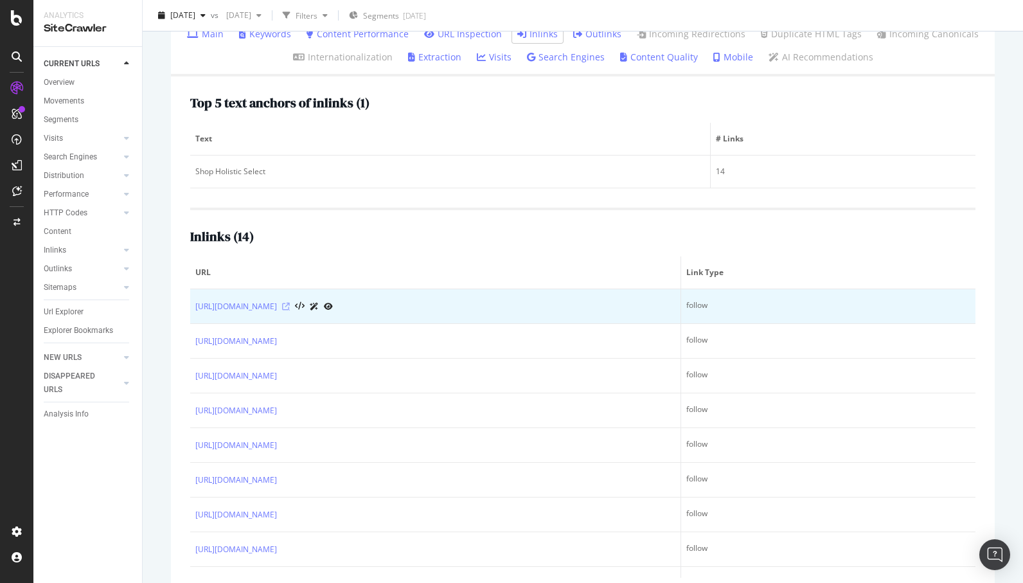
click at [290, 308] on icon at bounding box center [286, 307] width 8 height 8
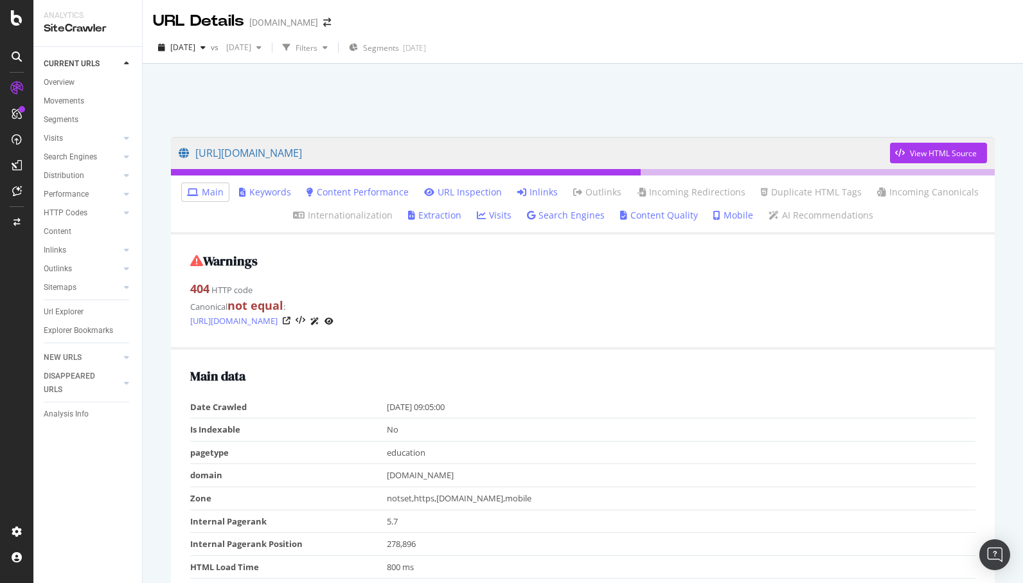
click at [542, 193] on link "Inlinks" at bounding box center [537, 192] width 40 height 13
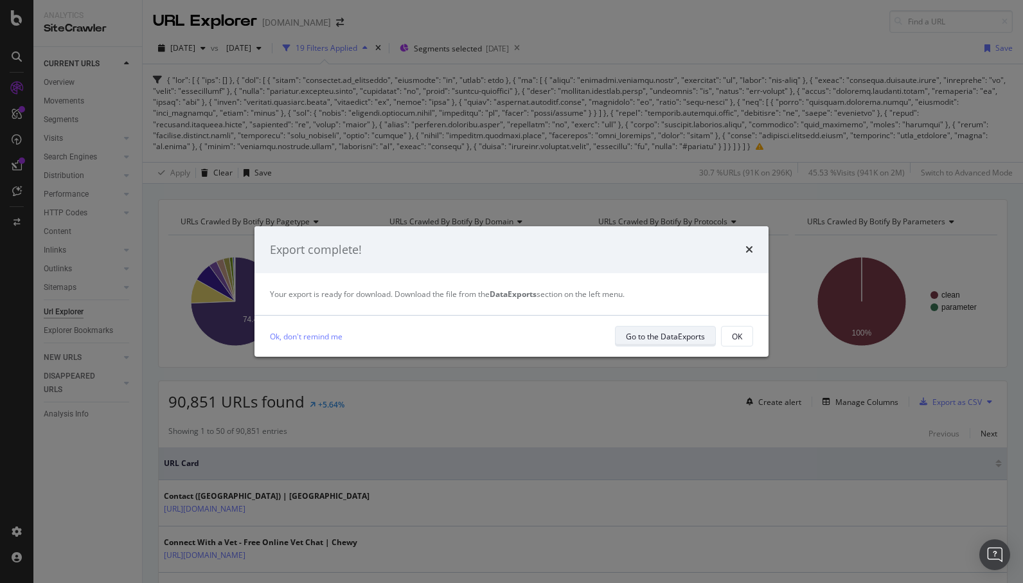
click at [682, 335] on div "Go to the DataExports" at bounding box center [665, 336] width 79 height 11
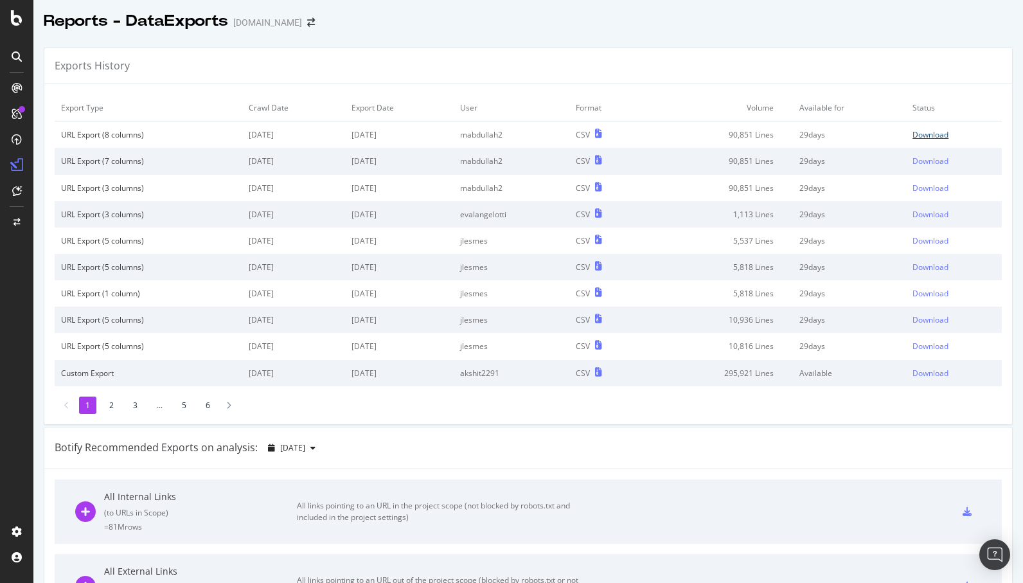
click at [936, 130] on div "Download" at bounding box center [931, 134] width 36 height 11
